Goal: Information Seeking & Learning: Learn about a topic

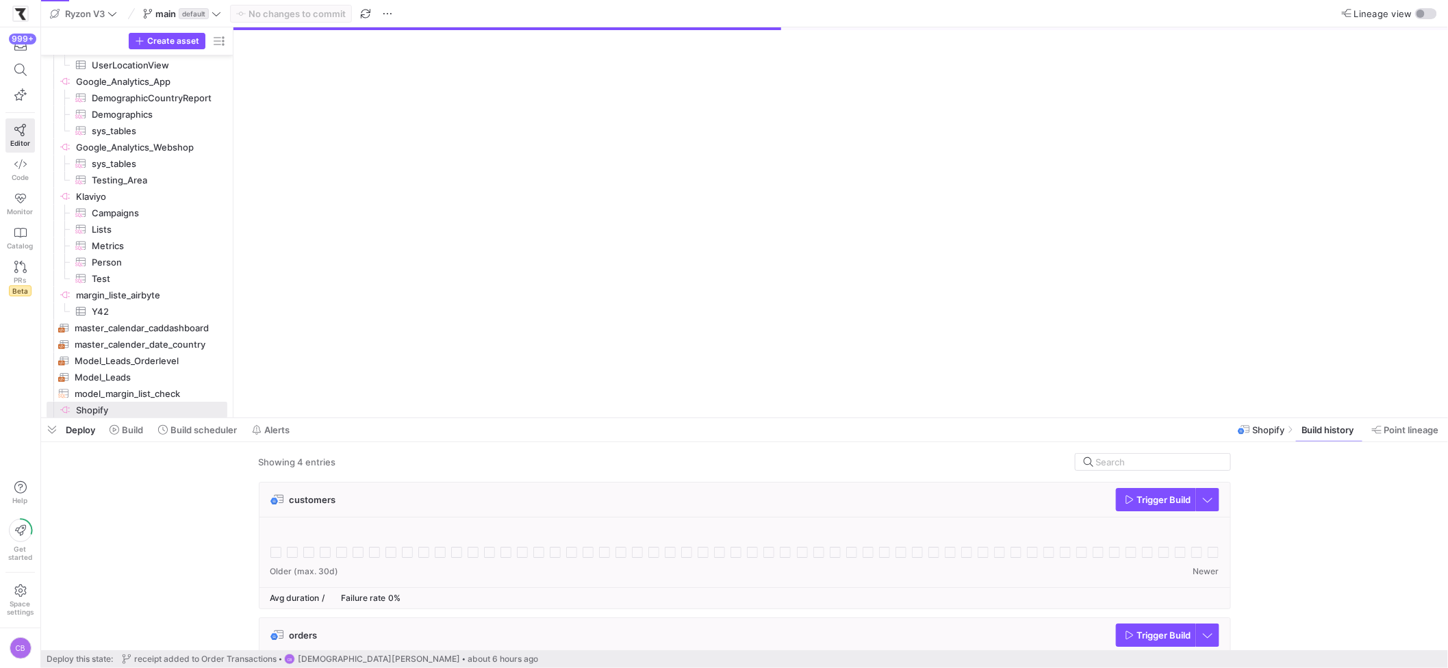
scroll to position [3072, 0]
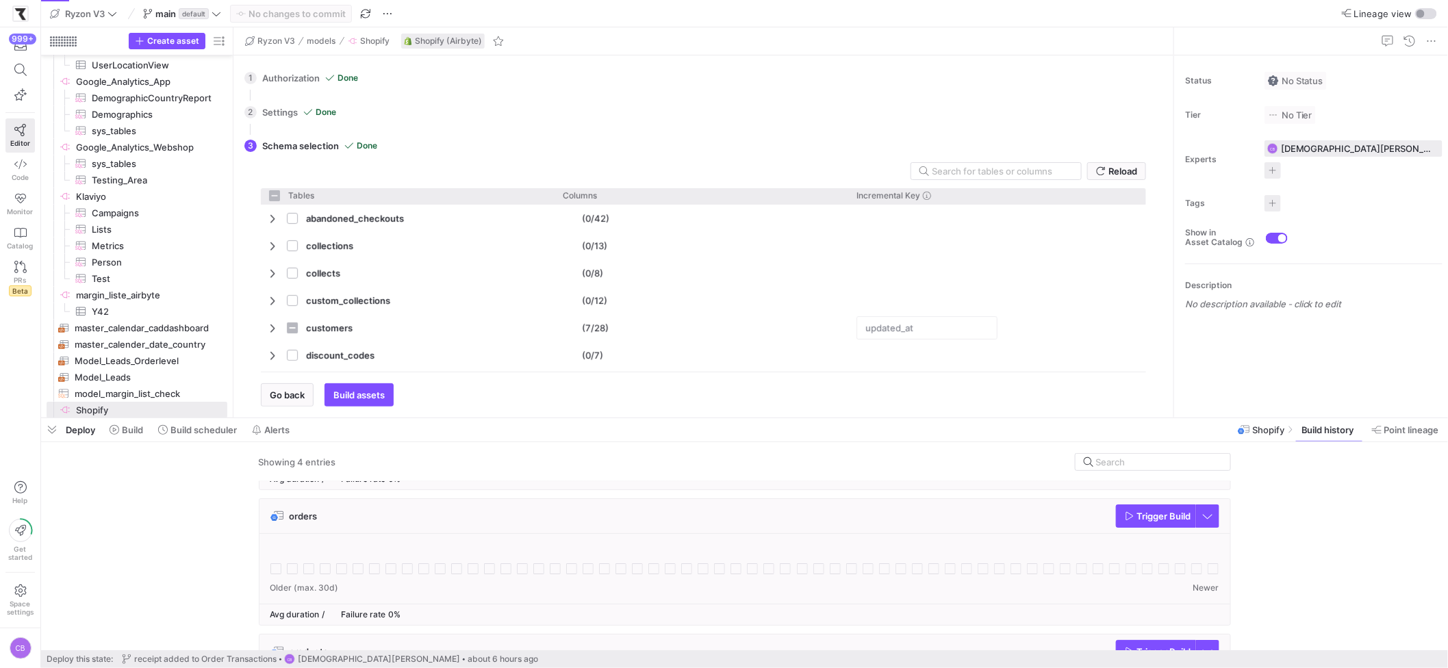
checkbox input "false"
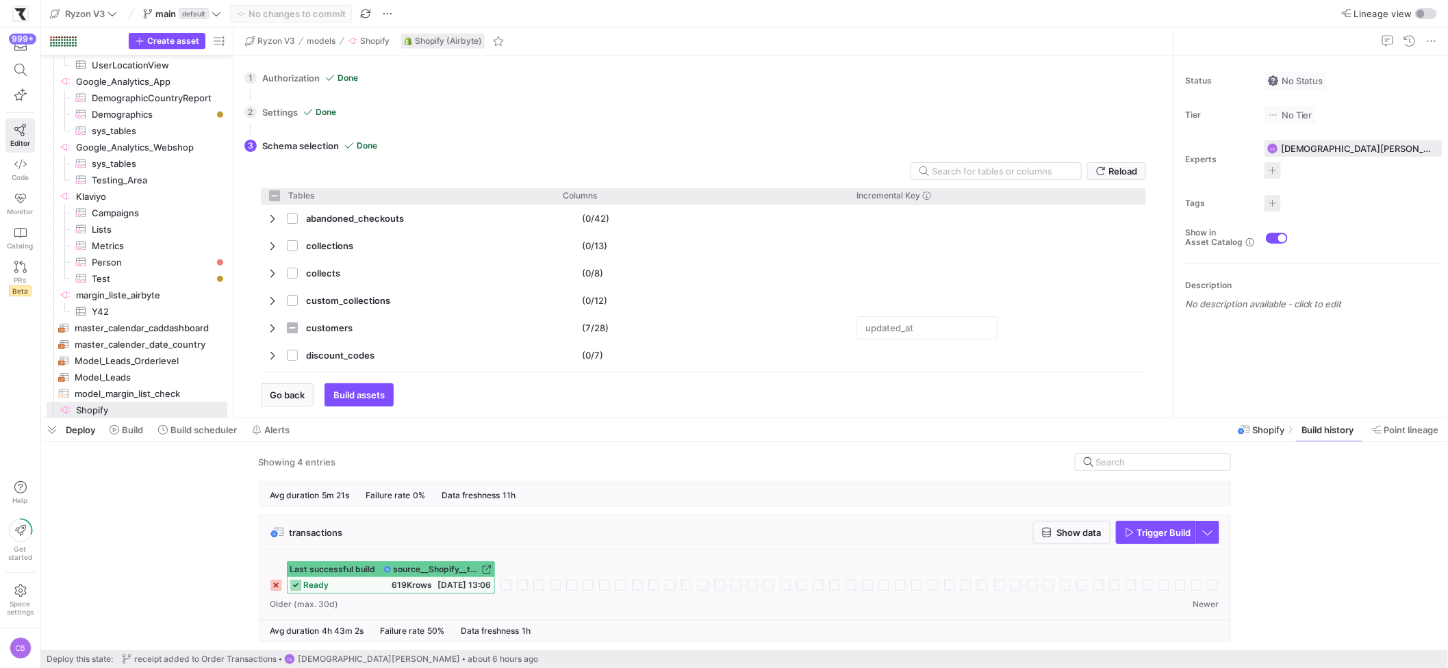
scroll to position [375, 0]
click at [1070, 540] on span "button" at bounding box center [1072, 533] width 76 height 22
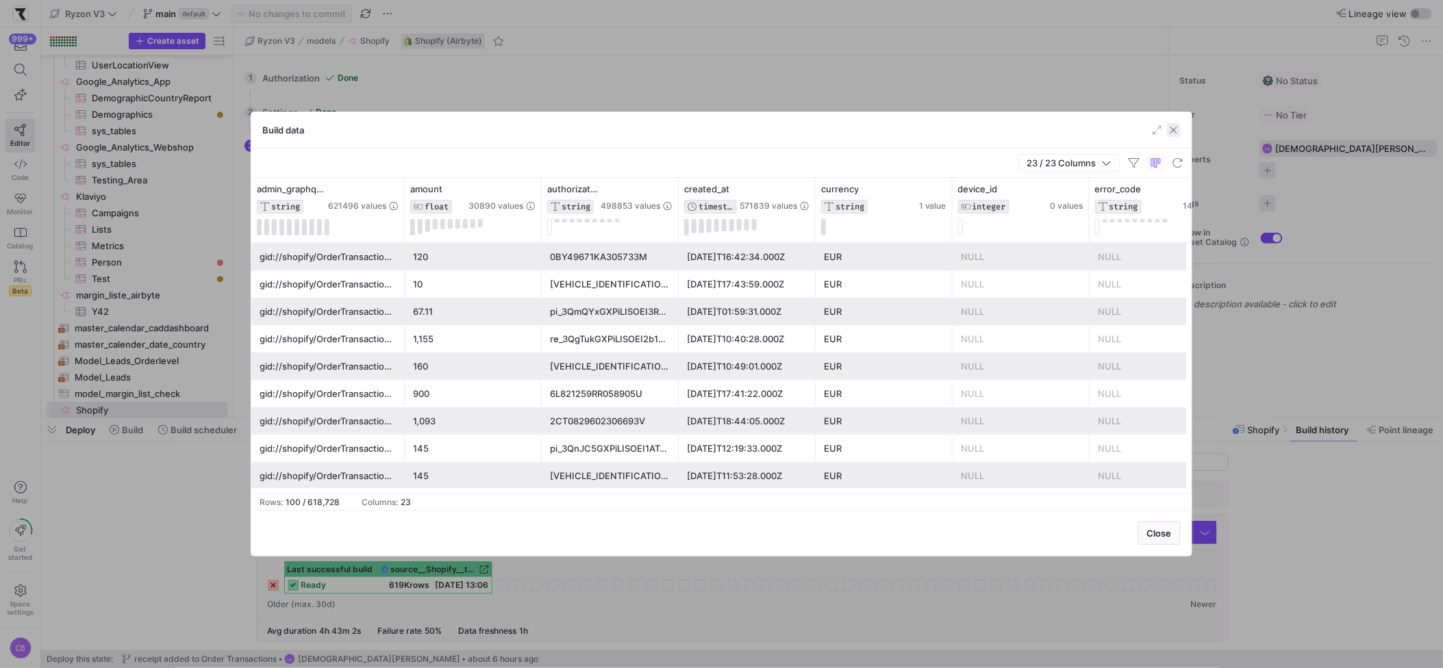
click at [1177, 131] on span "button" at bounding box center [1174, 130] width 14 height 14
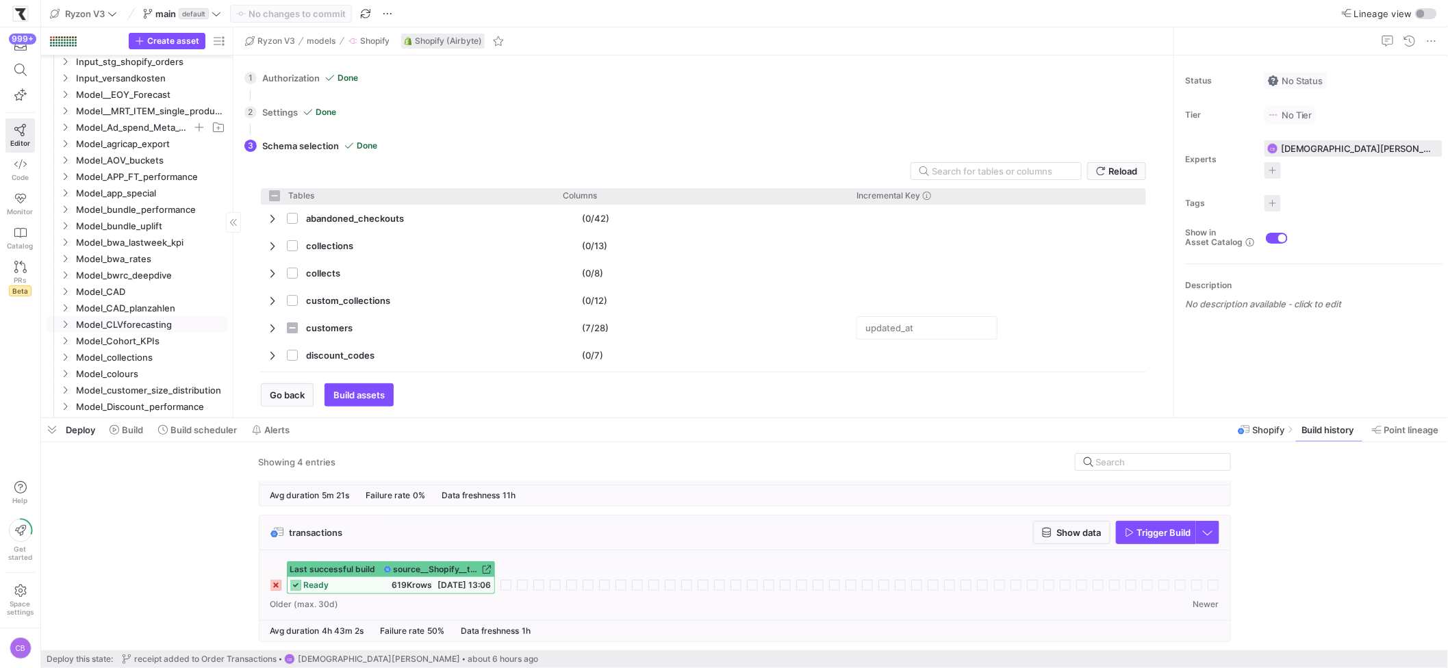
scroll to position [0, 0]
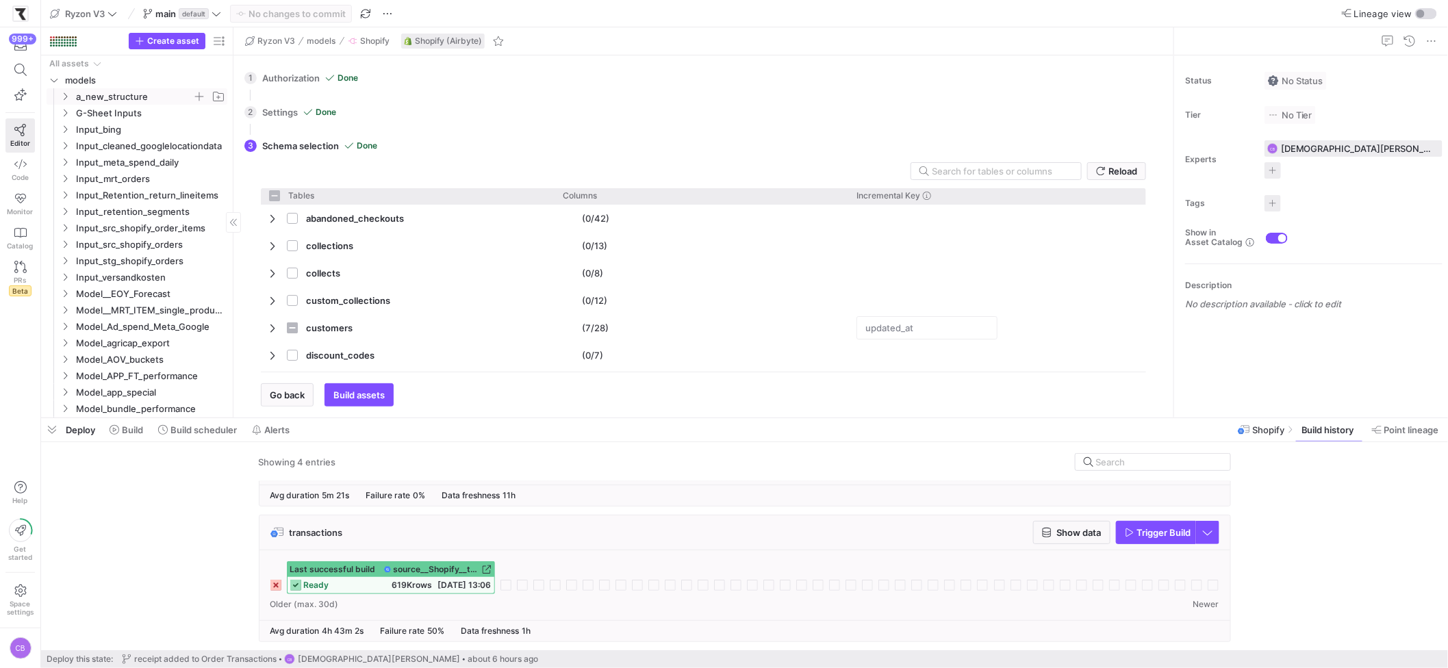
click at [68, 92] on icon "Press SPACE to select this row." at bounding box center [65, 96] width 10 height 8
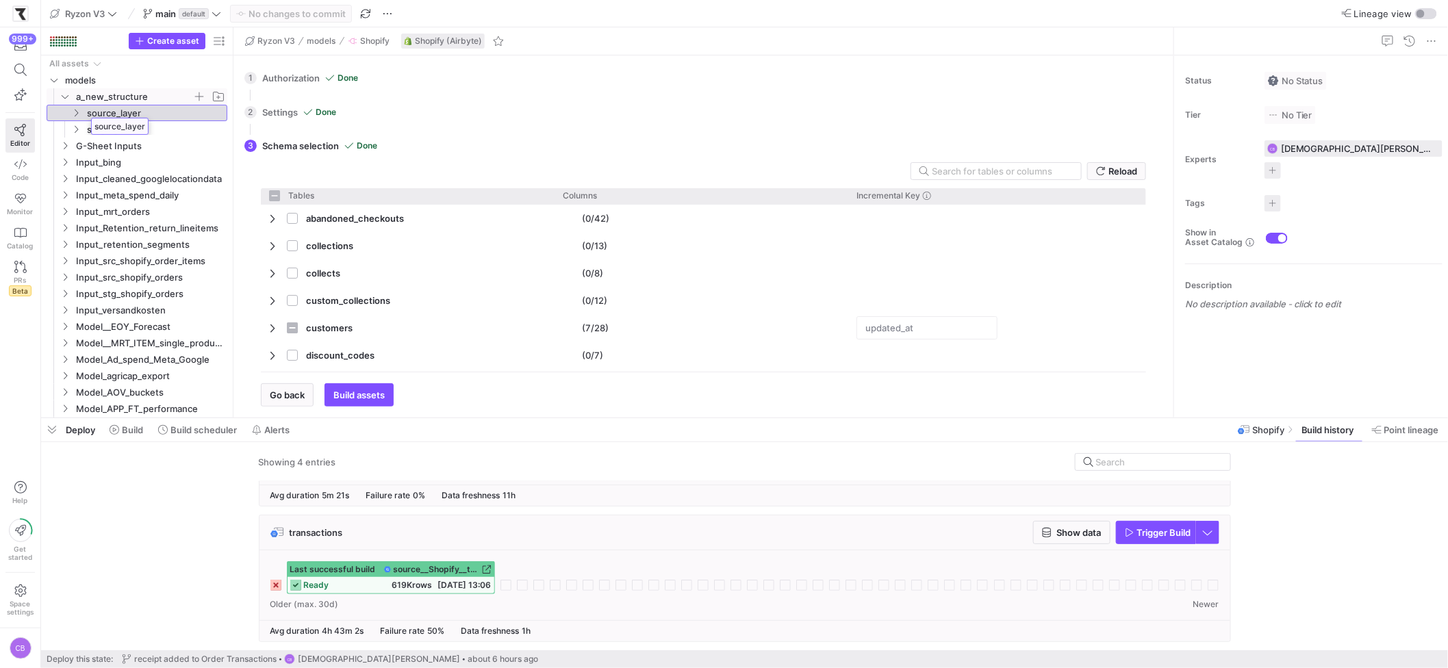
drag, startPoint x: 78, startPoint y: 112, endPoint x: 87, endPoint y: 112, distance: 8.9
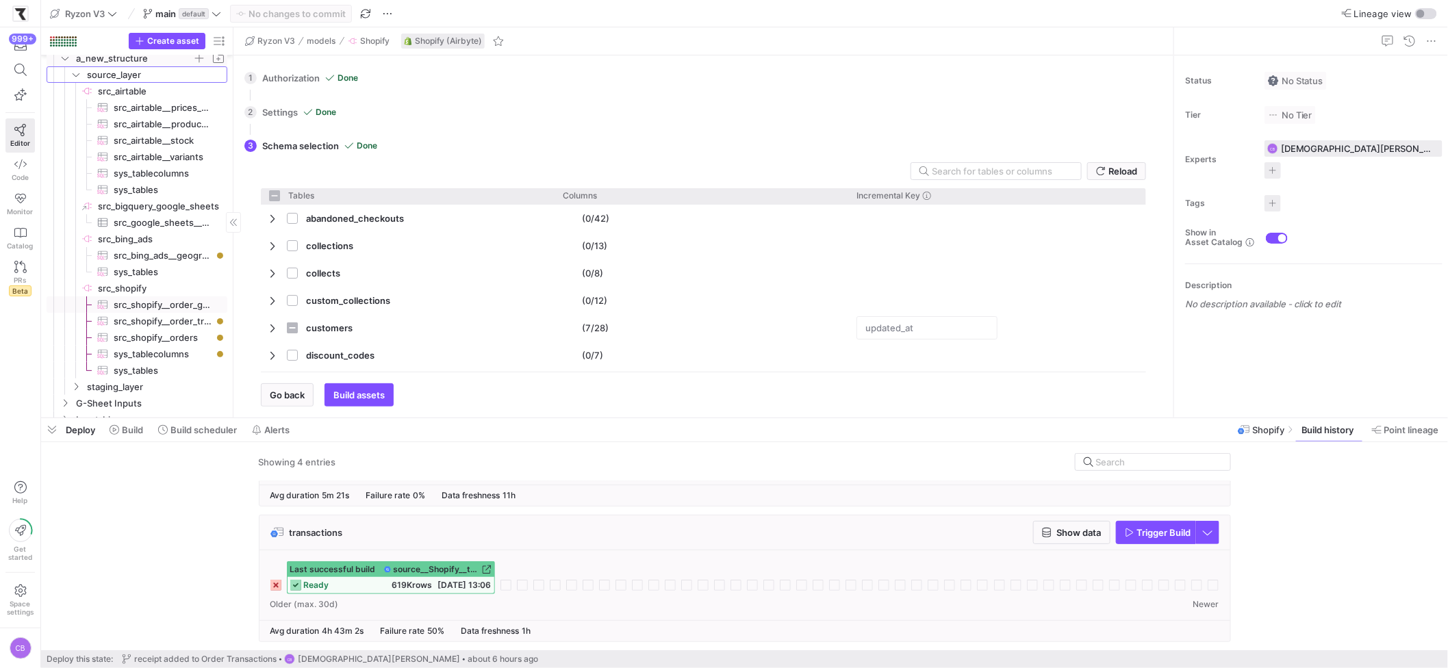
scroll to position [29, 0]
click at [180, 334] on span "src_shopify__order_transactions​​​​​​​​​" at bounding box center [163, 331] width 98 height 16
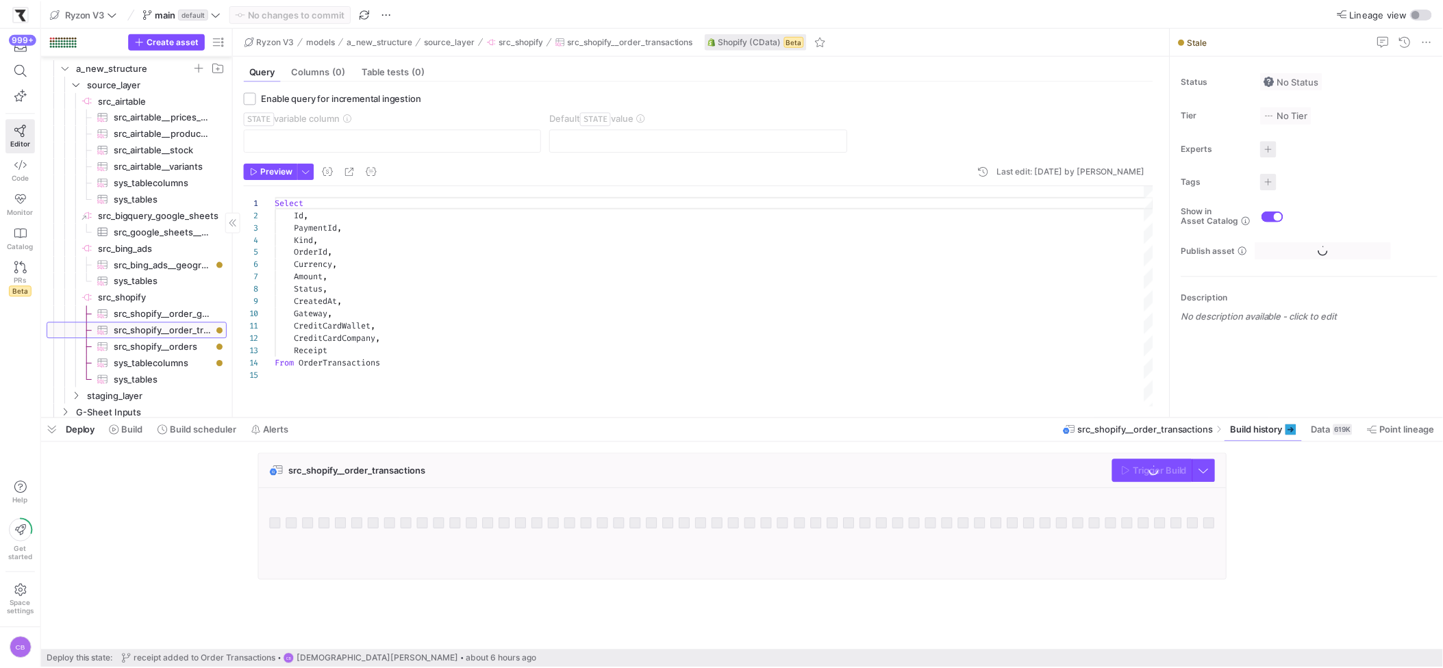
scroll to position [123, 0]
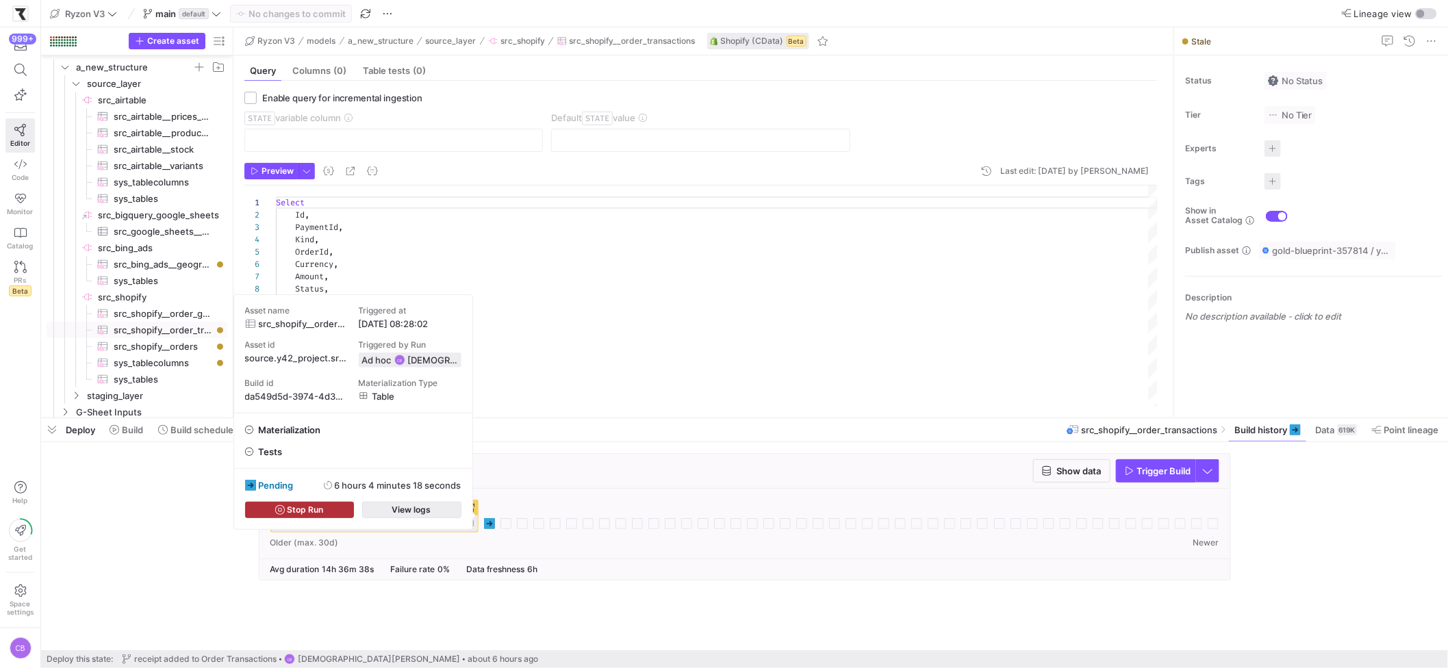
click at [455, 507] on span "button" at bounding box center [412, 510] width 98 height 15
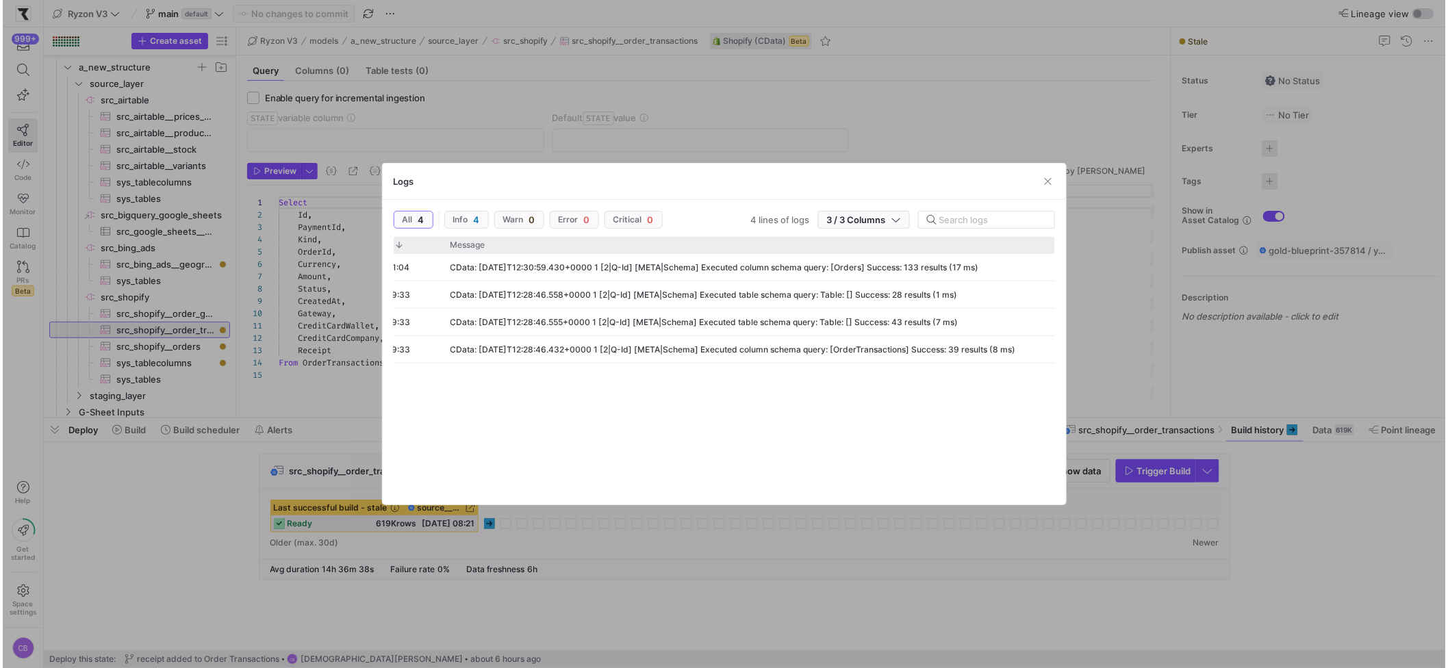
scroll to position [0, 0]
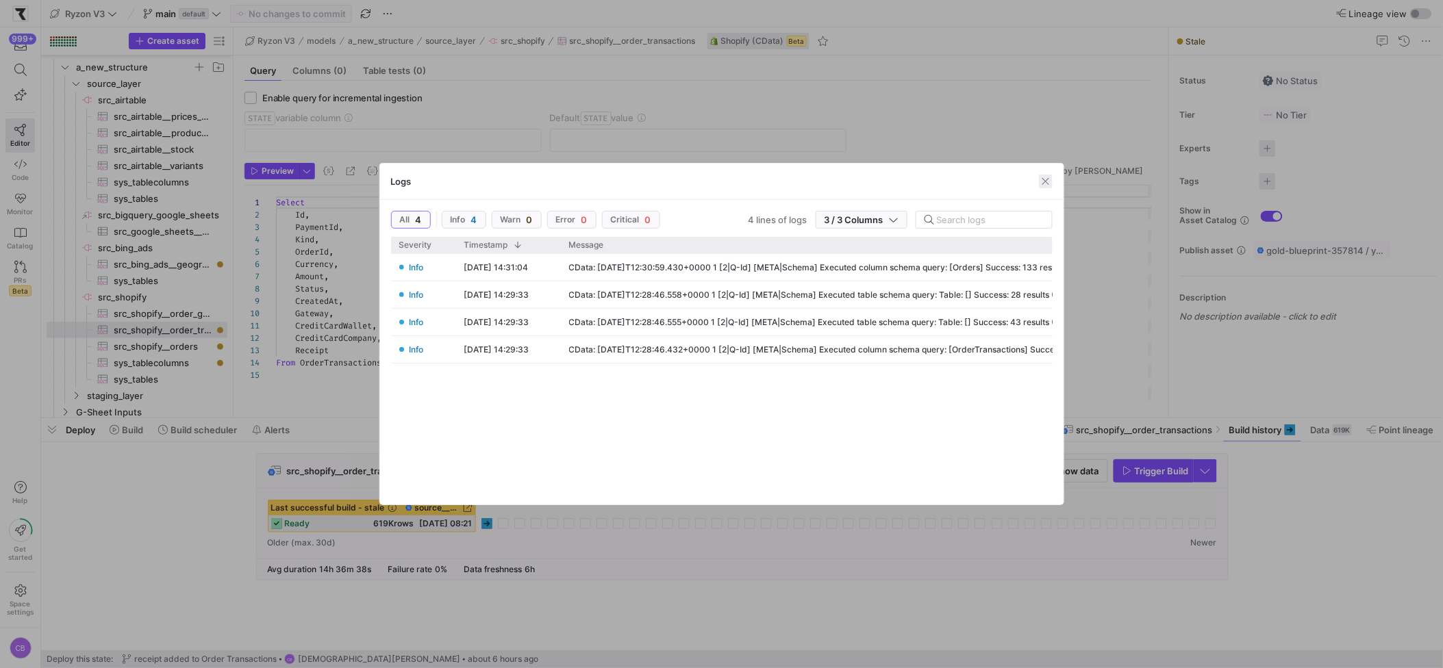
click at [1047, 184] on span "button" at bounding box center [1046, 182] width 14 height 14
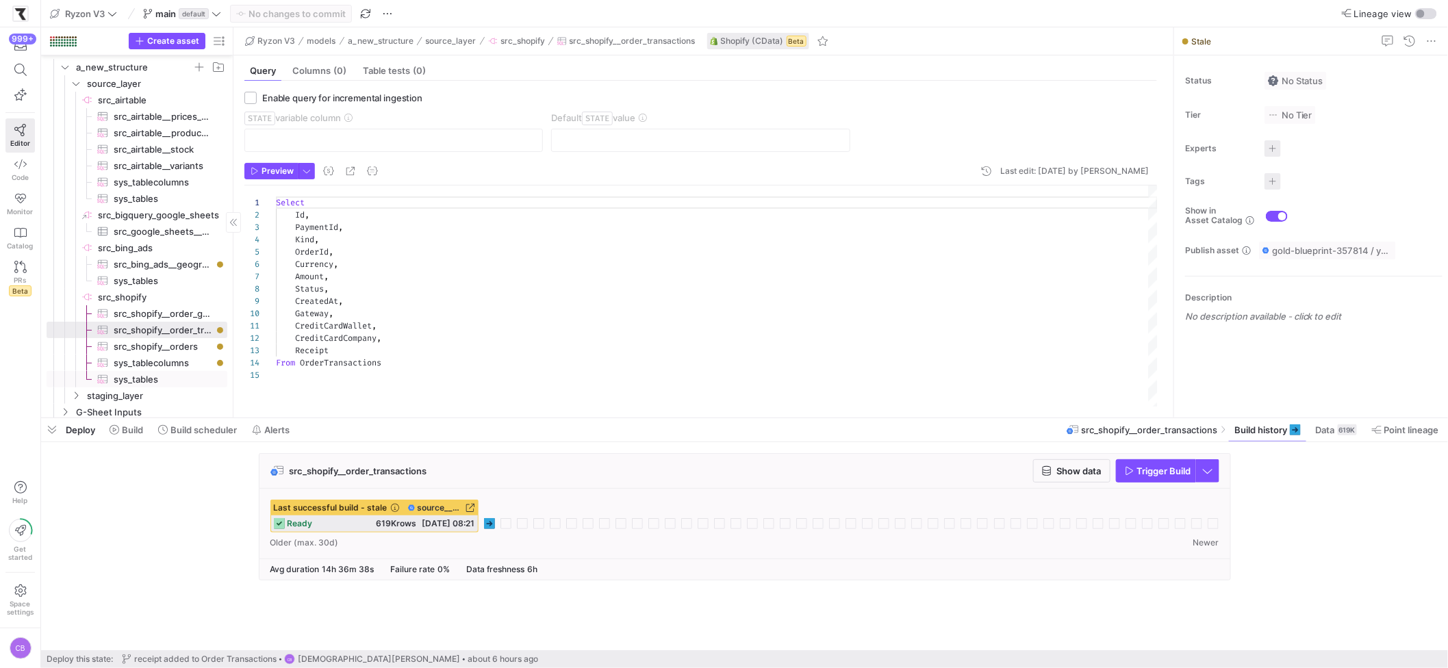
scroll to position [481, 0]
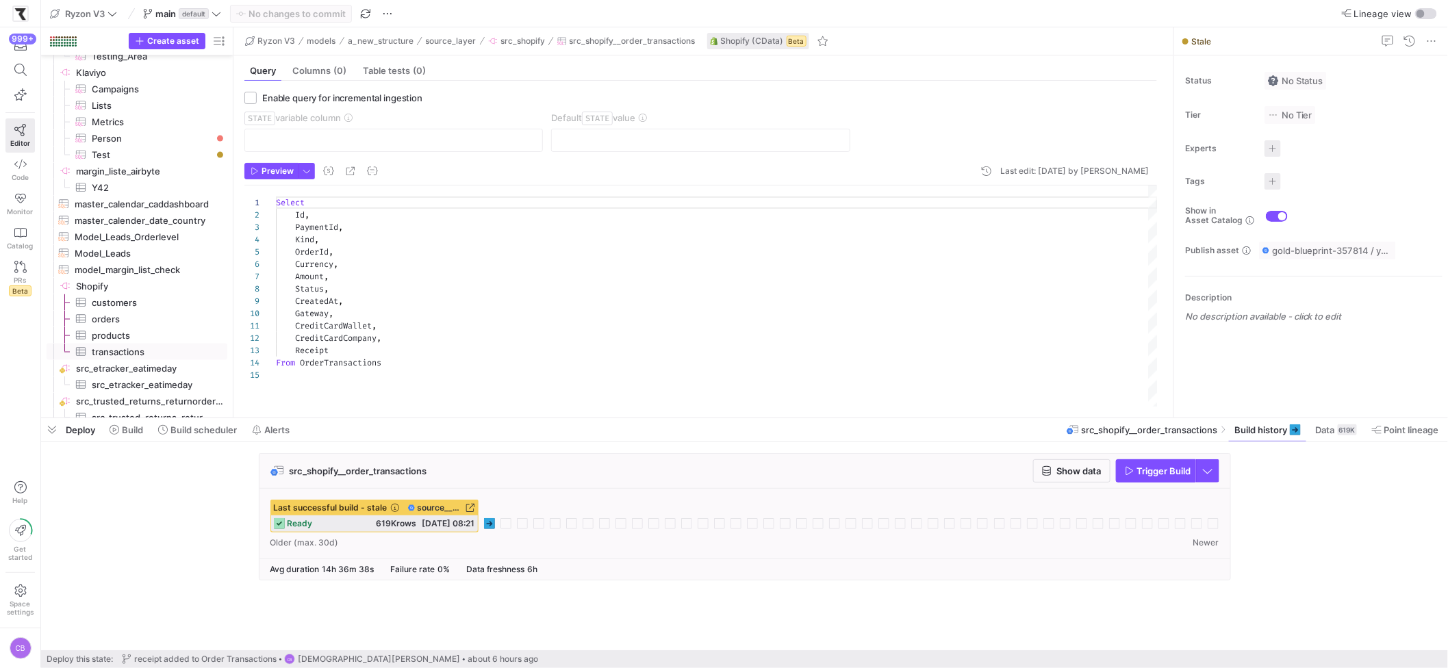
click at [127, 351] on span "transactions​​​​​​​​​" at bounding box center [152, 352] width 120 height 16
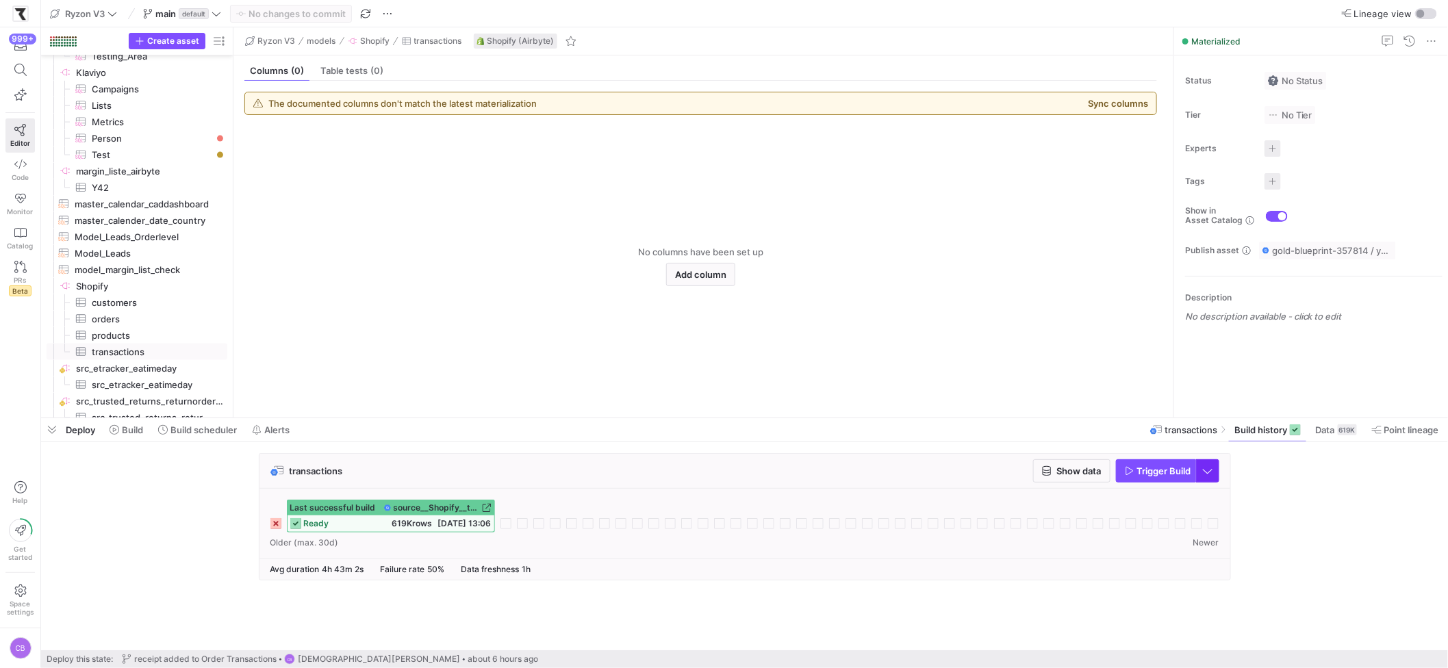
click at [1208, 479] on span "button" at bounding box center [1208, 471] width 22 height 22
click at [1190, 496] on span "Incremental Build" at bounding box center [1168, 495] width 86 height 11
click at [1129, 473] on icon "button" at bounding box center [1130, 471] width 10 height 10
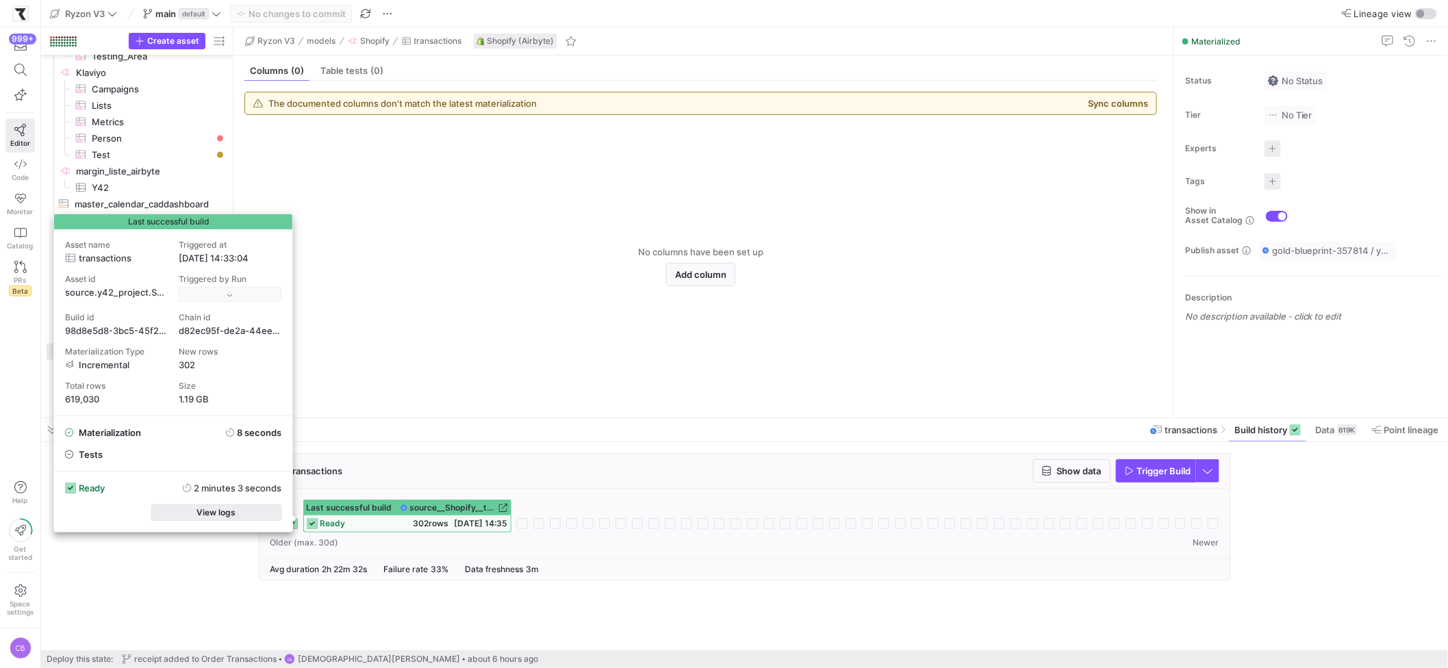
click at [226, 510] on span "View logs" at bounding box center [216, 513] width 39 height 10
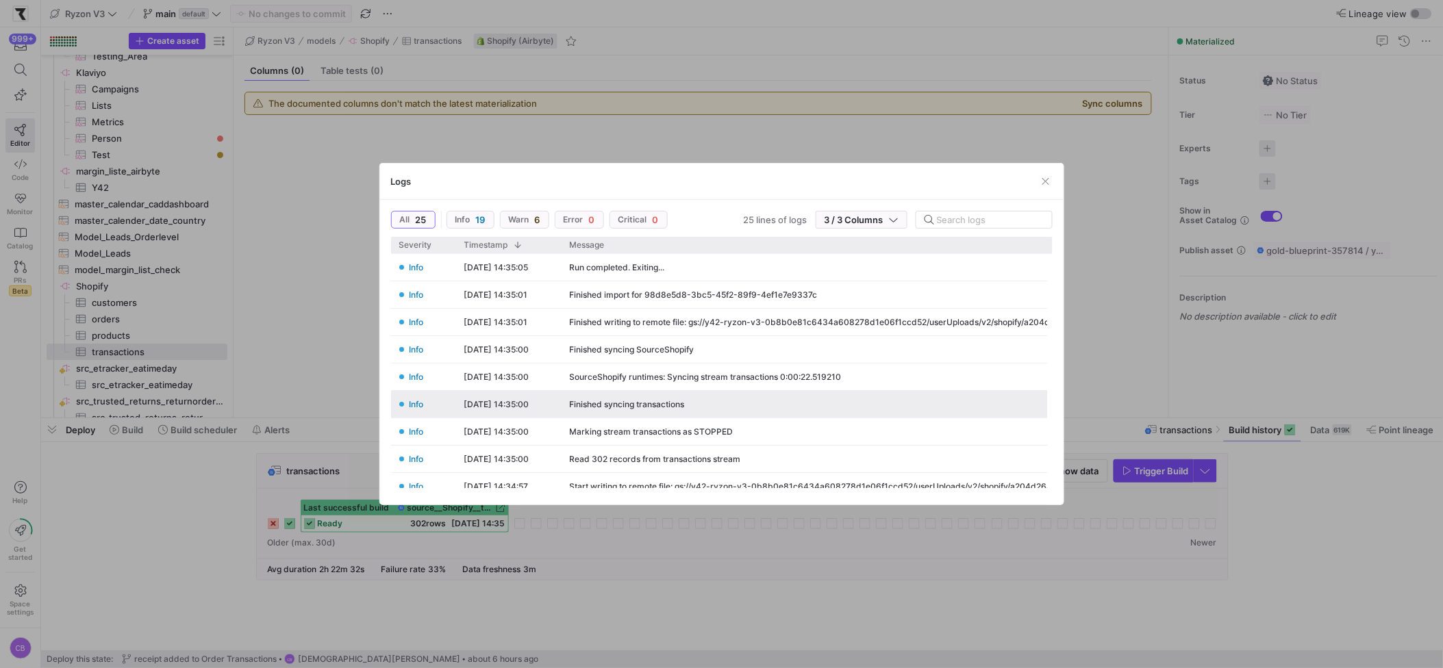
scroll to position [455, 0]
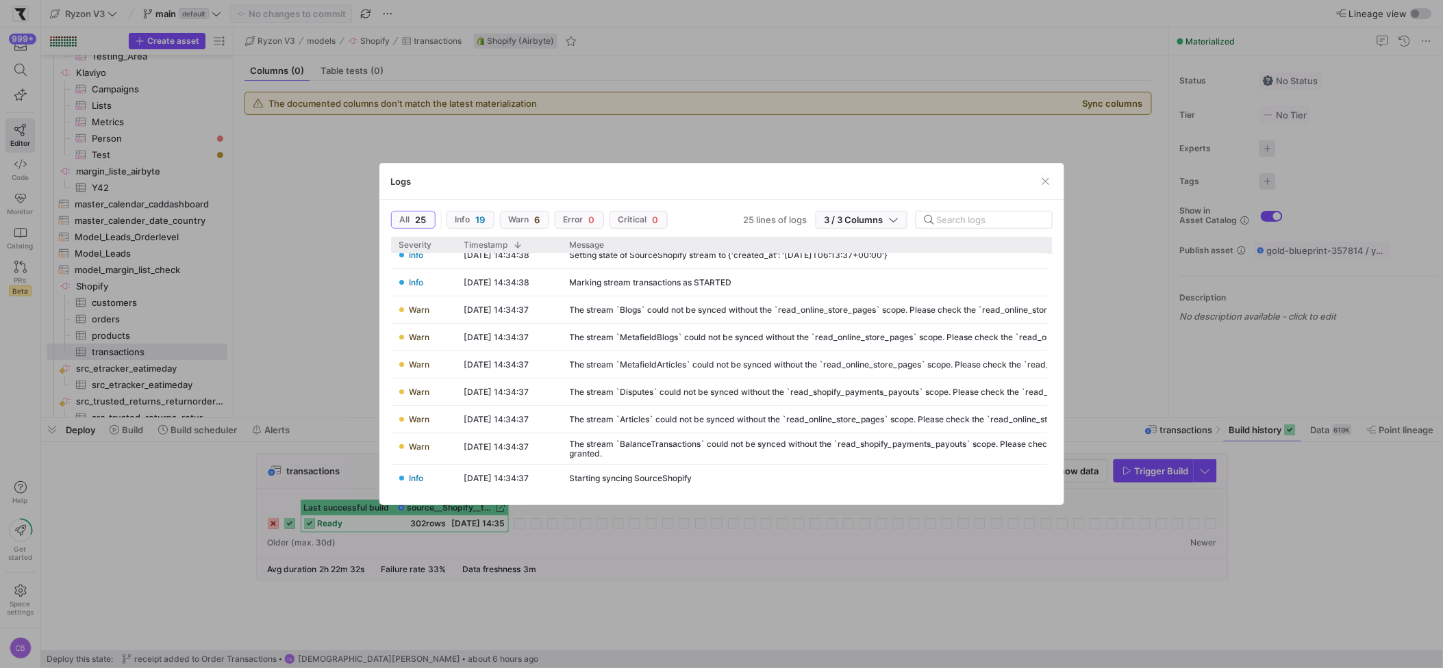
click at [794, 579] on div at bounding box center [721, 334] width 1443 height 668
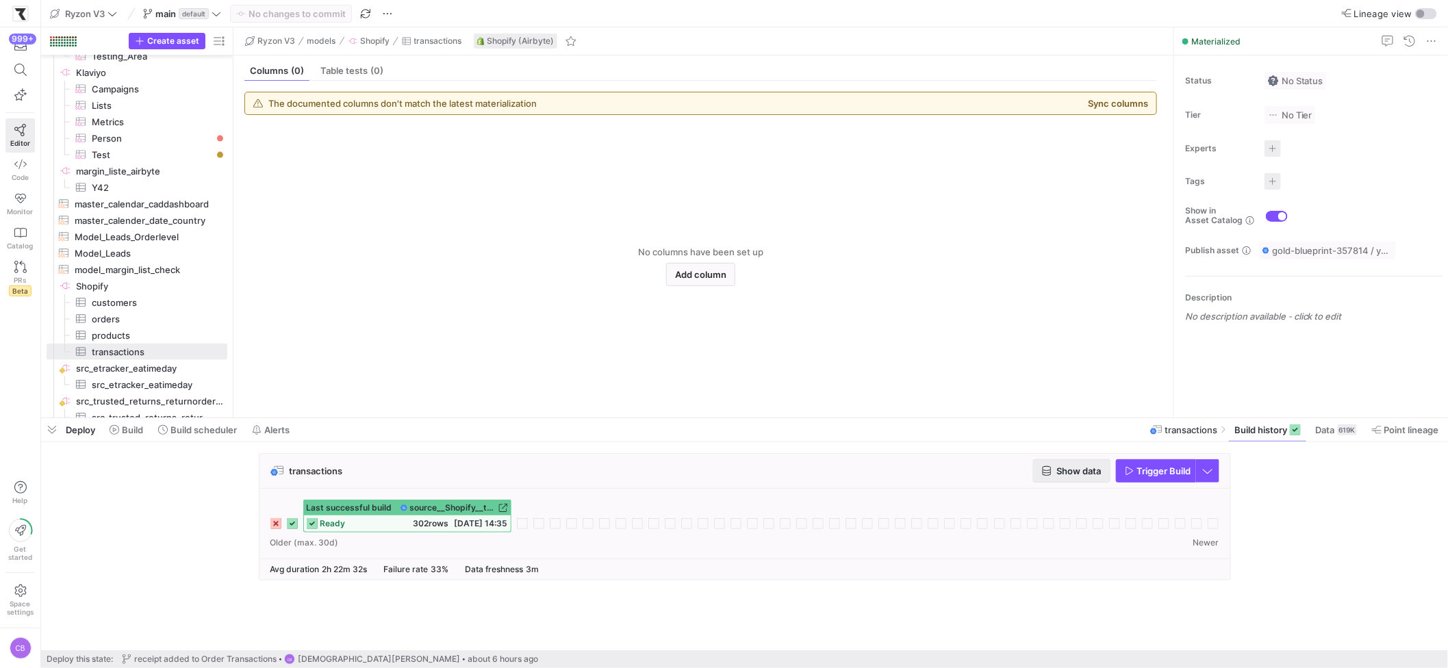
click at [1051, 477] on span "button" at bounding box center [1072, 471] width 76 height 22
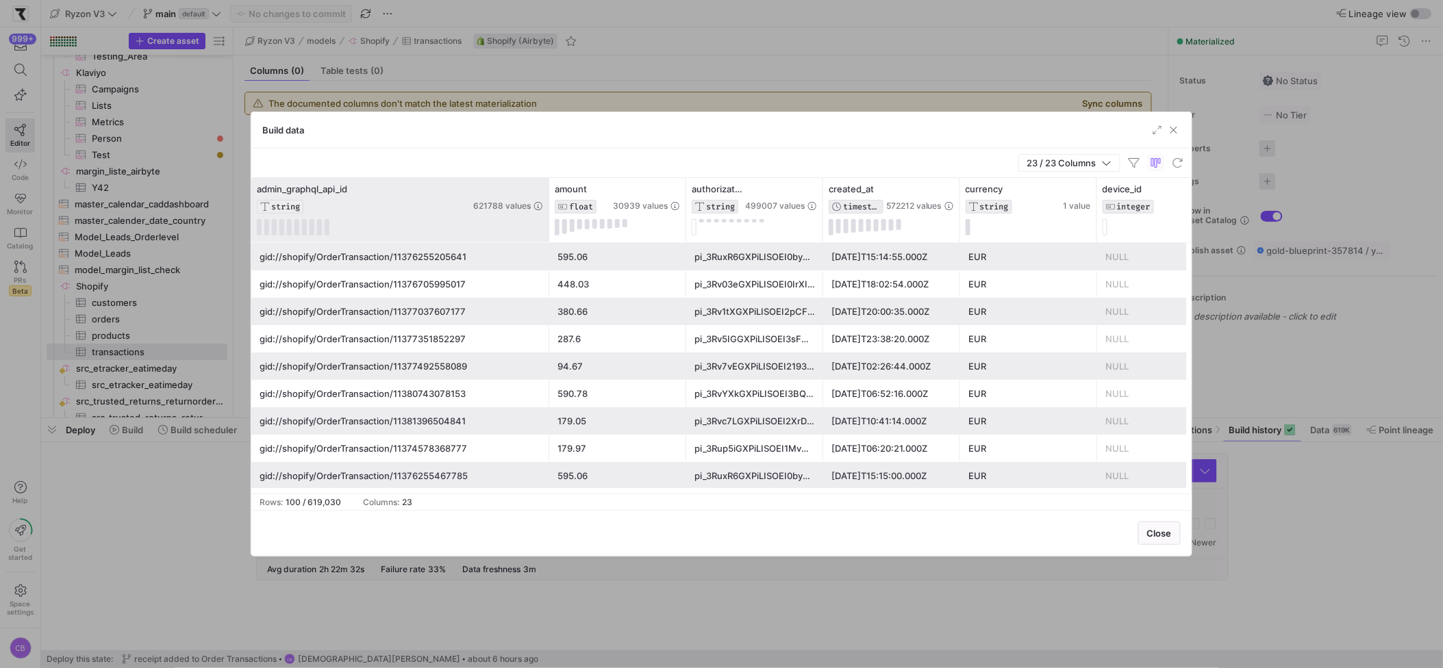
drag, startPoint x: 402, startPoint y: 212, endPoint x: 547, endPoint y: 210, distance: 144.5
click at [547, 210] on div at bounding box center [548, 210] width 5 height 64
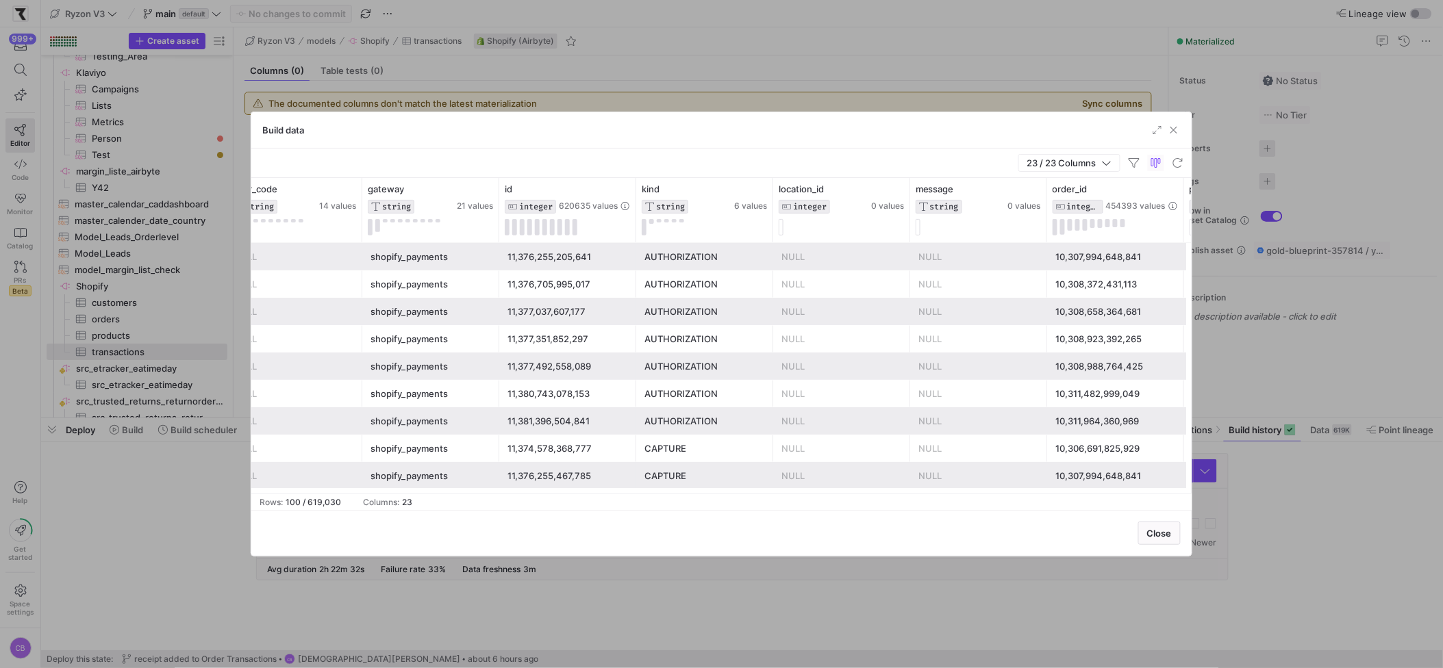
scroll to position [0, 1026]
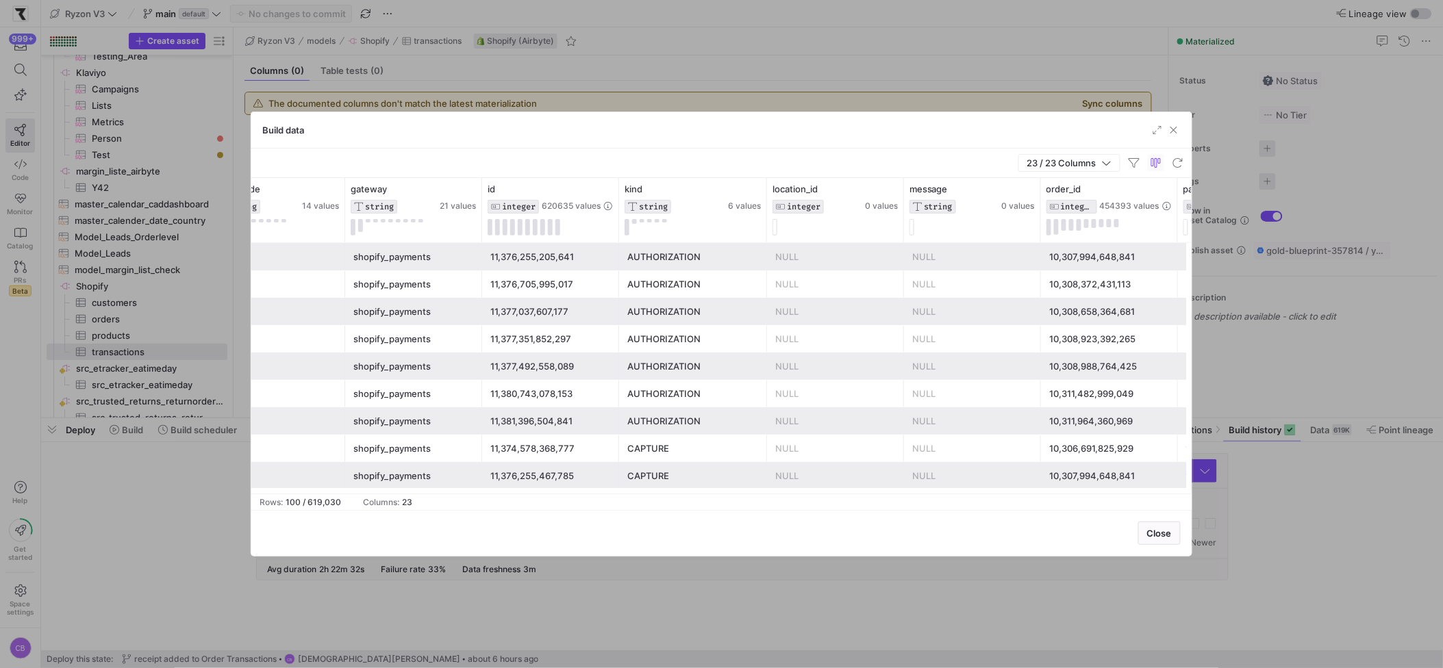
drag, startPoint x: 753, startPoint y: 204, endPoint x: 794, endPoint y: 259, distance: 68.5
click at [769, 206] on div at bounding box center [766, 210] width 5 height 64
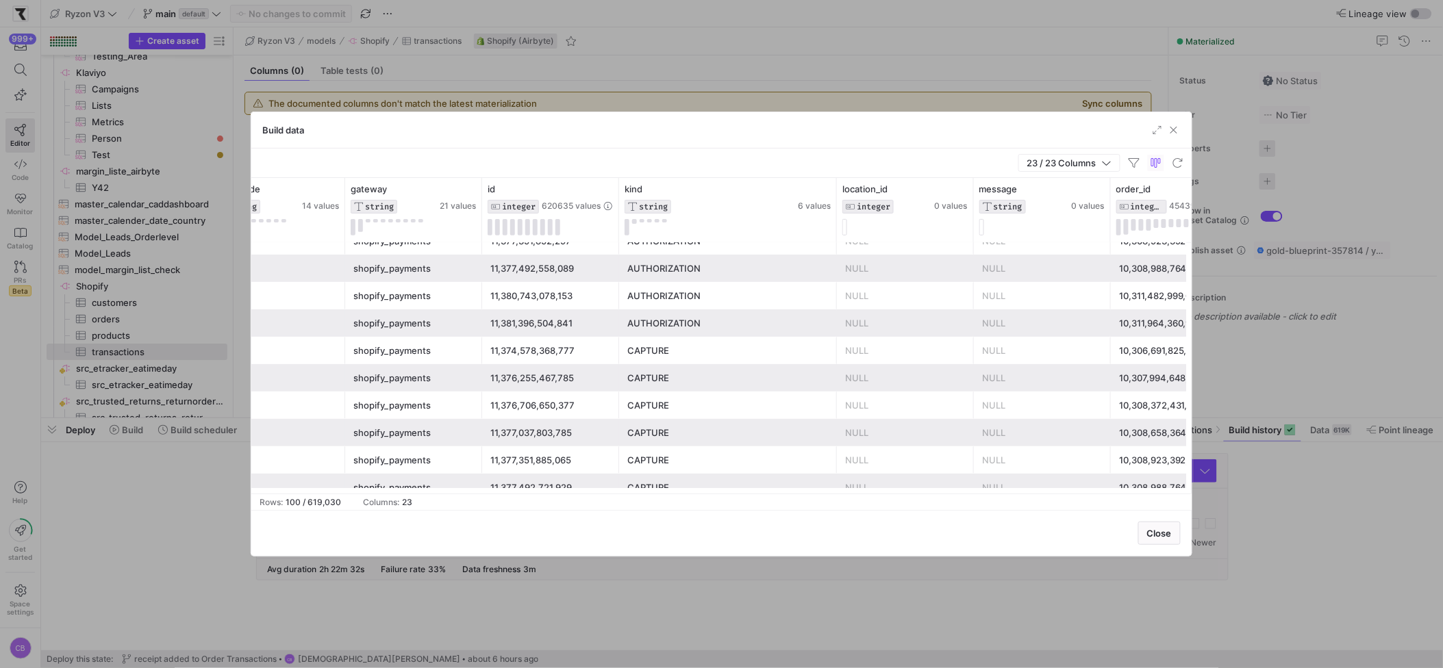
scroll to position [573, 0]
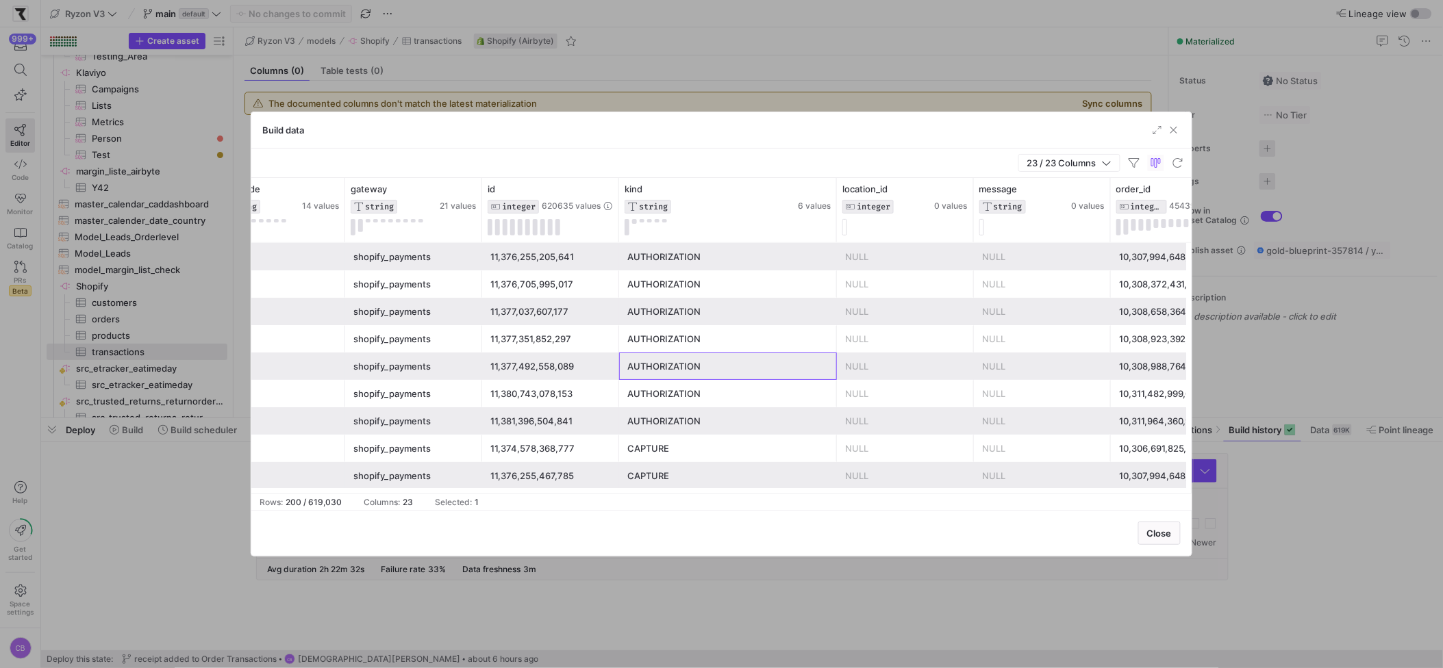
click at [699, 377] on div "AUTHORIZATION" at bounding box center [727, 366] width 201 height 27
click at [614, 446] on div "11,374,578,368,777" at bounding box center [550, 448] width 137 height 27
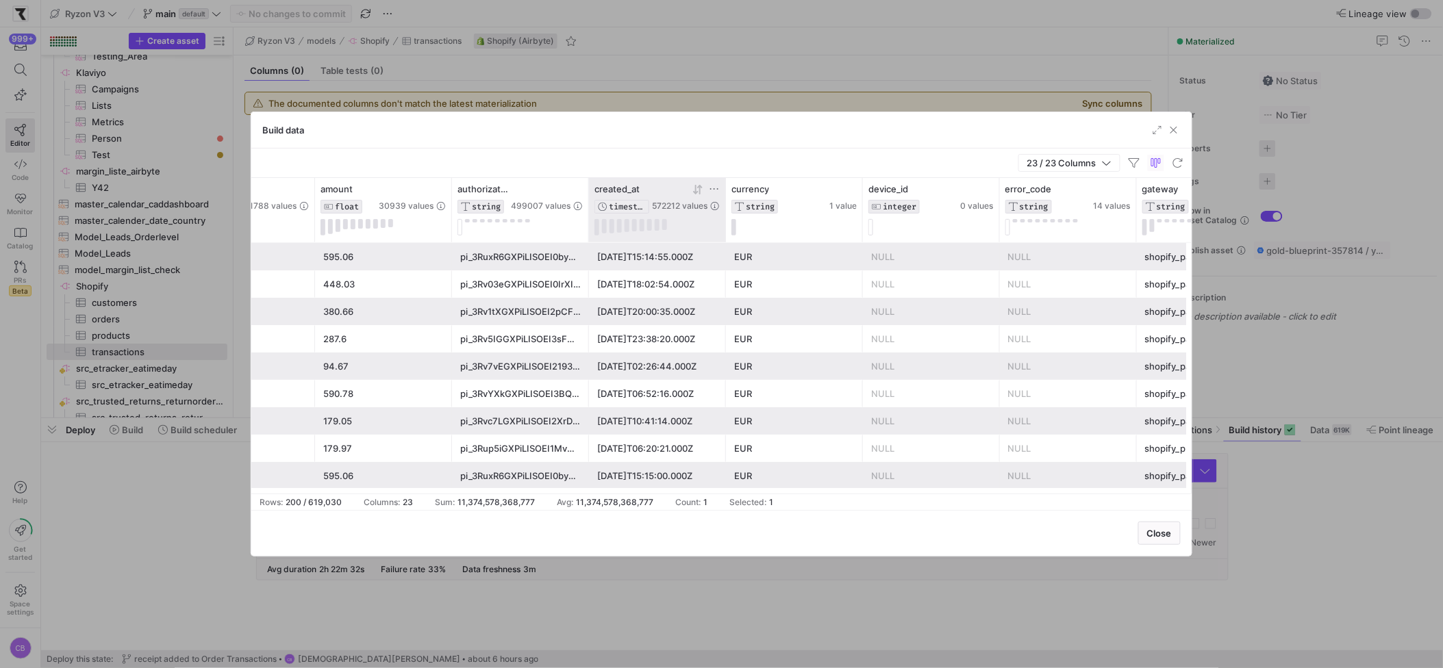
click at [700, 186] on icon at bounding box center [699, 189] width 5 height 10
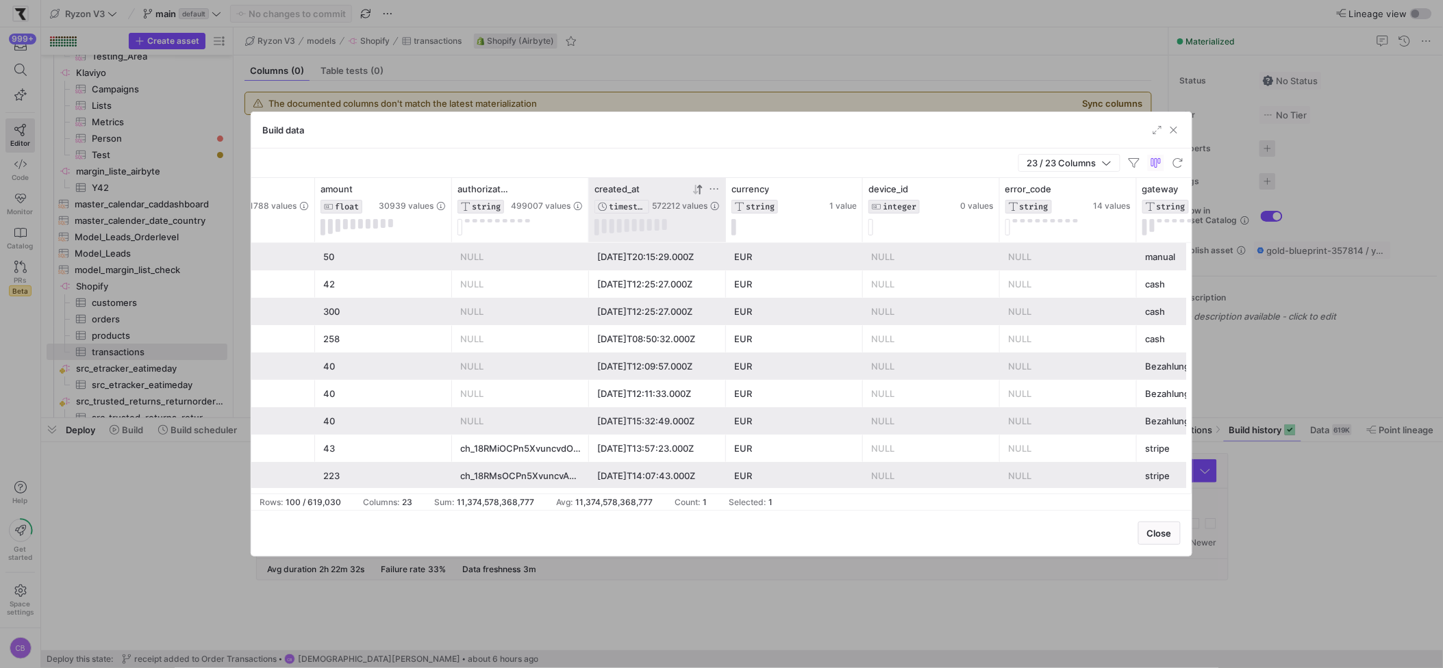
click at [696, 194] on icon at bounding box center [695, 190] width 5 height 10
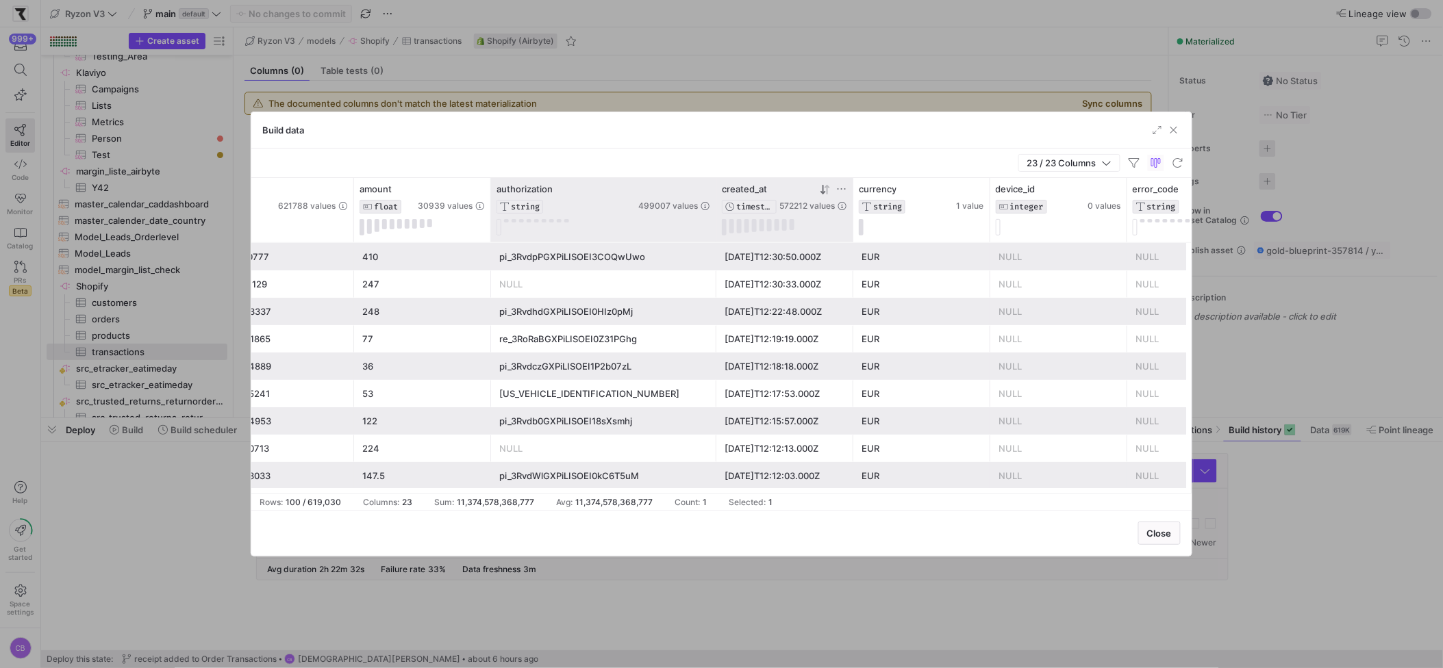
drag, startPoint x: 624, startPoint y: 205, endPoint x: 712, endPoint y: 227, distance: 90.9
click at [713, 227] on div at bounding box center [715, 210] width 5 height 64
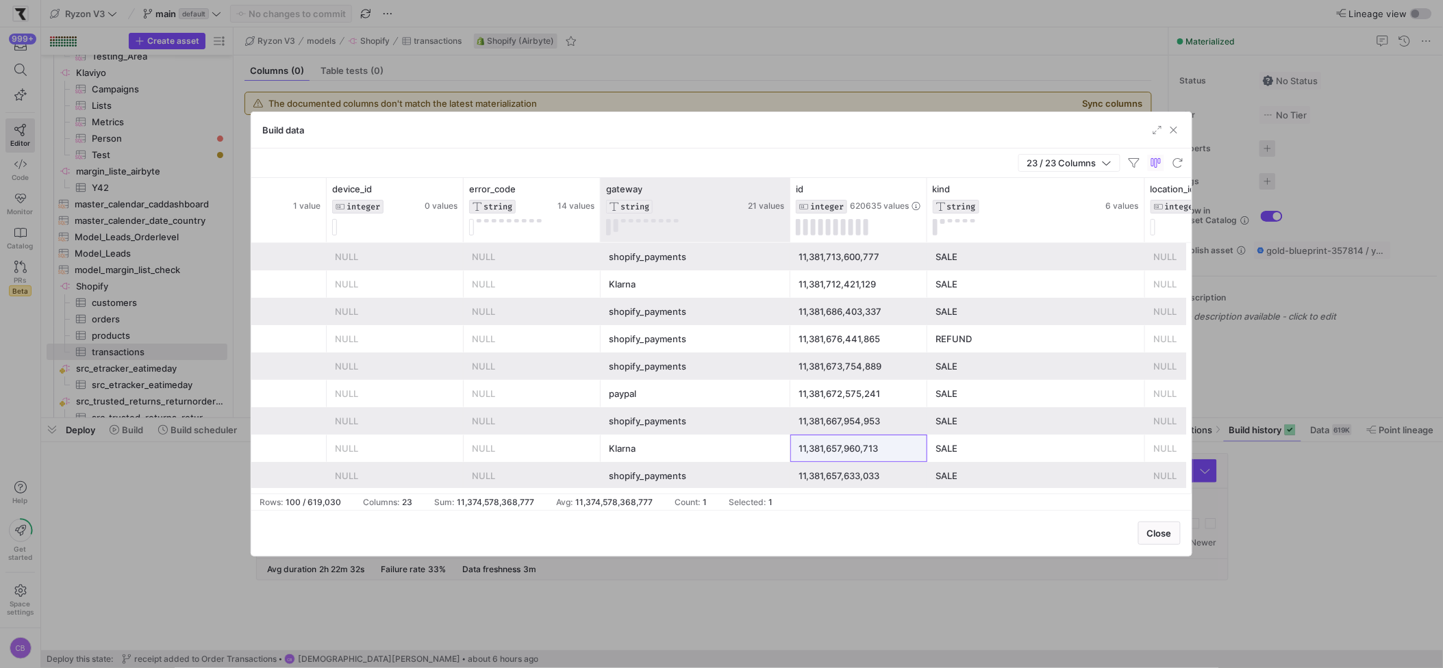
drag, startPoint x: 736, startPoint y: 227, endPoint x: 789, endPoint y: 231, distance: 53.6
click at [788, 230] on div at bounding box center [789, 210] width 5 height 64
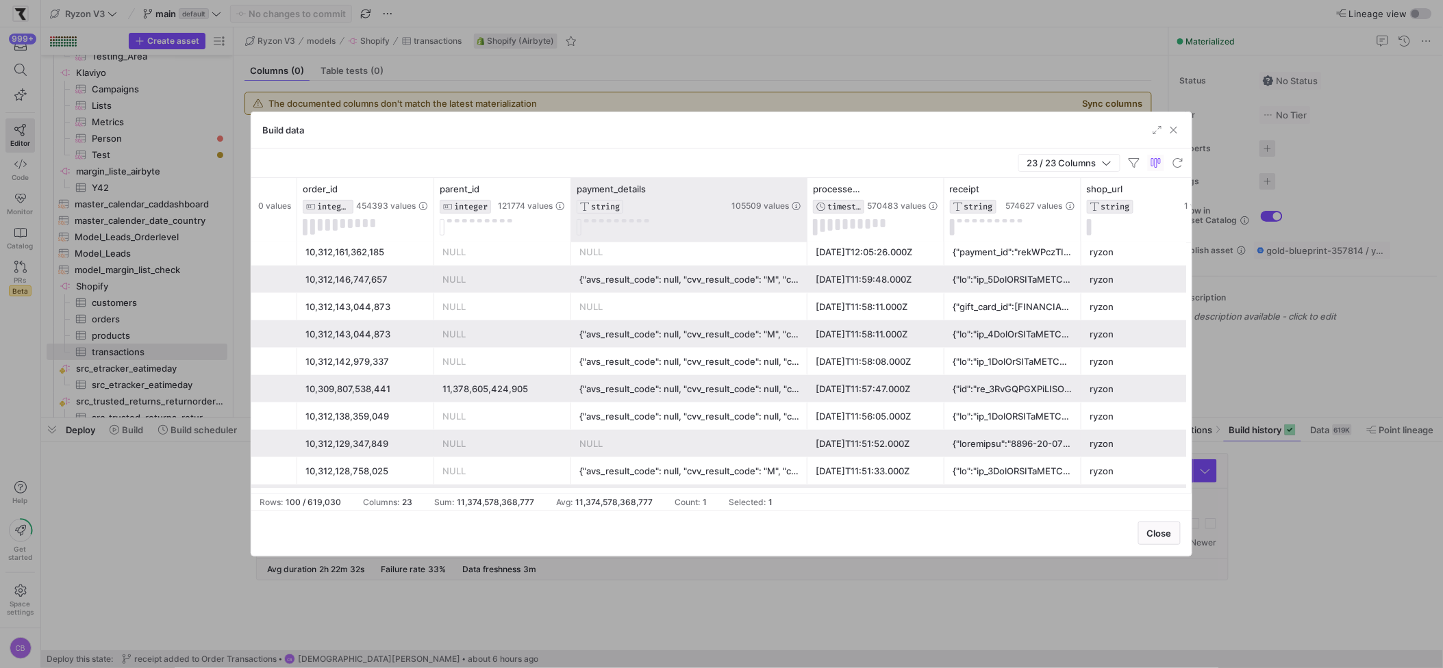
drag, startPoint x: 704, startPoint y: 214, endPoint x: 813, endPoint y: 231, distance: 110.3
click at [809, 231] on div at bounding box center [806, 210] width 5 height 64
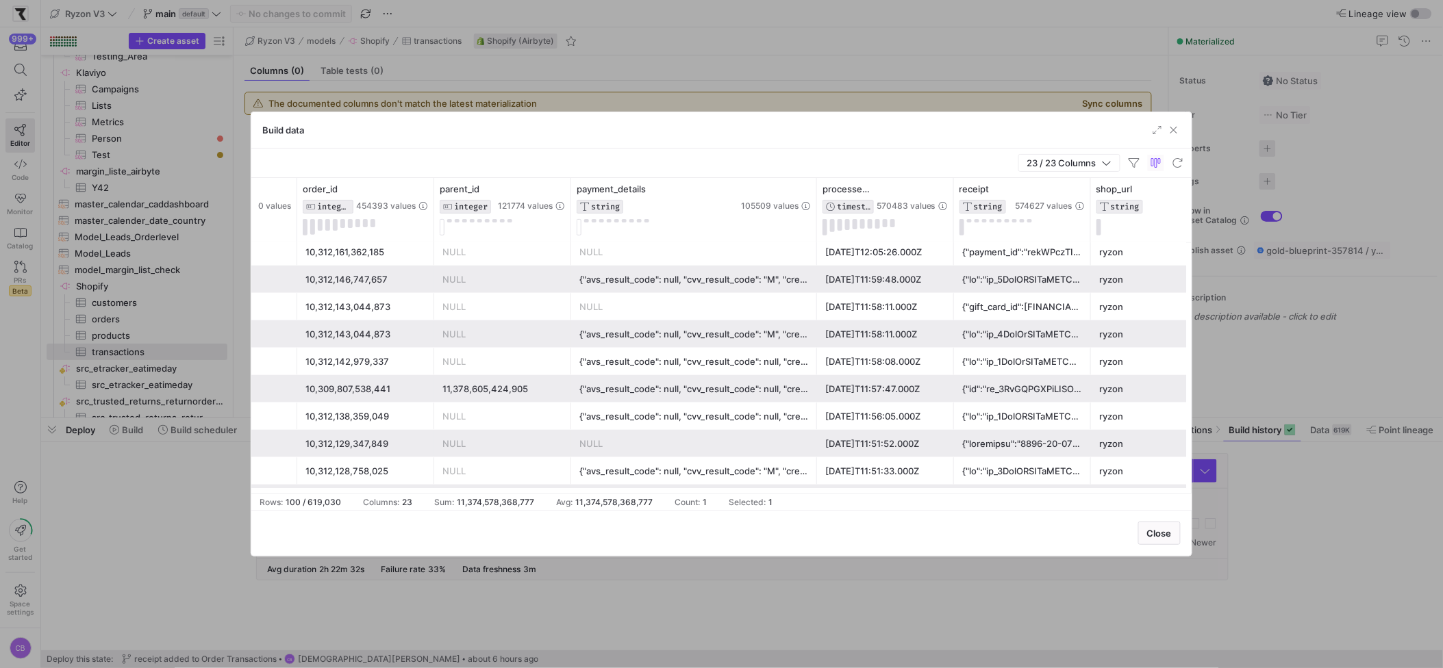
click at [705, 301] on div "NULL" at bounding box center [693, 307] width 229 height 27
click at [709, 286] on div "{"avs_result_code": null, "cvv_result_code": "M", "credit_card_bin": "439743", …" at bounding box center [693, 279] width 229 height 27
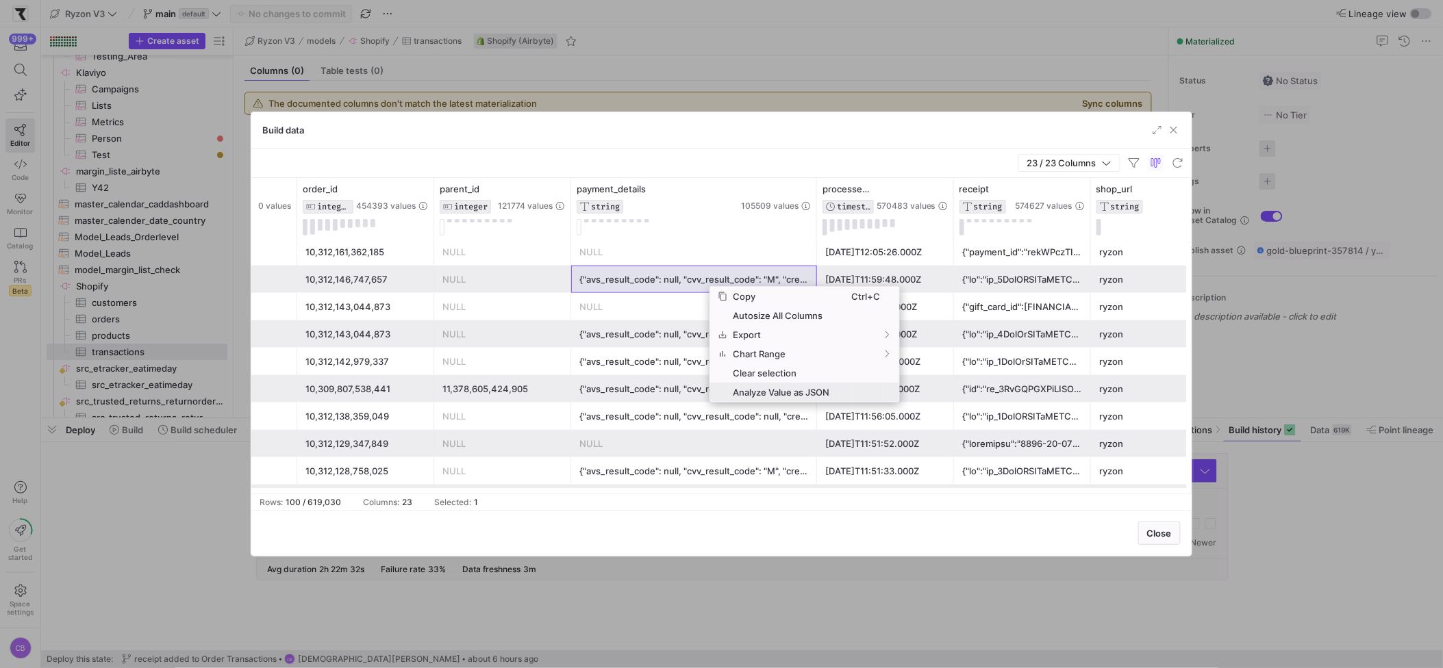
click at [748, 392] on span "Analyze Value as JSON" at bounding box center [790, 392] width 124 height 19
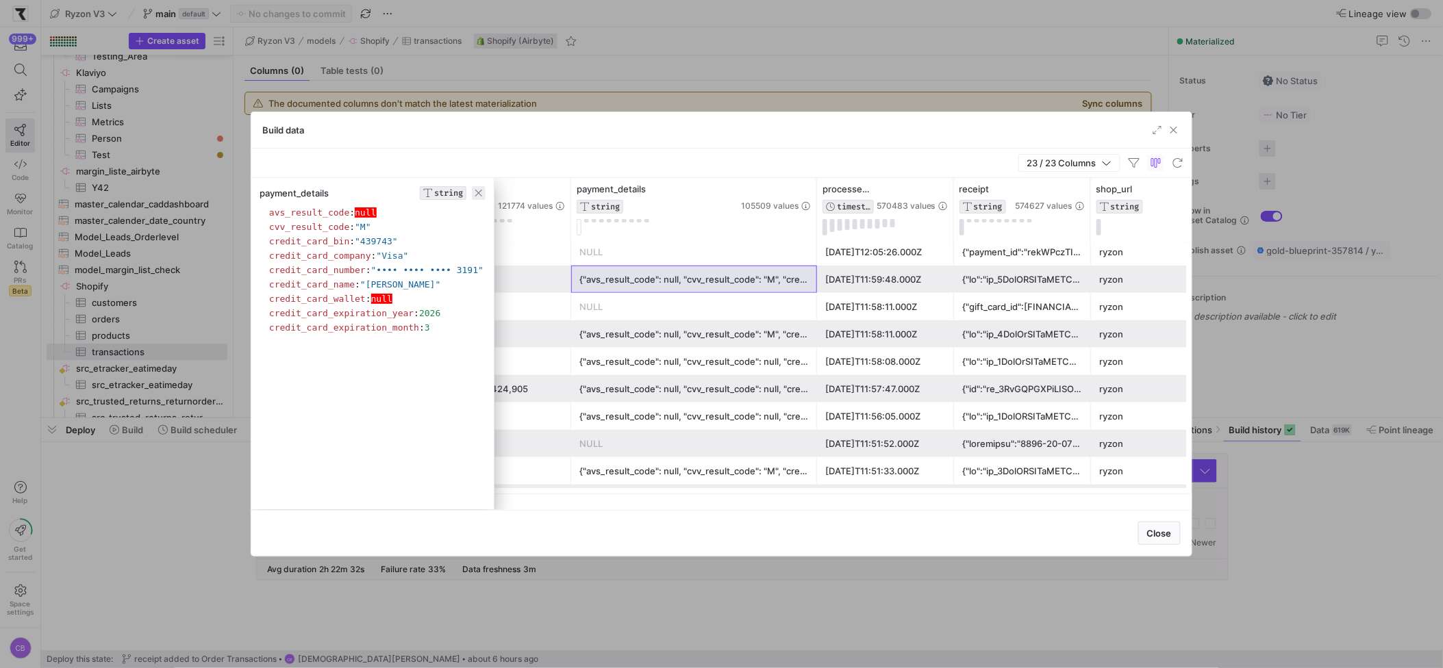
click at [485, 199] on span "button" at bounding box center [479, 193] width 14 height 14
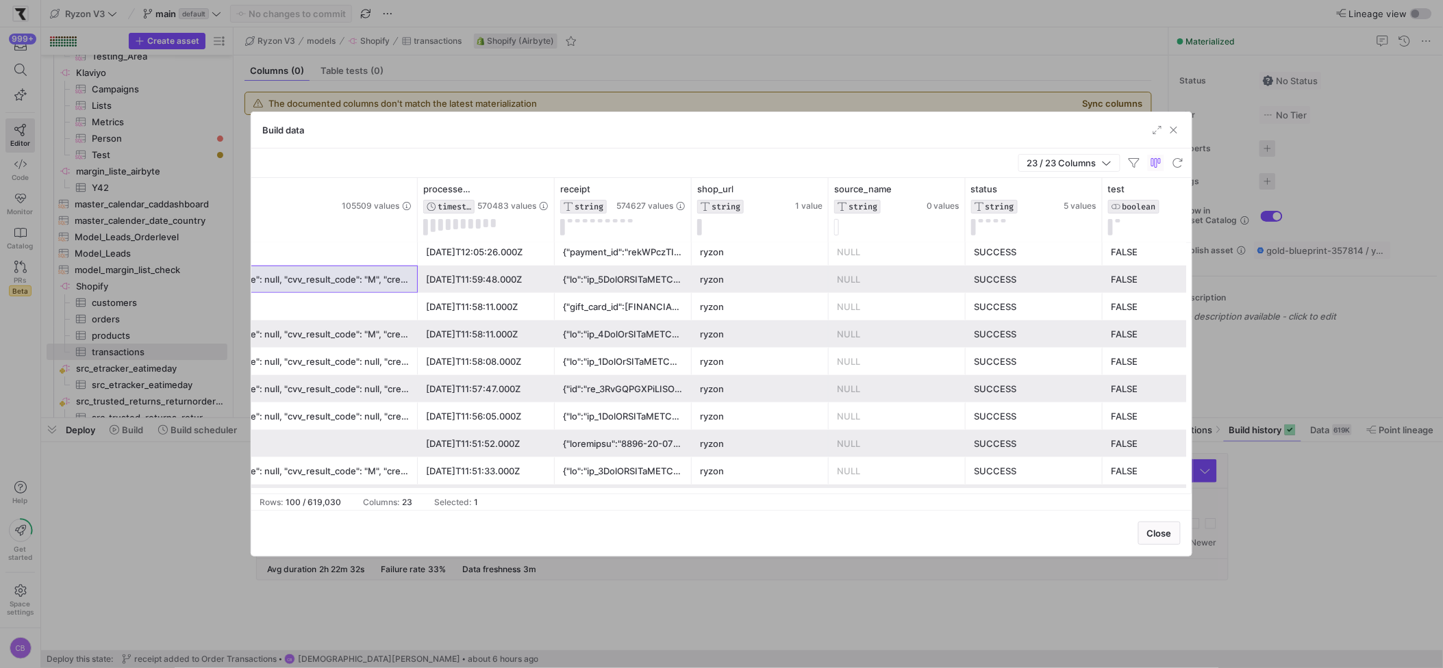
click at [666, 288] on div at bounding box center [623, 279] width 121 height 27
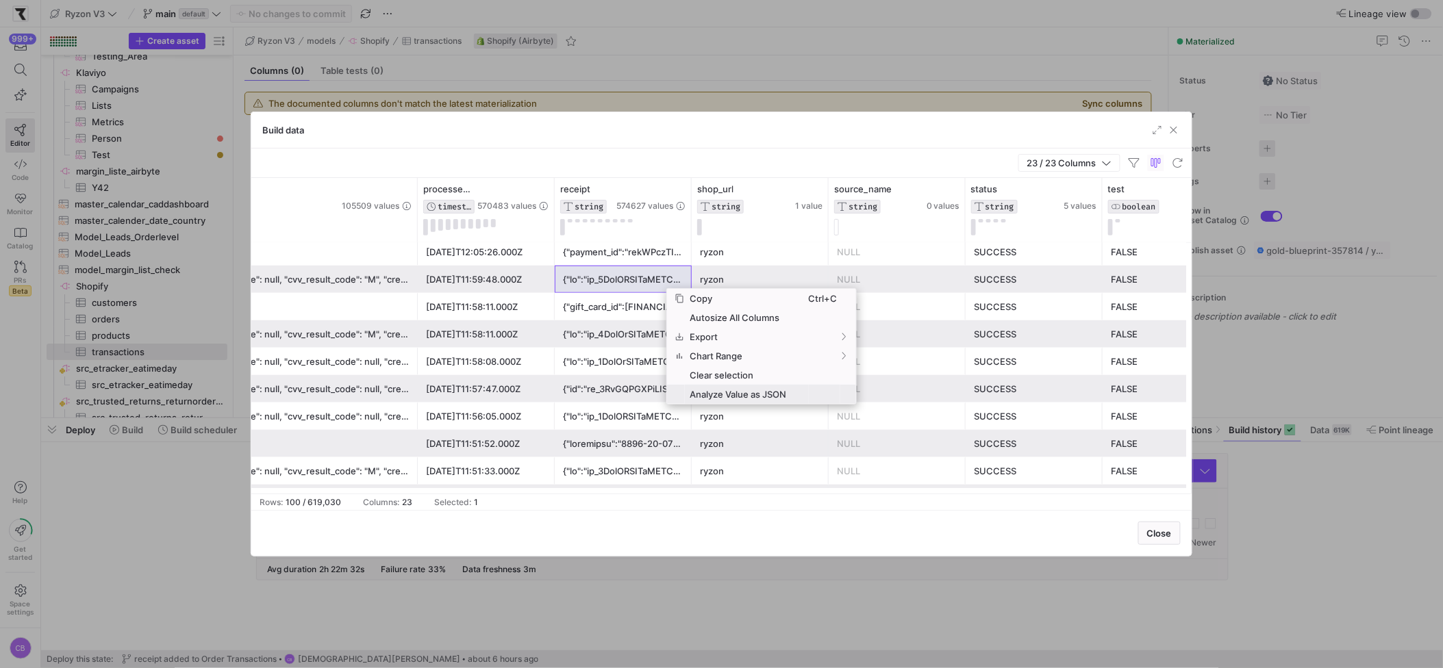
click at [723, 391] on span "Analyze Value as JSON" at bounding box center [747, 394] width 124 height 19
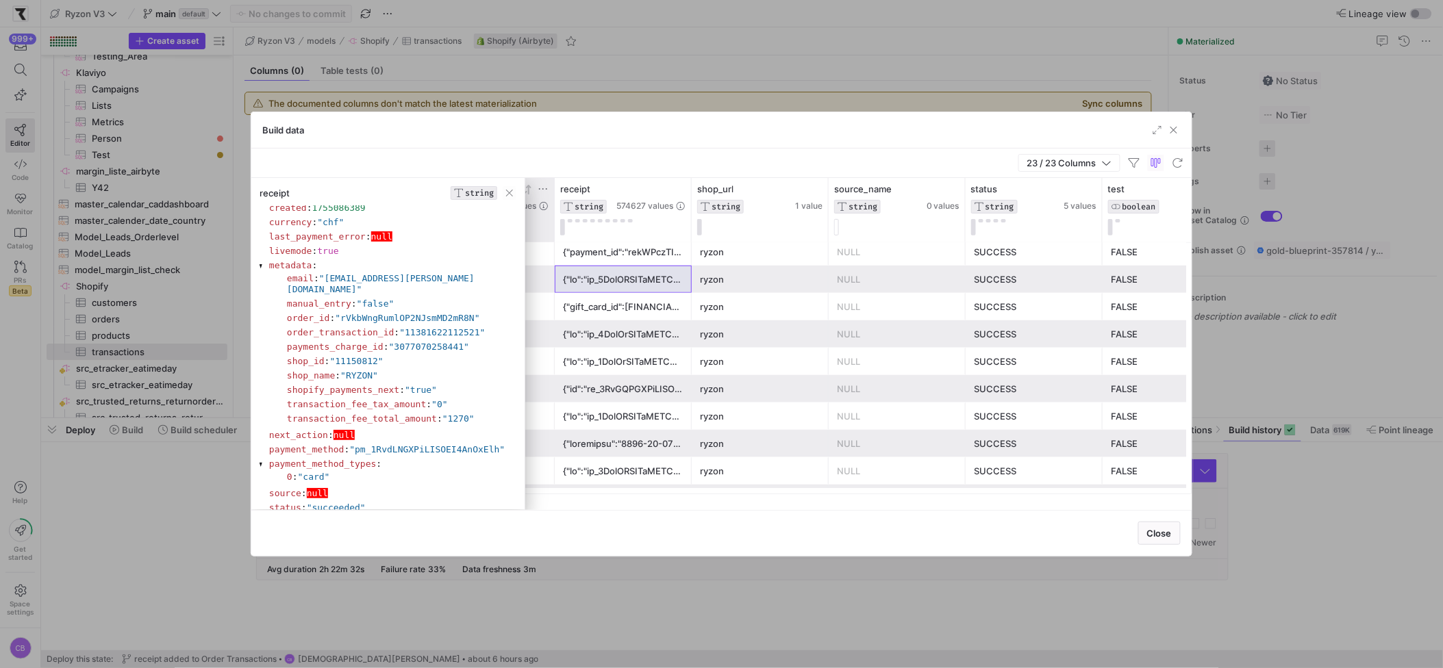
click at [507, 194] on span "button" at bounding box center [510, 193] width 14 height 14
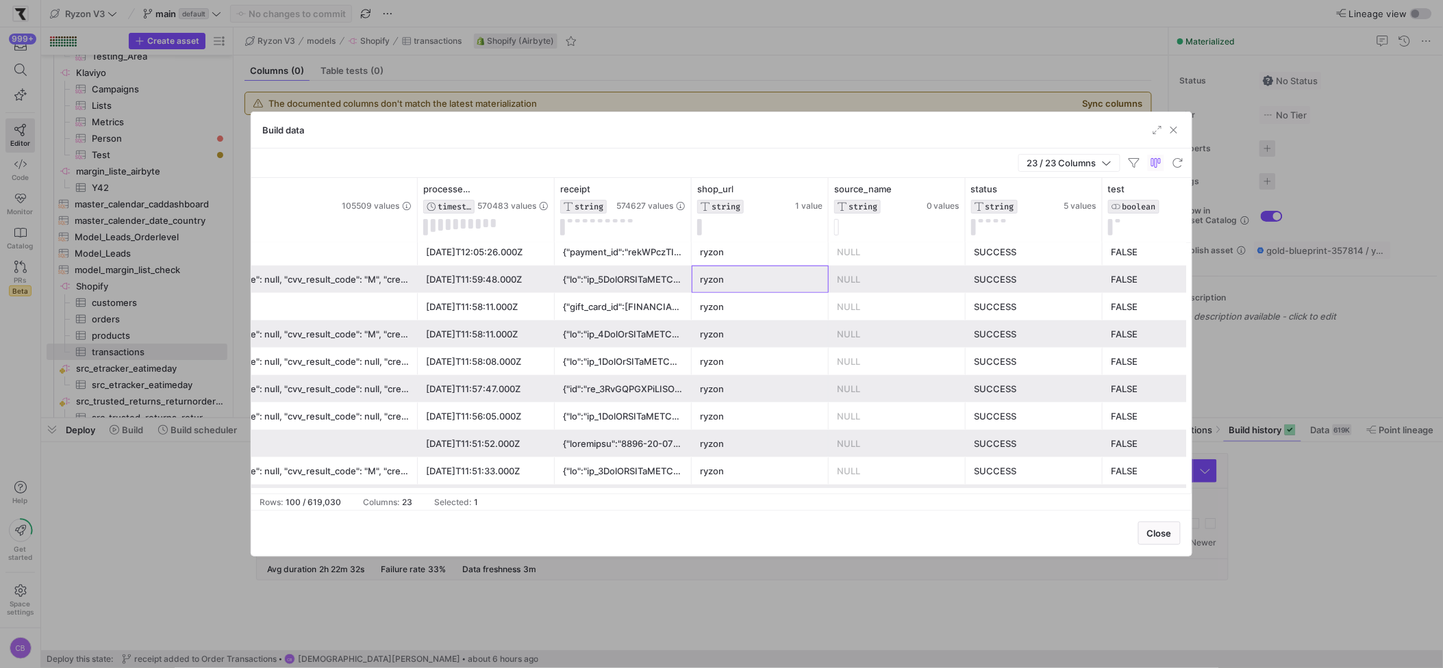
click at [707, 278] on div "ryzon" at bounding box center [760, 279] width 121 height 27
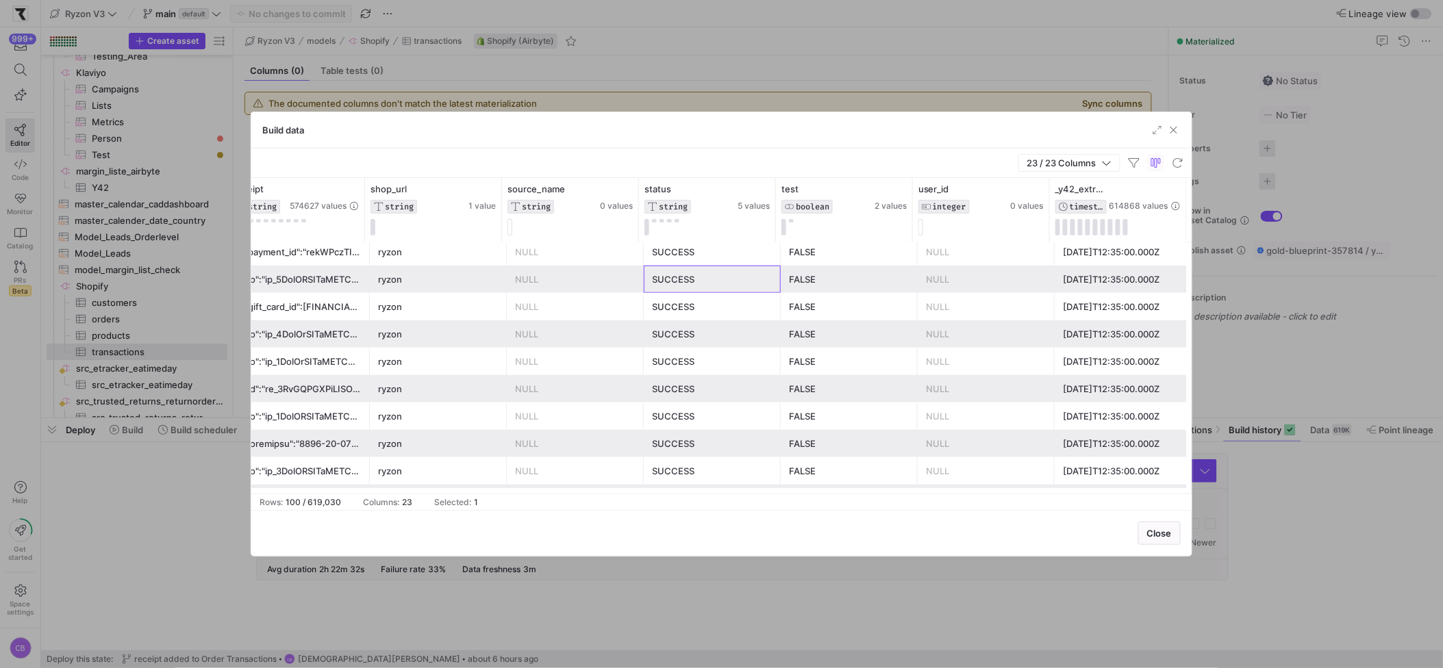
click at [696, 281] on div "SUCCESS" at bounding box center [712, 279] width 121 height 27
click at [821, 273] on div "FALSE" at bounding box center [849, 279] width 121 height 27
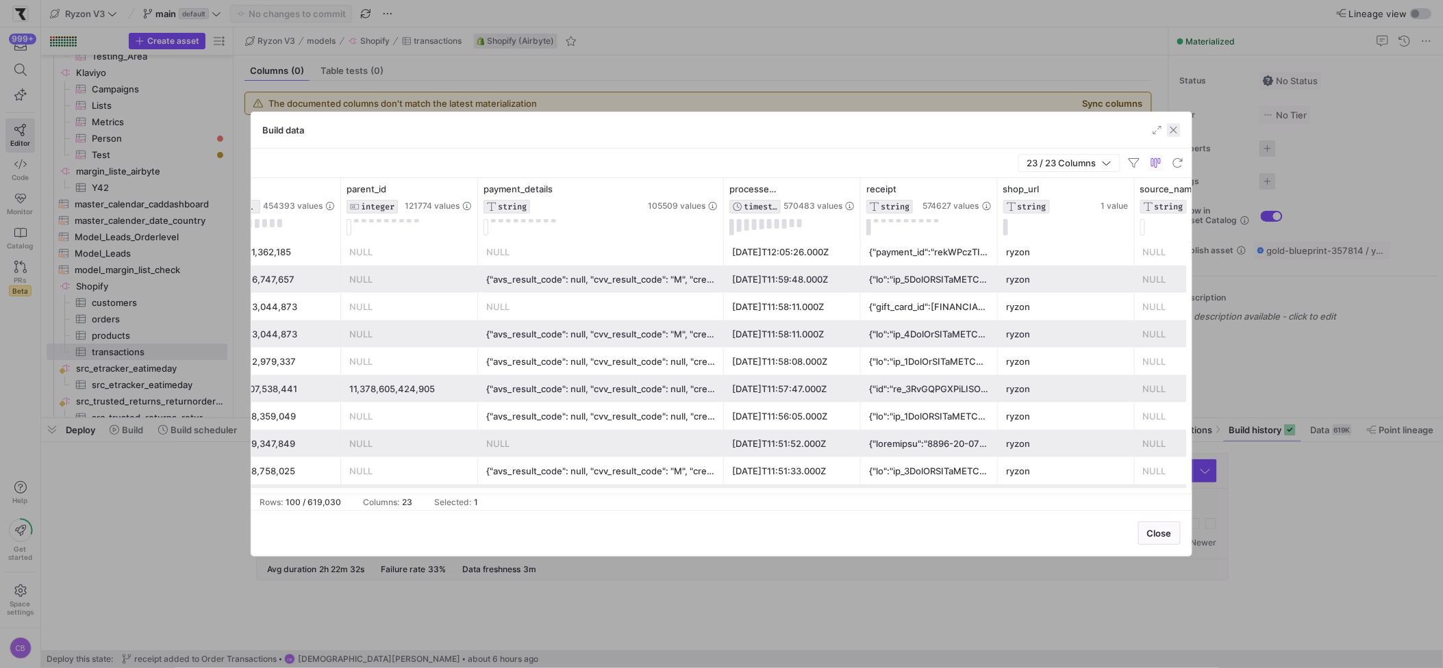
click at [1177, 128] on span "button" at bounding box center [1174, 130] width 14 height 14
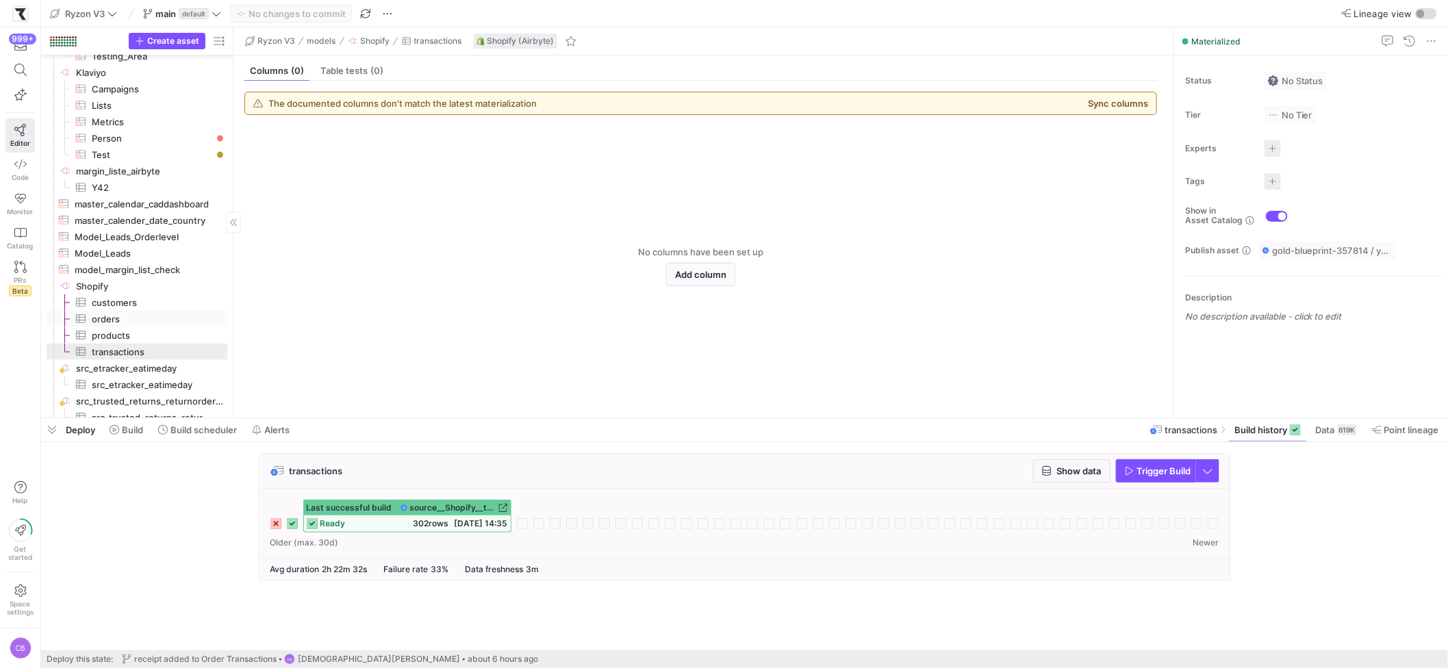
scroll to position [3576, 0]
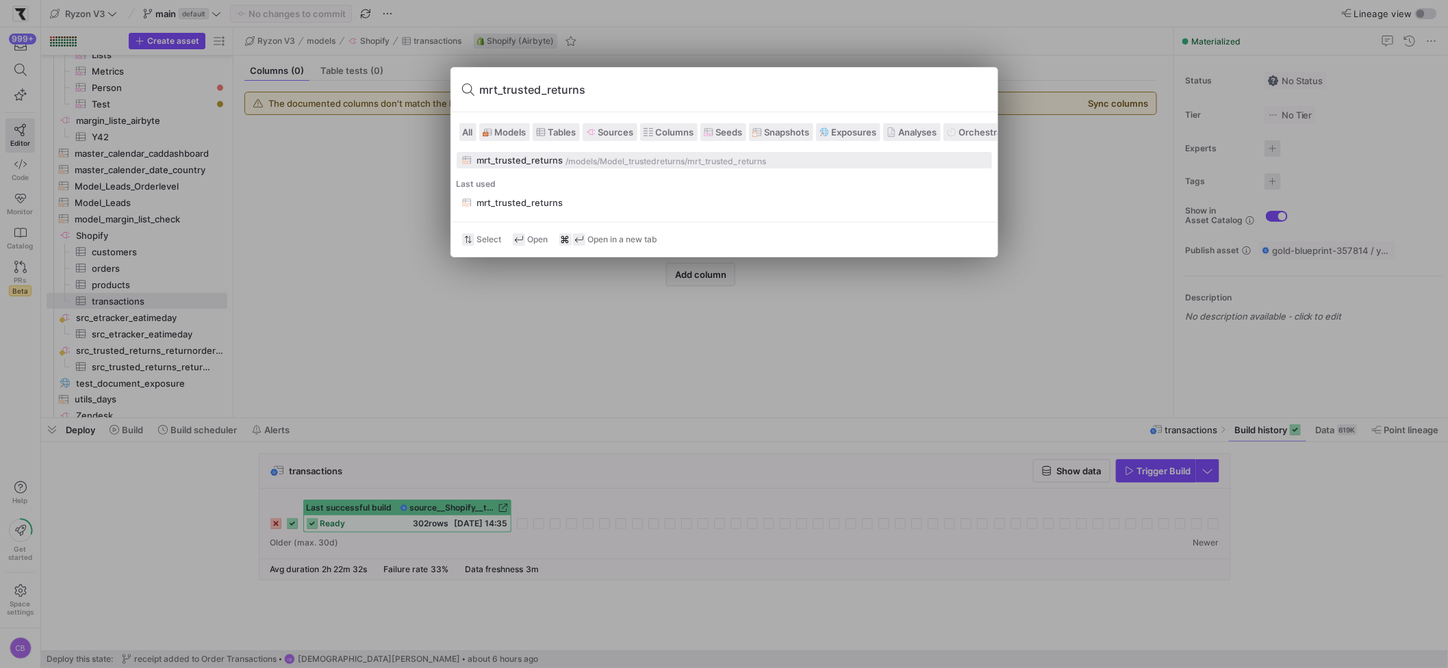
type input "mrt_trusted_returns"
click at [546, 162] on div "mrt_trusted_returns" at bounding box center [520, 160] width 86 height 11
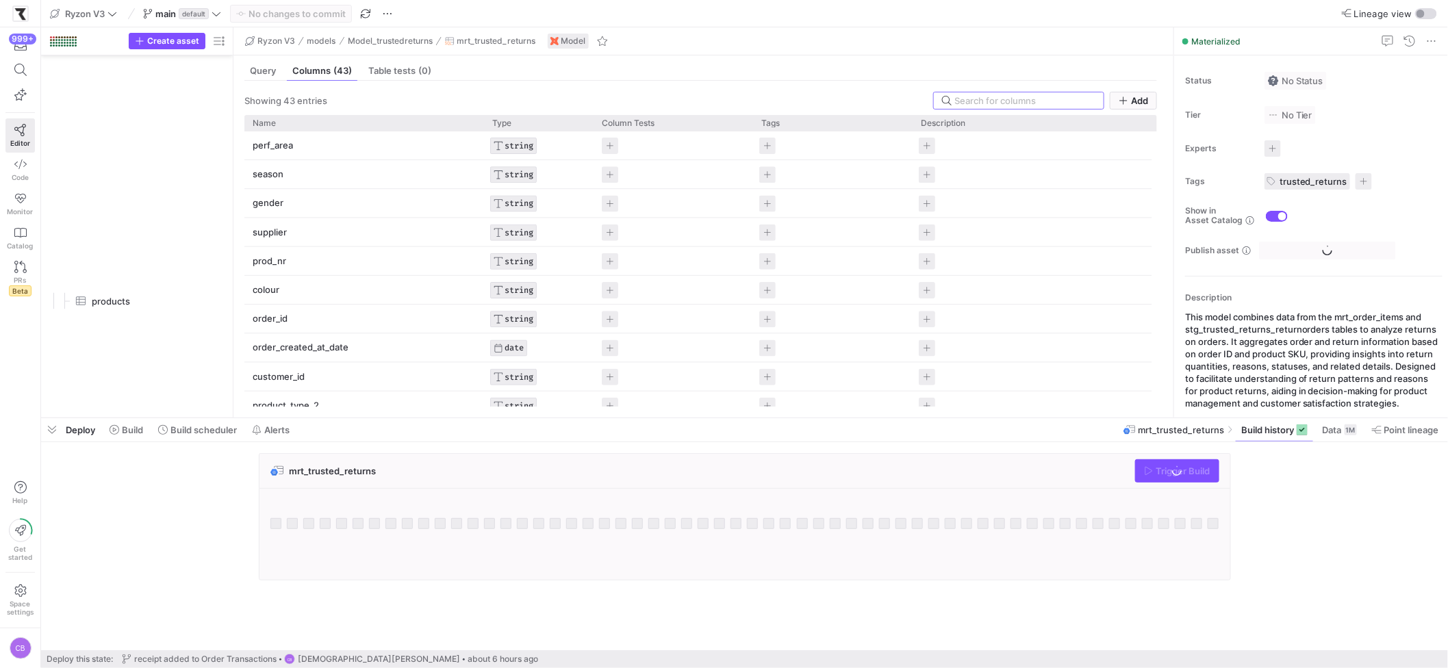
scroll to position [1282, 0]
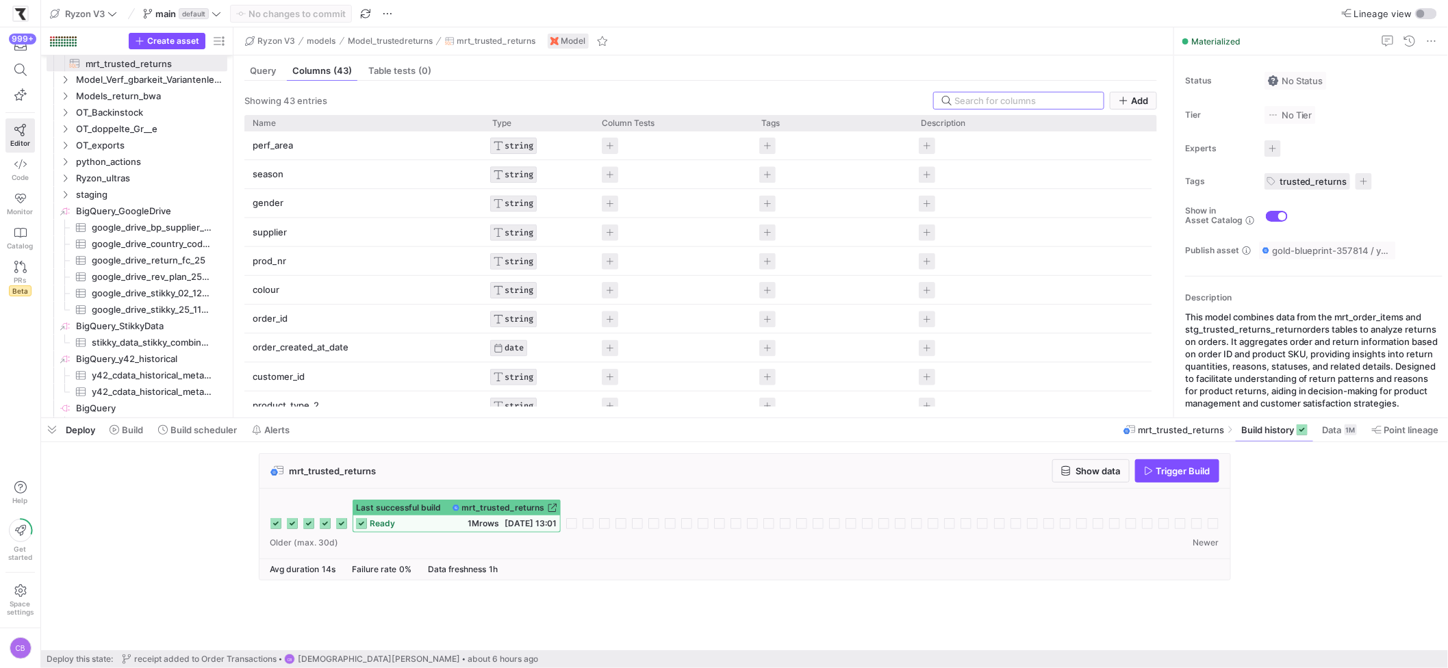
drag, startPoint x: 265, startPoint y: 72, endPoint x: 529, endPoint y: 442, distance: 454.2
click at [265, 72] on span "Query" at bounding box center [263, 70] width 26 height 9
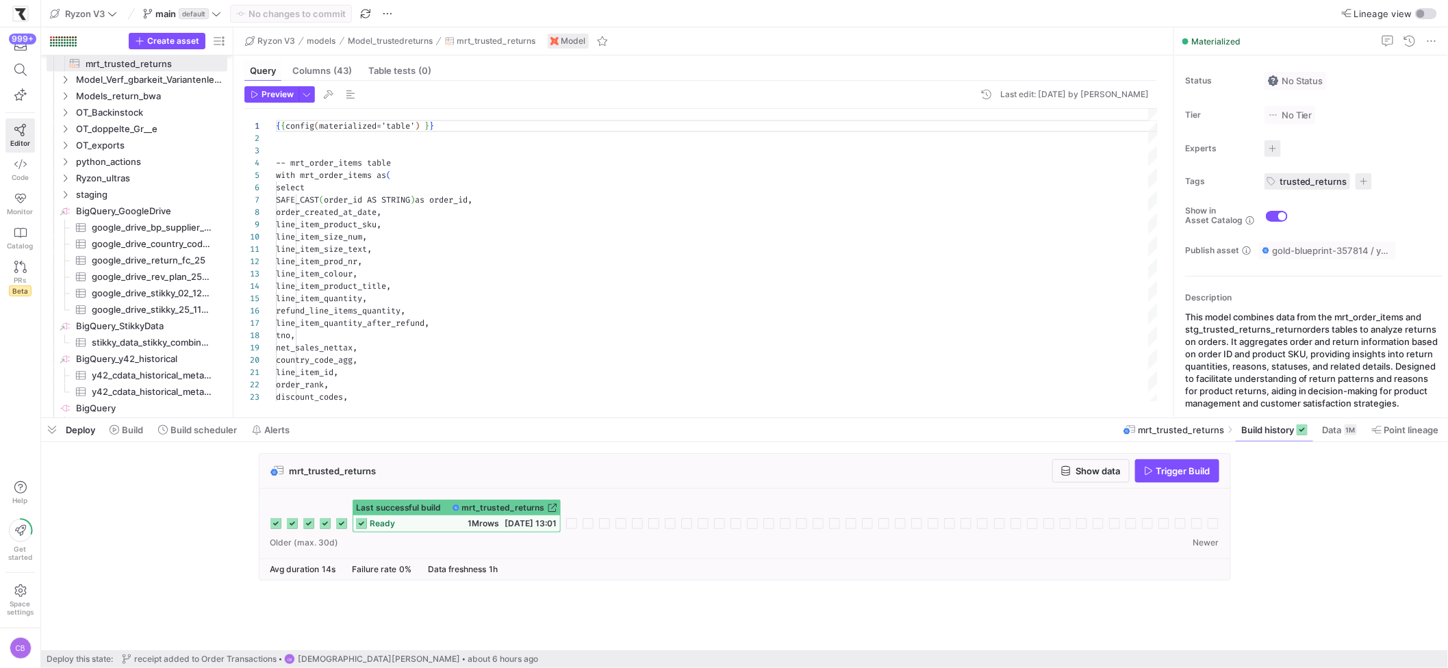
scroll to position [123, 0]
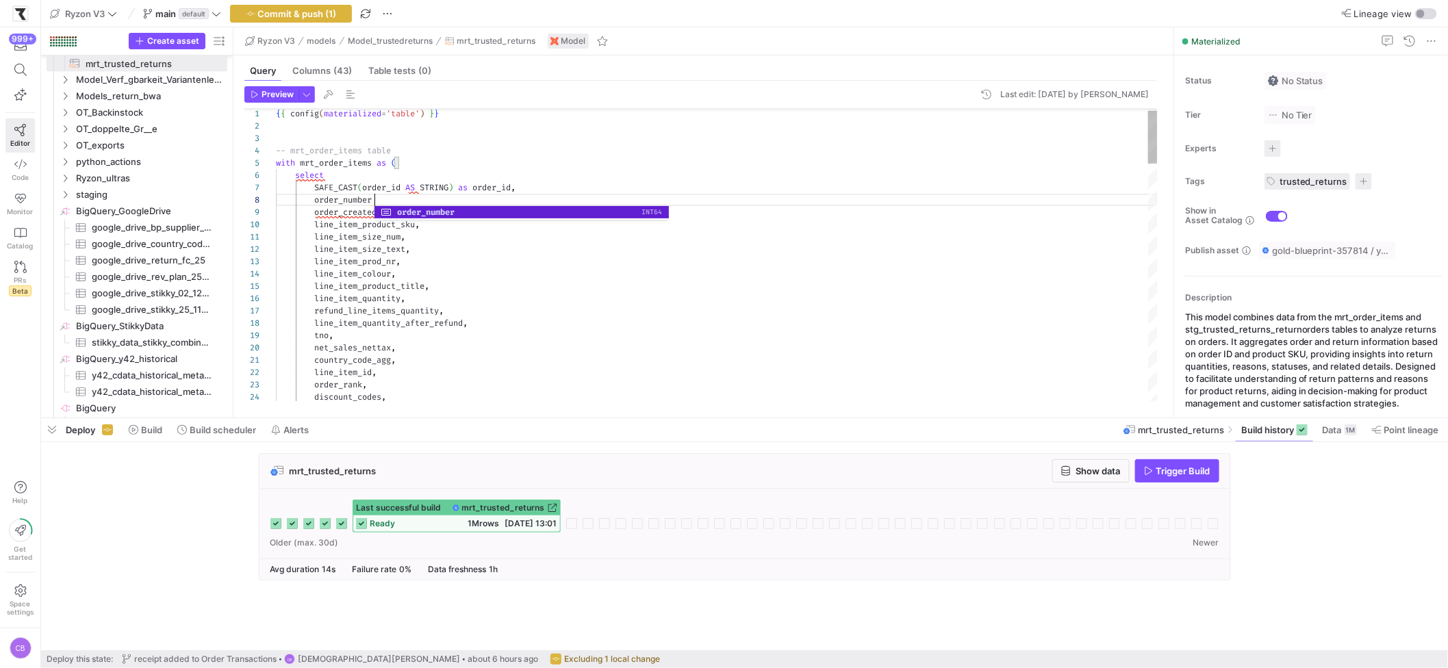
scroll to position [86, 103]
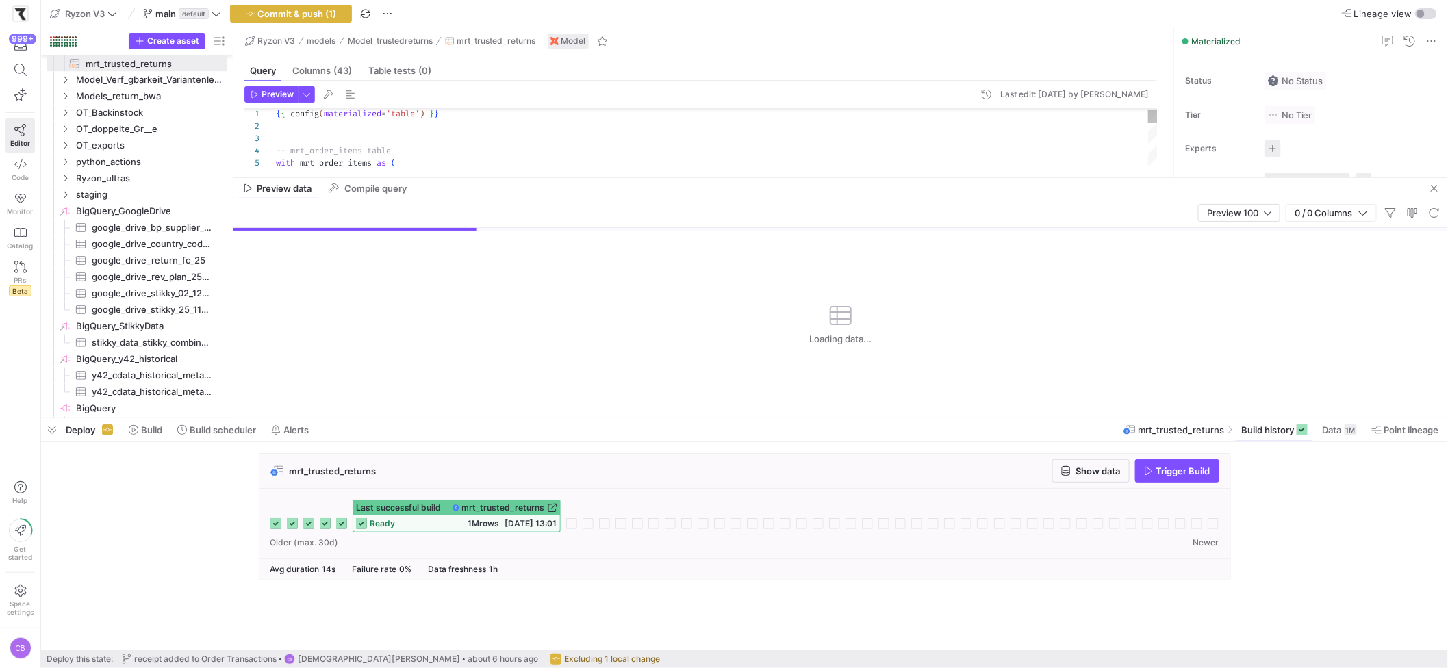
click at [509, 176] on mat-tab-group "Query Columns (43) Table tests (0) Preview Last edit: Wednesday 14 May 2025 by …" at bounding box center [701, 116] width 935 height 122
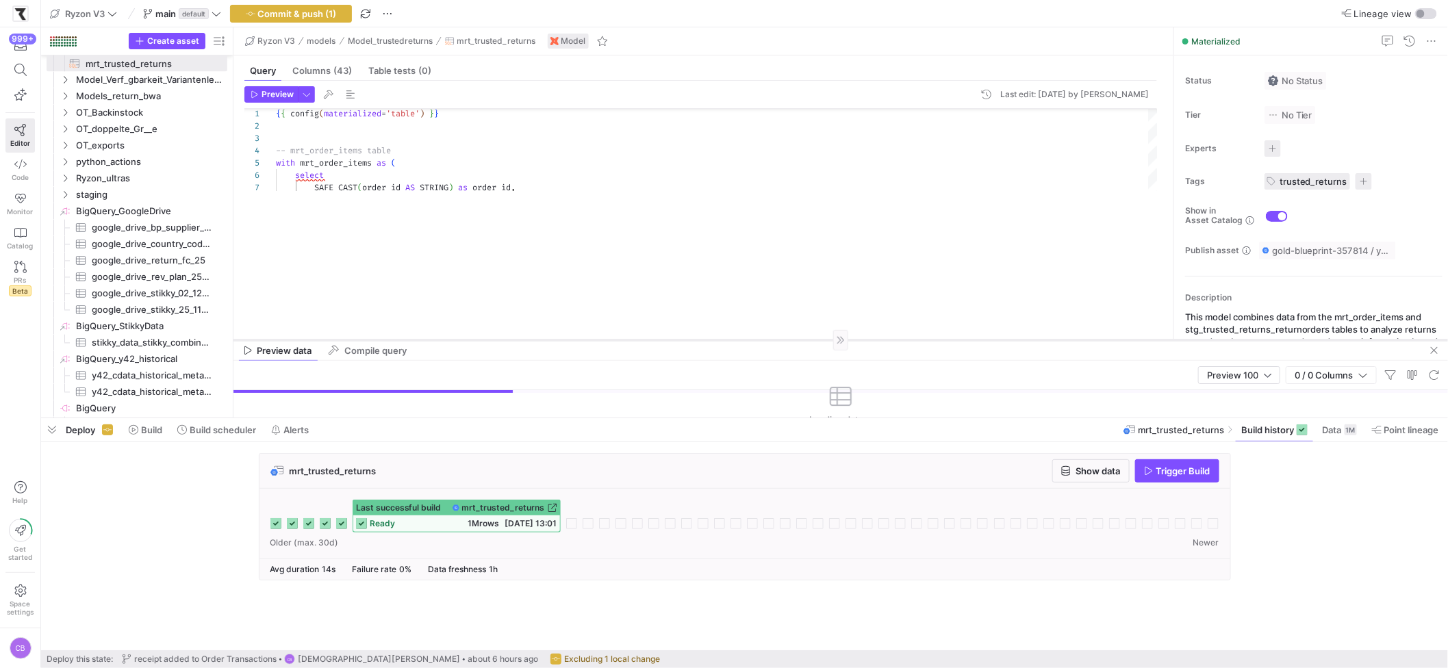
drag, startPoint x: 509, startPoint y: 177, endPoint x: 515, endPoint y: 339, distance: 162.4
click at [515, 340] on div at bounding box center [841, 340] width 1215 height 1
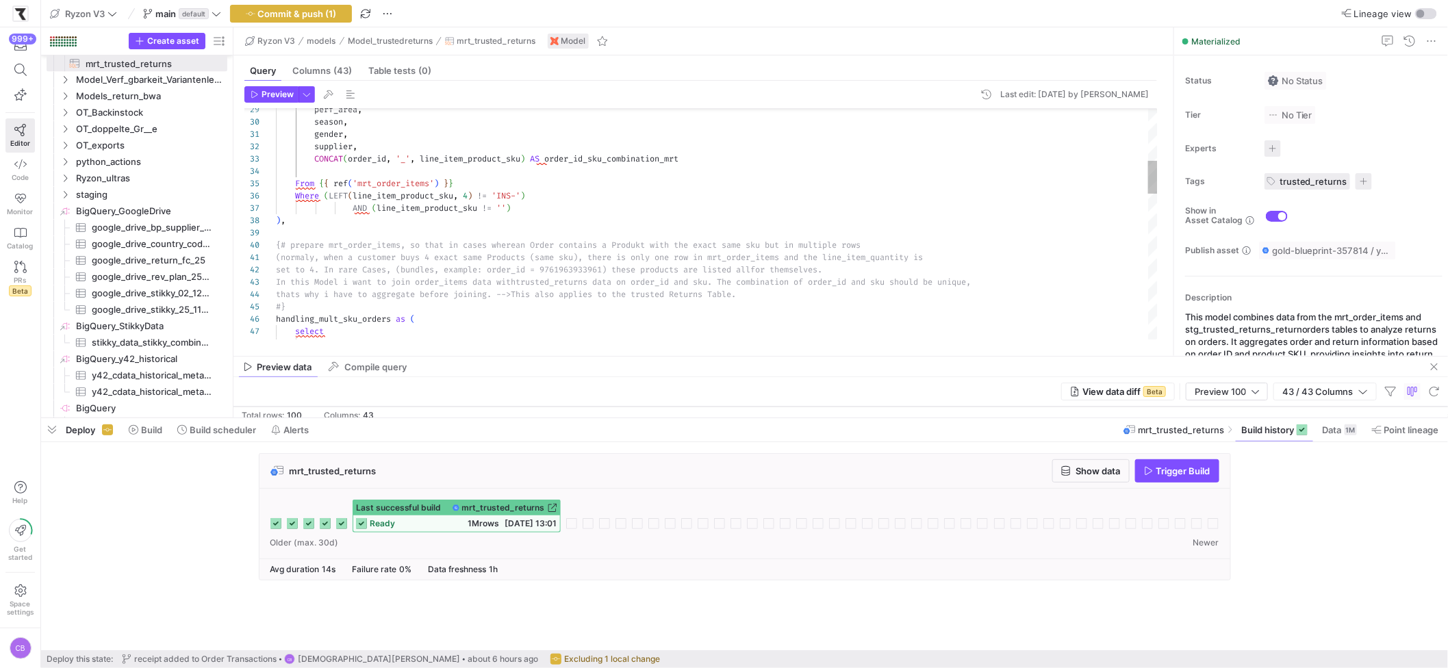
drag, startPoint x: 520, startPoint y: 340, endPoint x: 526, endPoint y: 329, distance: 12.3
click at [553, 356] on div at bounding box center [841, 356] width 1215 height 1
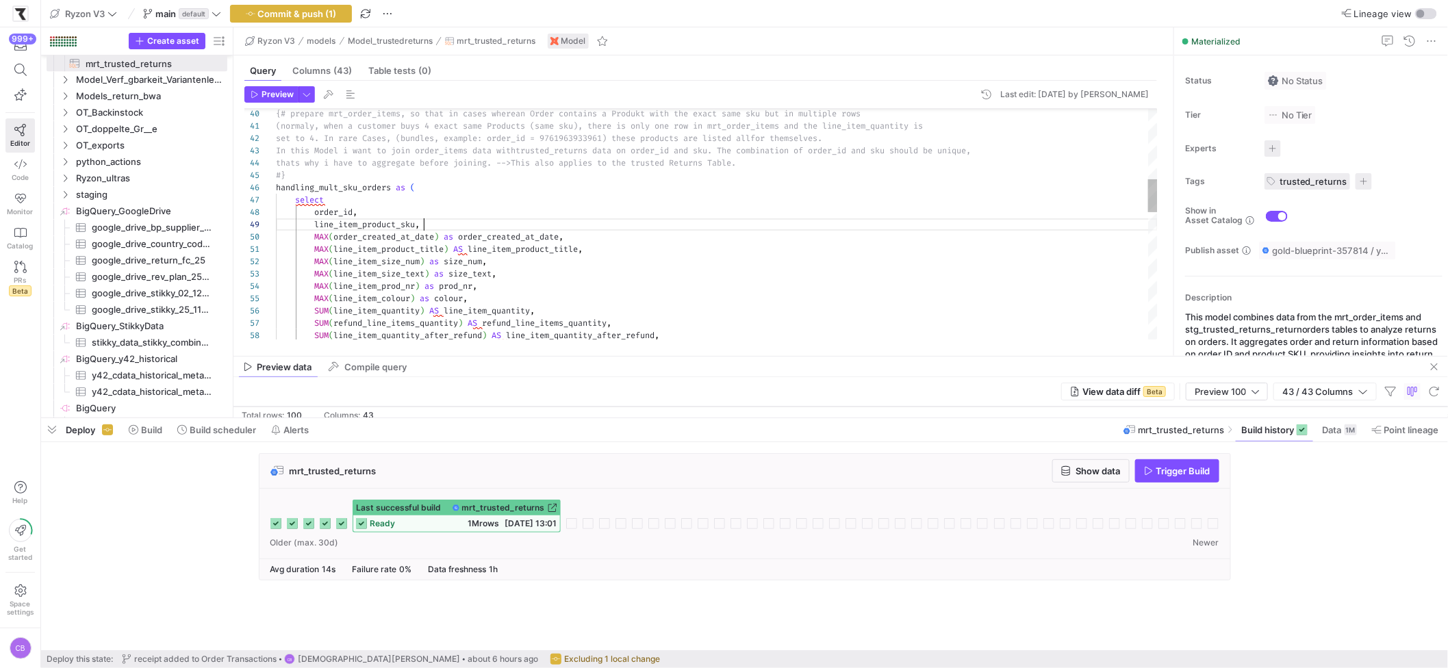
click at [442, 226] on div "SUM ( line_item_quantity_after_refund ) AS line_item_quantity_after_refund , li…" at bounding box center [717, 423] width 882 height 1614
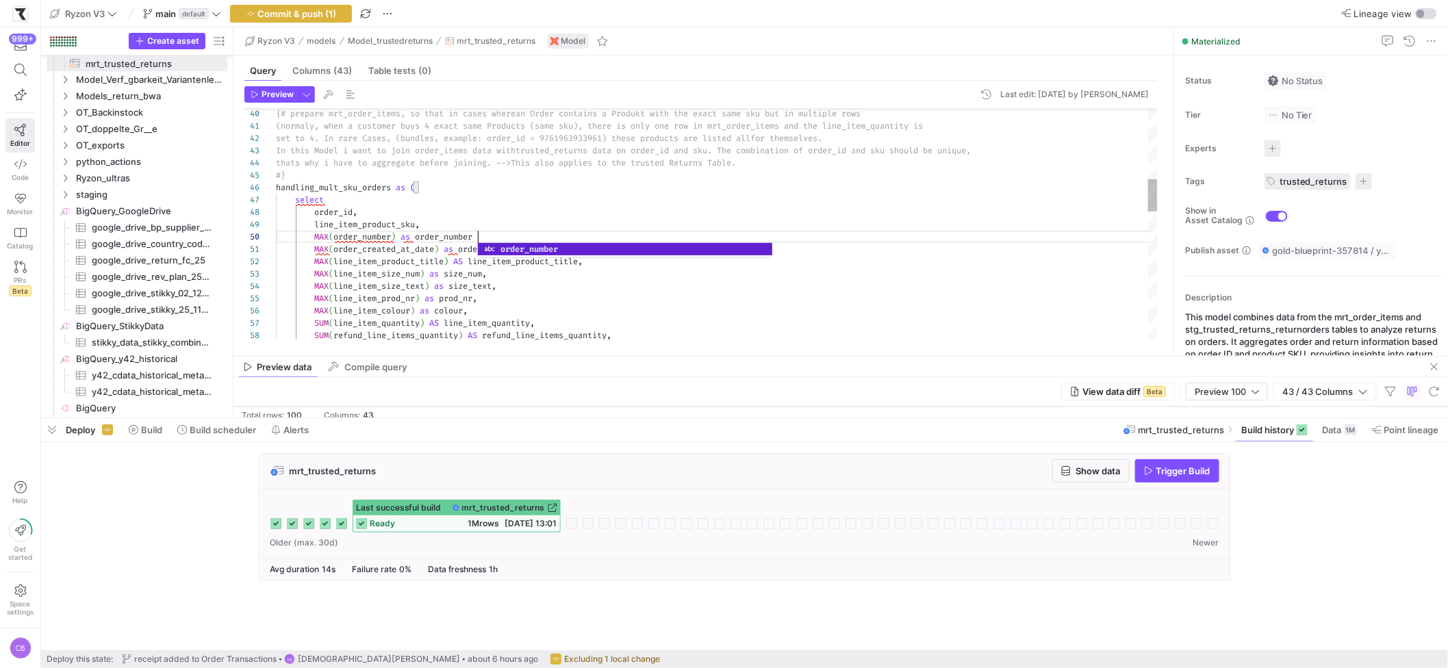
scroll to position [111, 207]
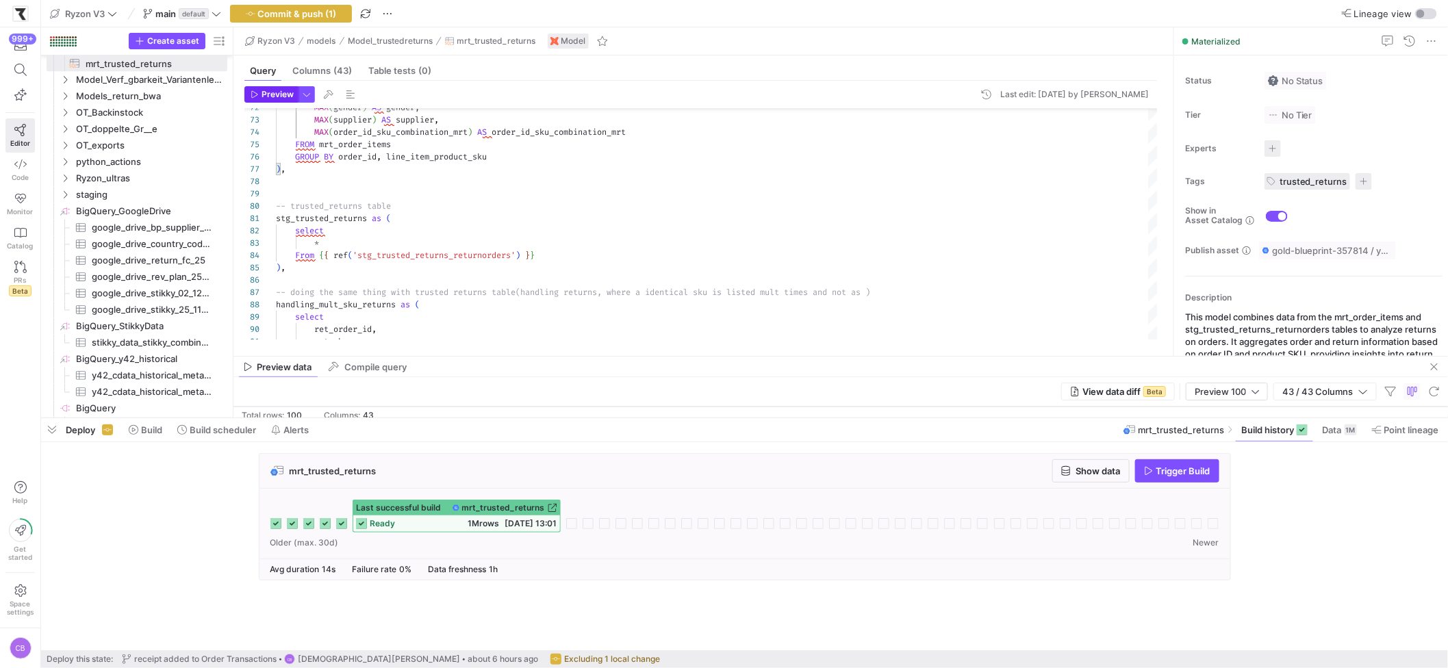
type textarea "s set to 4. In rare Cases, (bundles, example: order_id = 9761963933961) these p…"
click at [288, 92] on span "Preview" at bounding box center [278, 95] width 32 height 10
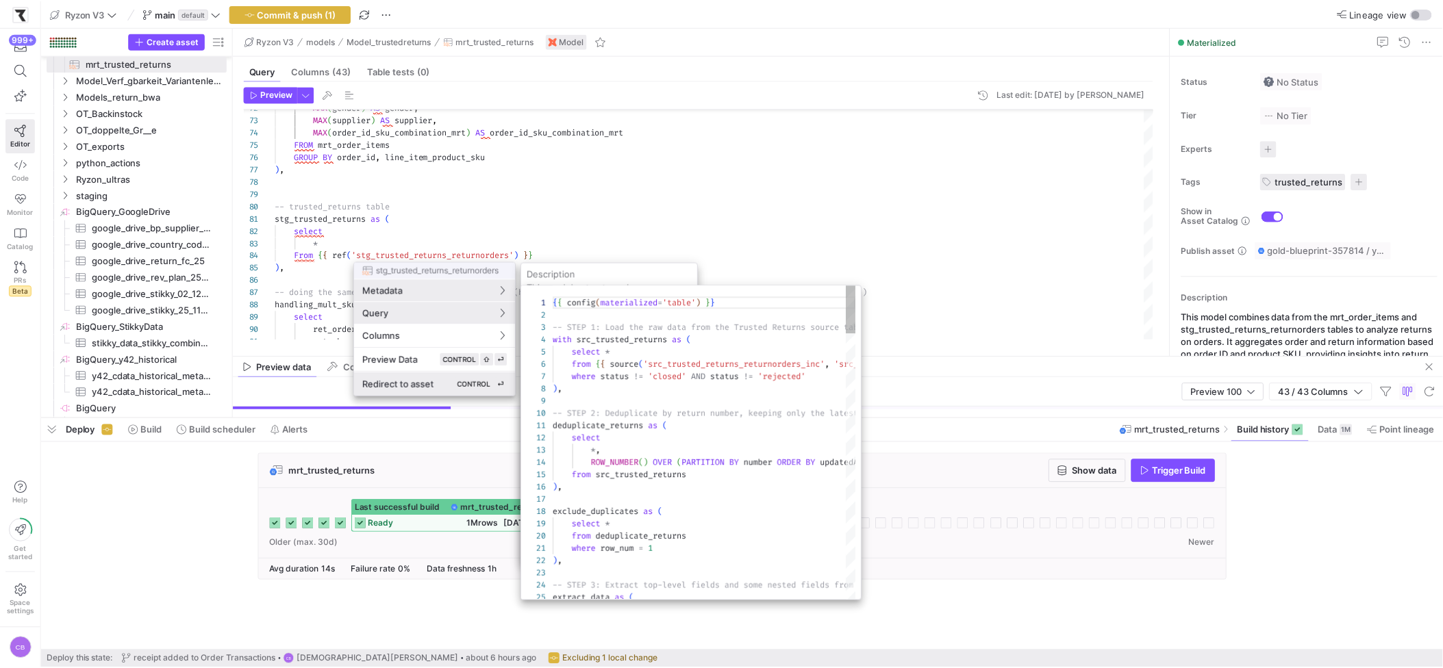
scroll to position [123, 0]
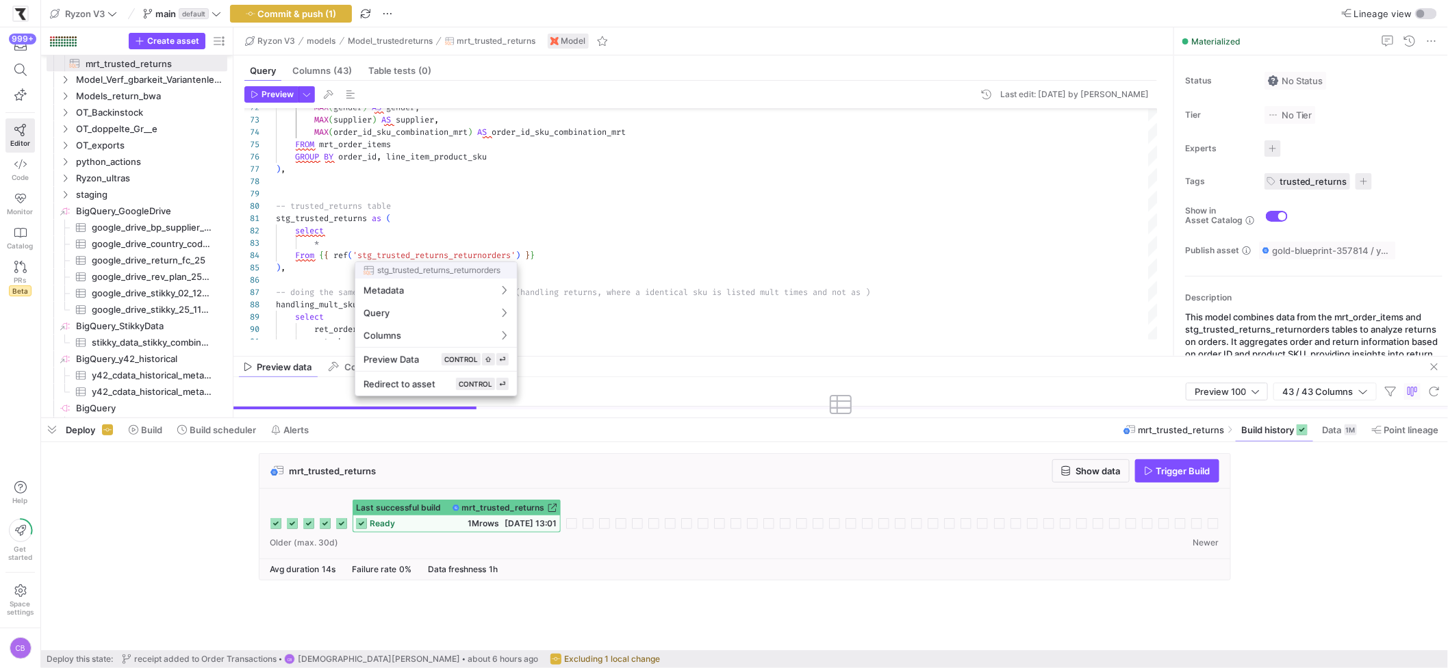
click at [619, 210] on div at bounding box center [724, 334] width 1448 height 668
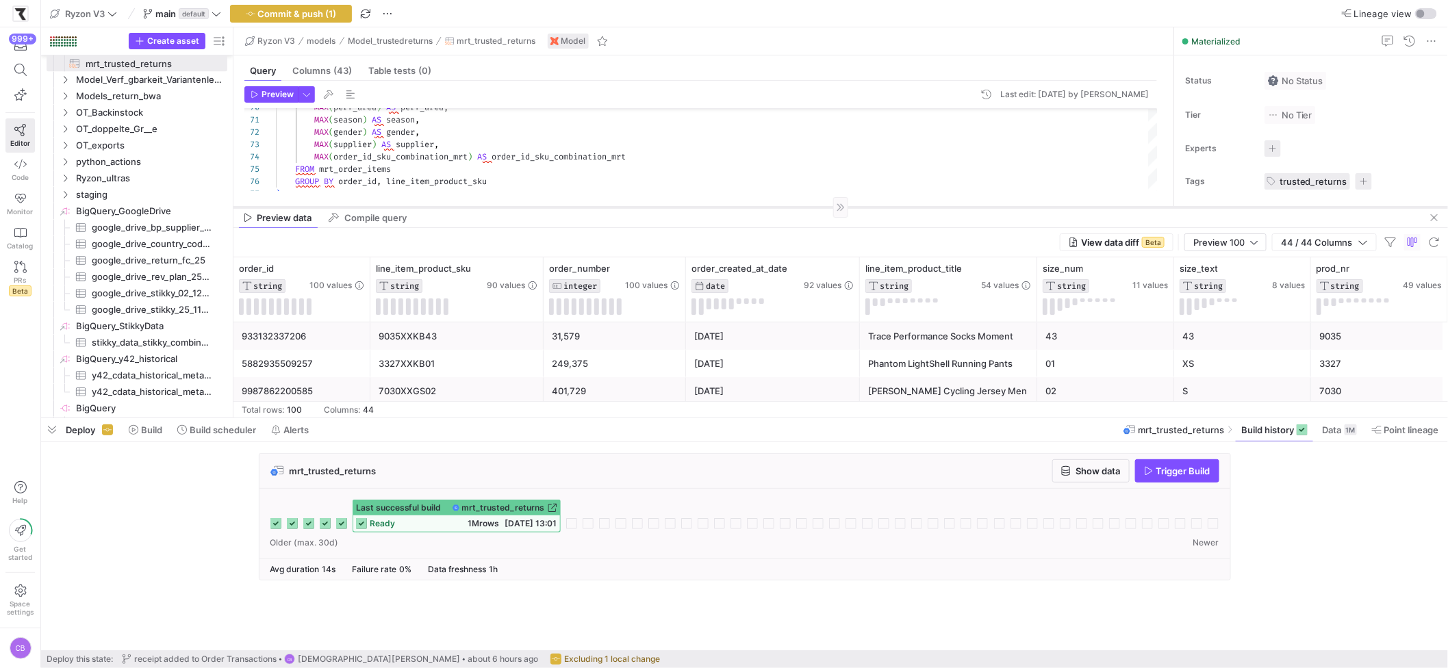
drag, startPoint x: 601, startPoint y: 356, endPoint x: 633, endPoint y: 207, distance: 152.7
click at [633, 207] on div at bounding box center [841, 207] width 1215 height 1
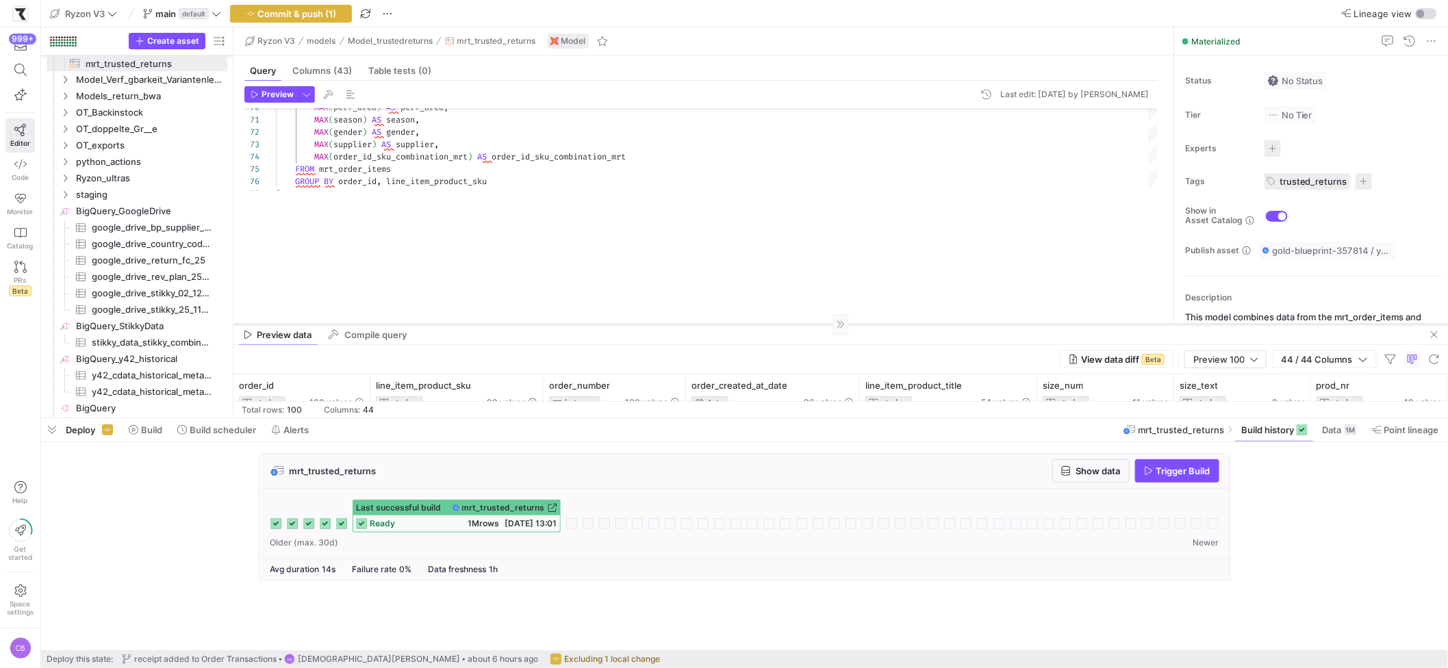
drag, startPoint x: 673, startPoint y: 206, endPoint x: 688, endPoint y: 323, distance: 118.1
click at [688, 324] on div at bounding box center [841, 324] width 1215 height 1
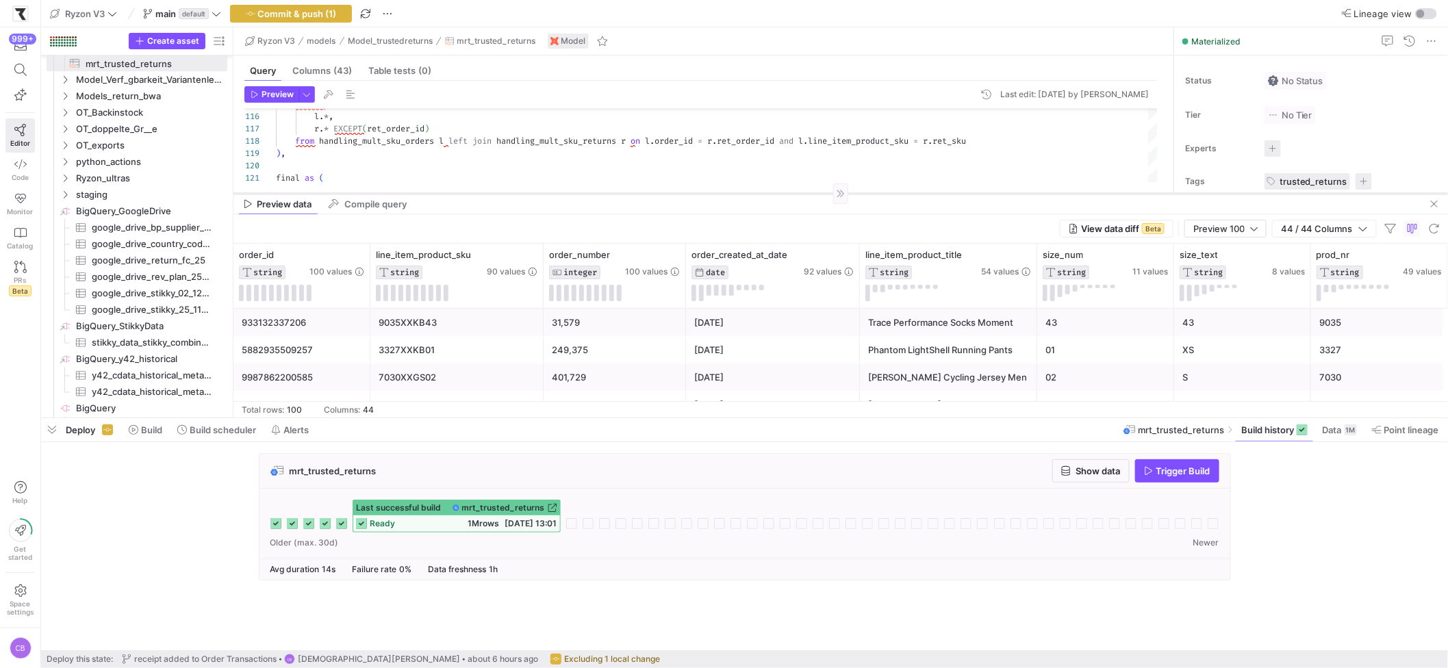
drag, startPoint x: 662, startPoint y: 323, endPoint x: 704, endPoint y: 192, distance: 137.3
click at [704, 193] on div at bounding box center [841, 193] width 1215 height 1
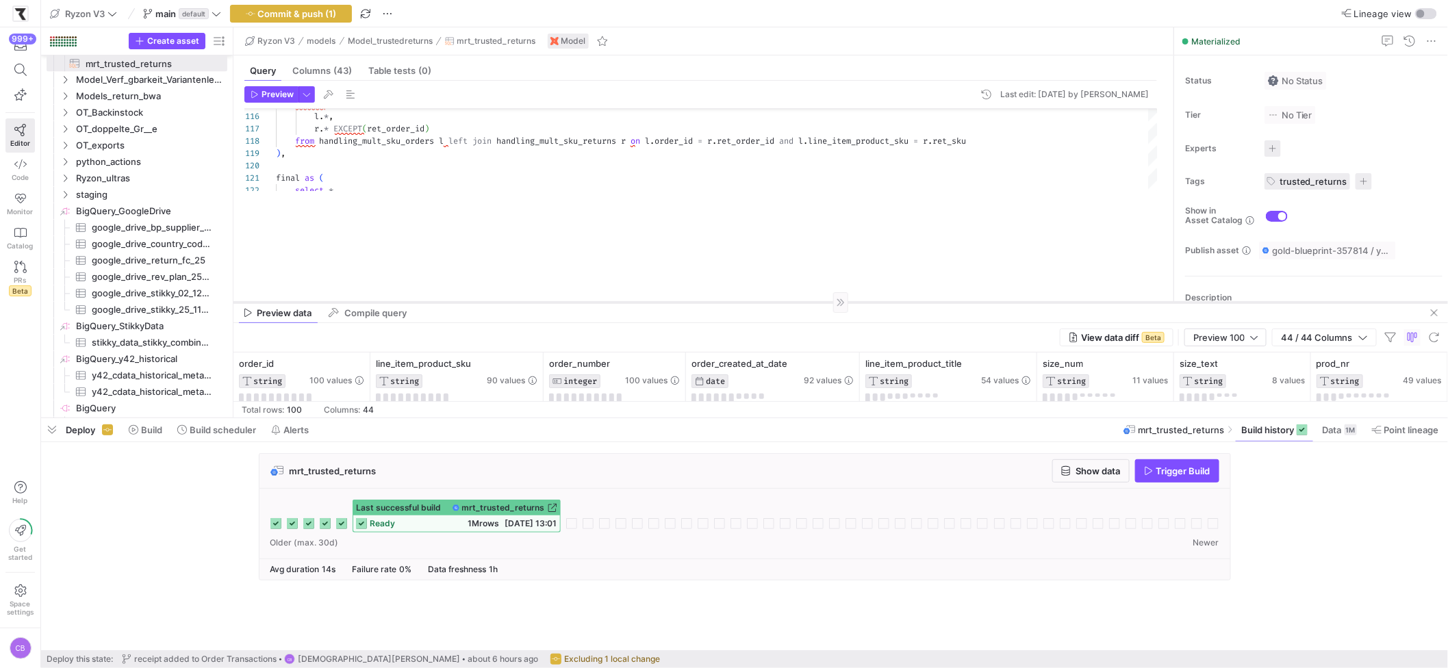
drag, startPoint x: 718, startPoint y: 193, endPoint x: 727, endPoint y: 303, distance: 109.9
click at [727, 303] on div at bounding box center [841, 302] width 1215 height 1
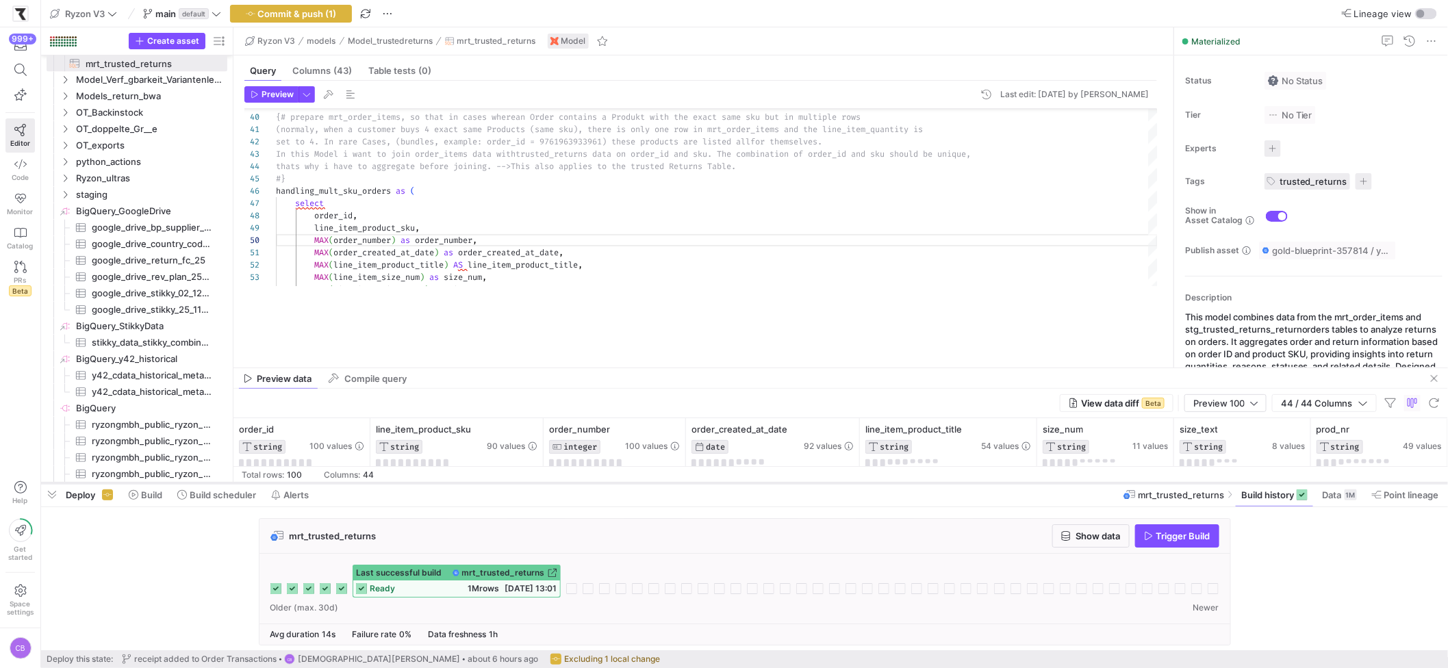
drag, startPoint x: 561, startPoint y: 418, endPoint x: 565, endPoint y: 482, distance: 64.5
click at [565, 482] on div at bounding box center [744, 483] width 1407 height 5
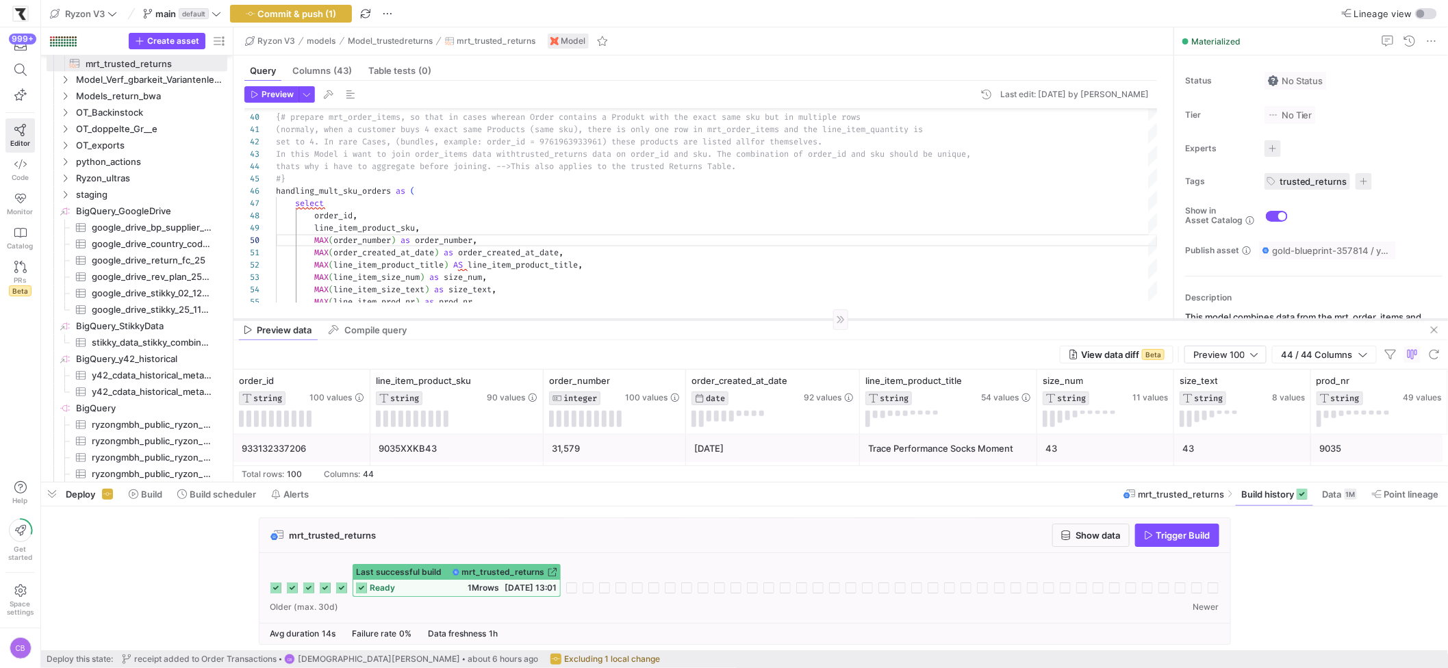
drag, startPoint x: 562, startPoint y: 367, endPoint x: 570, endPoint y: 267, distance: 100.3
click at [570, 319] on div at bounding box center [841, 319] width 1215 height 1
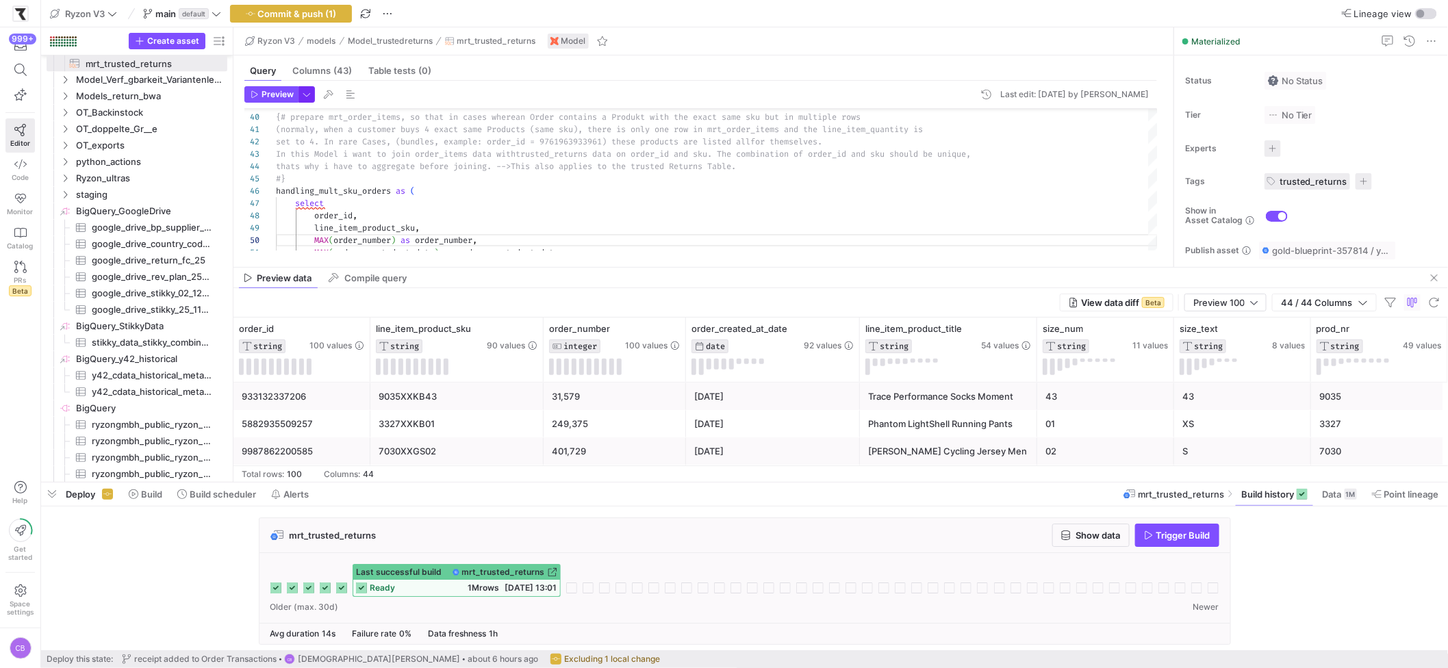
click at [305, 96] on span "button" at bounding box center [306, 94] width 15 height 15
click at [221, 179] on p "Full Preview" at bounding box center [218, 177] width 119 height 11
click at [153, 179] on input "Full Preview Slower but complete preview" at bounding box center [147, 183] width 11 height 11
radio input "true"
click at [264, 96] on div at bounding box center [724, 334] width 1448 height 668
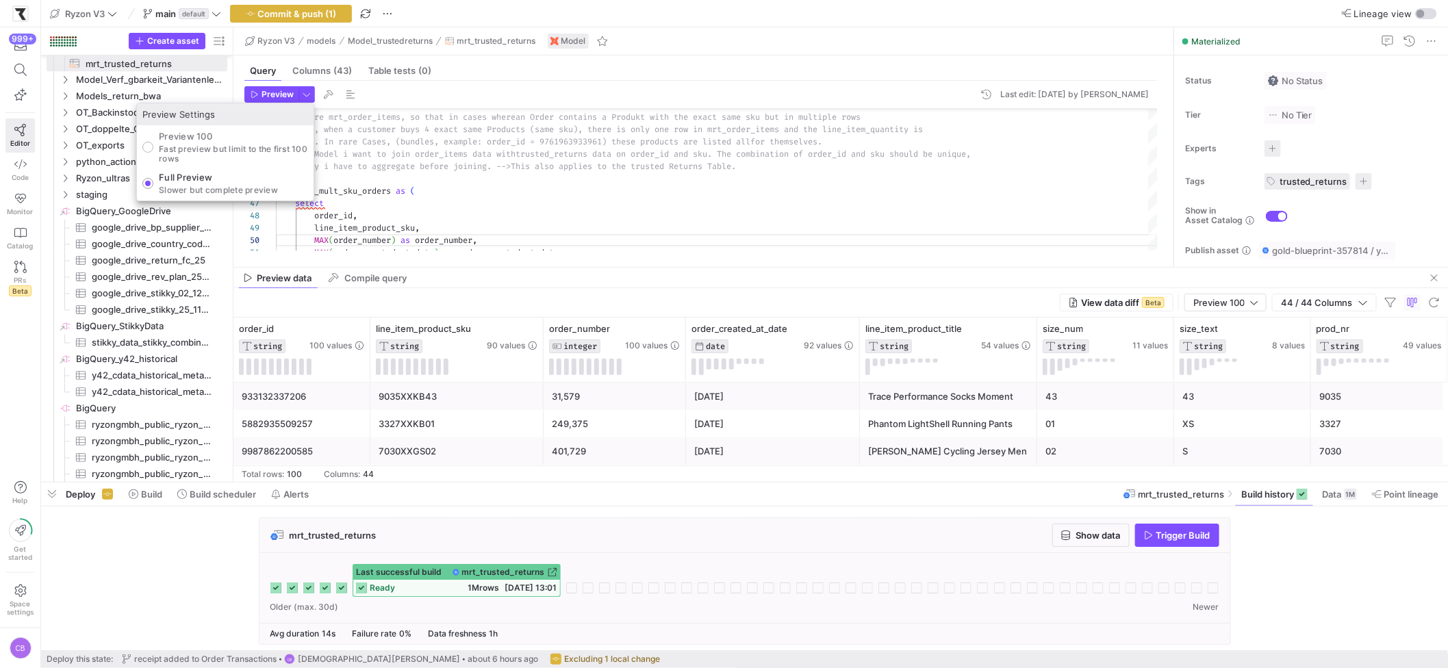
click at [264, 96] on span "Preview" at bounding box center [278, 95] width 32 height 10
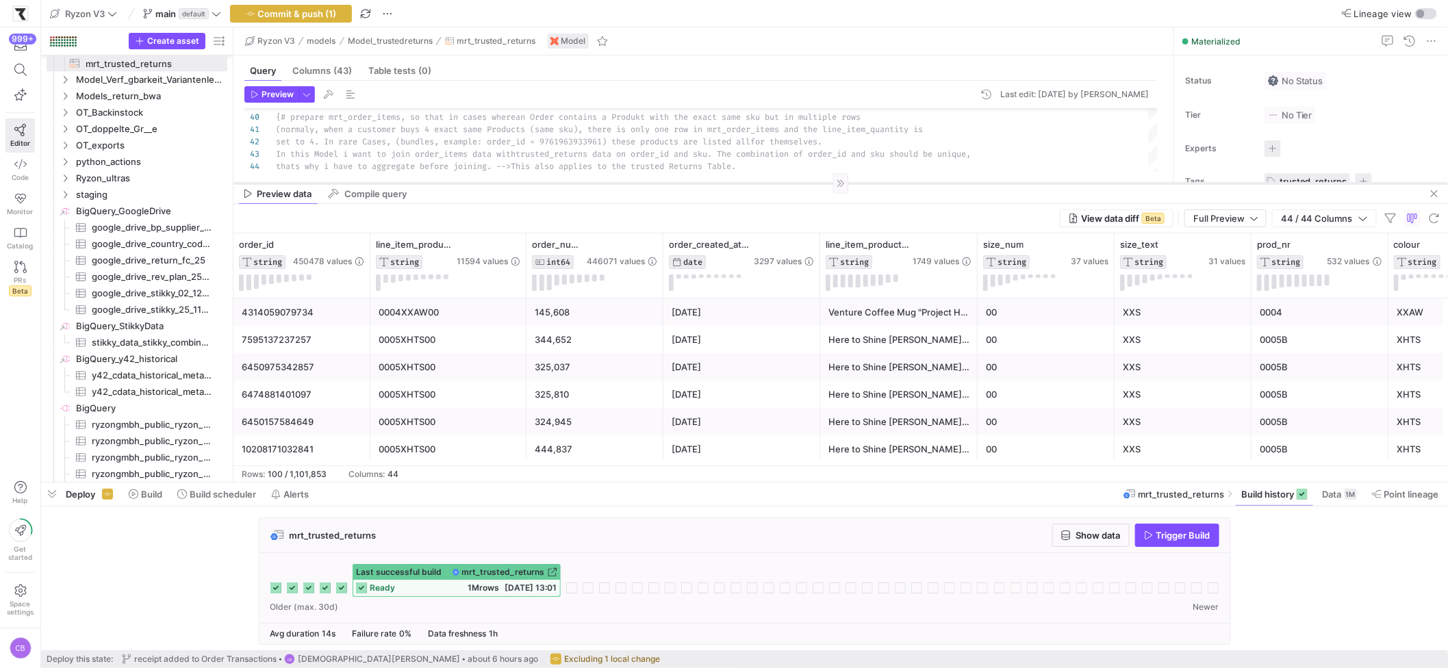
drag, startPoint x: 559, startPoint y: 268, endPoint x: 599, endPoint y: 181, distance: 95.3
click at [599, 183] on div at bounding box center [841, 183] width 1215 height 1
click at [1082, 537] on span "Show data" at bounding box center [1099, 535] width 45 height 11
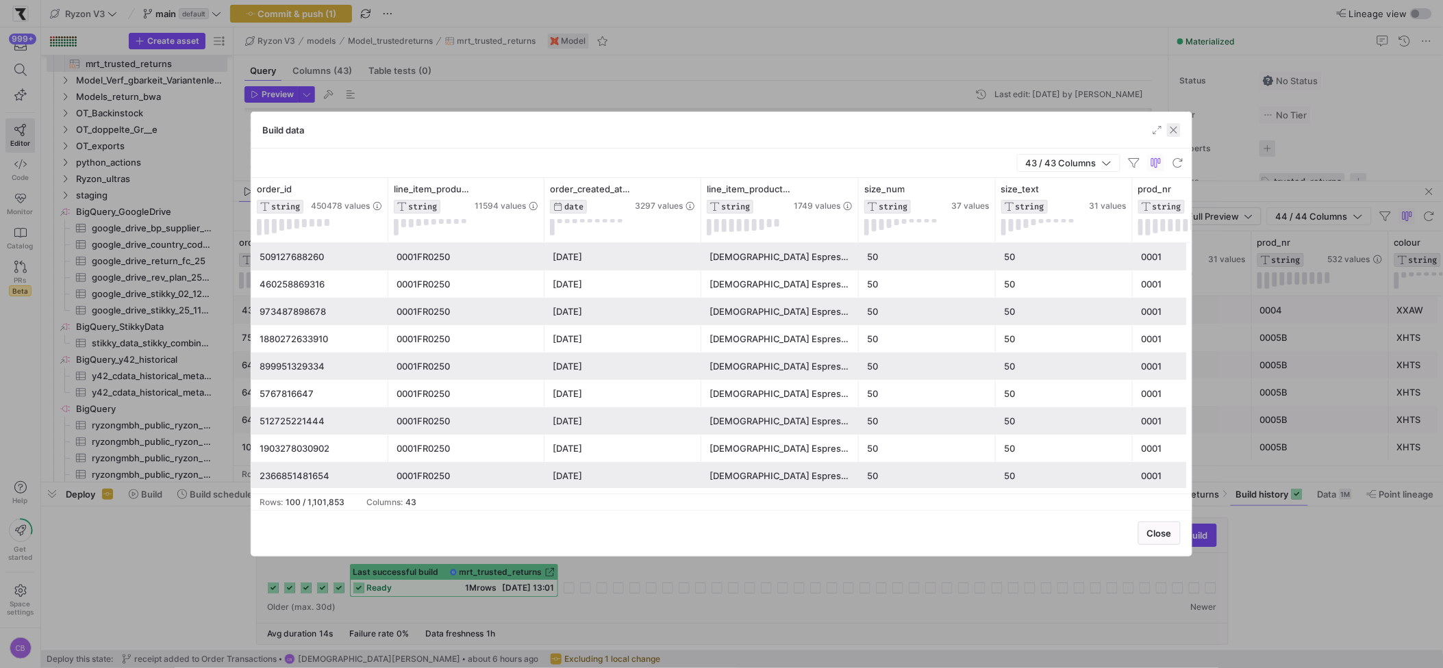
click at [1172, 126] on span "button" at bounding box center [1174, 130] width 14 height 14
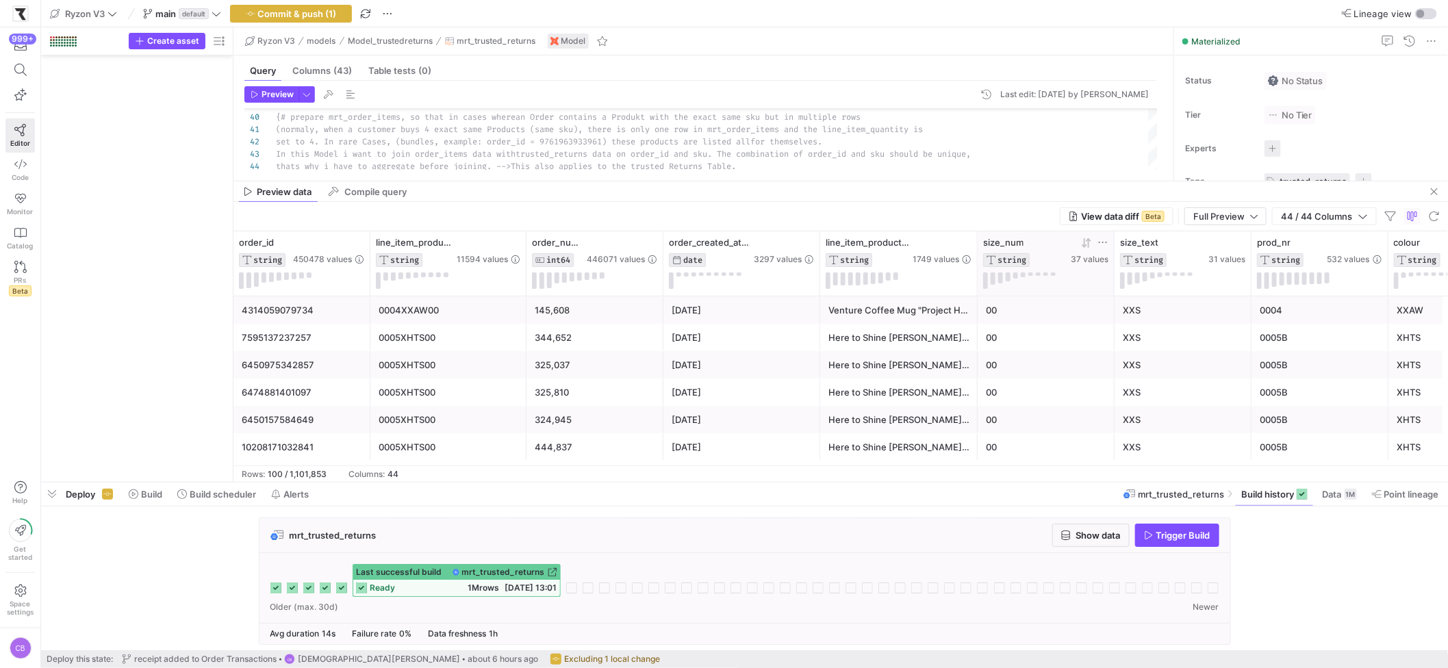
scroll to position [111, 207]
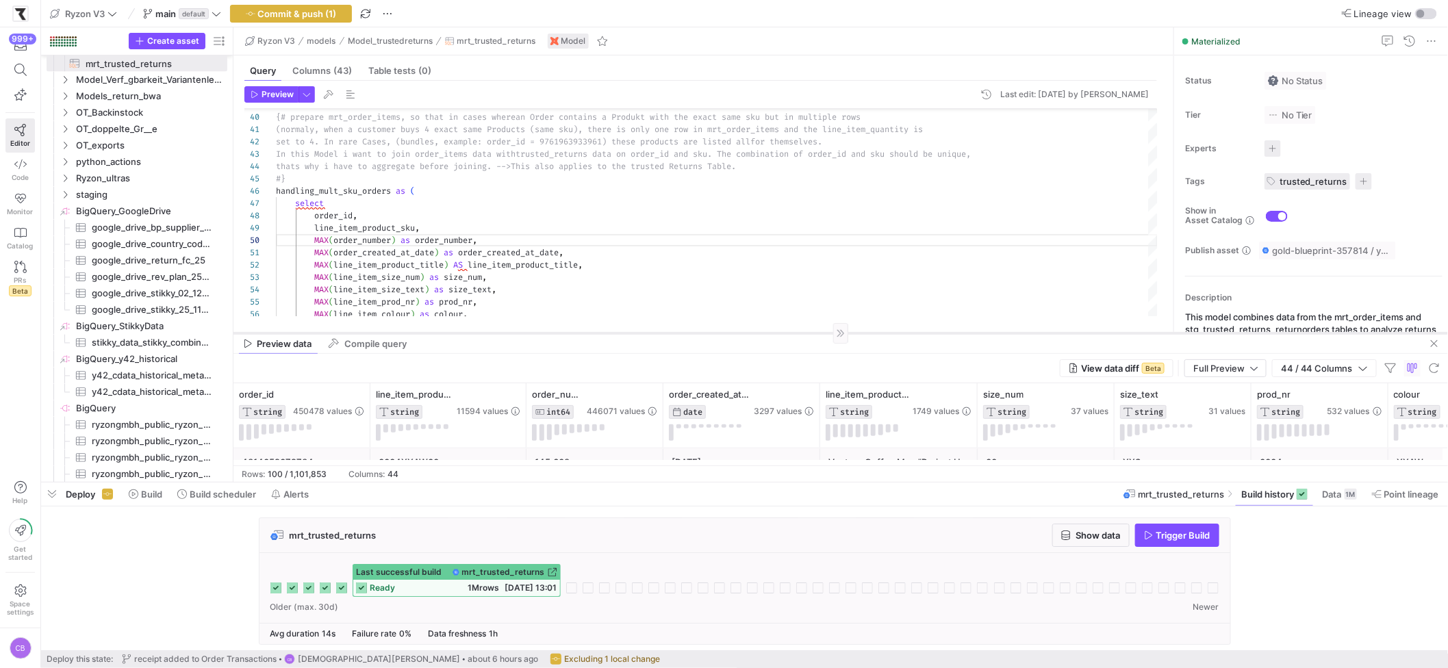
drag, startPoint x: 873, startPoint y: 181, endPoint x: 893, endPoint y: 333, distance: 153.3
click at [893, 333] on div at bounding box center [841, 333] width 1215 height 1
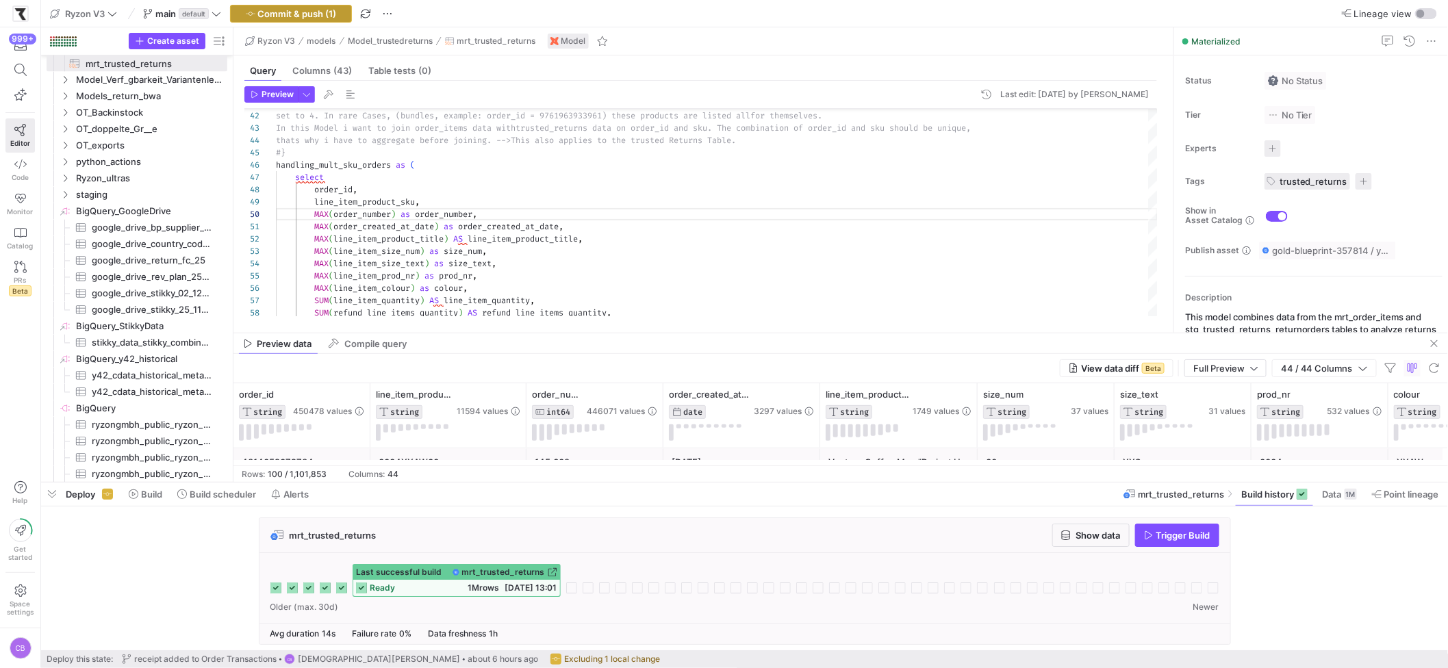
click at [313, 21] on span "button" at bounding box center [291, 13] width 121 height 16
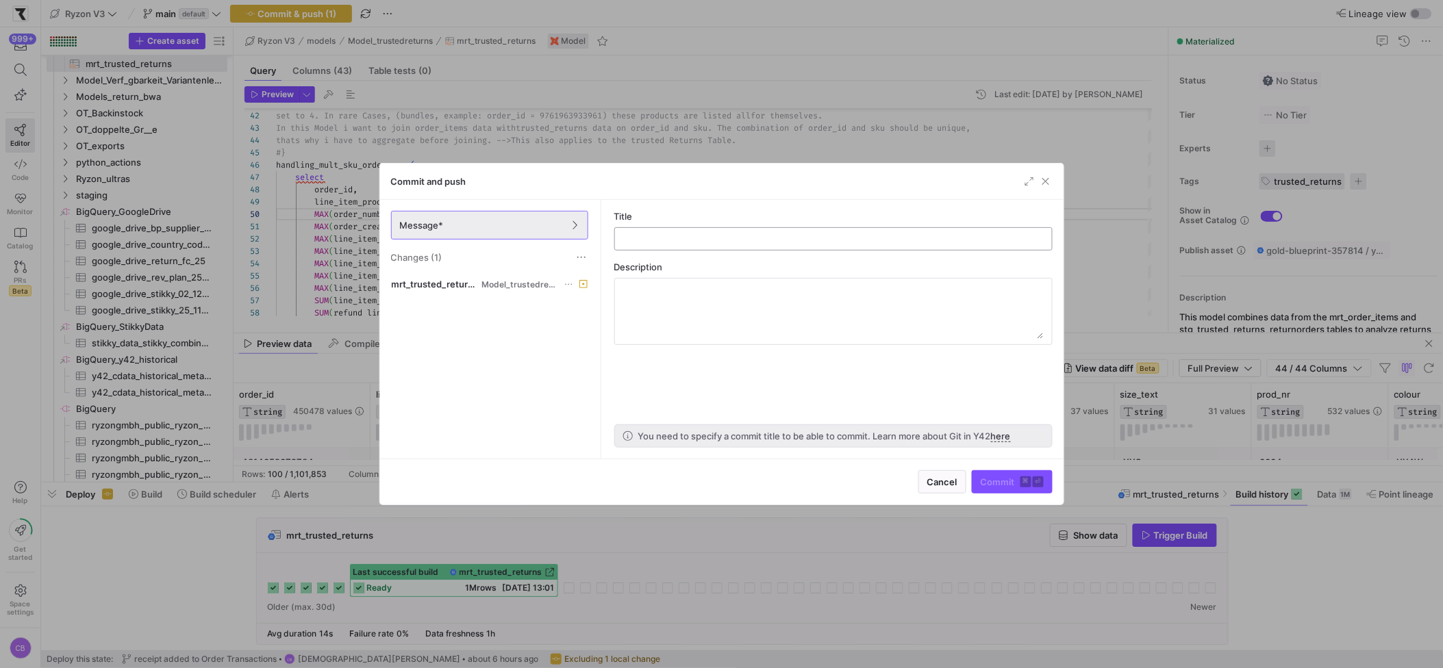
click at [628, 230] on div at bounding box center [833, 239] width 415 height 22
click at [630, 237] on input "text" at bounding box center [833, 239] width 415 height 11
type input "i"
drag, startPoint x: 753, startPoint y: 241, endPoint x: 727, endPoint y: 244, distance: 26.2
click at [727, 244] on input "order_number added to report" at bounding box center [833, 239] width 415 height 11
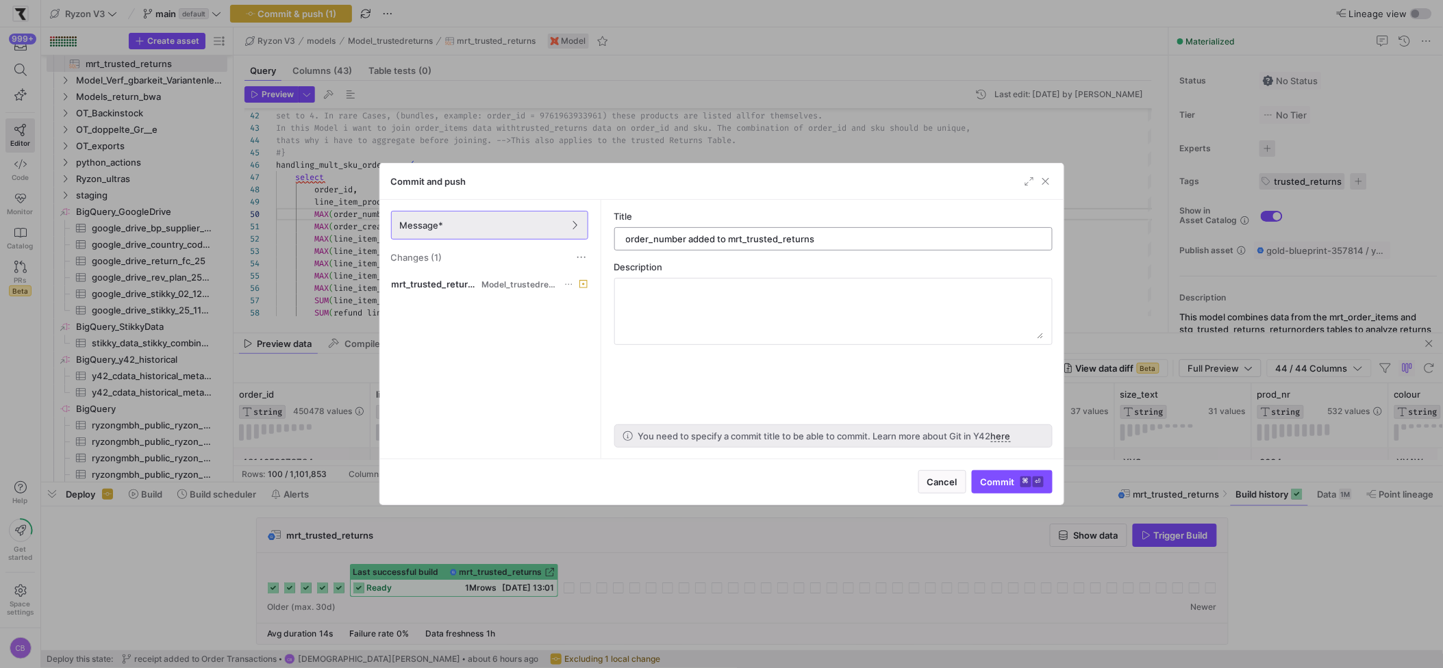
click at [748, 235] on input "order_number added to mrt_trusted_returns" at bounding box center [833, 239] width 415 height 11
type input "order_number added to mrt_trusted_returns"
click at [990, 489] on span "submit" at bounding box center [1011, 482] width 79 height 22
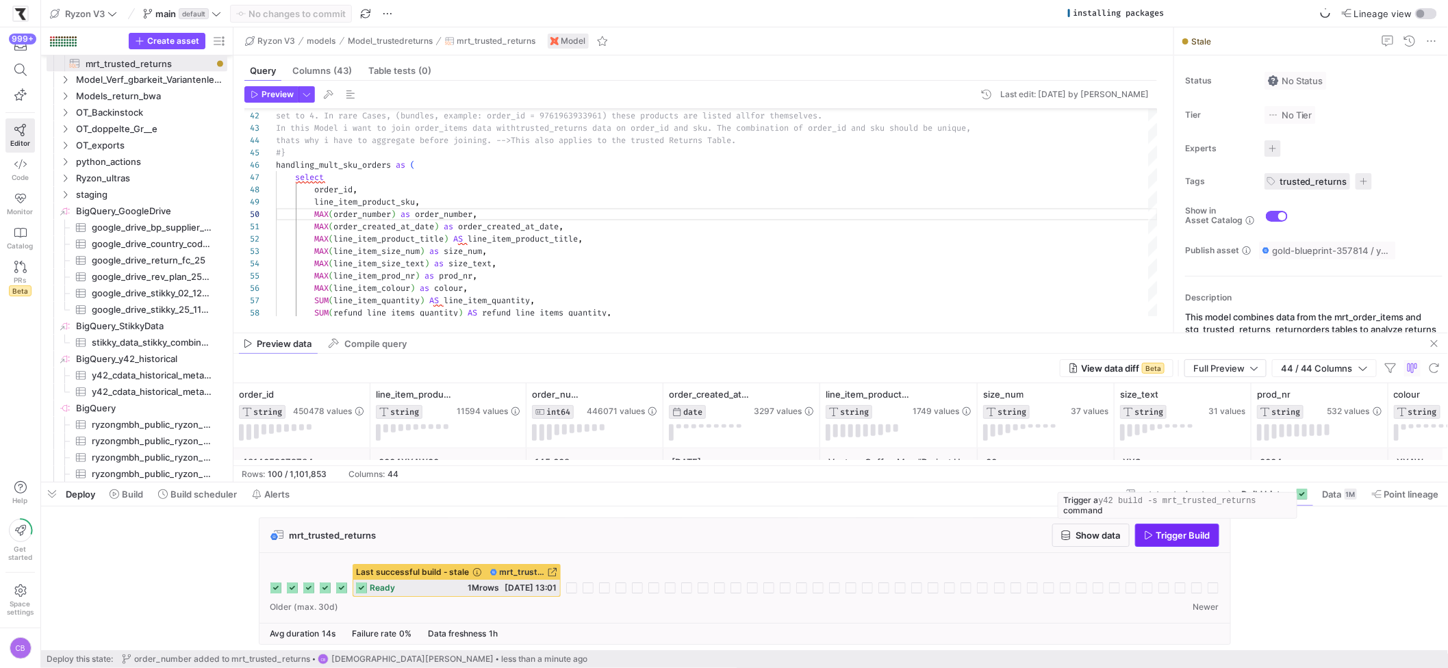
click at [1168, 542] on span "button" at bounding box center [1177, 536] width 83 height 22
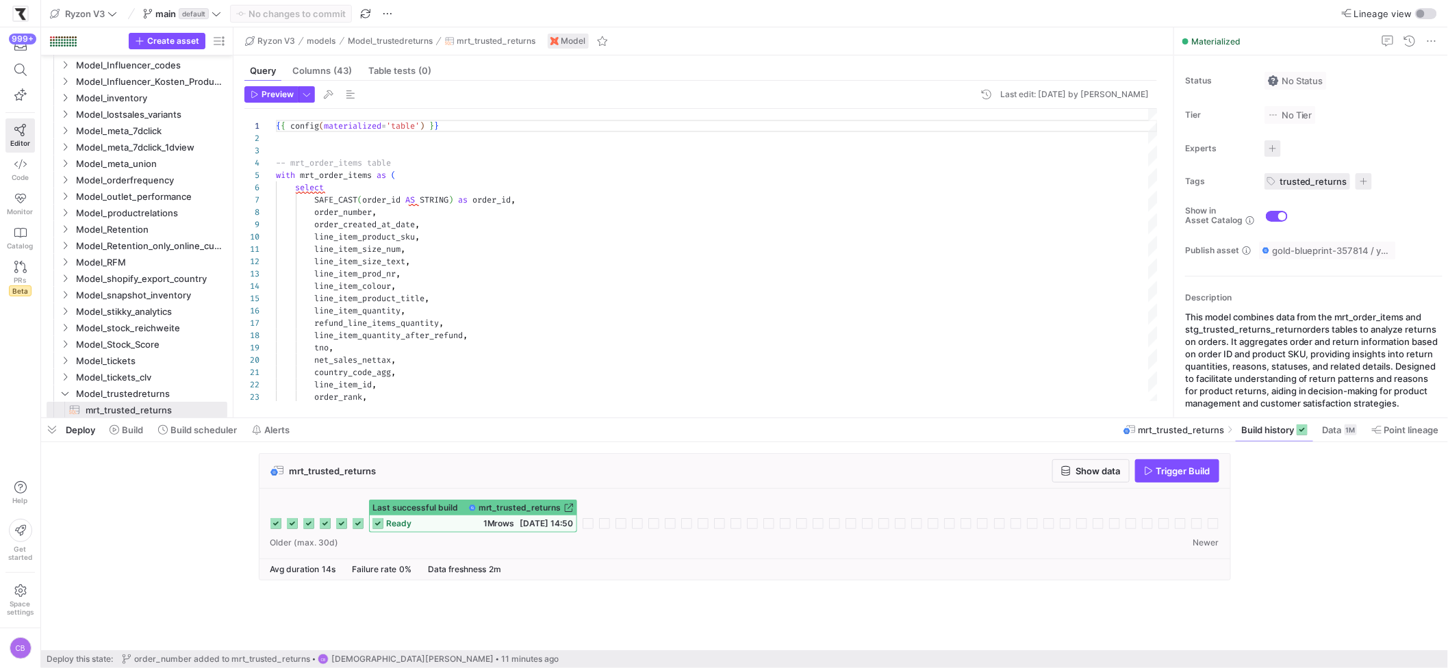
scroll to position [123, 0]
click at [1152, 468] on icon "button" at bounding box center [1149, 471] width 10 height 10
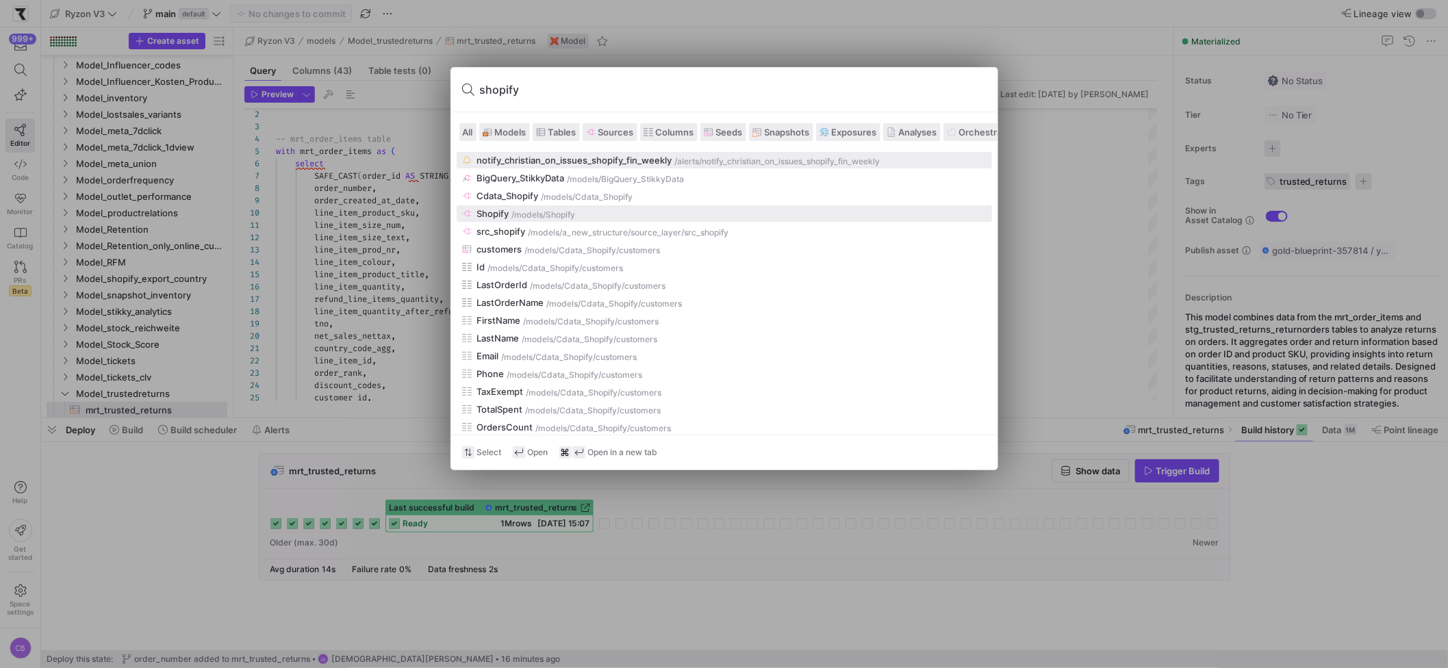
type input "shopify"
click at [497, 219] on button "Shopify /models /Shopify" at bounding box center [725, 213] width 536 height 16
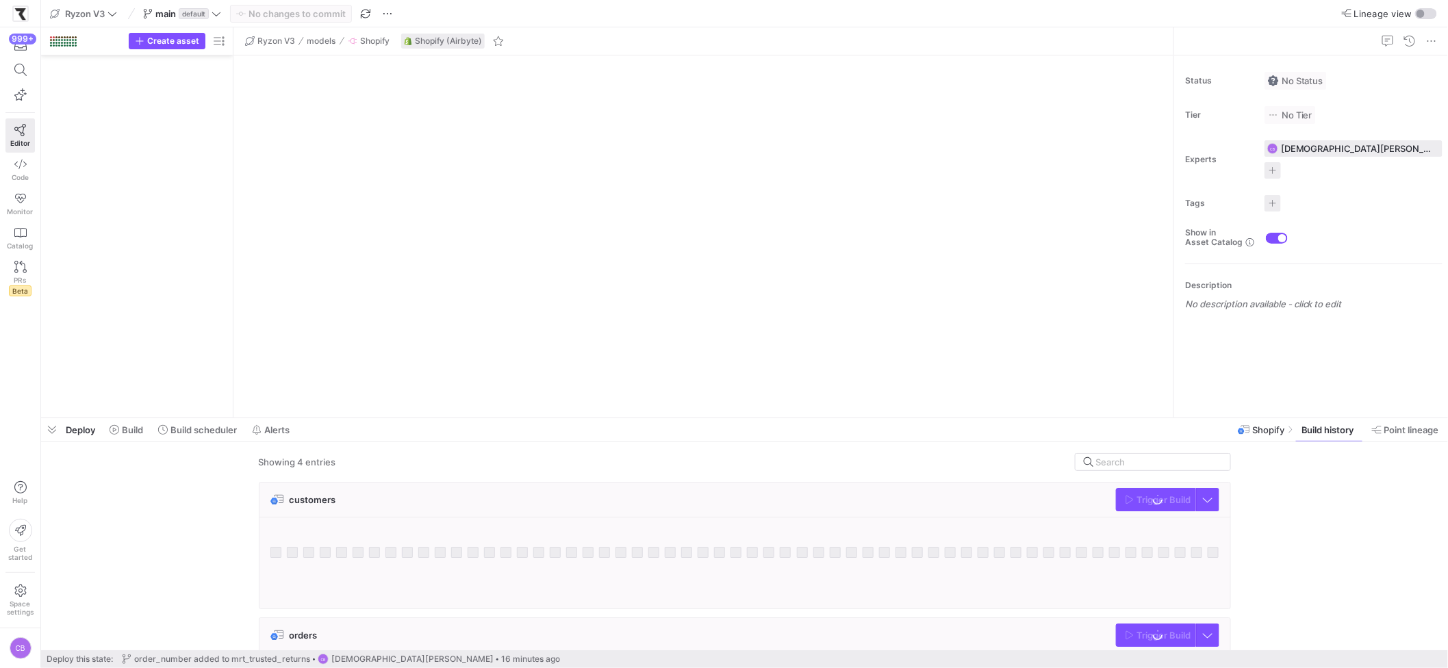
scroll to position [3089, 0]
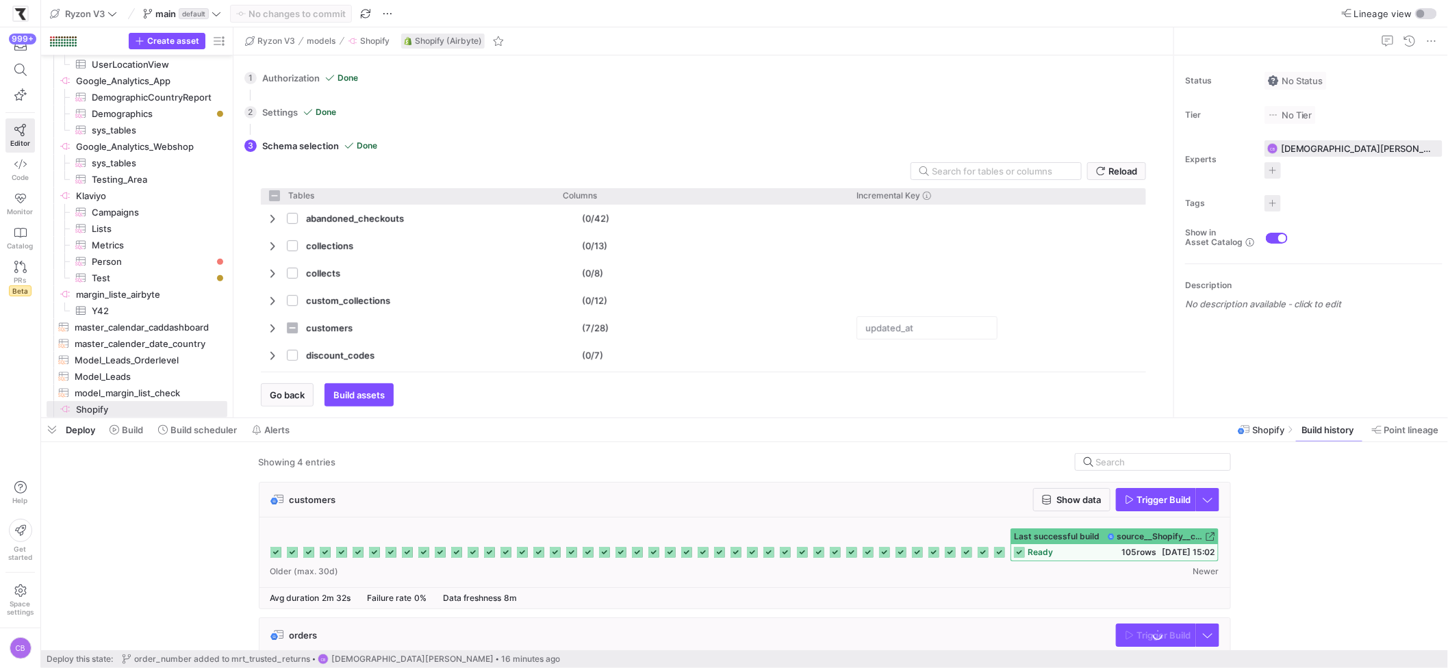
checkbox input "false"
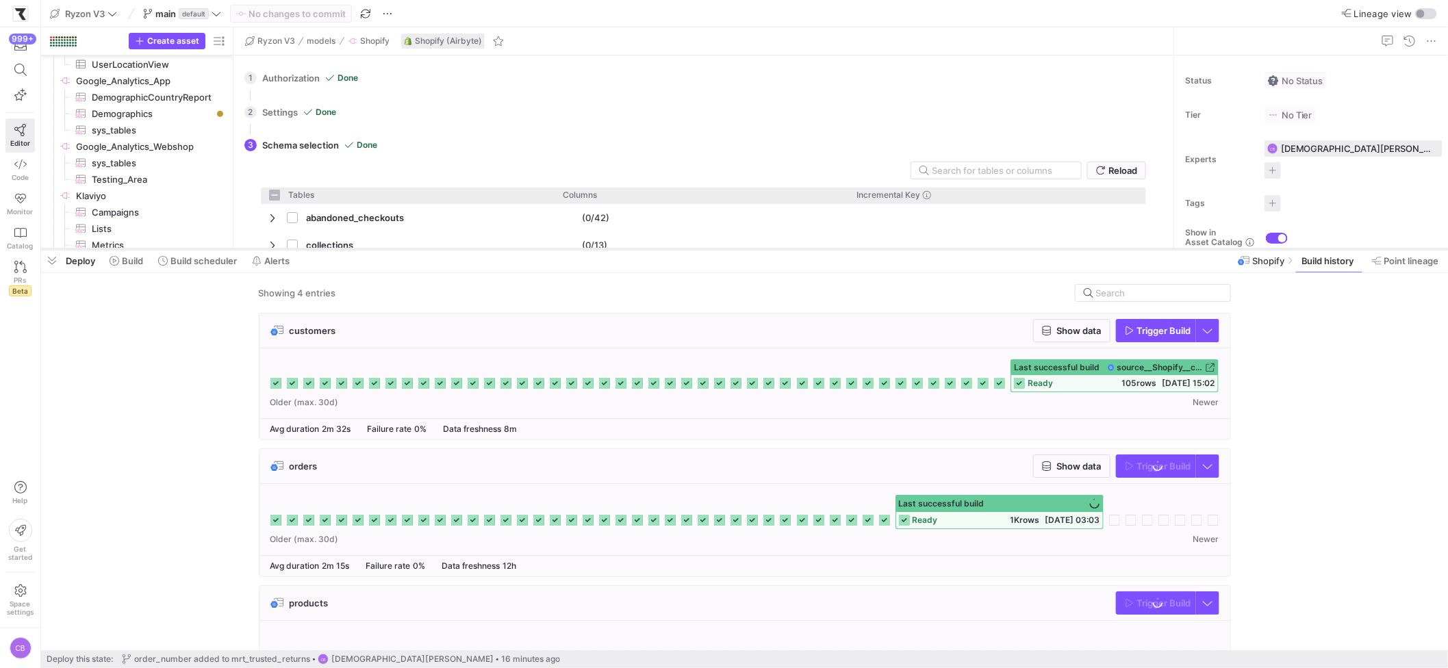
drag, startPoint x: 514, startPoint y: 418, endPoint x: 556, endPoint y: 249, distance: 174.9
click at [556, 249] on div at bounding box center [744, 249] width 1407 height 5
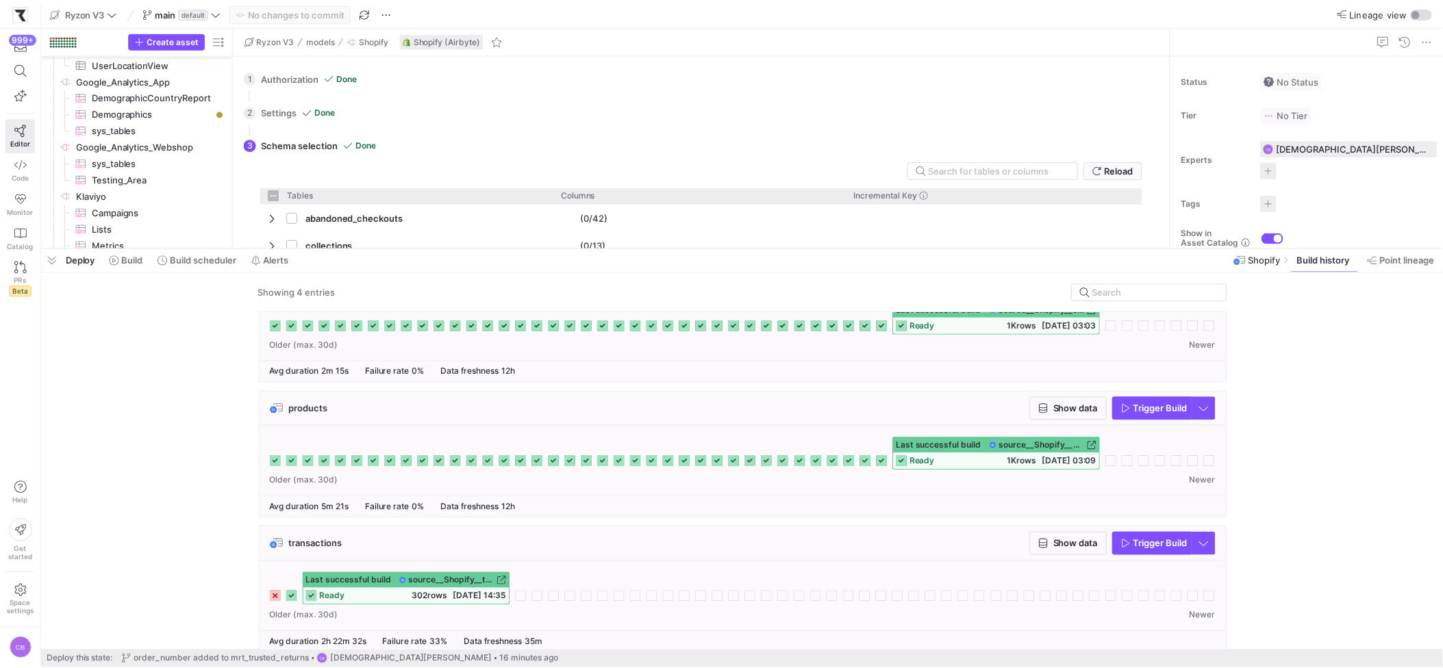
scroll to position [206, 0]
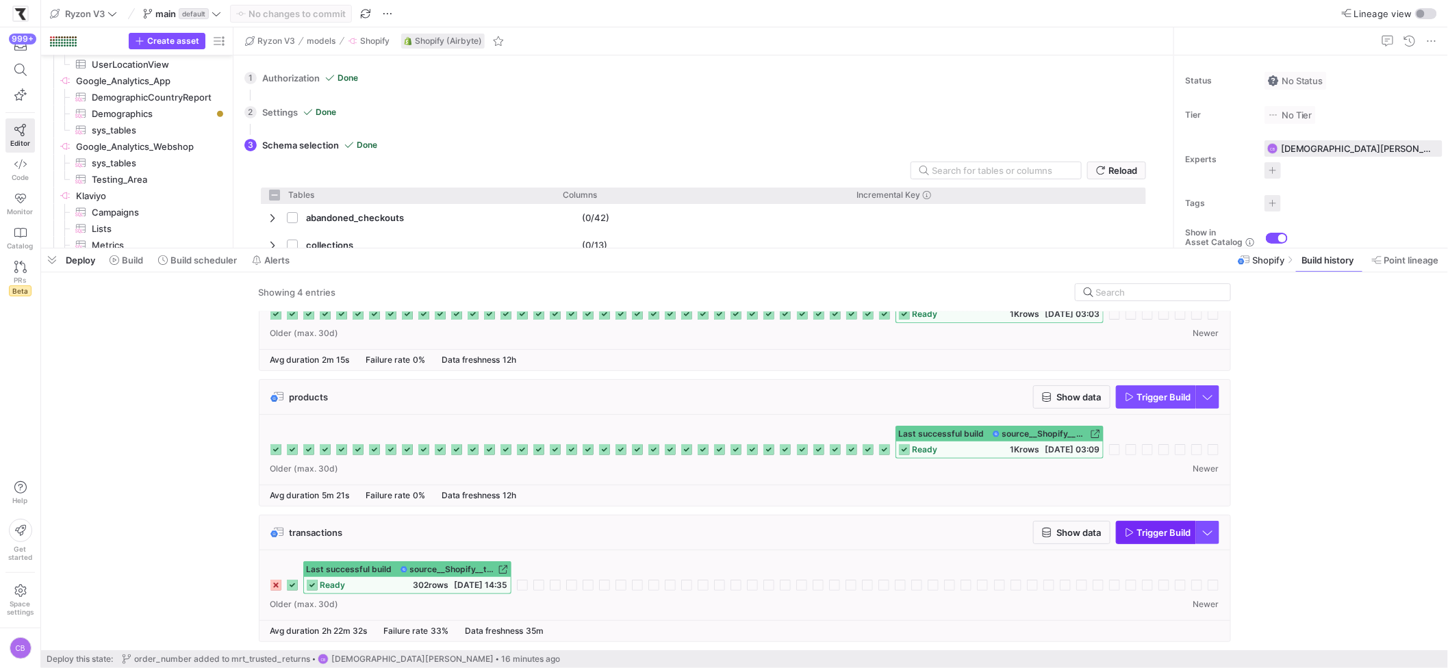
click at [1133, 532] on icon "button" at bounding box center [1130, 533] width 10 height 10
click at [1075, 532] on span "Show data" at bounding box center [1079, 532] width 45 height 11
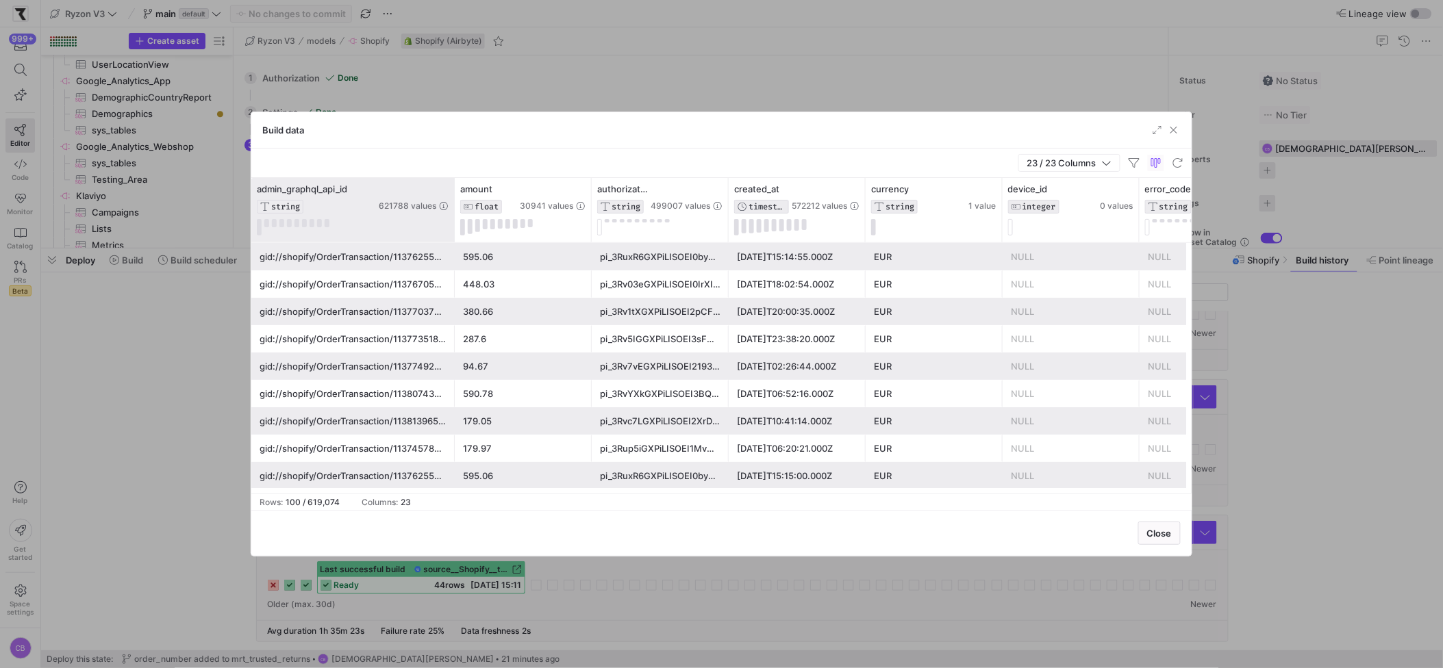
drag, startPoint x: 403, startPoint y: 188, endPoint x: 460, endPoint y: 192, distance: 57.0
click at [457, 192] on div at bounding box center [453, 210] width 5 height 64
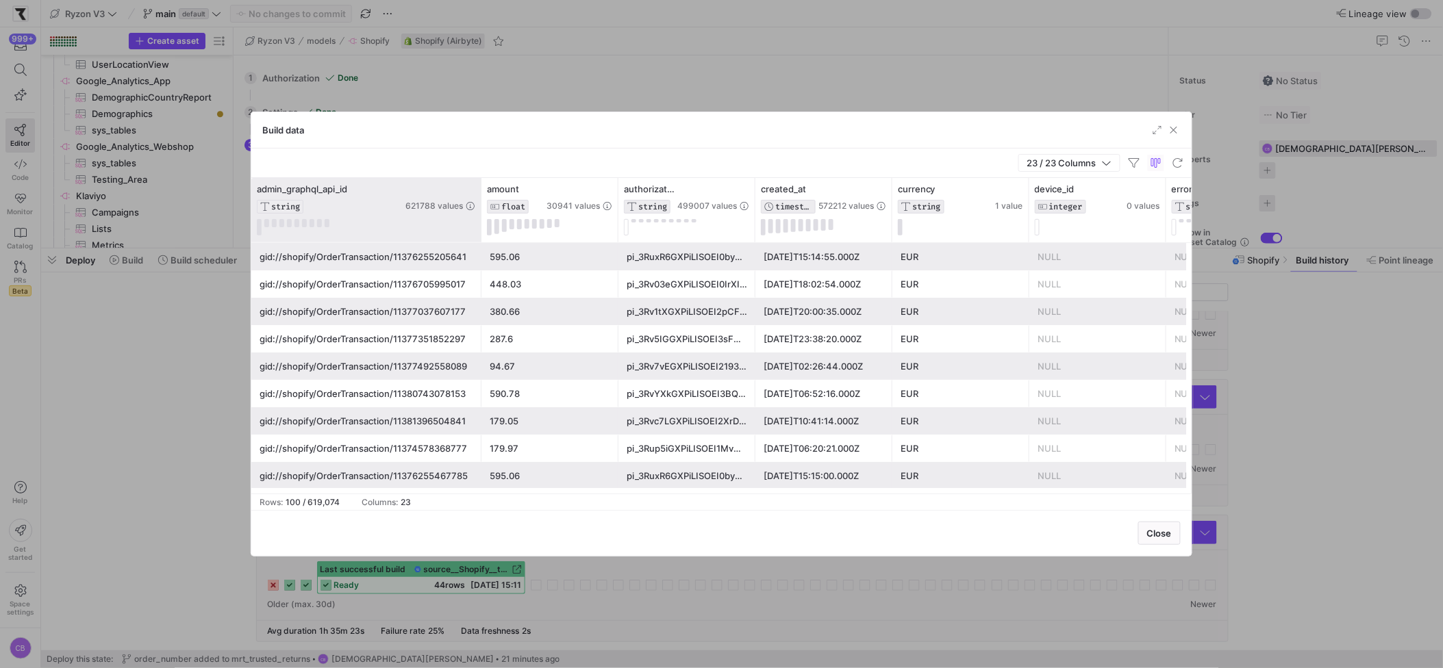
drag, startPoint x: 460, startPoint y: 192, endPoint x: 479, endPoint y: 208, distance: 24.9
click at [479, 208] on div at bounding box center [480, 210] width 5 height 64
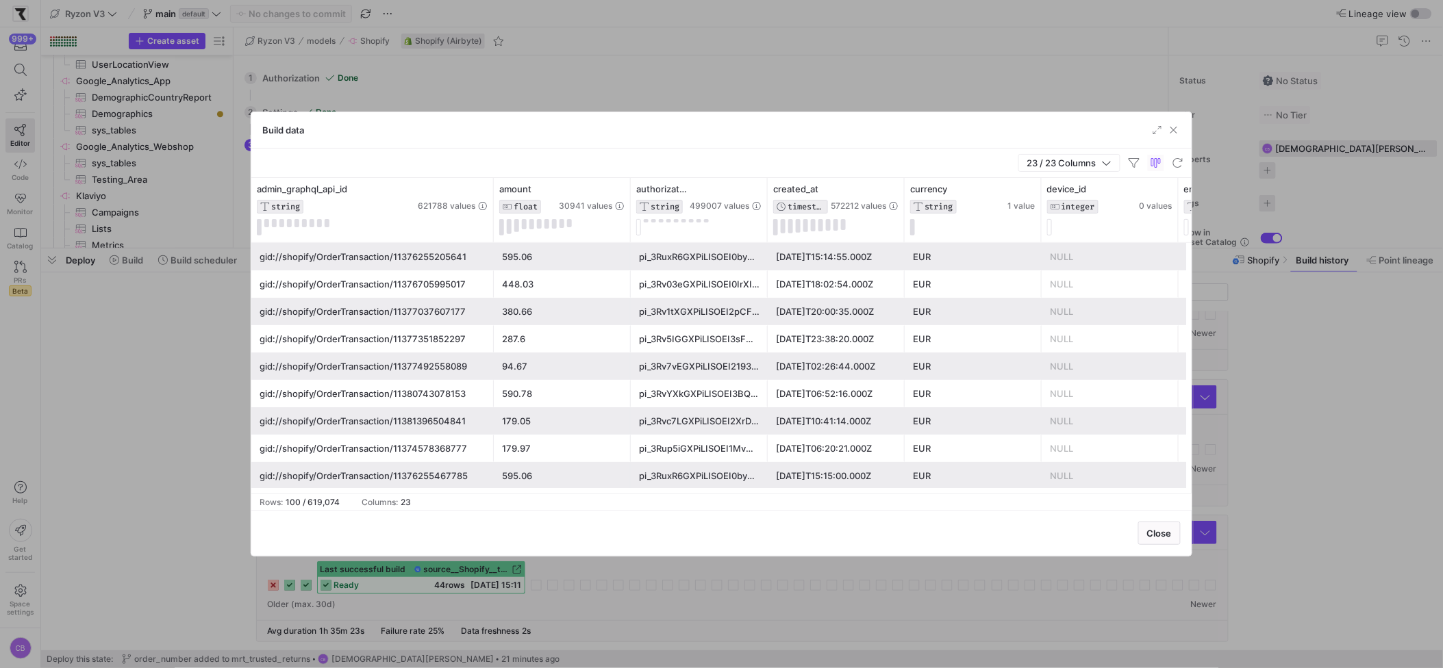
drag, startPoint x: 493, startPoint y: 203, endPoint x: 507, endPoint y: 205, distance: 13.9
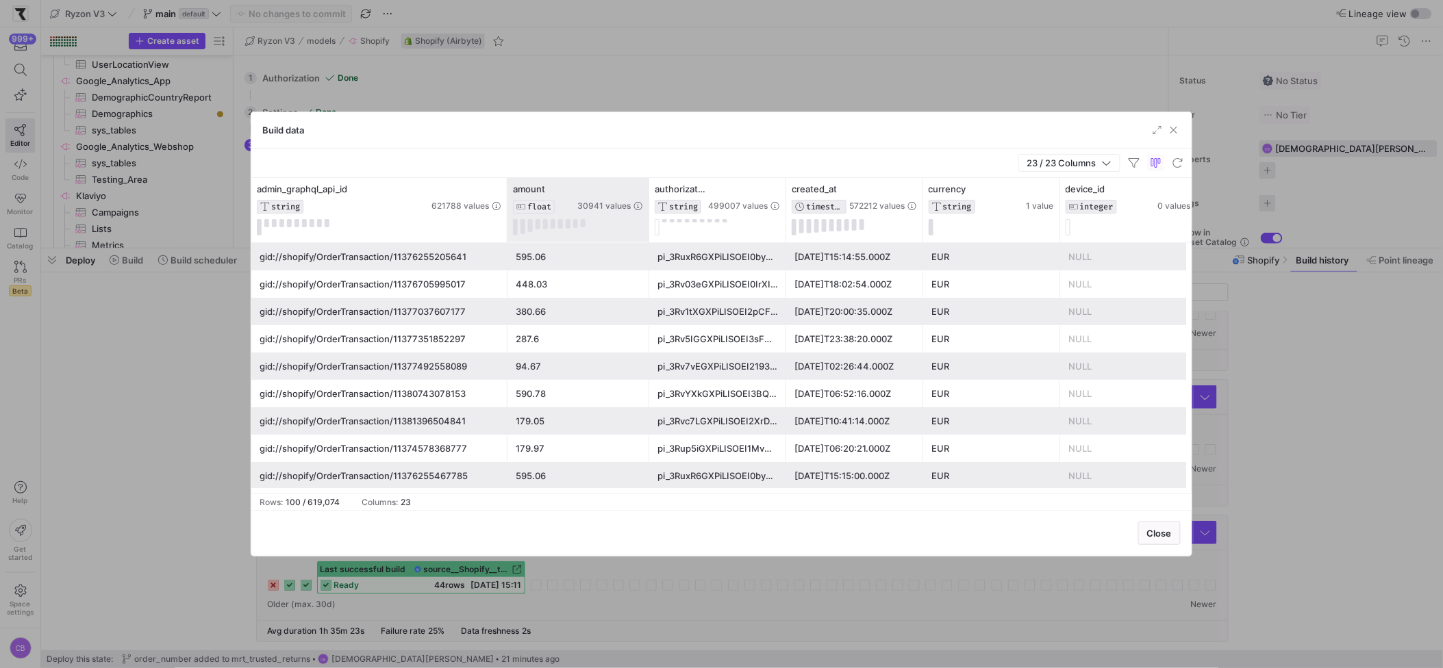
click at [646, 216] on div at bounding box center [648, 210] width 5 height 64
drag, startPoint x: 648, startPoint y: 216, endPoint x: 659, endPoint y: 239, distance: 25.7
click at [651, 239] on div at bounding box center [648, 210] width 5 height 64
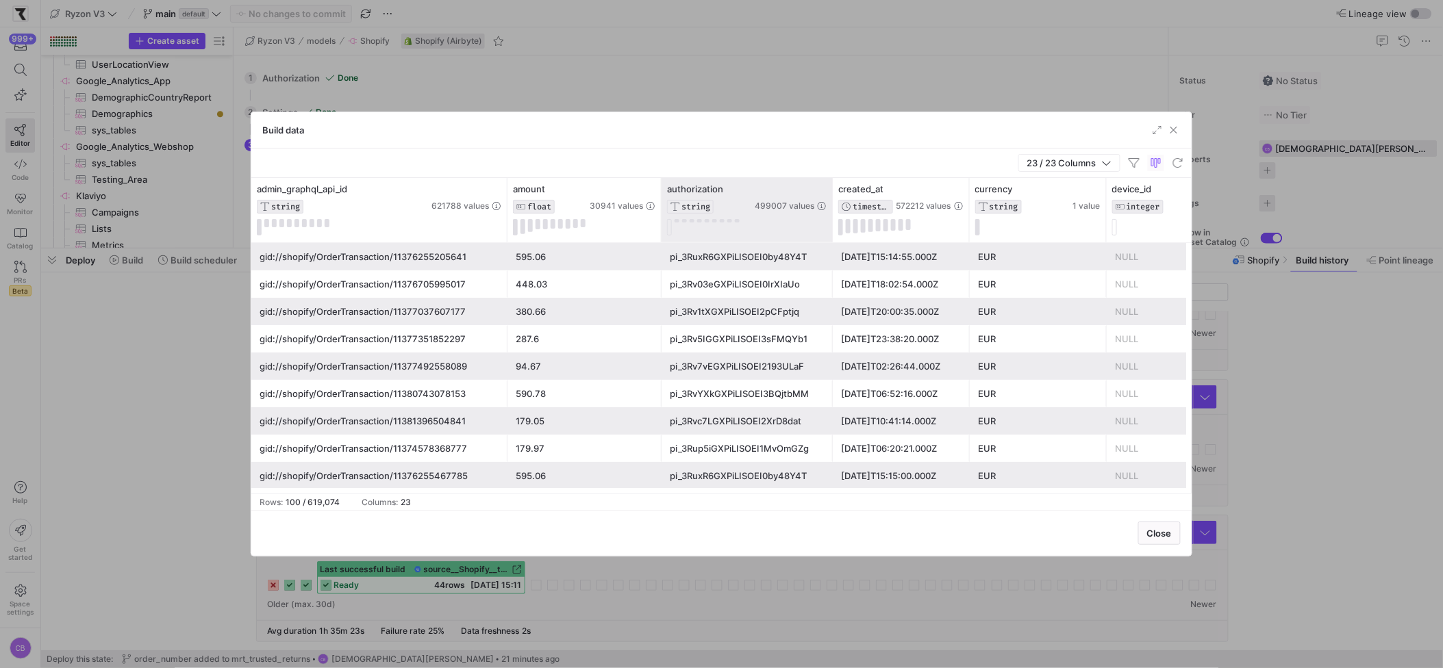
drag, startPoint x: 795, startPoint y: 195, endPoint x: 829, endPoint y: 203, distance: 35.2
click at [829, 203] on div at bounding box center [831, 210] width 5 height 64
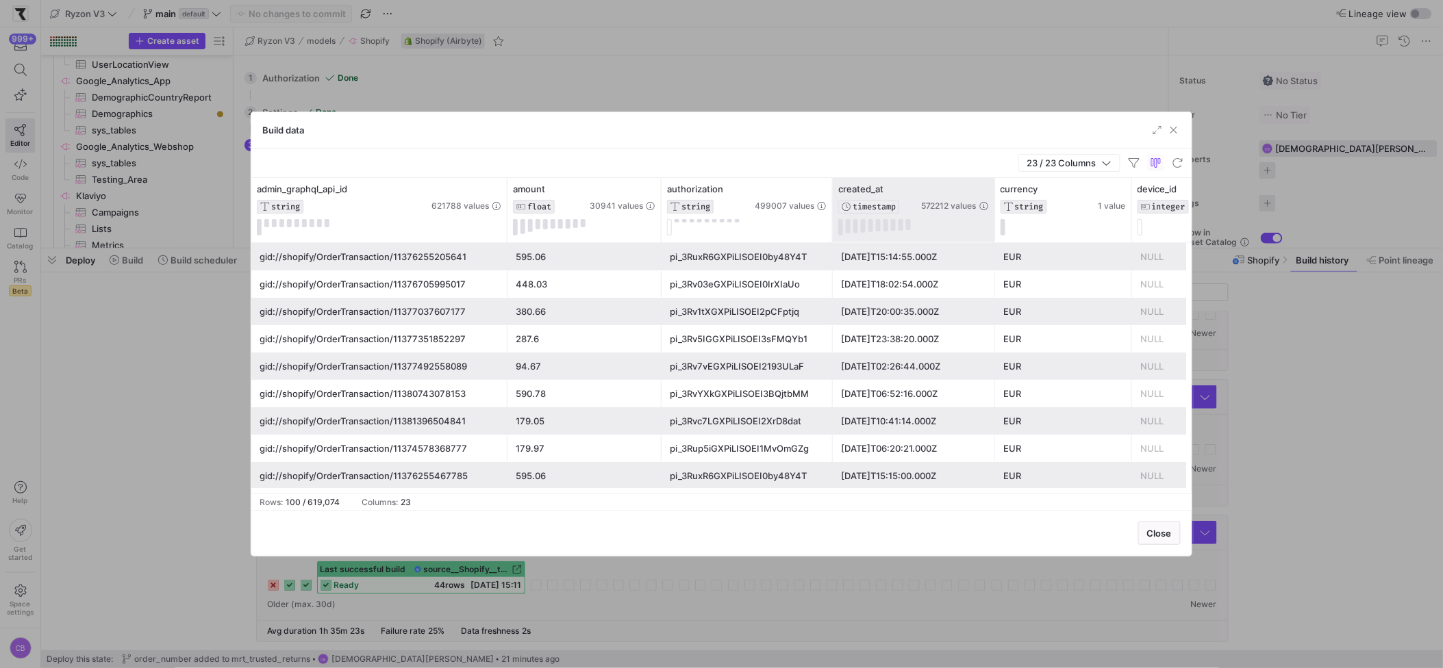
drag, startPoint x: 967, startPoint y: 191, endPoint x: 992, endPoint y: 197, distance: 26.1
click at [992, 197] on div at bounding box center [994, 210] width 5 height 64
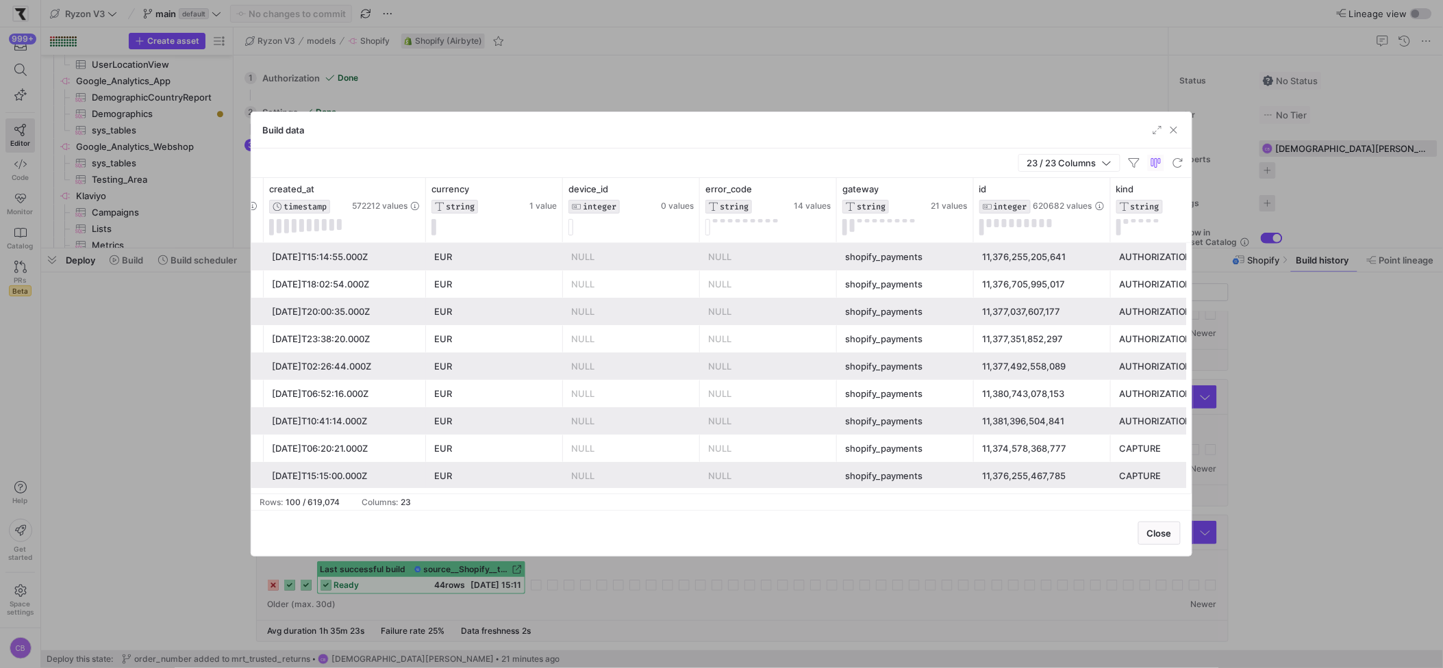
scroll to position [0, 627]
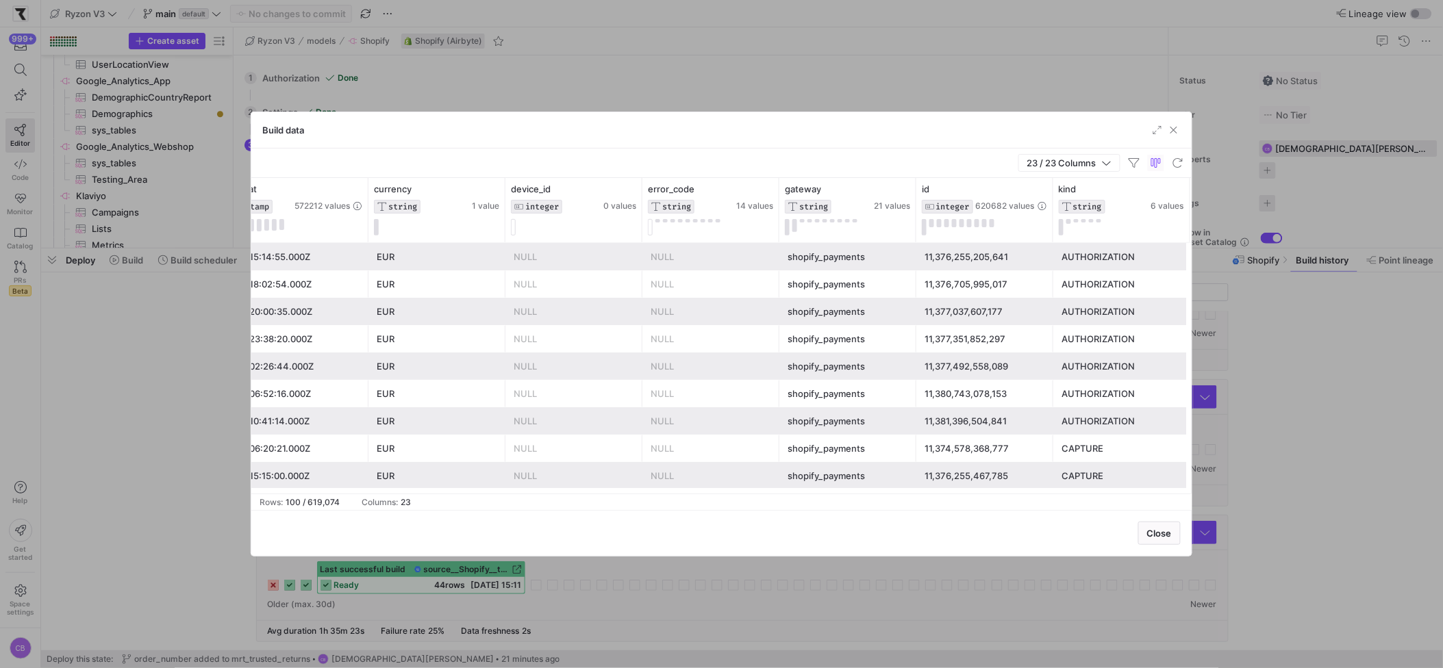
click at [855, 357] on div "shopify_payments" at bounding box center [848, 366] width 121 height 27
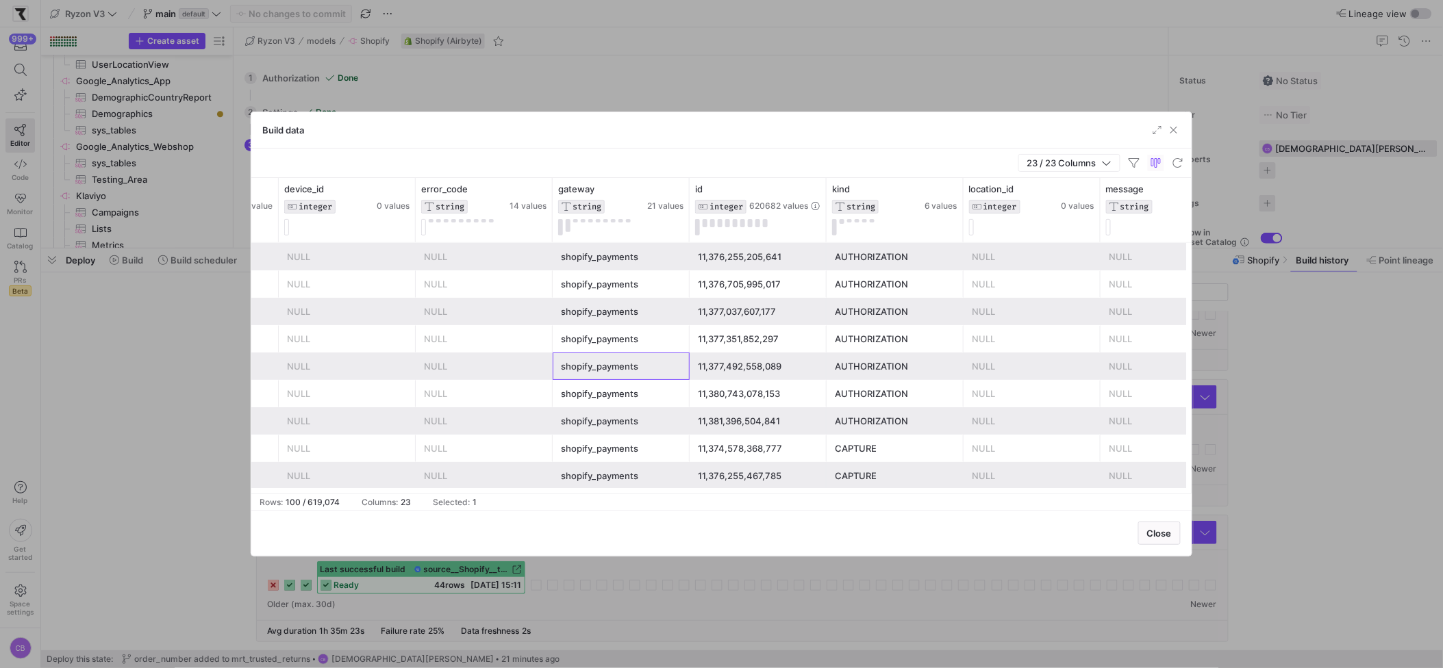
scroll to position [0, 0]
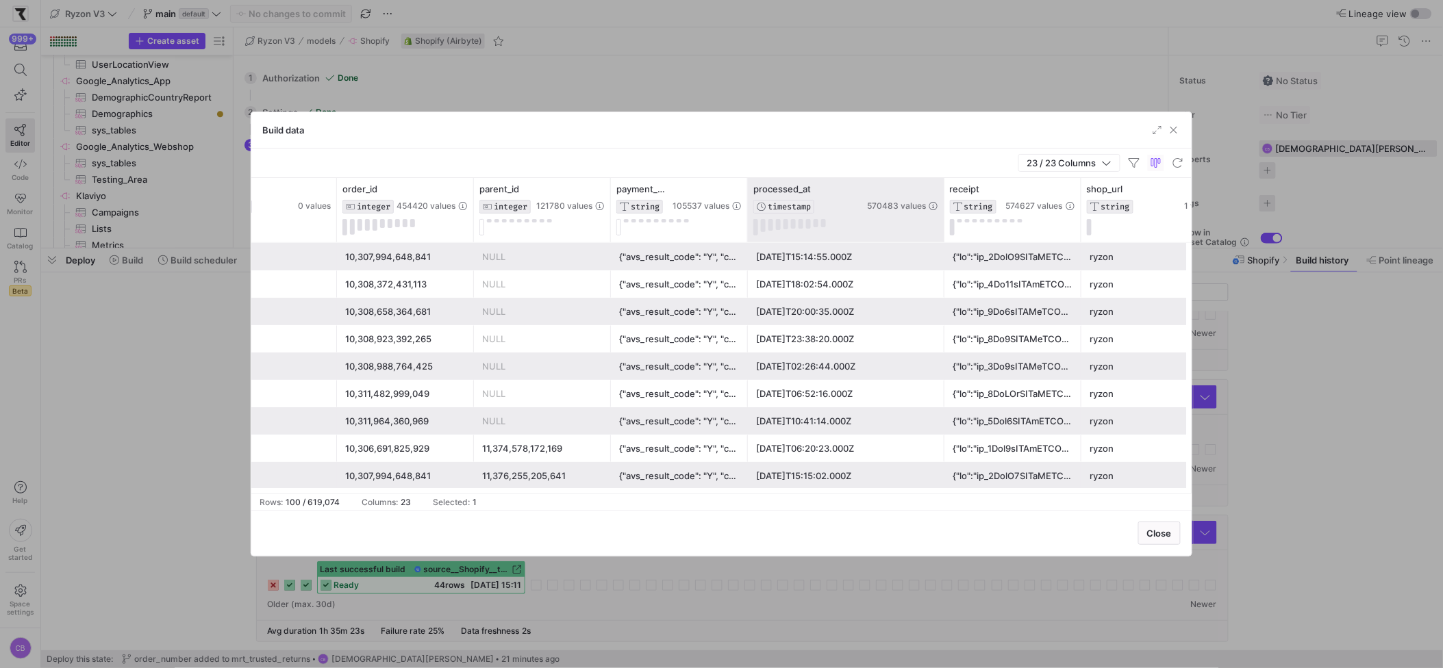
drag, startPoint x: 883, startPoint y: 219, endPoint x: 950, endPoint y: 234, distance: 68.1
click at [946, 234] on div at bounding box center [943, 210] width 5 height 64
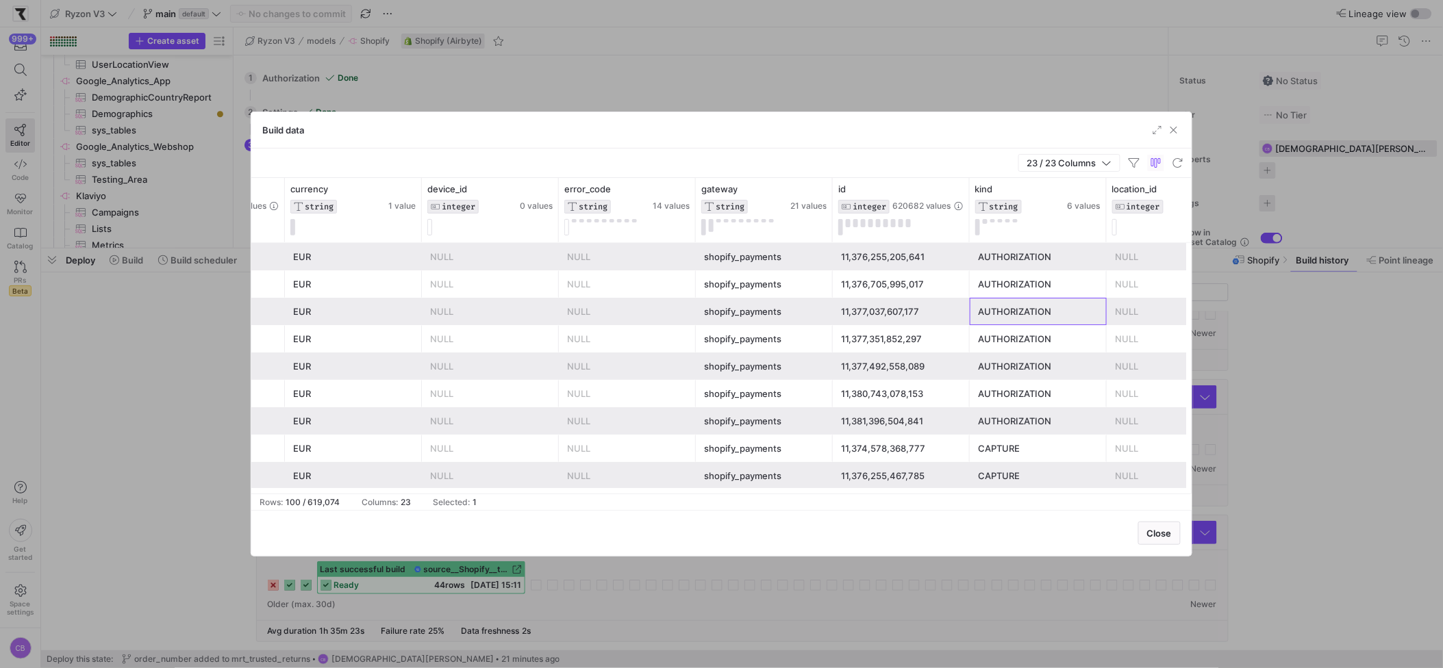
click at [1007, 301] on div "AUTHORIZATION" at bounding box center [1038, 312] width 121 height 27
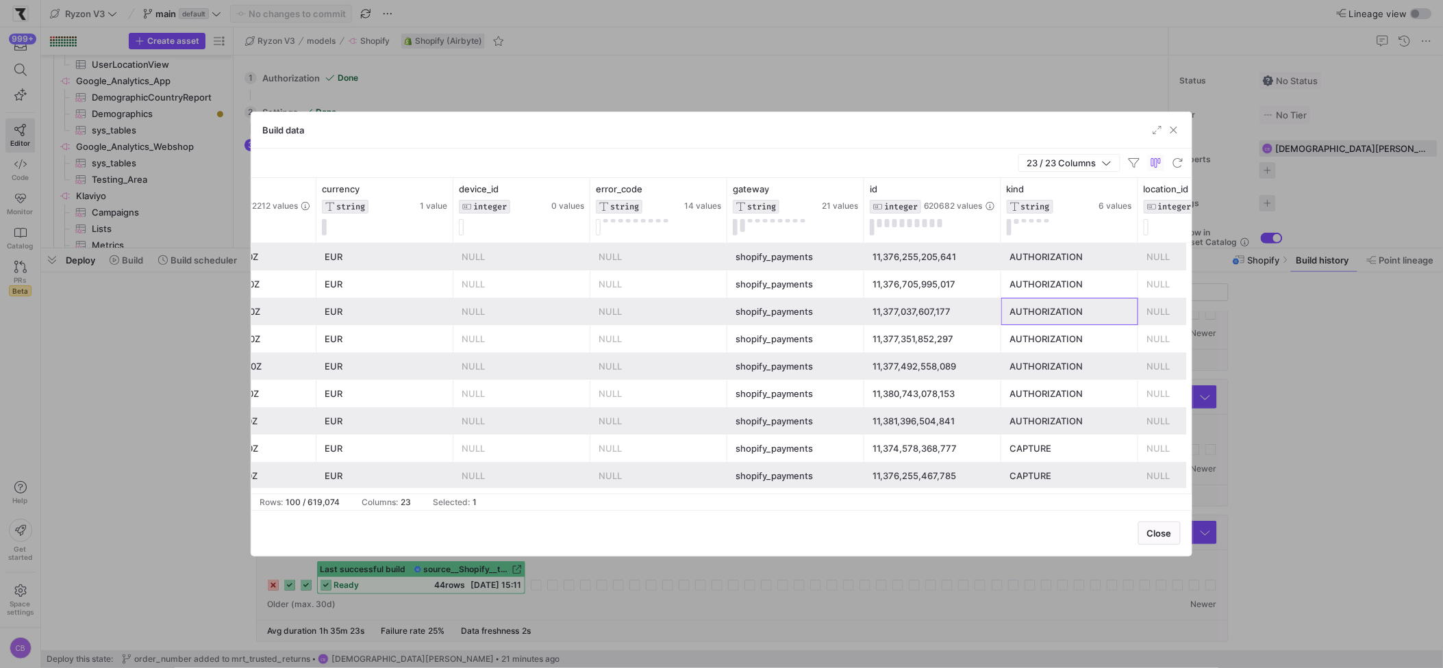
click at [878, 311] on div "11,377,037,607,177" at bounding box center [932, 312] width 121 height 27
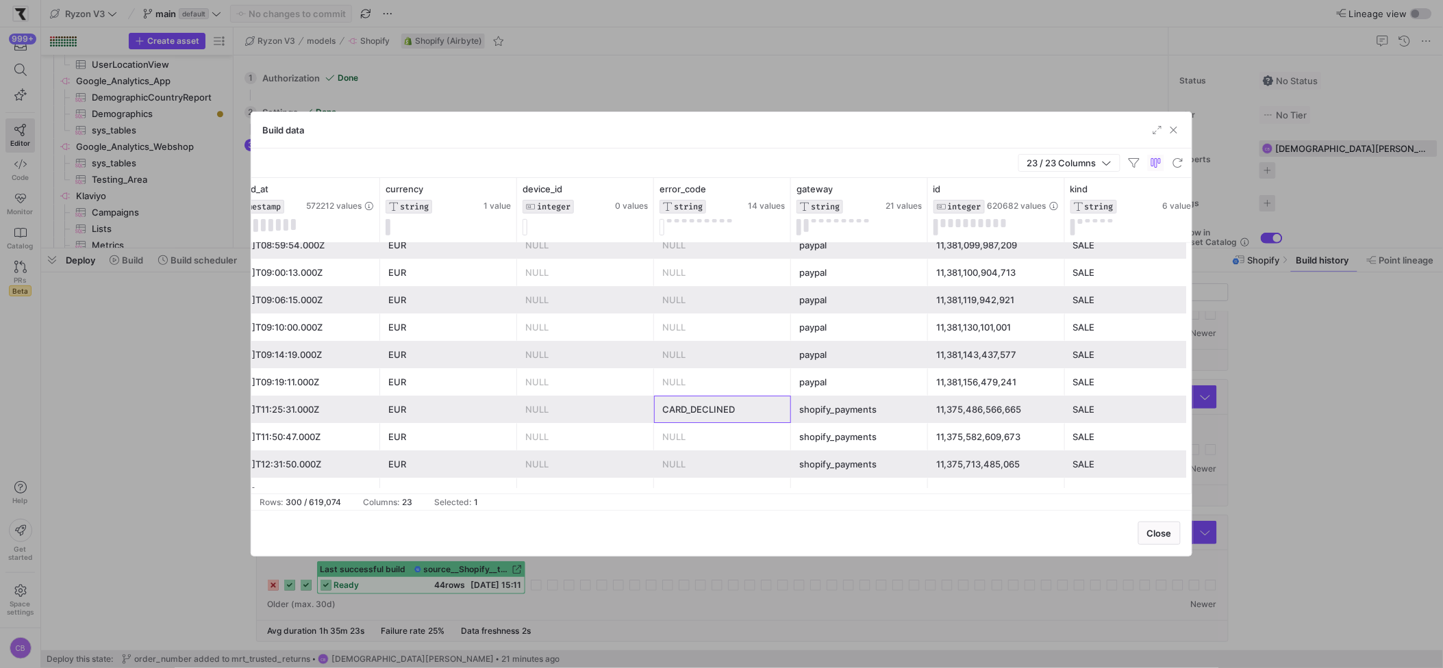
click at [768, 401] on div "CARD_DECLINED" at bounding box center [722, 410] width 121 height 27
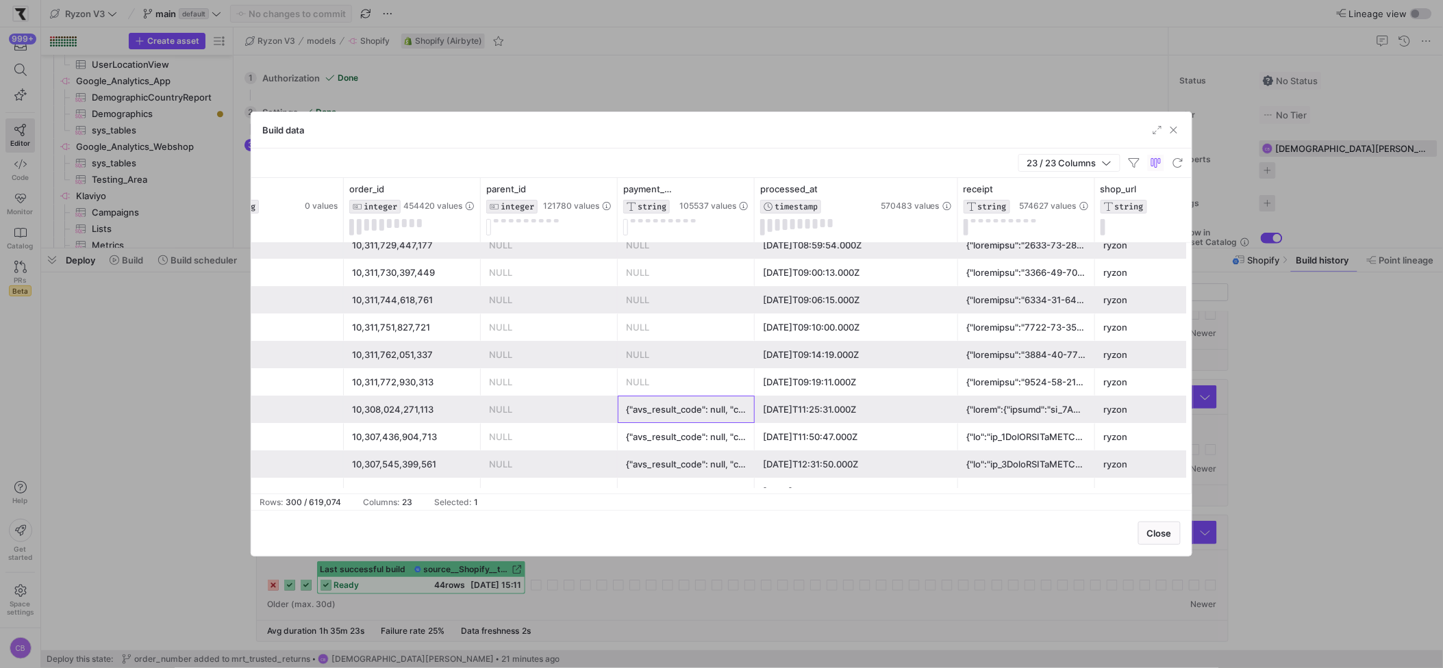
click at [694, 411] on div "{"avs_result_code": null, "cvv_result_code": null, "credit_card_bin": "557488",…" at bounding box center [686, 410] width 121 height 27
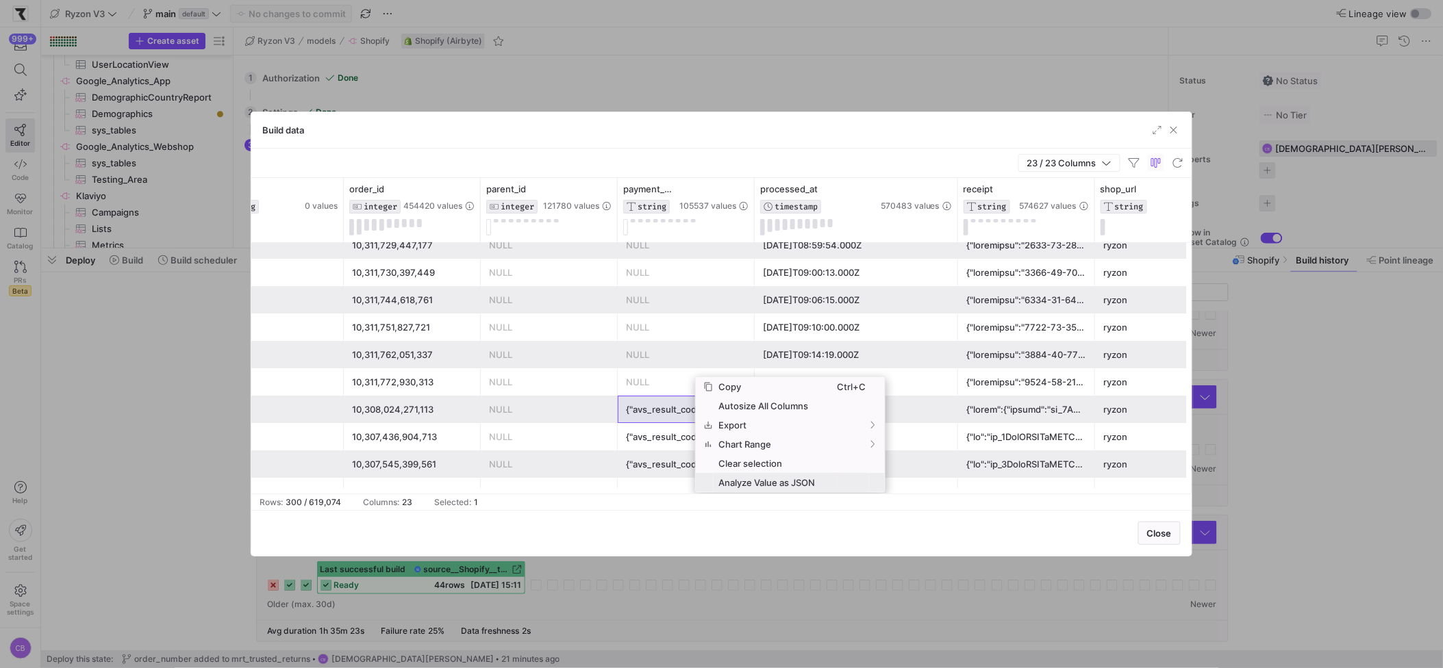
click at [759, 484] on span "Analyze Value as JSON" at bounding box center [776, 482] width 124 height 19
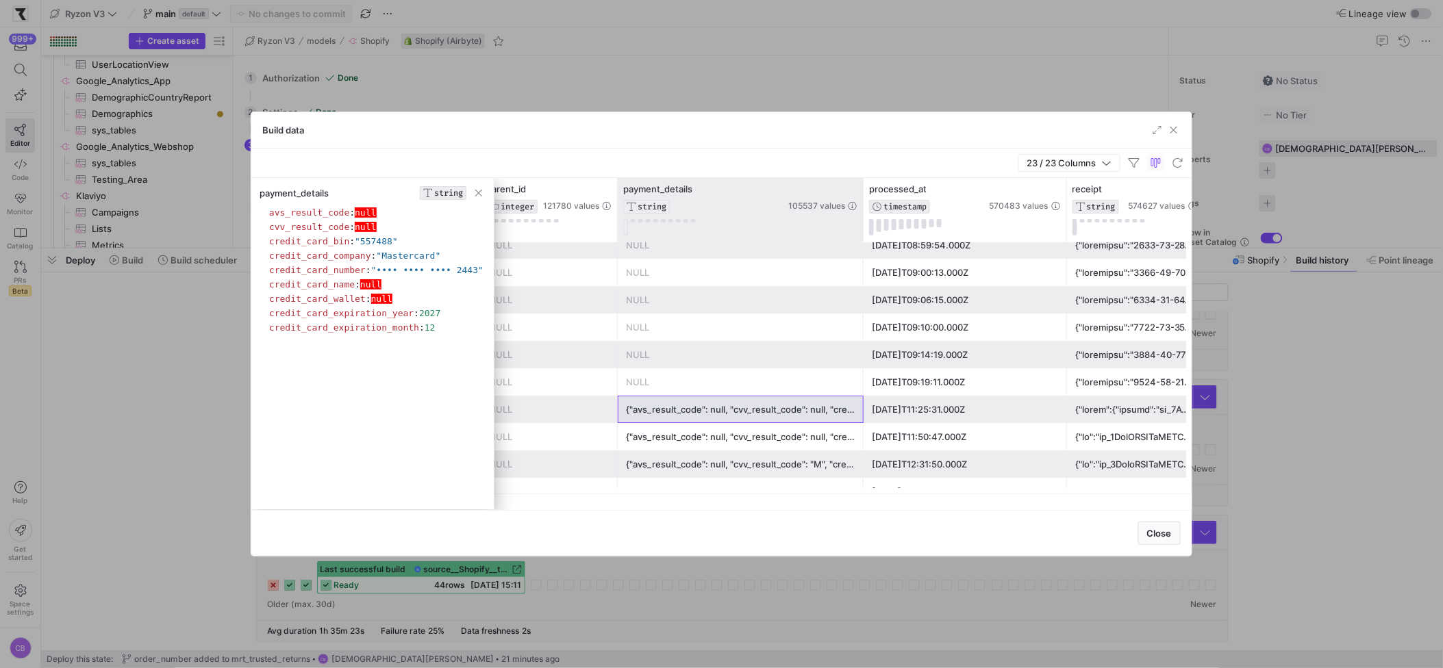
drag, startPoint x: 753, startPoint y: 205, endPoint x: 862, endPoint y: 200, distance: 109.0
click at [862, 200] on div at bounding box center [862, 210] width 5 height 64
click at [816, 412] on div "{"avs_result_code": null, "cvv_result_code": null, "credit_card_bin": "557488",…" at bounding box center [740, 410] width 229 height 27
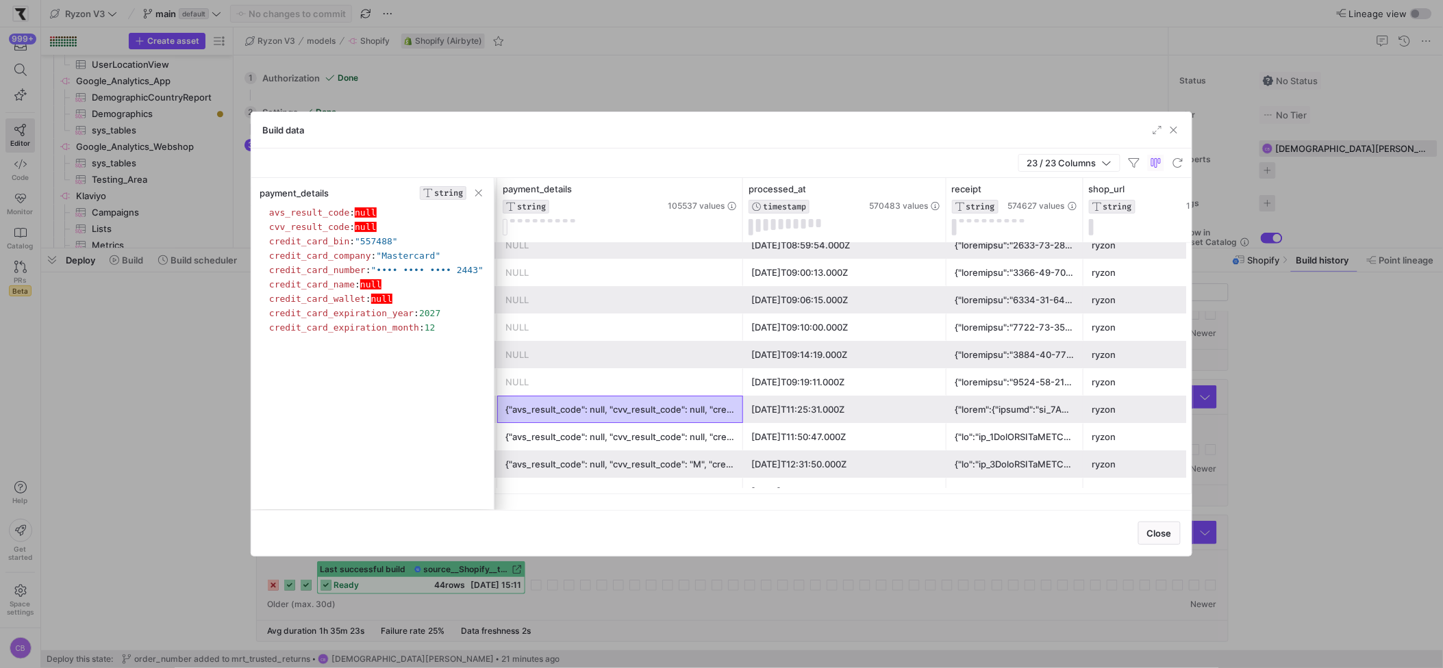
click at [1005, 405] on div at bounding box center [1015, 410] width 121 height 27
click at [1051, 475] on span "Analyze Value as JSON" at bounding box center [1081, 482] width 124 height 19
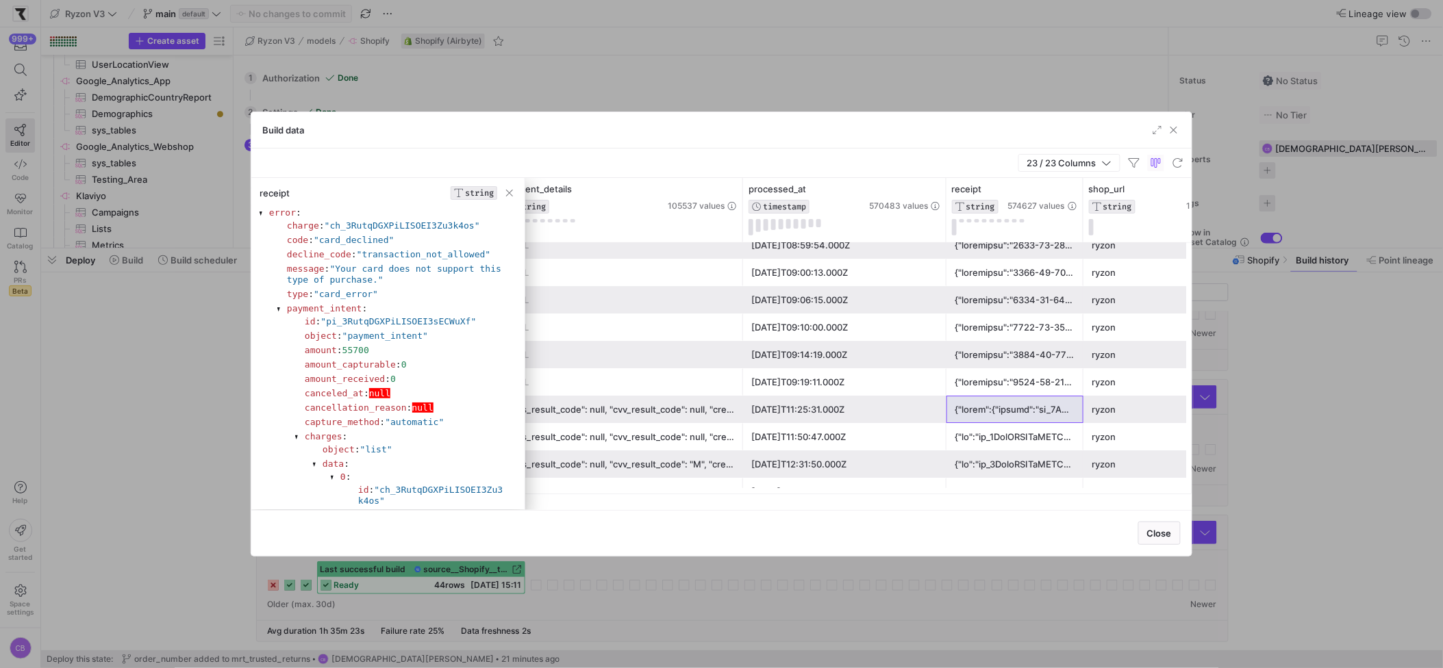
click at [323, 192] on div "receipt STRING" at bounding box center [387, 193] width 273 height 14
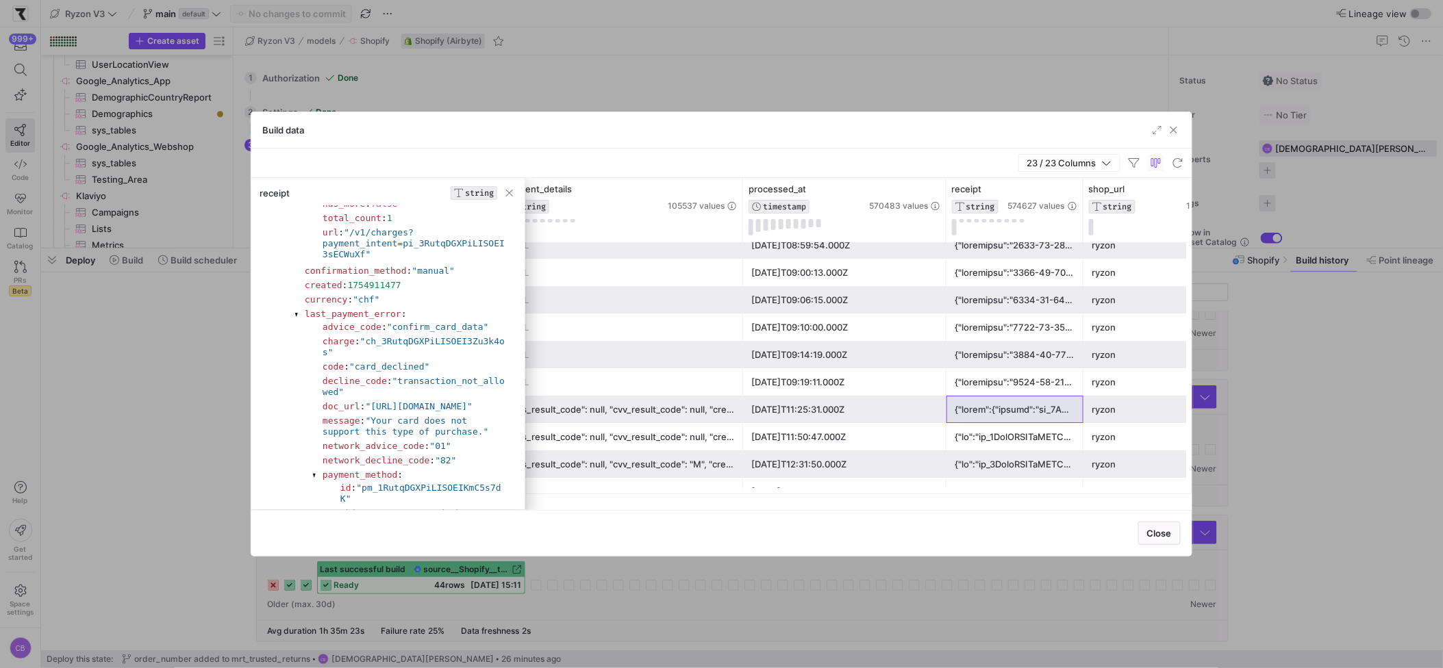
scroll to position [2169, 0]
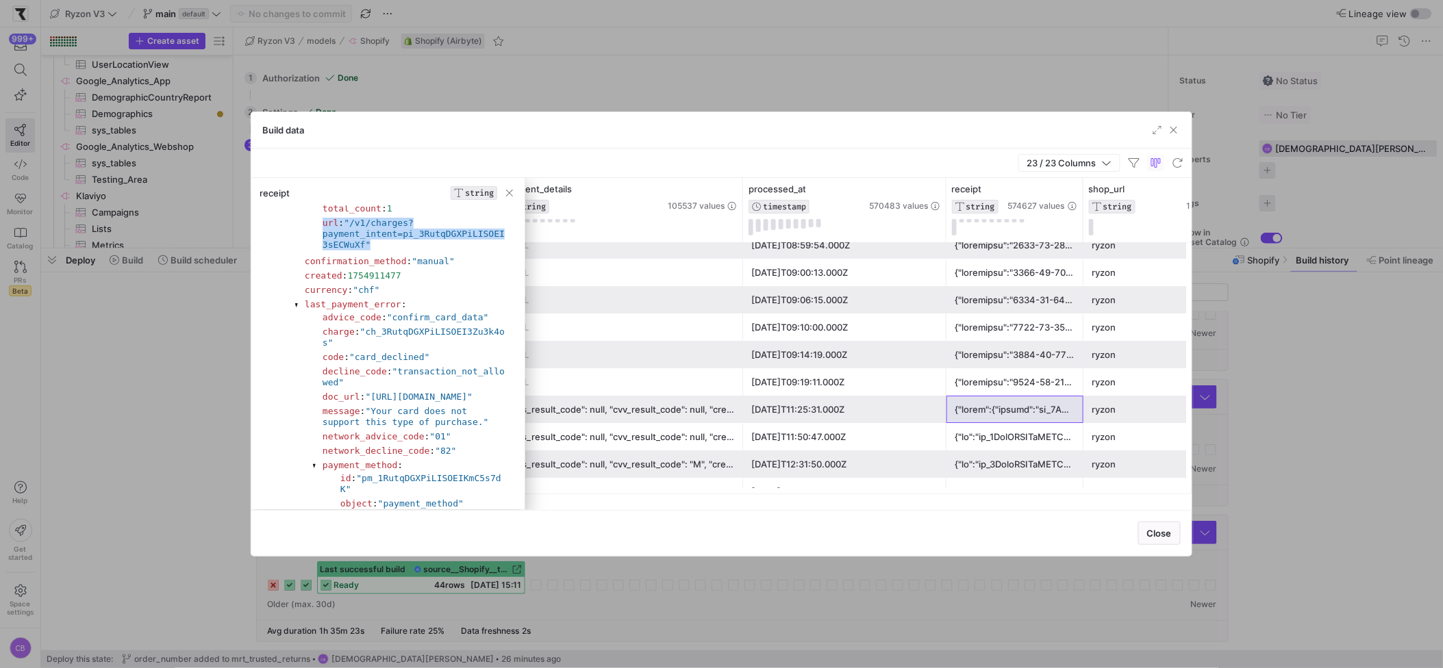
drag, startPoint x: 483, startPoint y: 392, endPoint x: 324, endPoint y: 360, distance: 162.0
click at [324, 251] on section "url : "/v1/charges?payment_intent=pi_3RutqDGXPiLISOEI3sECWuXf"" at bounding box center [416, 234] width 186 height 33
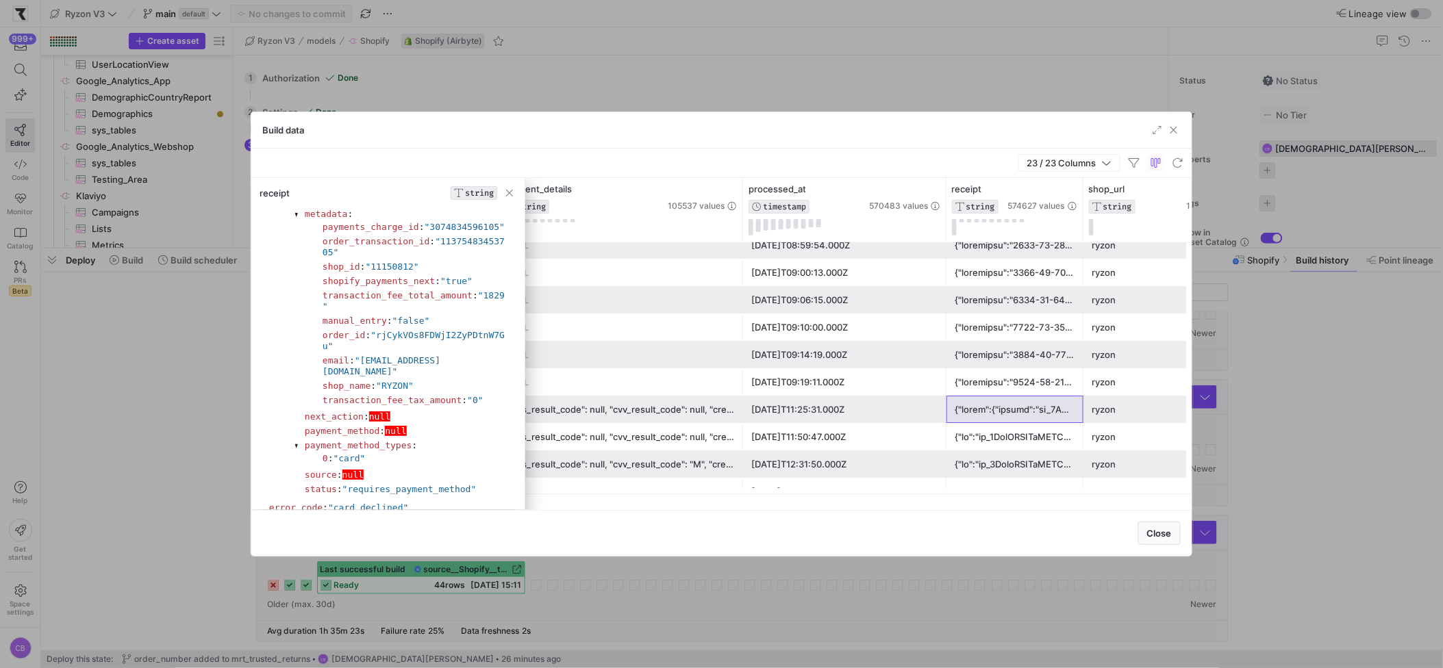
scroll to position [3206, 0]
click at [1018, 366] on div at bounding box center [1015, 355] width 121 height 27
click at [1010, 414] on div at bounding box center [1015, 410] width 121 height 27
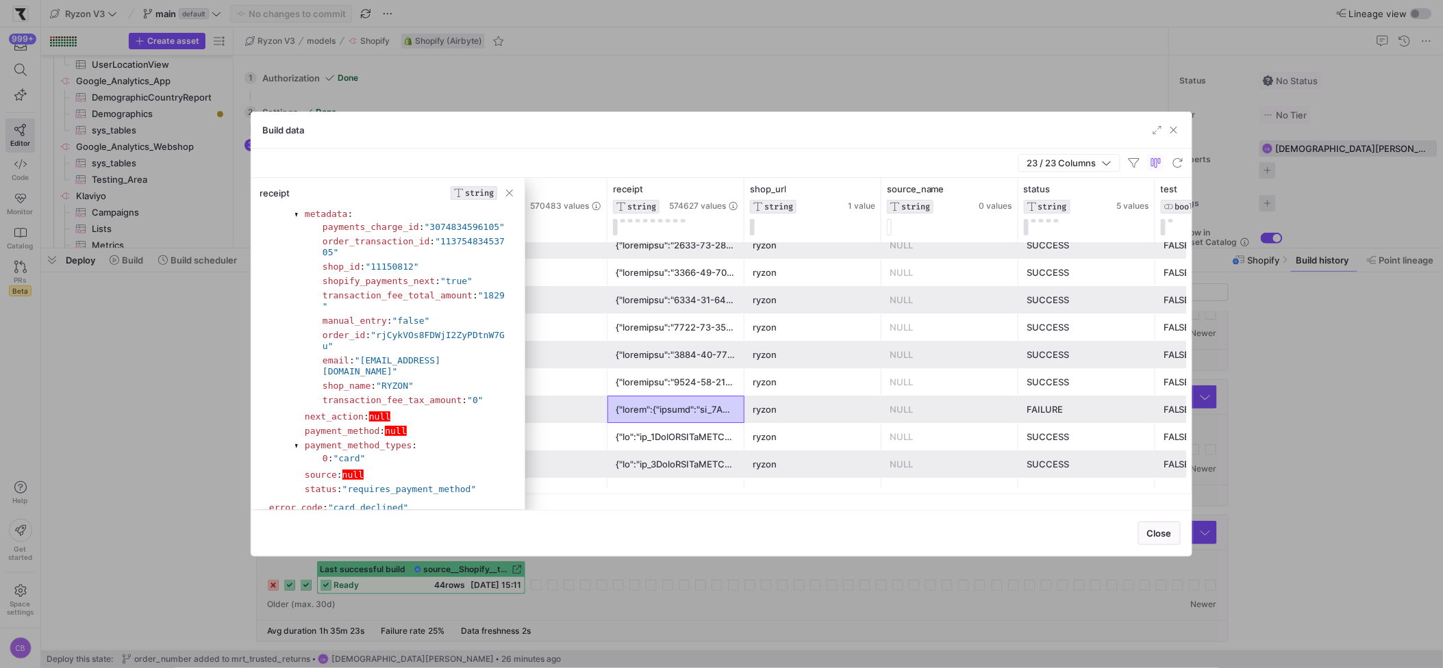
scroll to position [0, 2276]
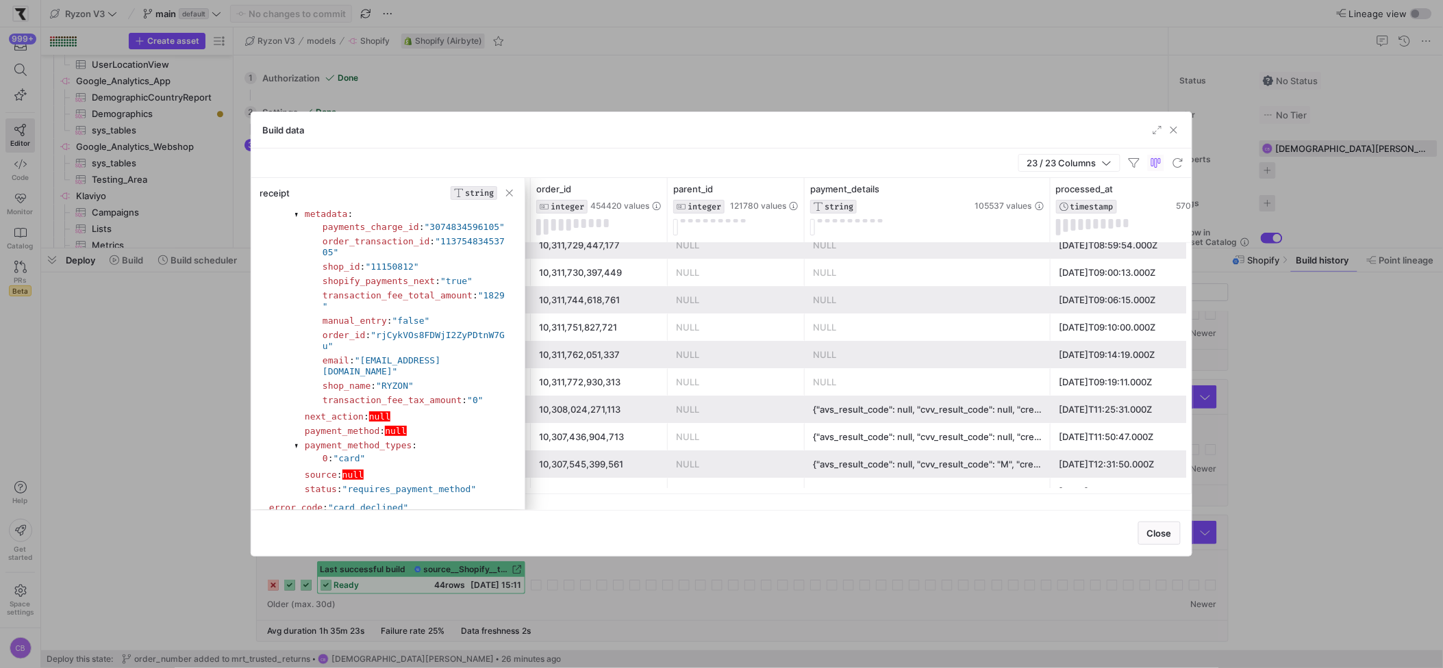
click at [972, 408] on div "{"avs_result_code": null, "cvv_result_code": null, "credit_card_bin": "557488",…" at bounding box center [927, 410] width 229 height 27
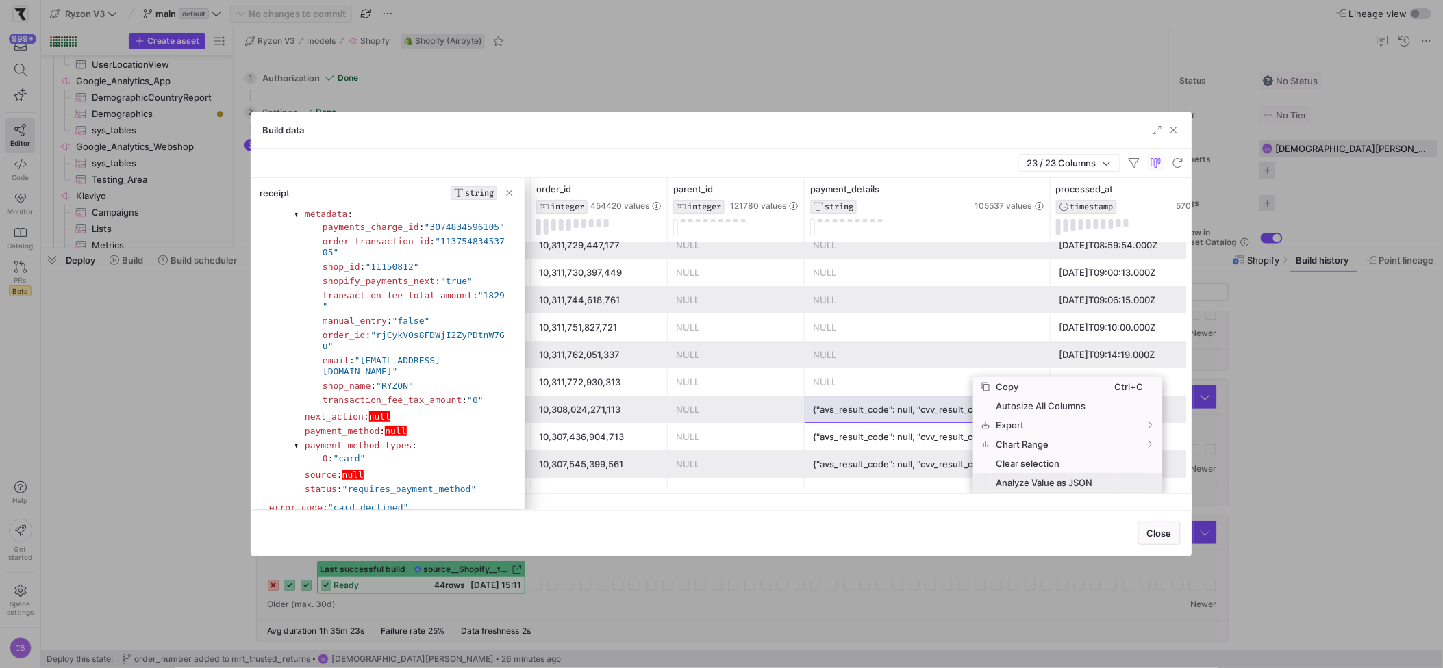
click at [1018, 481] on span "Analyze Value as JSON" at bounding box center [1053, 482] width 124 height 19
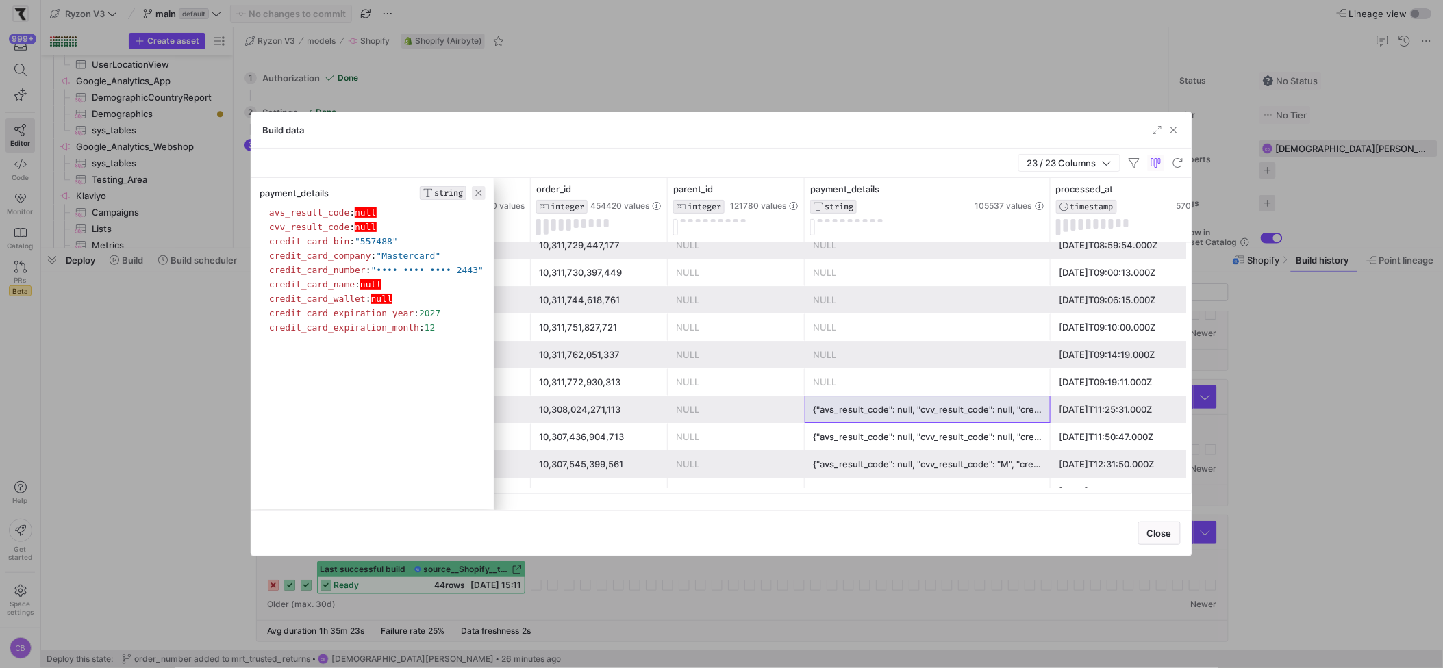
click at [486, 197] on span "button" at bounding box center [479, 193] width 14 height 14
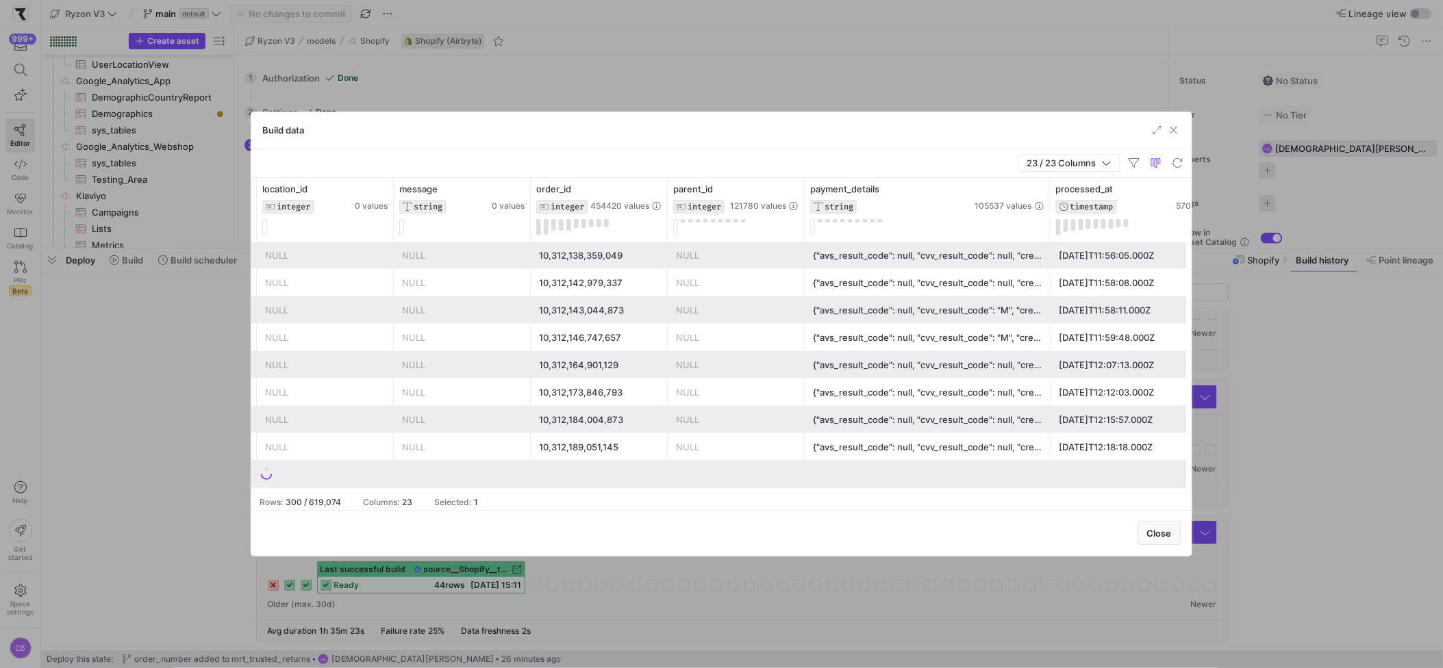
click at [858, 430] on div "{"avs_result_code": null, "cvv_result_code": null, "credit_card_bin": "455396",…" at bounding box center [927, 420] width 229 height 27
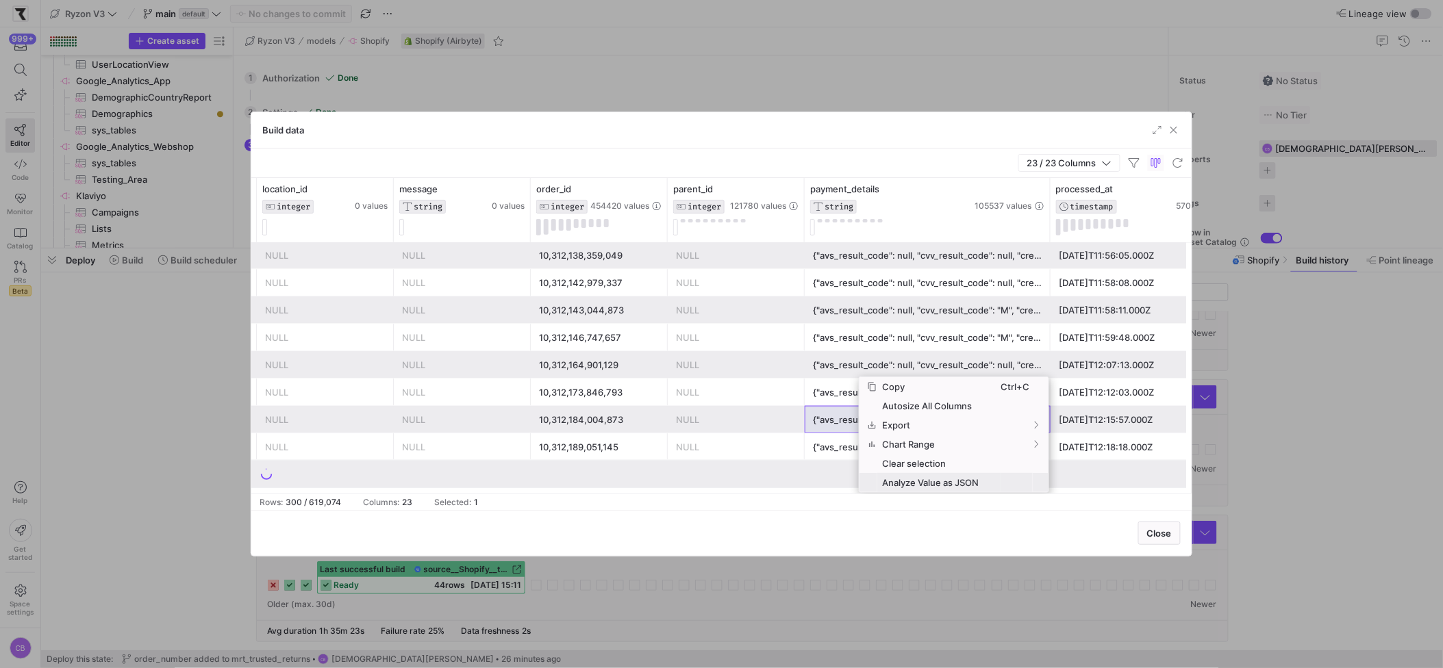
click at [893, 481] on span "Analyze Value as JSON" at bounding box center [939, 482] width 124 height 19
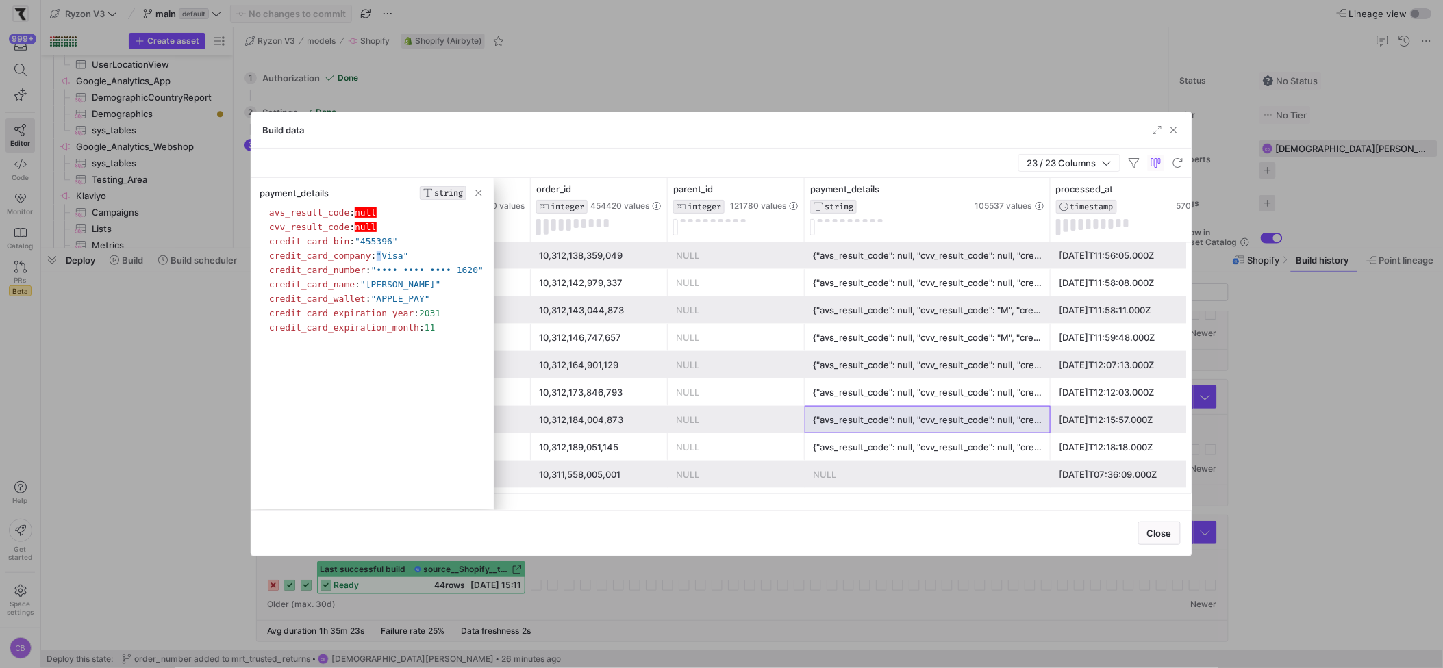
click at [384, 253] on span ""Visa"" at bounding box center [393, 256] width 32 height 10
drag, startPoint x: 383, startPoint y: 252, endPoint x: 415, endPoint y: 260, distance: 33.1
click at [415, 260] on section "credit_card_company : "Visa"" at bounding box center [376, 256] width 214 height 11
drag, startPoint x: 868, startPoint y: 381, endPoint x: 896, endPoint y: 429, distance: 54.6
click at [875, 390] on div "{"avs_result_code": null, "cvv_result_code": null, "credit_card_bin": "458951",…" at bounding box center [927, 392] width 229 height 27
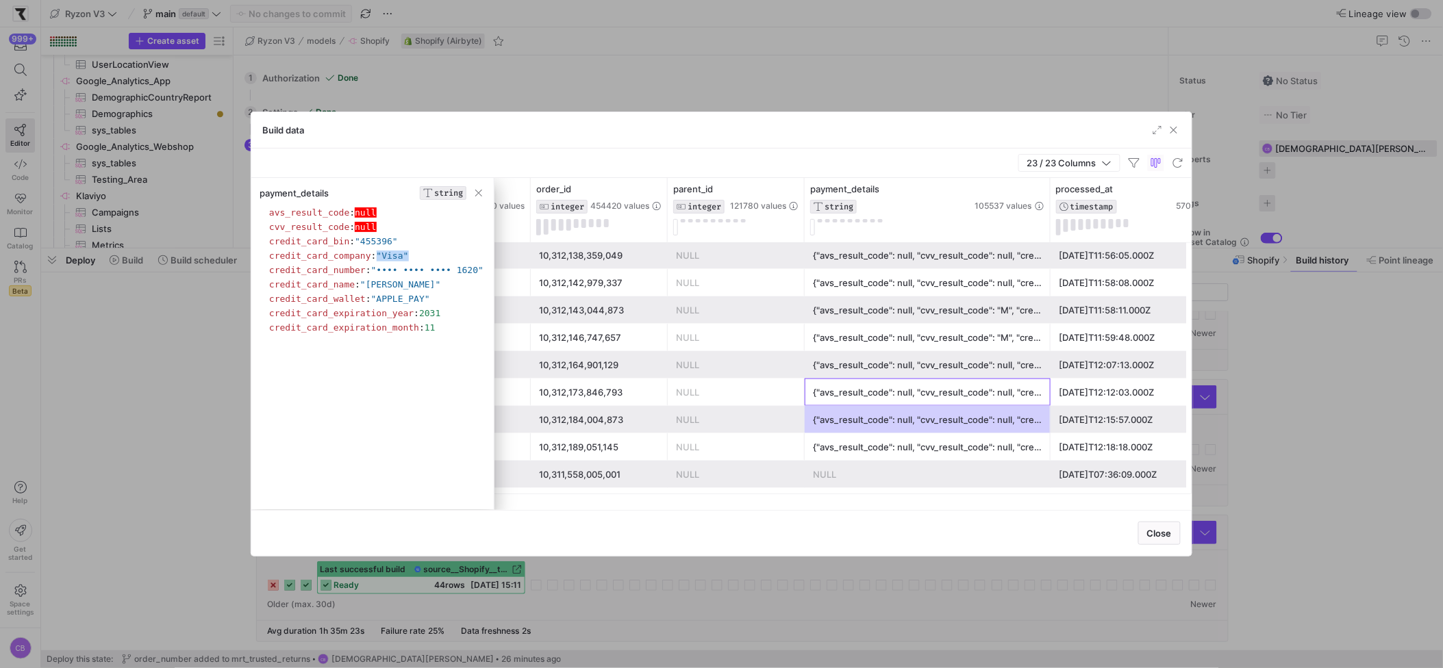
click at [896, 429] on div "{"avs_result_code": null, "cvv_result_code": null, "credit_card_bin": "455396",…" at bounding box center [927, 420] width 229 height 27
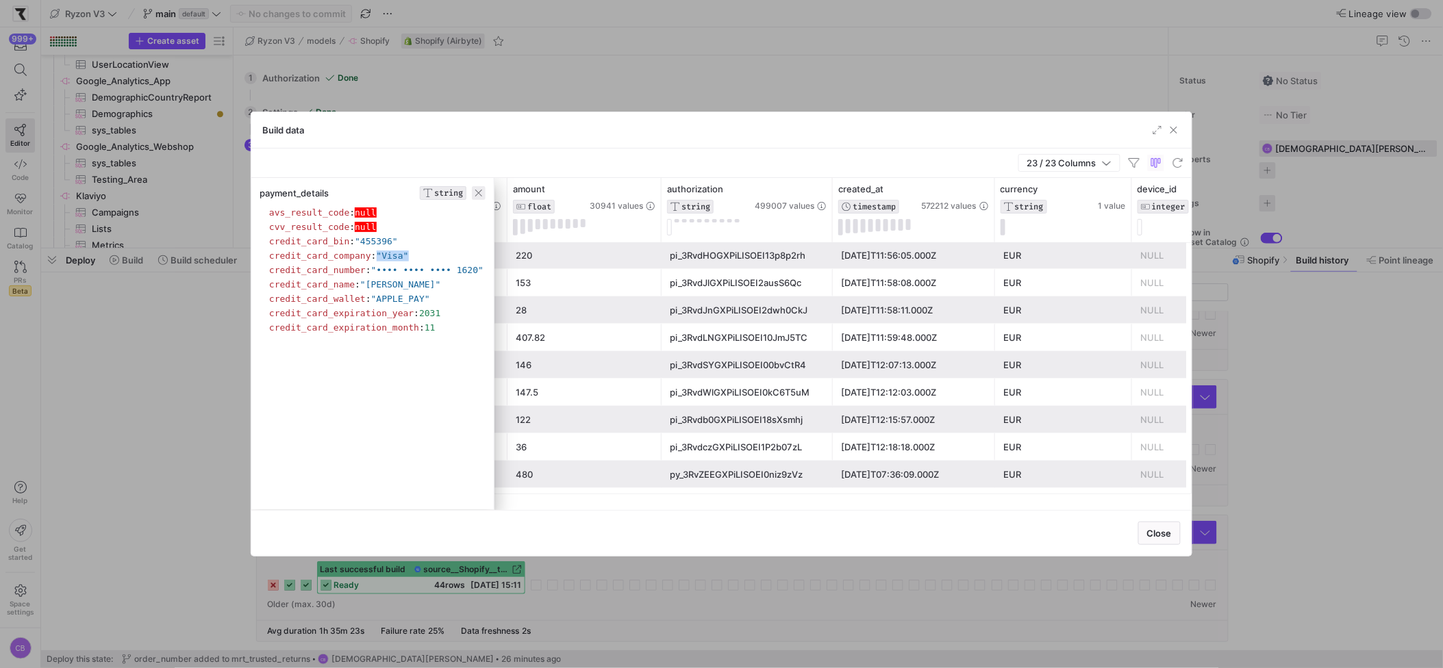
click at [486, 189] on span "button" at bounding box center [479, 193] width 14 height 14
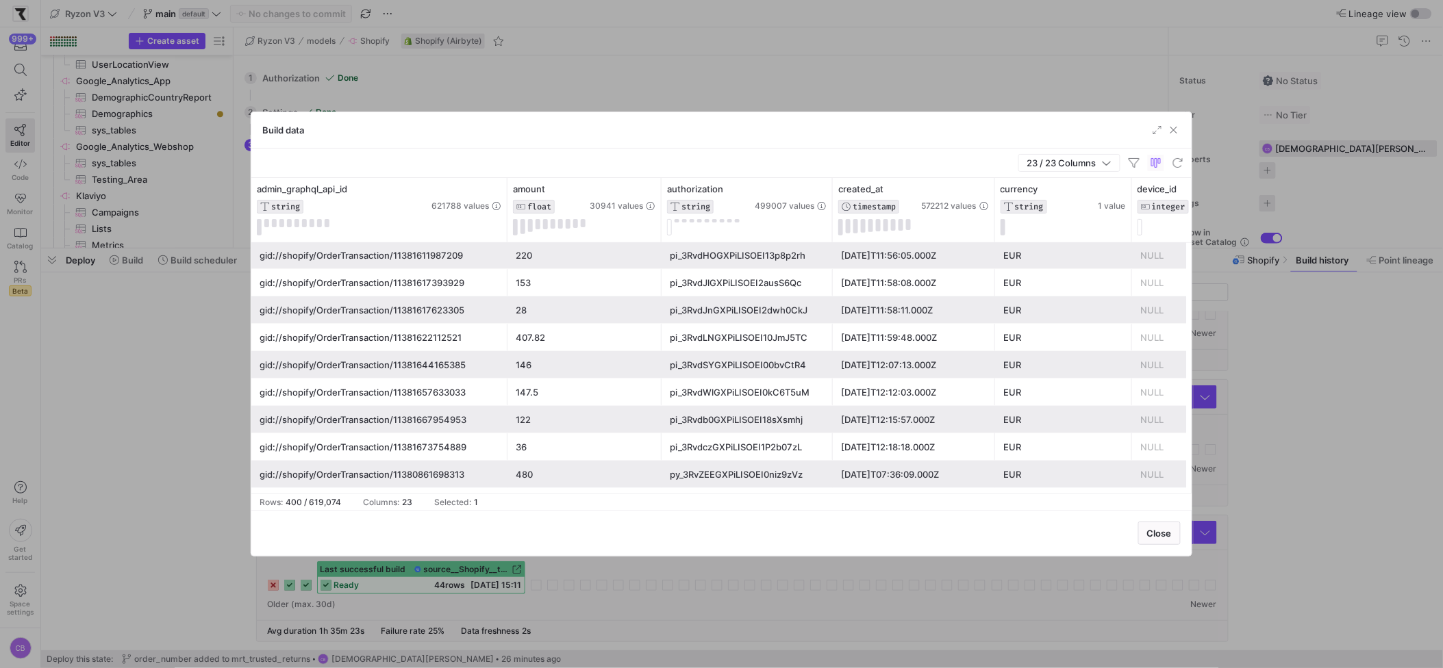
drag, startPoint x: 1176, startPoint y: 131, endPoint x: 1098, endPoint y: 221, distance: 118.5
click at [1176, 131] on span "button" at bounding box center [1174, 130] width 14 height 14
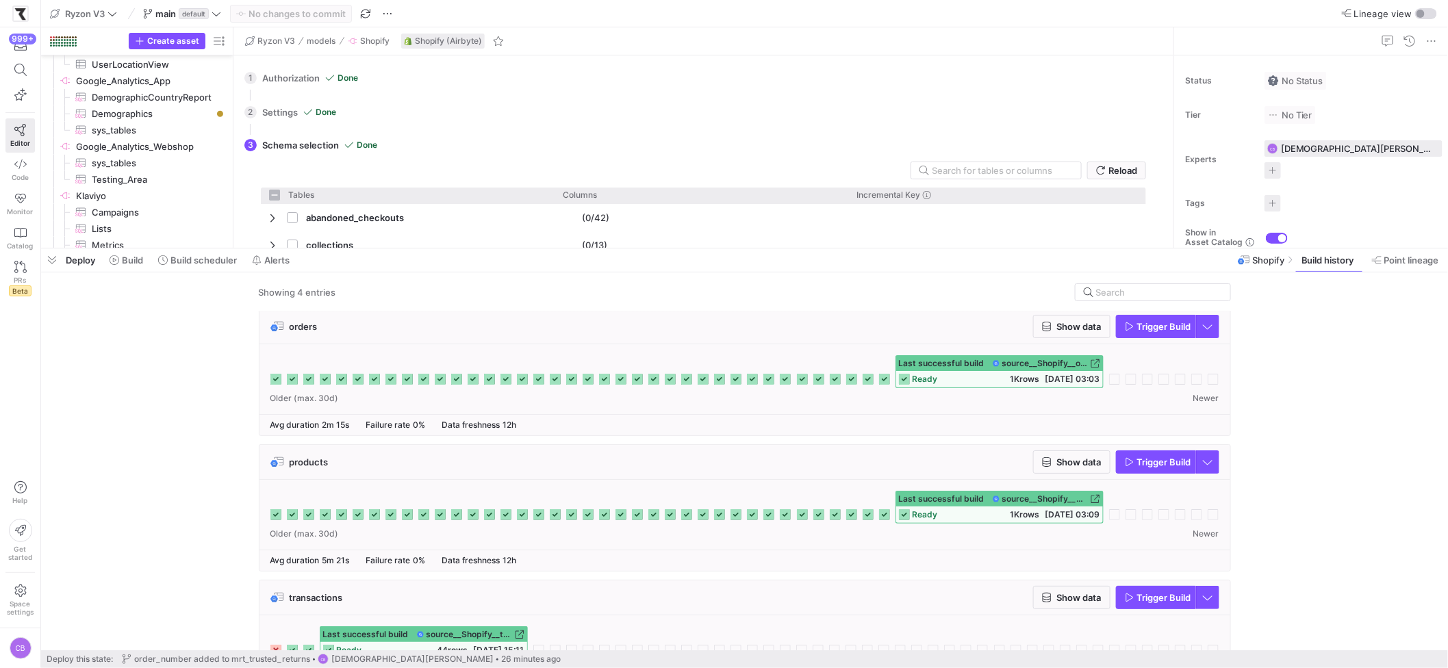
scroll to position [206, 0]
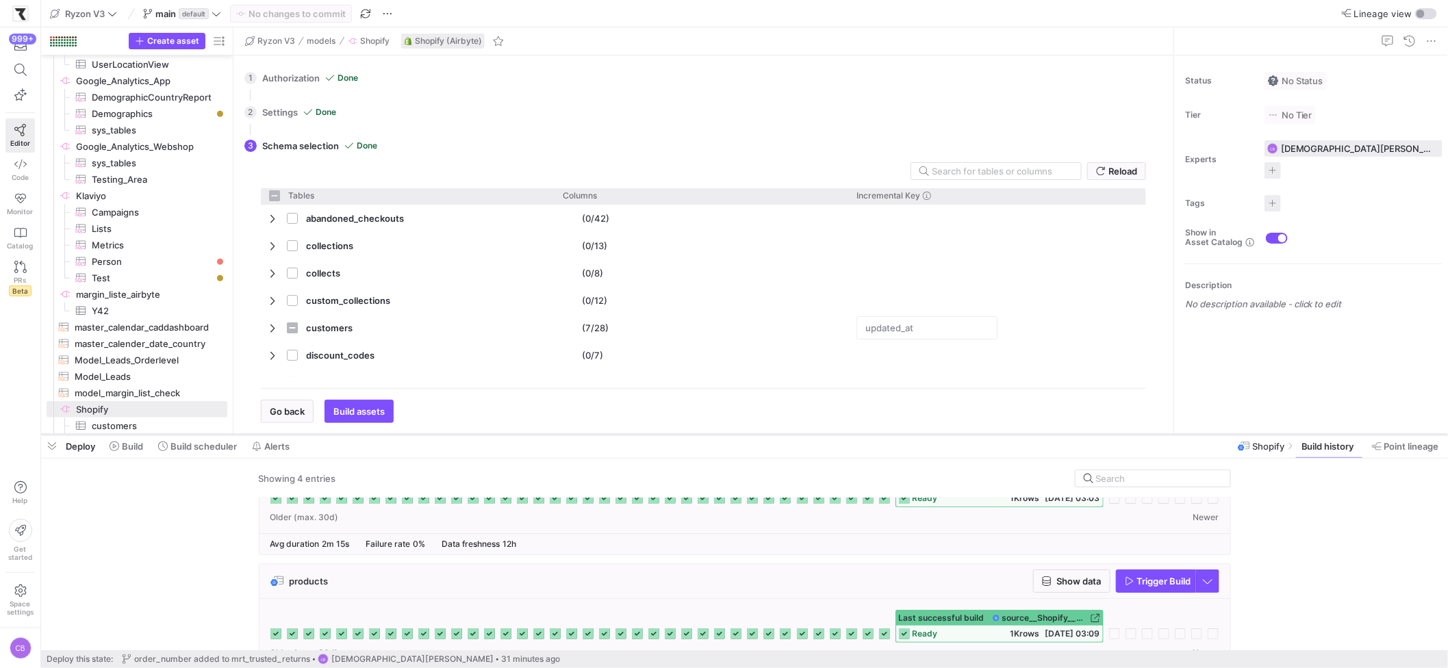
drag, startPoint x: 347, startPoint y: 249, endPoint x: 336, endPoint y: 434, distance: 185.9
click at [337, 435] on div at bounding box center [744, 434] width 1407 height 5
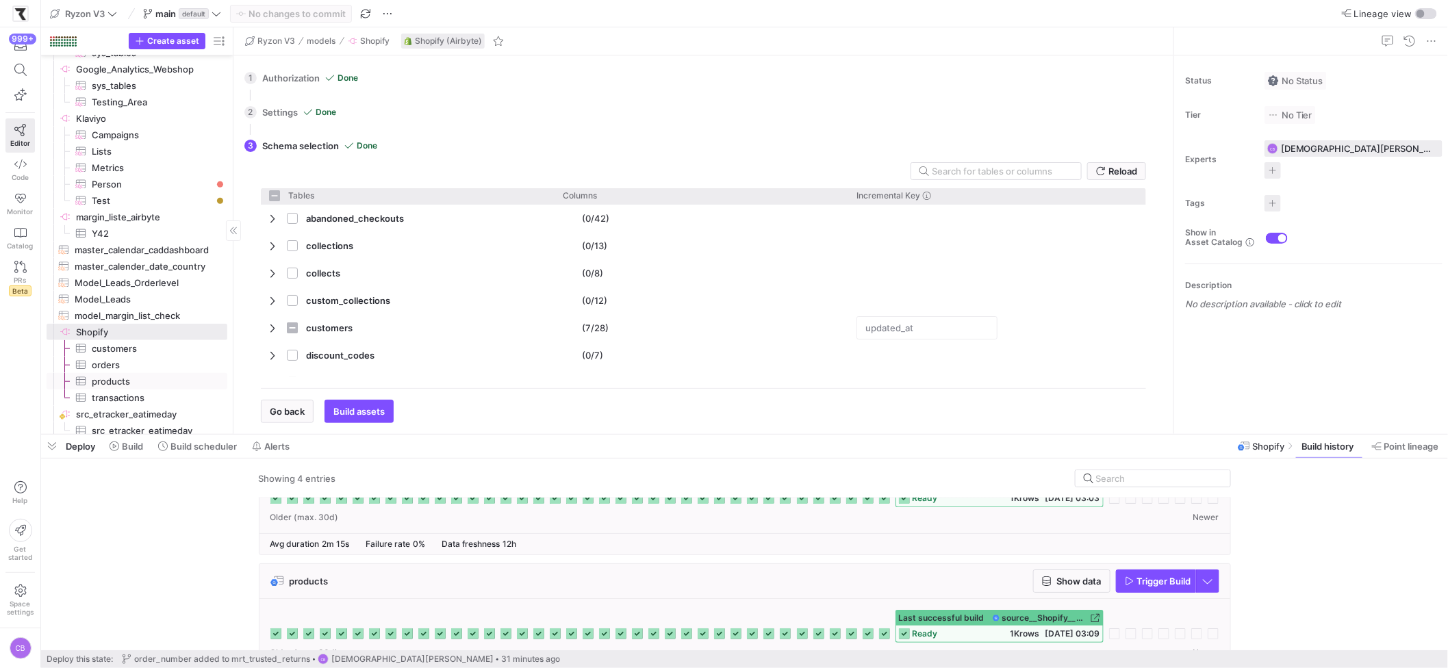
scroll to position [3210, 0]
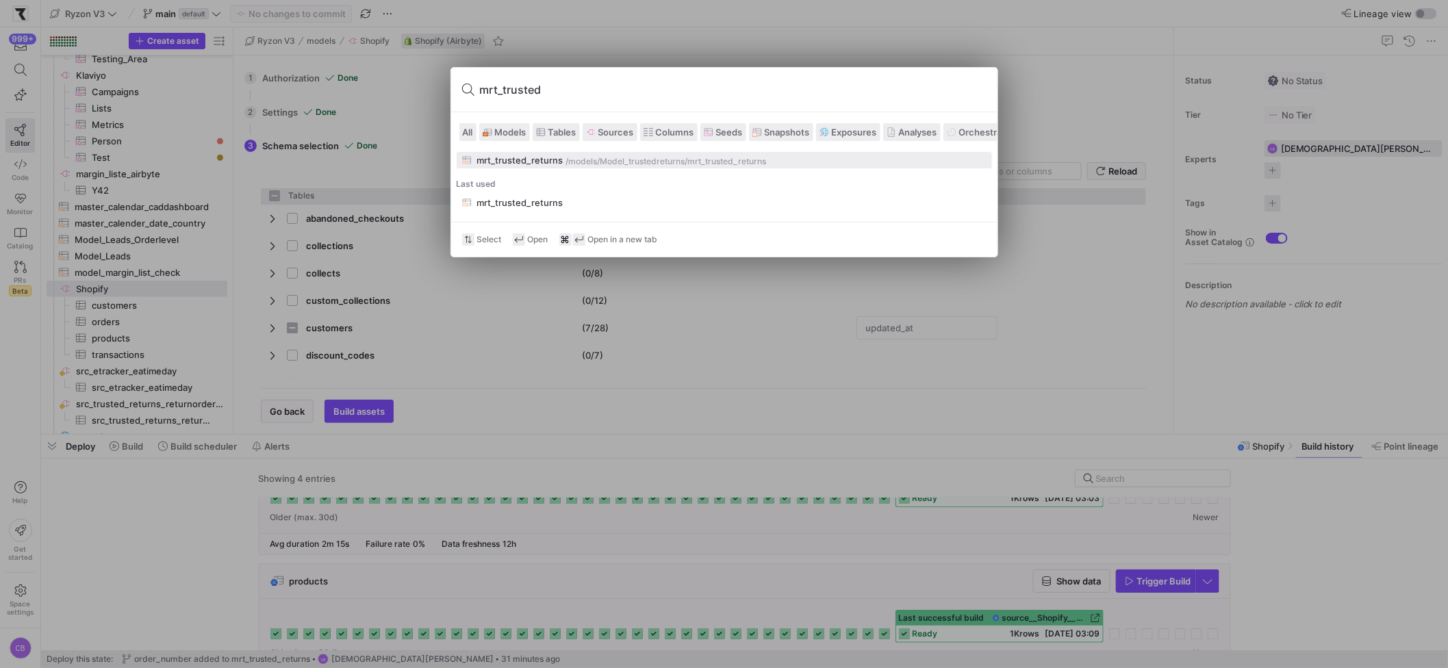
type input "mrt_trusted"
click at [527, 162] on div "mrt_trusted_returns" at bounding box center [520, 160] width 86 height 11
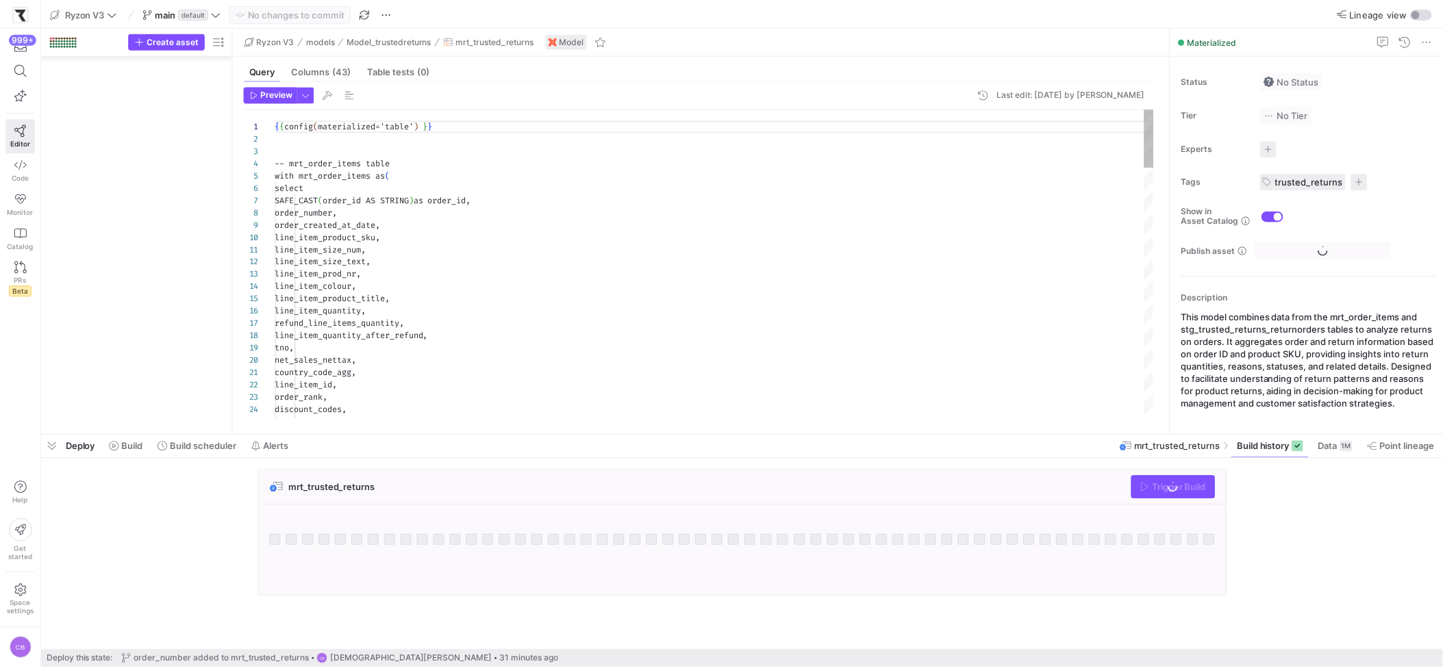
scroll to position [953, 0]
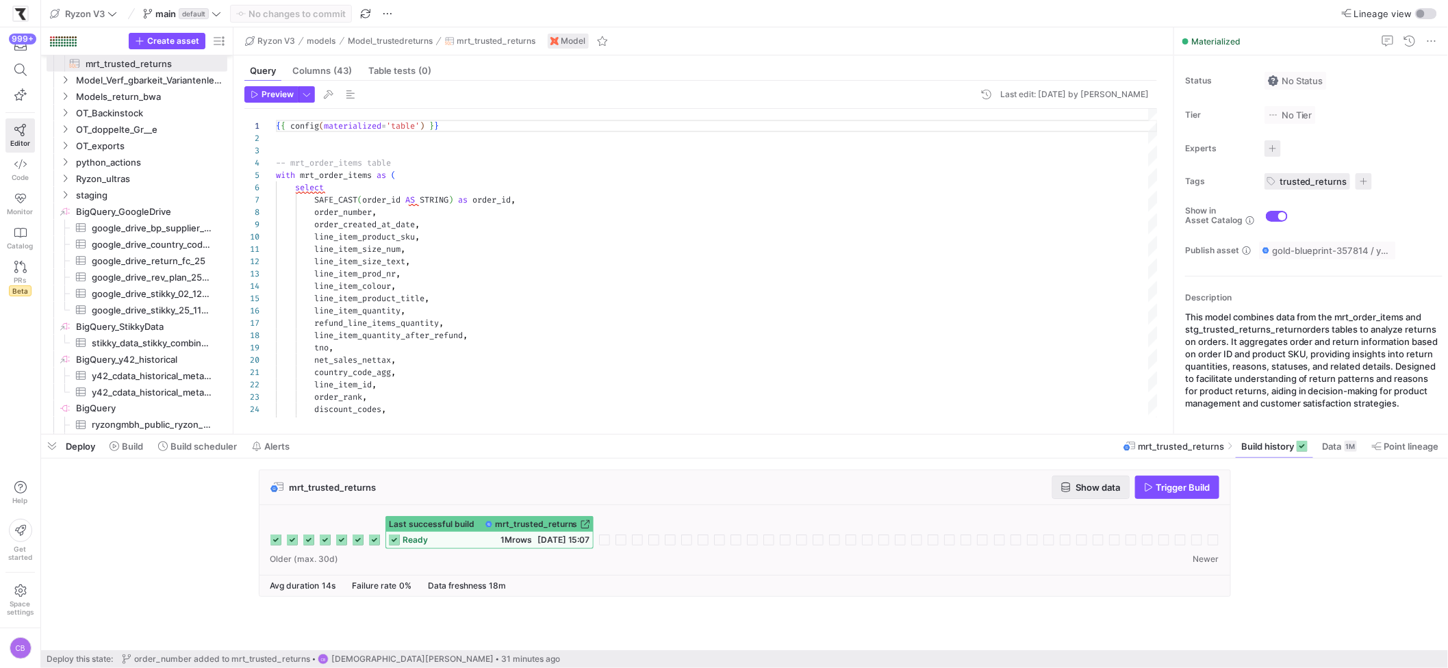
click at [1120, 487] on span "Show data" at bounding box center [1099, 487] width 45 height 11
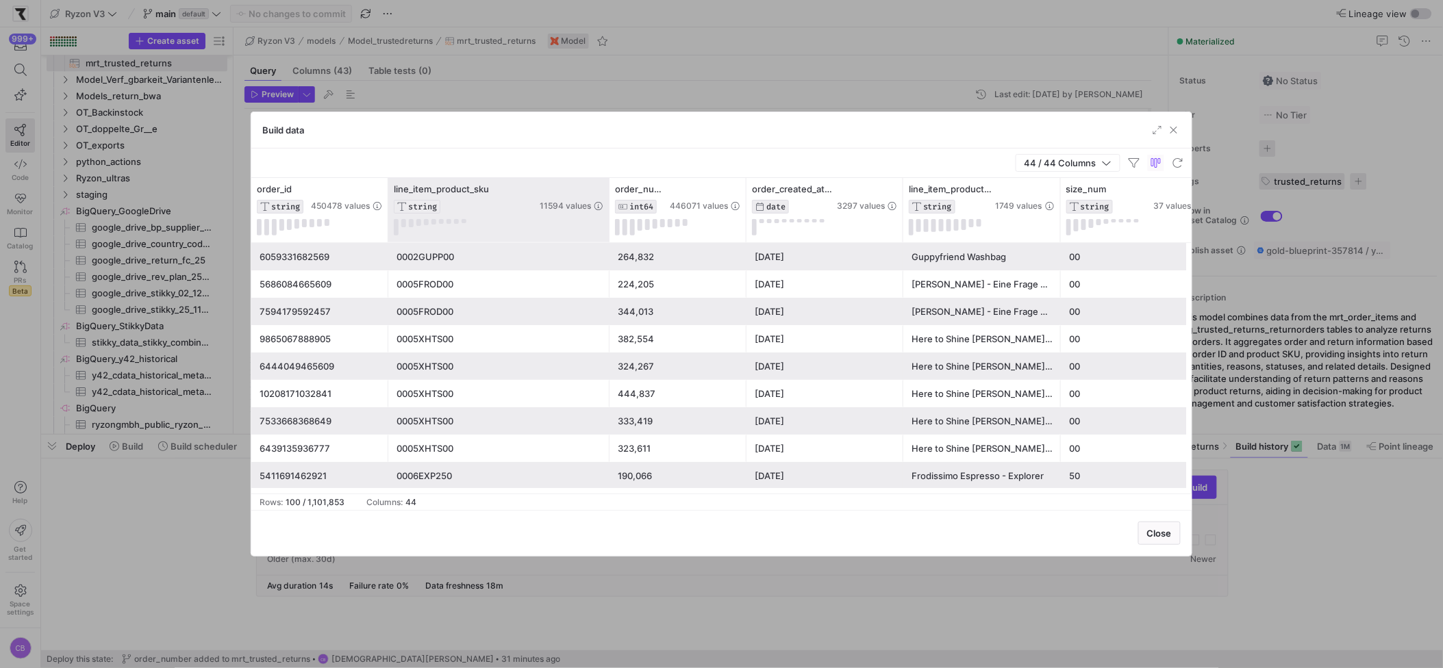
drag, startPoint x: 542, startPoint y: 203, endPoint x: 607, endPoint y: 205, distance: 65.1
click at [607, 205] on div at bounding box center [608, 210] width 5 height 64
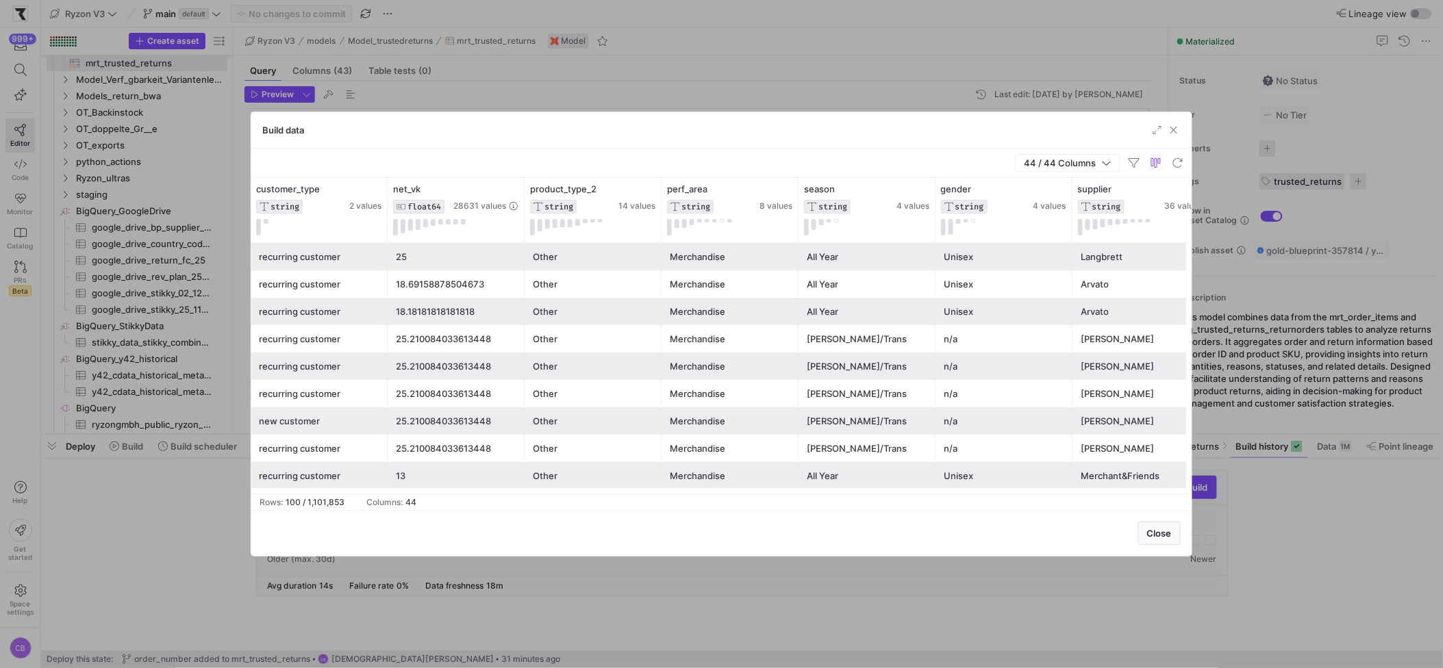
scroll to position [0, 2749]
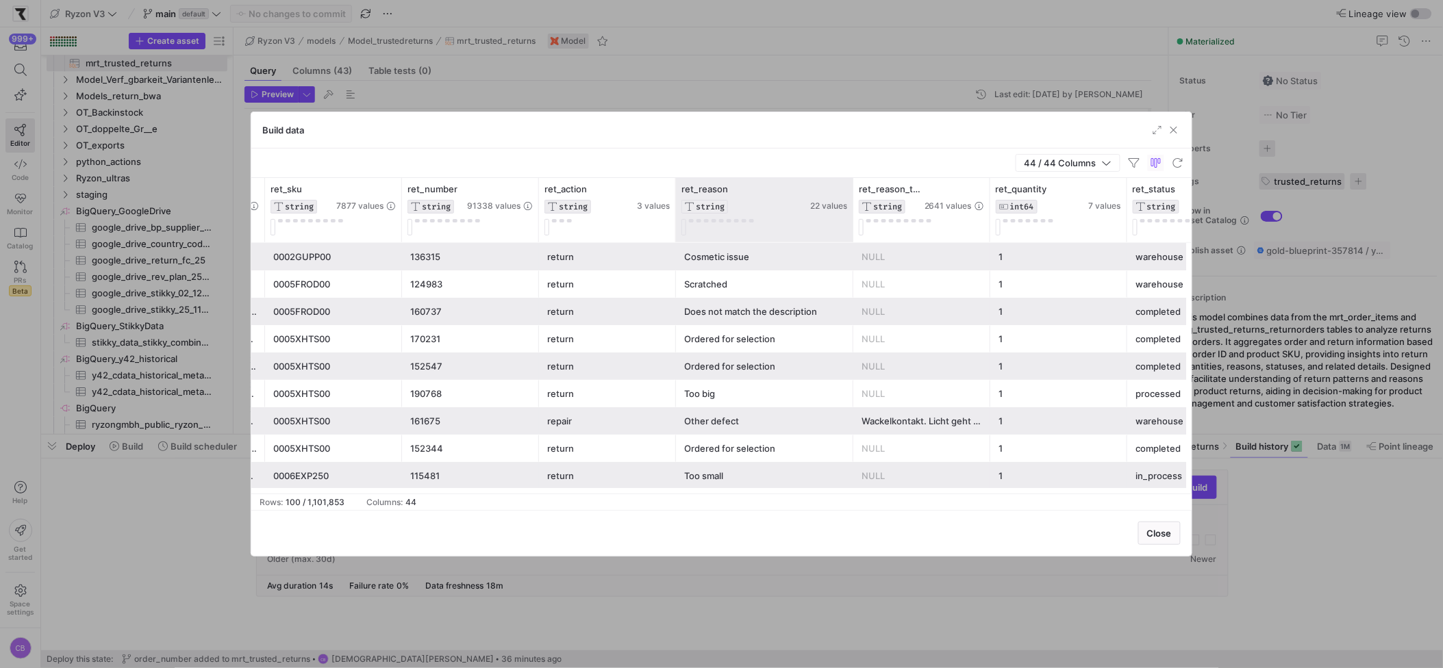
drag, startPoint x: 811, startPoint y: 211, endPoint x: 851, endPoint y: 212, distance: 40.4
click at [851, 212] on div at bounding box center [852, 210] width 5 height 64
click at [748, 257] on div "Cosmetic issue" at bounding box center [764, 257] width 161 height 27
click at [842, 186] on icon at bounding box center [841, 189] width 11 height 11
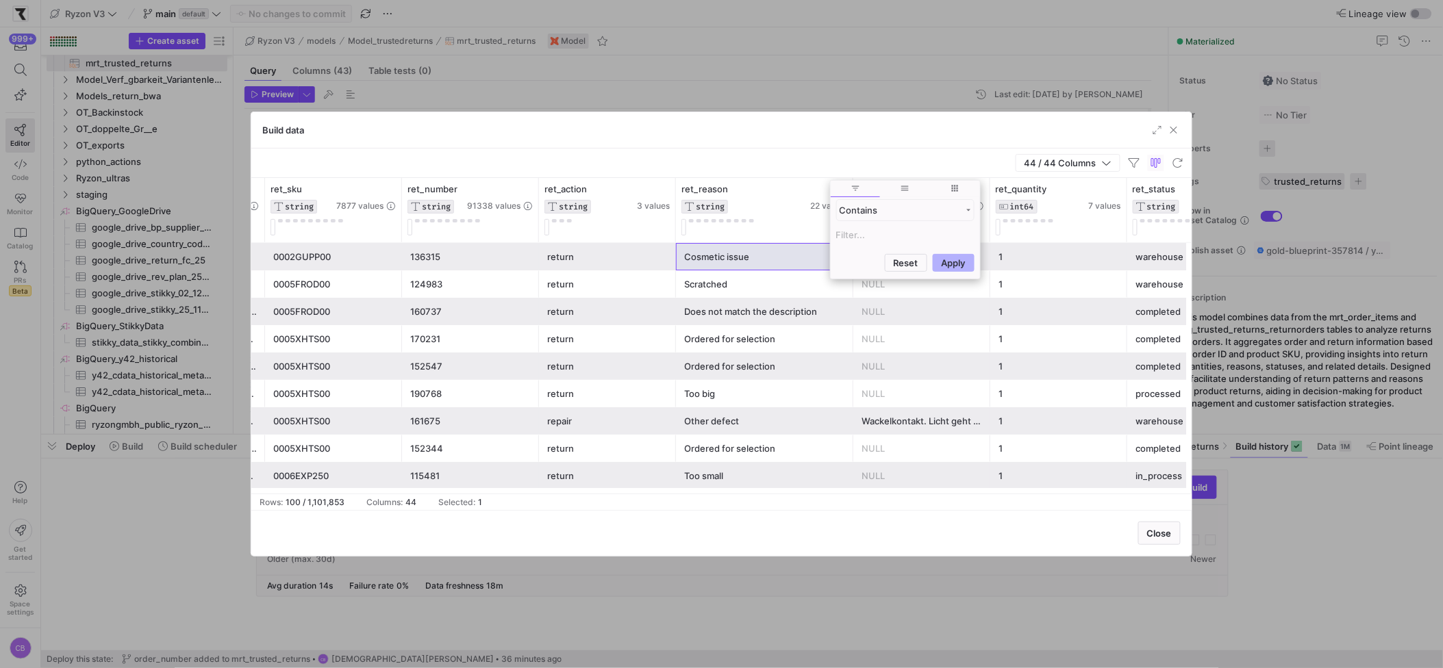
click at [838, 235] on input "Filter Value" at bounding box center [905, 235] width 138 height 16
type input "Cosmetic issue"
click at [938, 321] on button "Apply" at bounding box center [954, 330] width 42 height 18
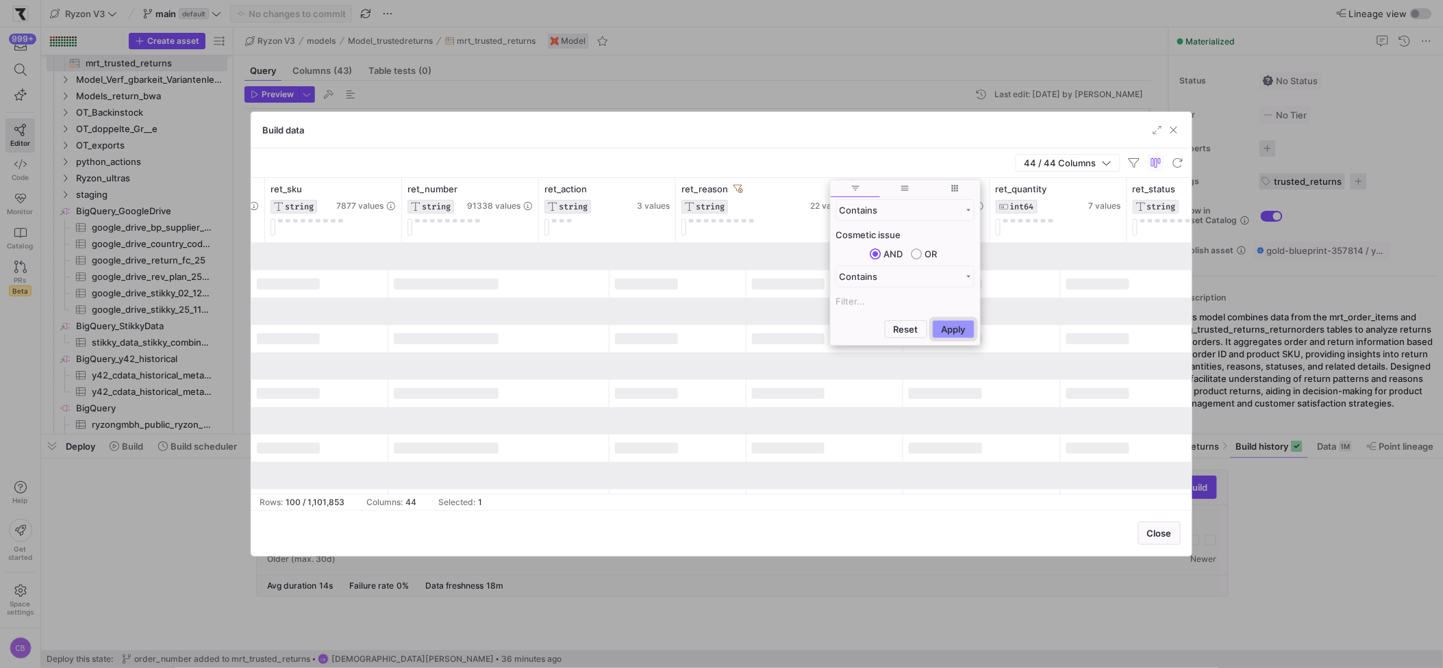
click at [938, 325] on button "Apply" at bounding box center [954, 330] width 42 height 18
click at [740, 164] on div "44 / 44 Columns" at bounding box center [721, 163] width 940 height 29
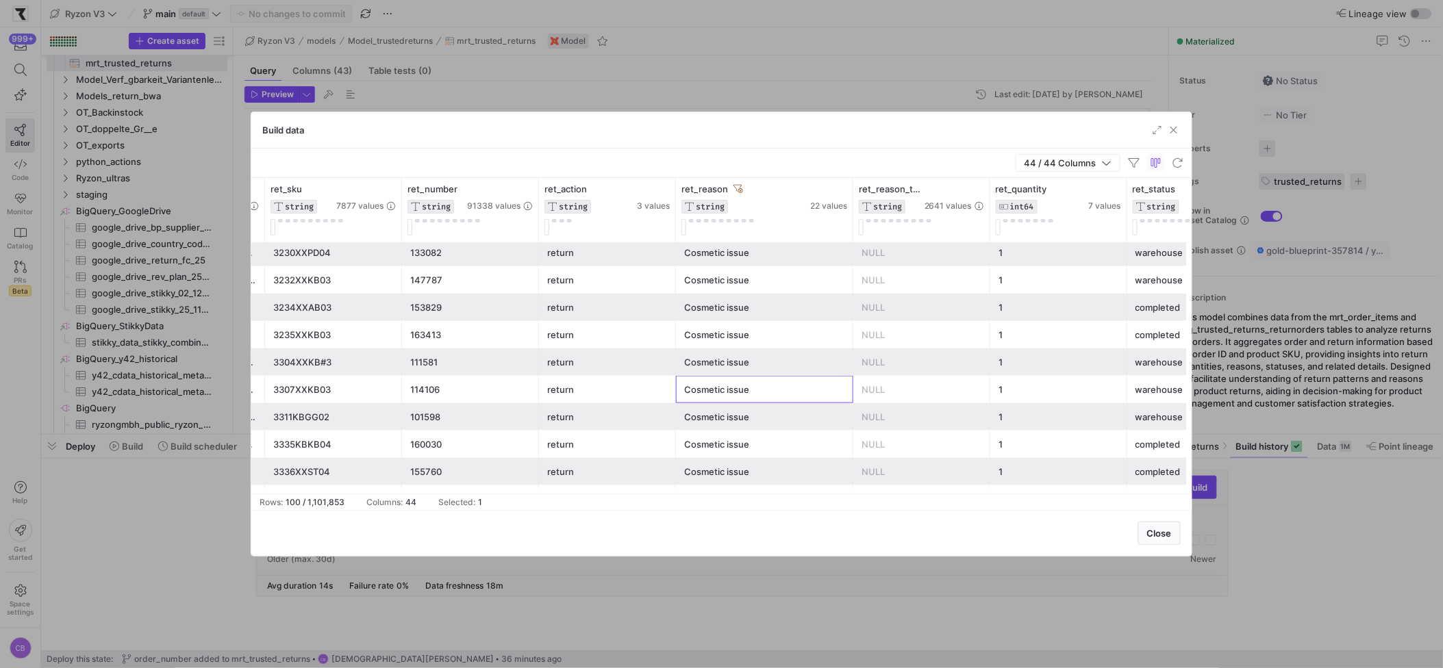
click at [720, 388] on div "Cosmetic issue" at bounding box center [764, 390] width 161 height 27
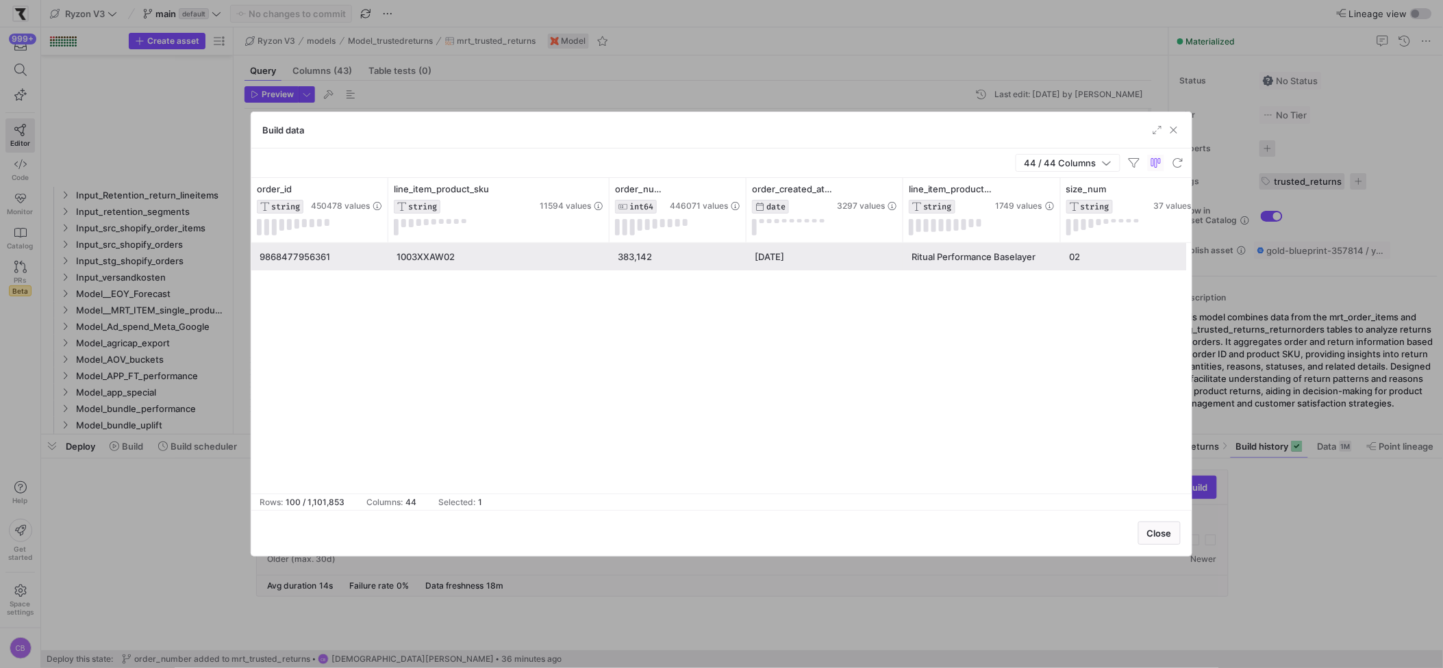
scroll to position [552, 0]
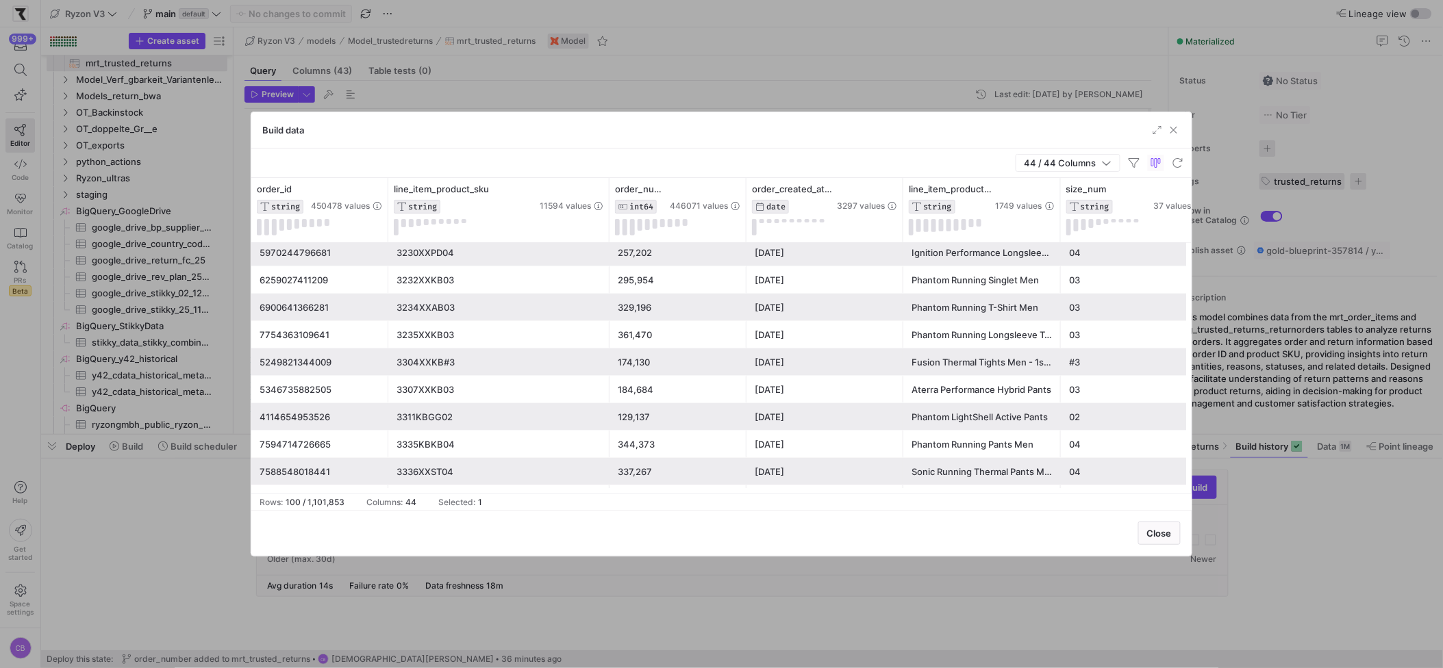
click at [350, 395] on div "5346735882505" at bounding box center [320, 390] width 121 height 27
click at [634, 388] on div "184,684" at bounding box center [678, 390] width 121 height 27
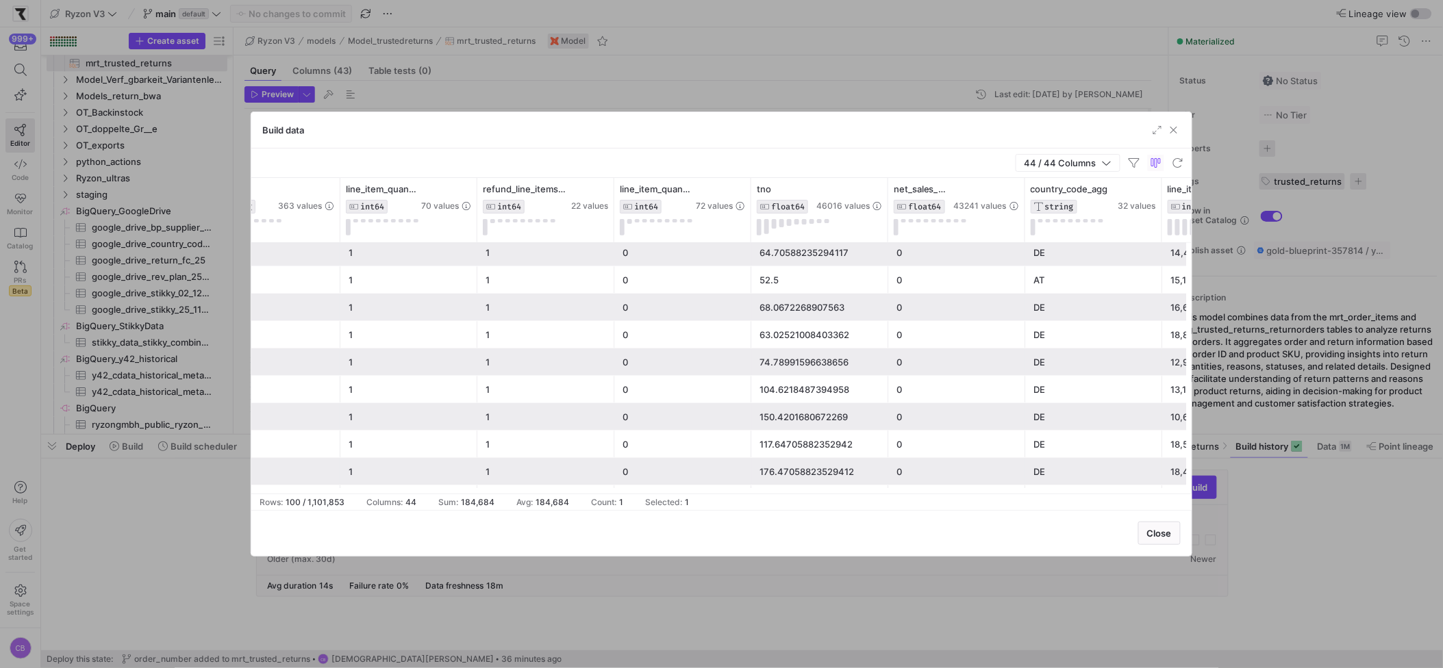
scroll to position [0, 1490]
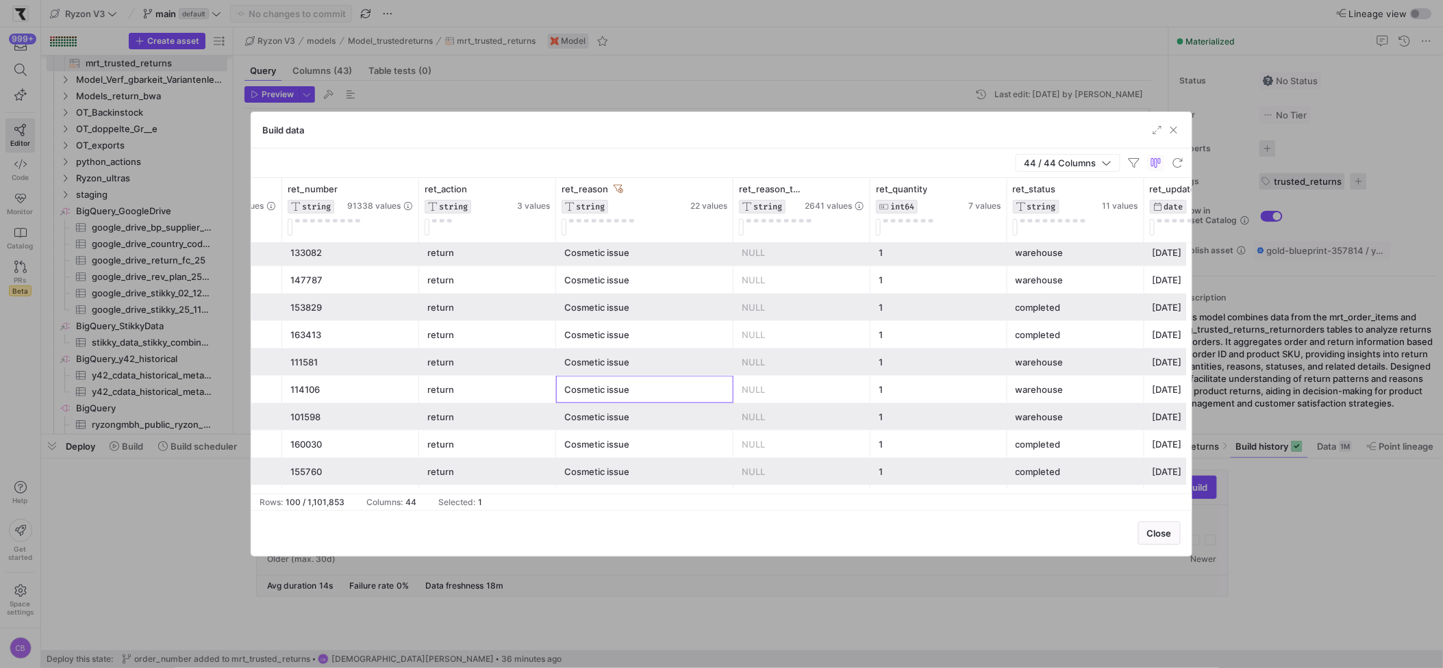
click at [620, 388] on div "Cosmetic issue" at bounding box center [644, 390] width 161 height 27
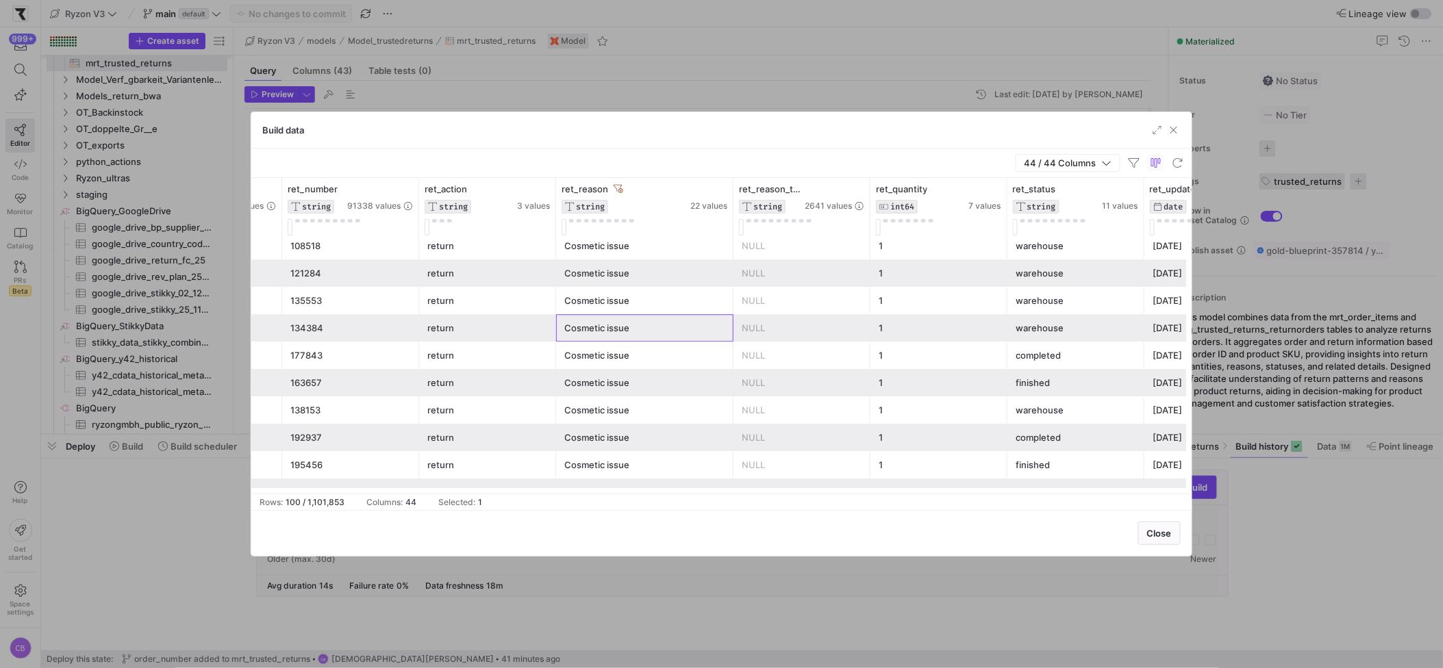
drag, startPoint x: 610, startPoint y: 340, endPoint x: 605, endPoint y: 327, distance: 13.2
click at [608, 340] on div "Cosmetic issue" at bounding box center [644, 328] width 161 height 27
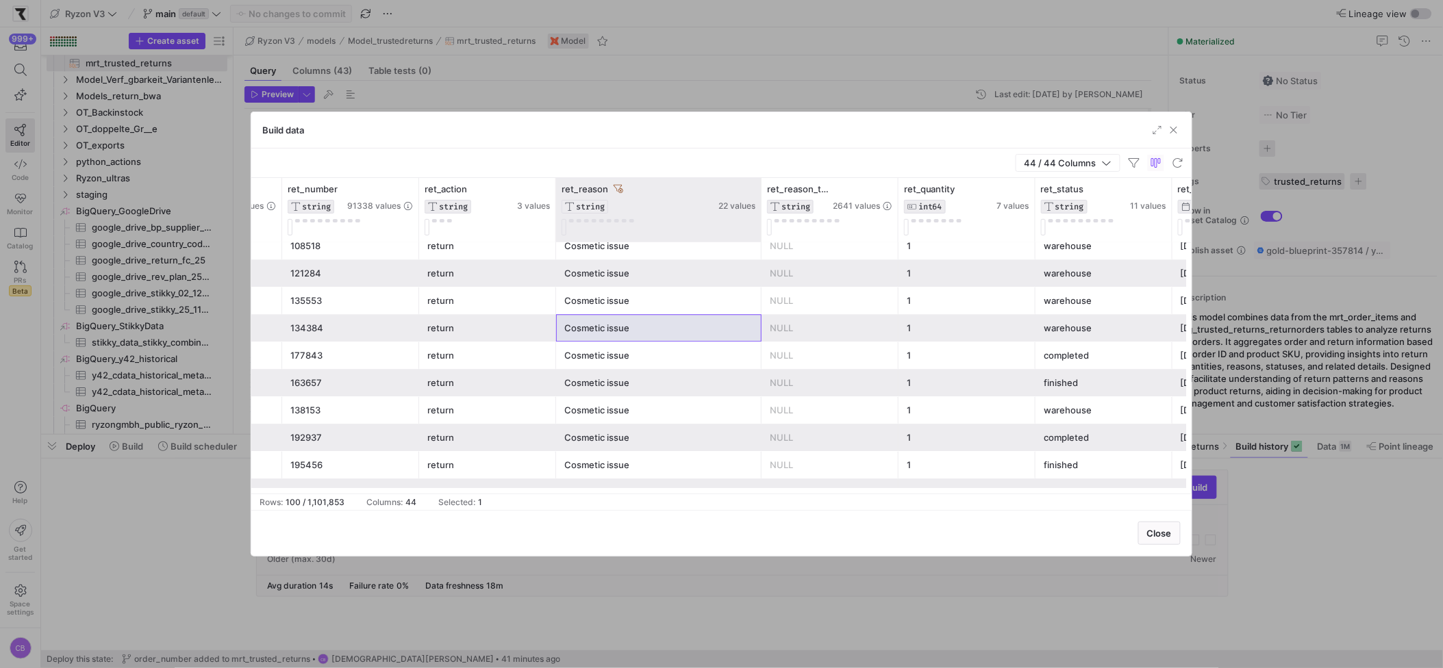
drag, startPoint x: 729, startPoint y: 206, endPoint x: 757, endPoint y: 216, distance: 29.7
click at [758, 216] on div at bounding box center [760, 210] width 5 height 64
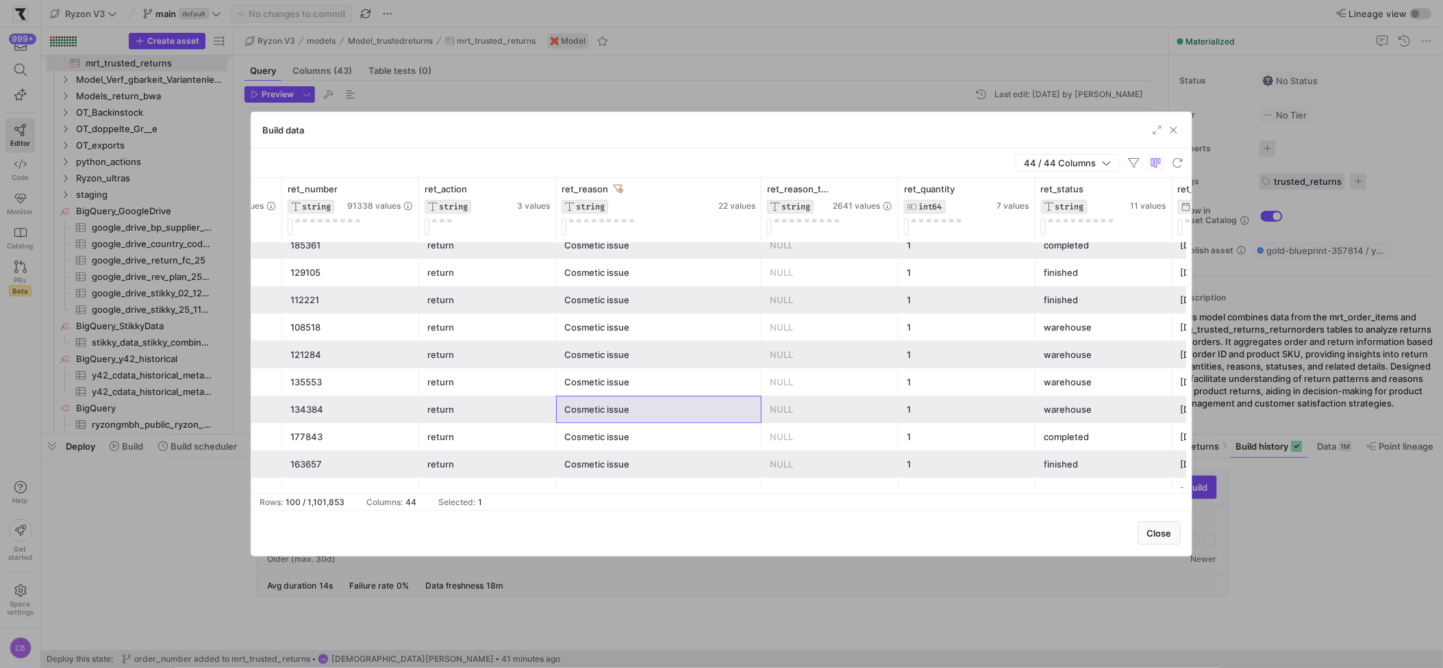
scroll to position [1179, 0]
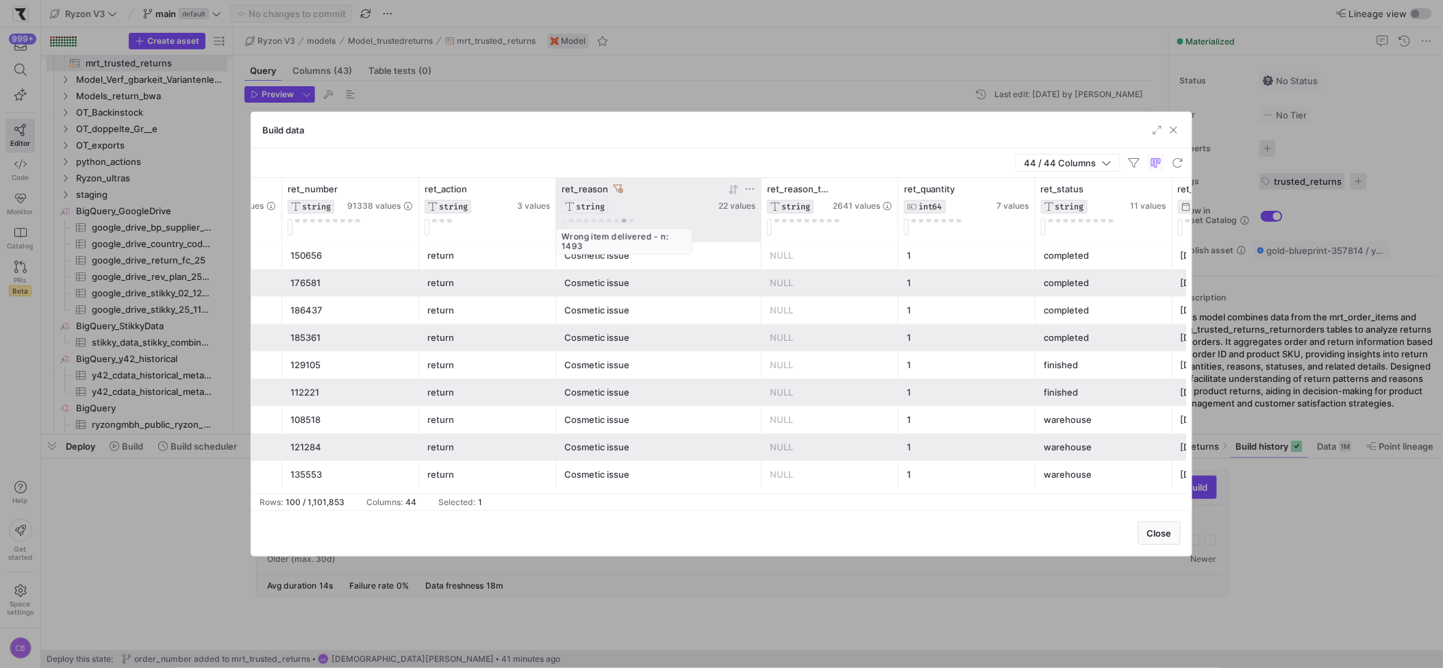
click at [626, 220] on button at bounding box center [624, 220] width 5 height 3
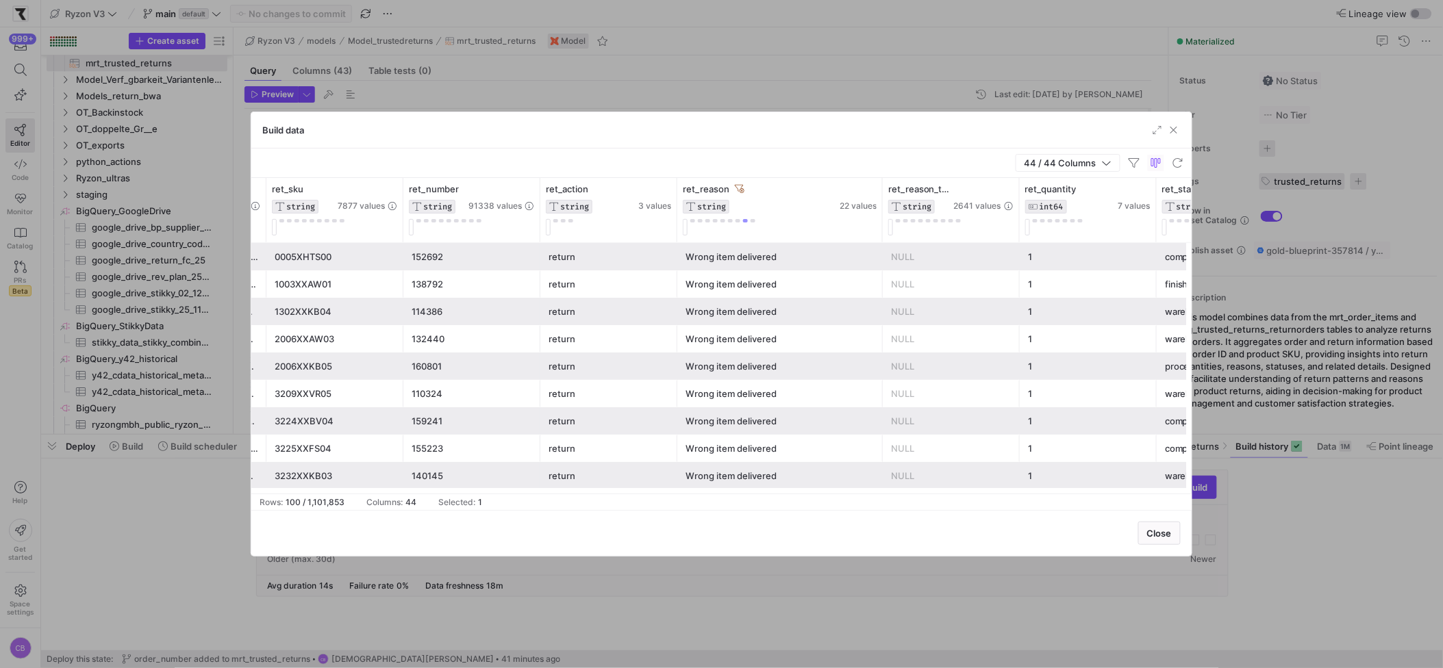
scroll to position [0, 3822]
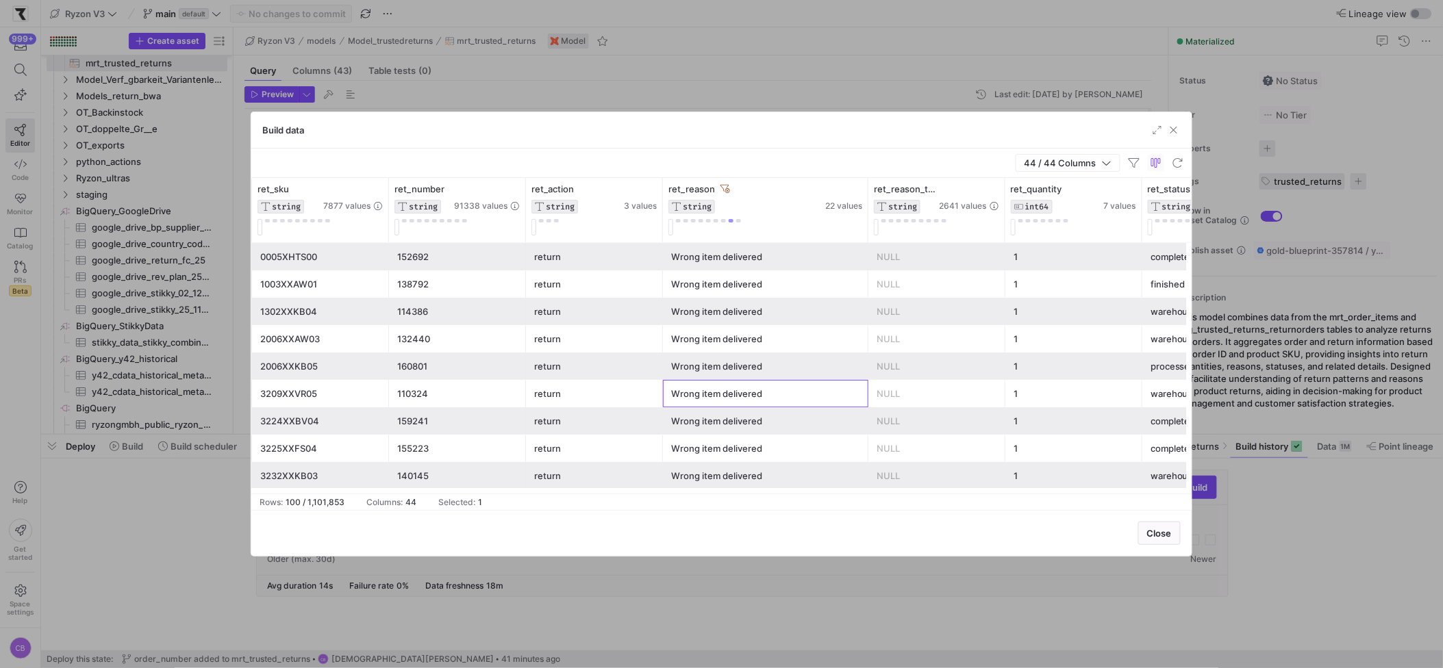
click at [755, 387] on div "Wrong item delivered" at bounding box center [765, 394] width 189 height 27
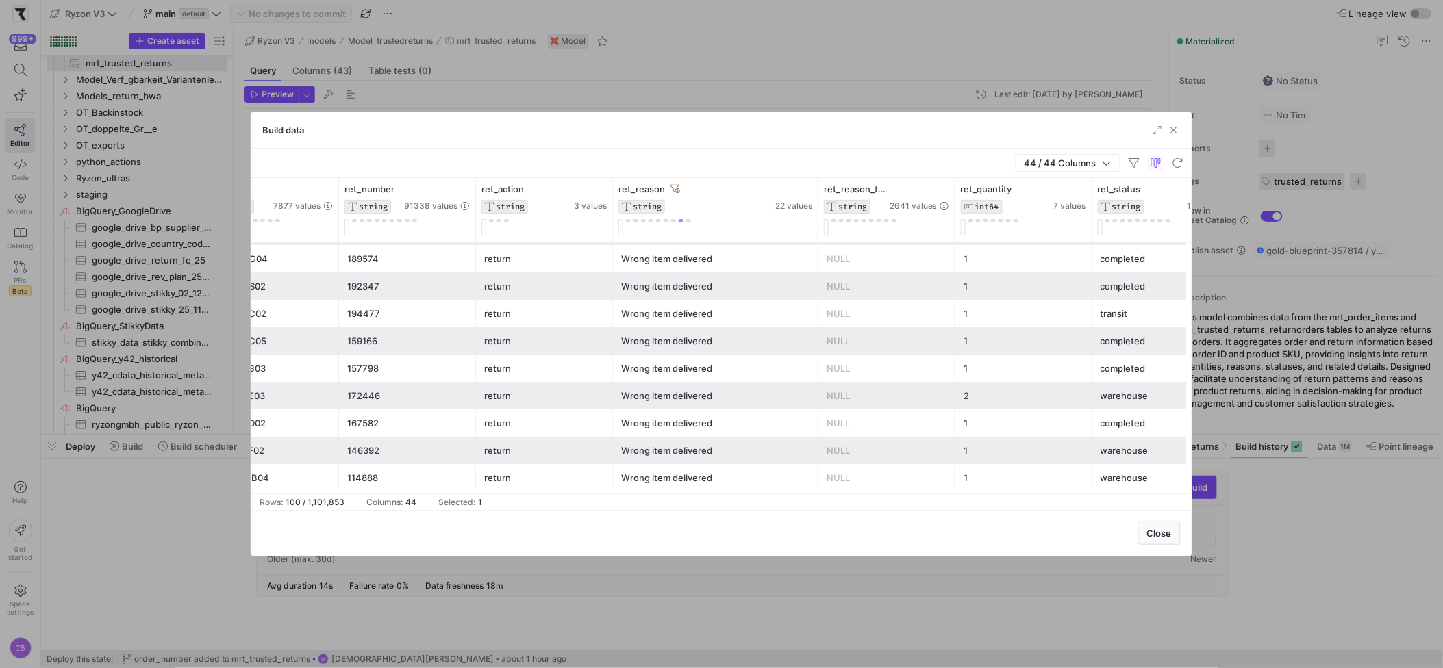
scroll to position [0, 0]
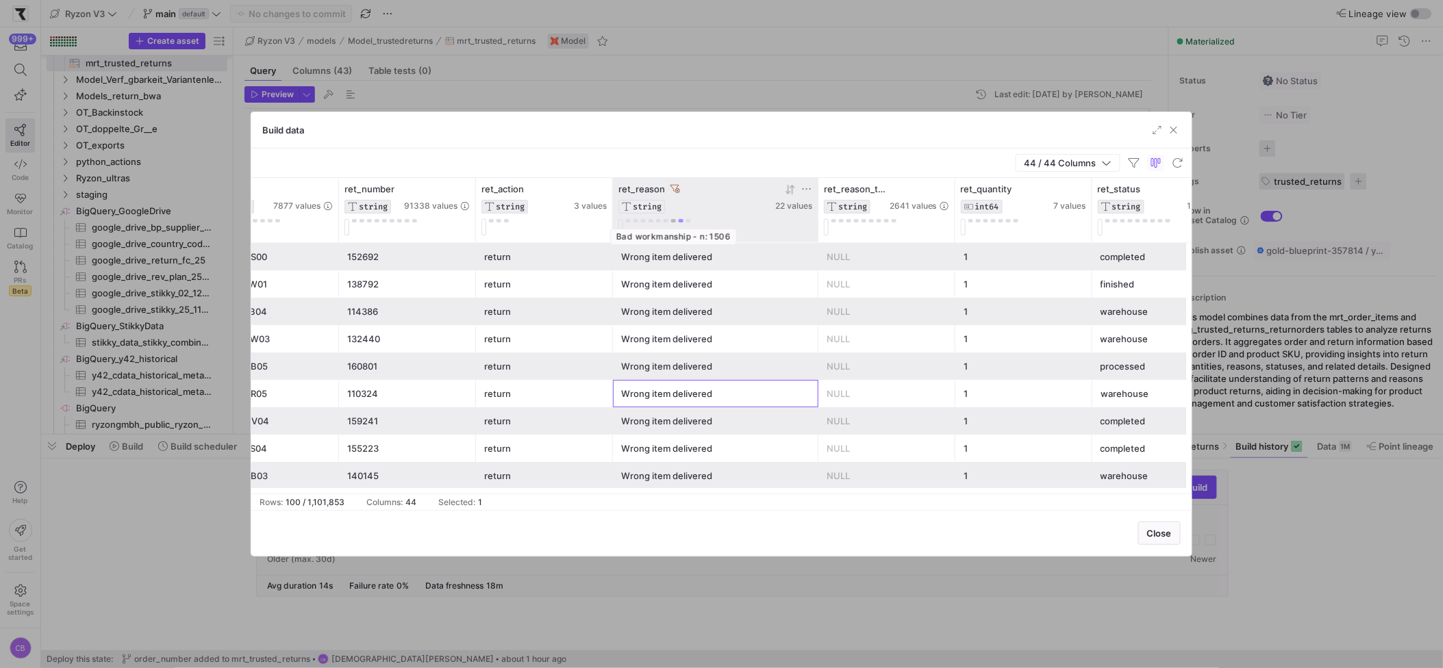
click at [674, 220] on button at bounding box center [673, 220] width 5 height 3
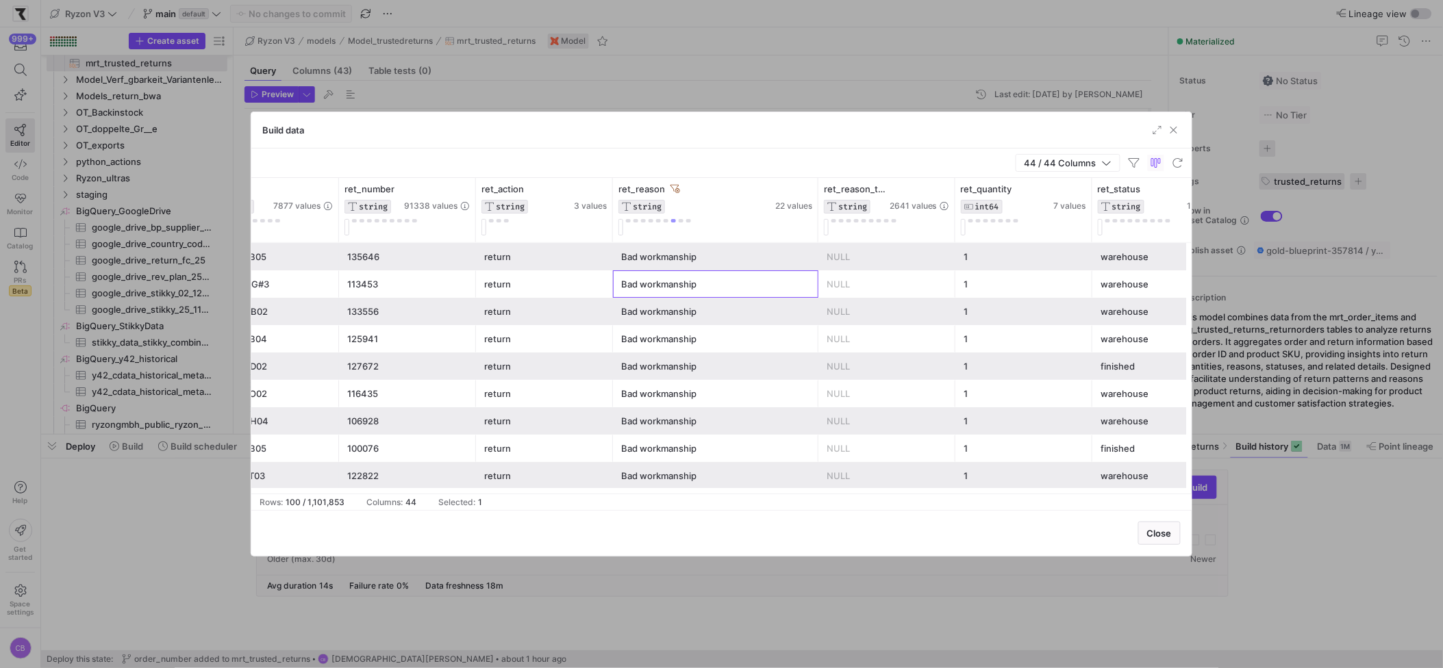
click at [685, 285] on div "Bad workmanship" at bounding box center [715, 284] width 189 height 27
click at [809, 188] on icon at bounding box center [806, 189] width 11 height 11
click at [765, 161] on div "44 / 44 Columns" at bounding box center [721, 163] width 940 height 29
click at [1153, 166] on span "button" at bounding box center [1156, 163] width 16 height 16
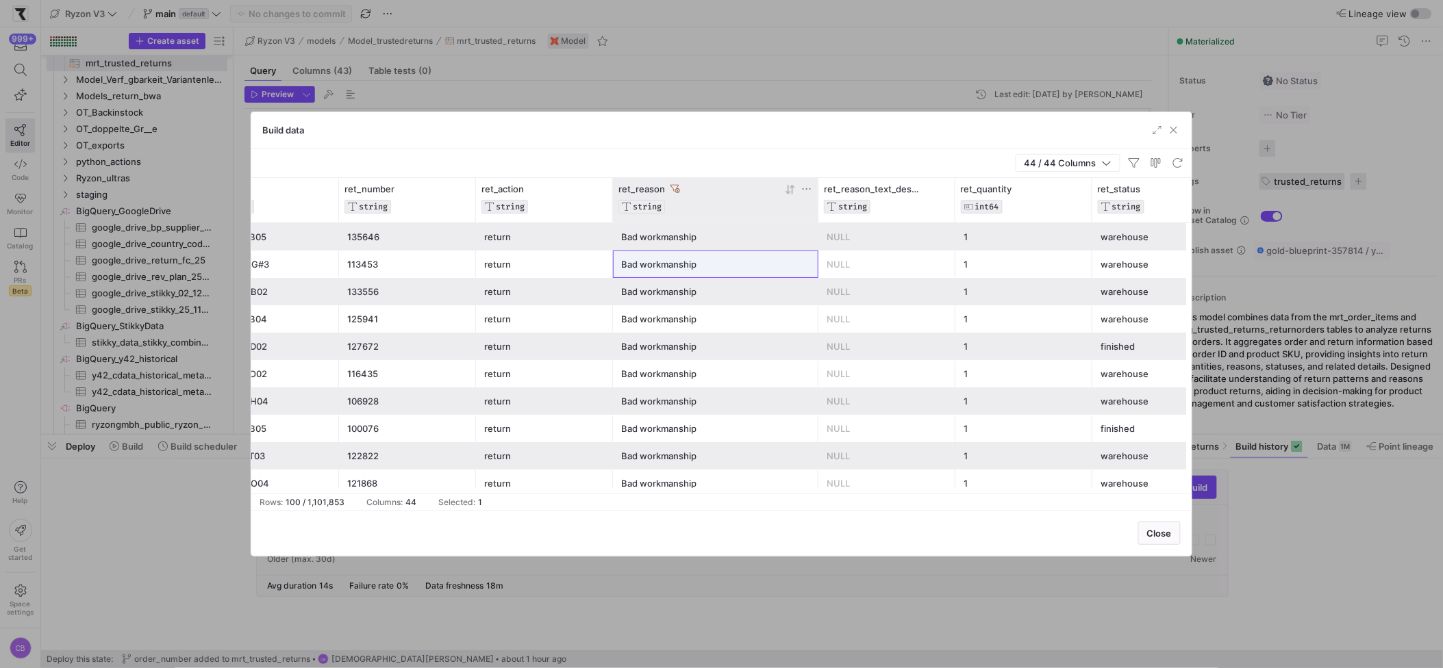
click at [757, 188] on div "ret_reason" at bounding box center [700, 189] width 164 height 11
click at [1136, 164] on span "button" at bounding box center [1134, 163] width 16 height 16
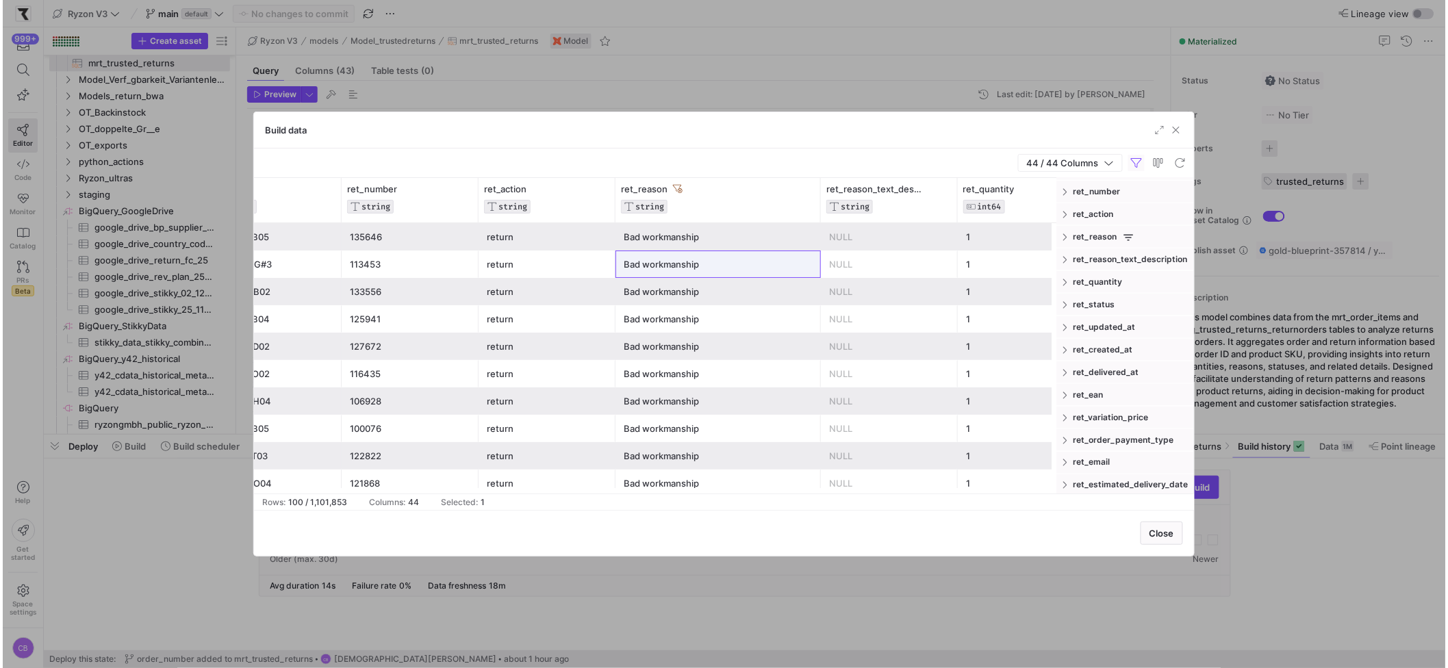
scroll to position [638, 0]
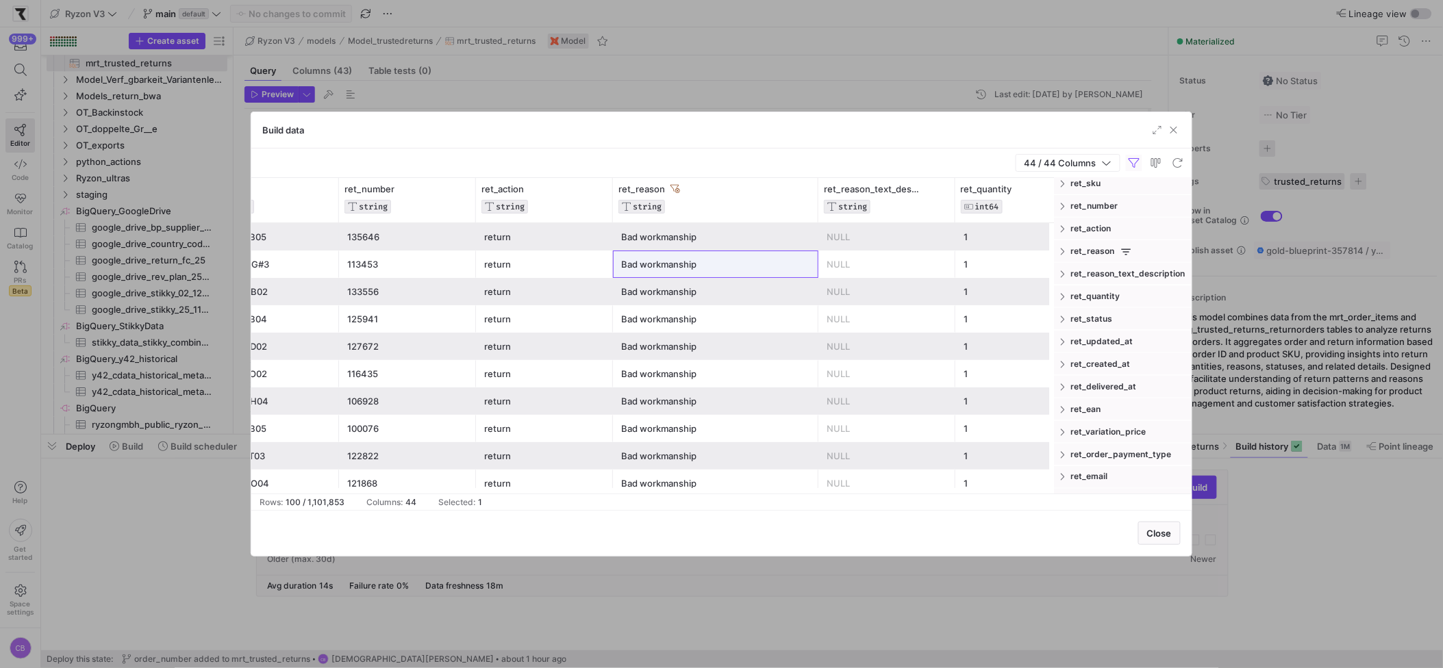
click at [1064, 251] on span at bounding box center [1064, 252] width 8 height 10
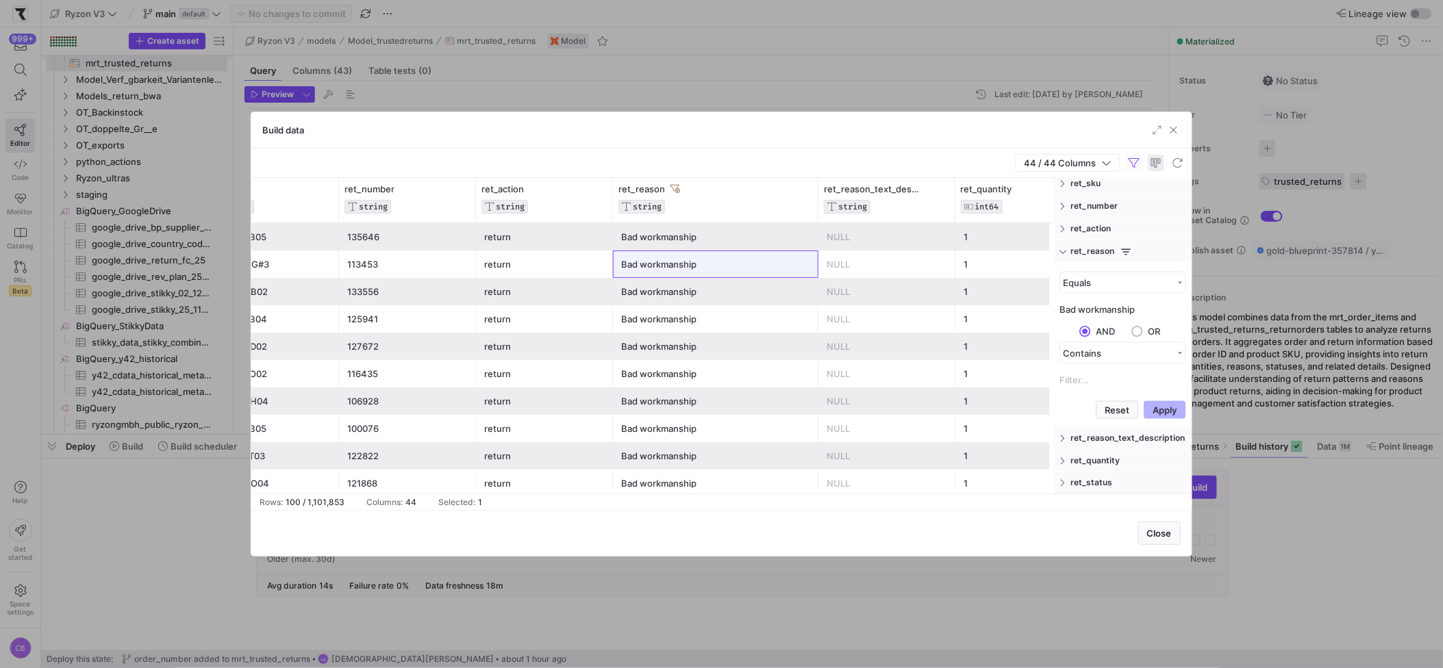
click at [1153, 164] on span "button" at bounding box center [1156, 163] width 16 height 16
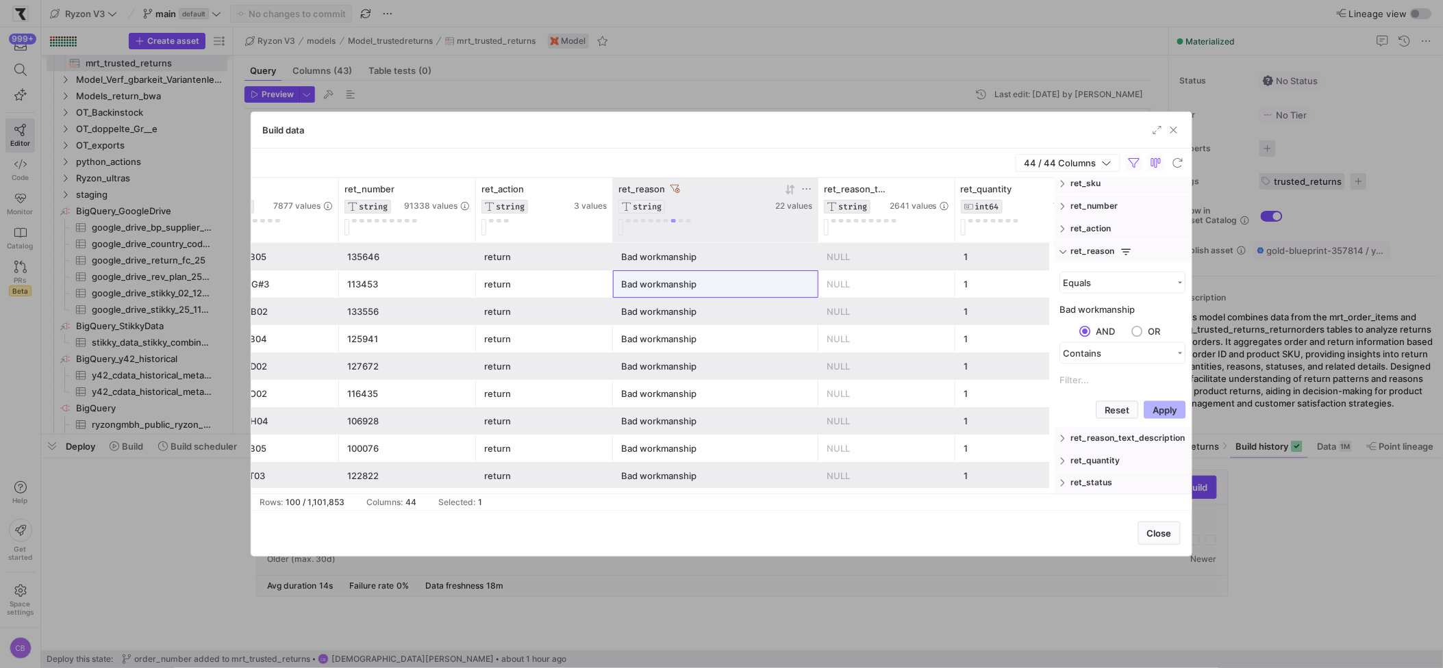
click at [636, 230] on div at bounding box center [715, 227] width 194 height 16
click at [687, 190] on div "ret_reason" at bounding box center [695, 189] width 154 height 11
click at [804, 190] on icon at bounding box center [806, 189] width 11 height 11
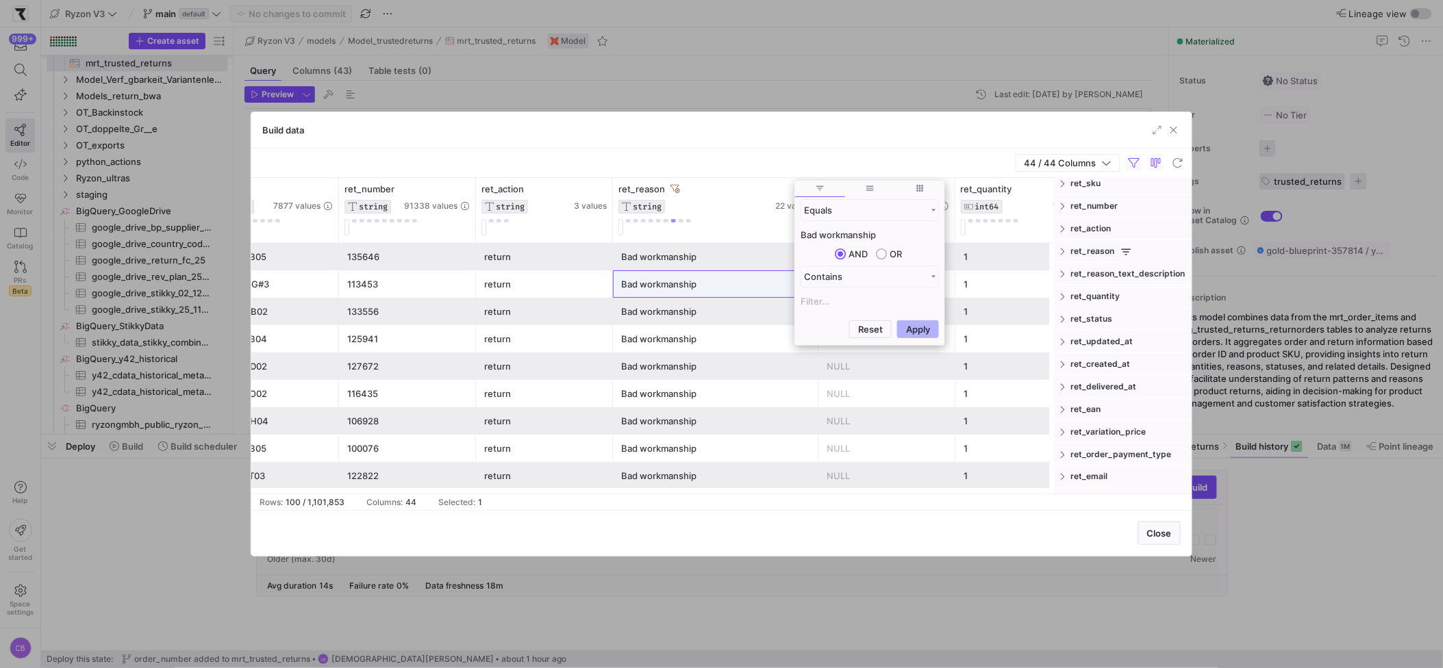
click at [925, 188] on span "columns" at bounding box center [920, 189] width 10 height 10
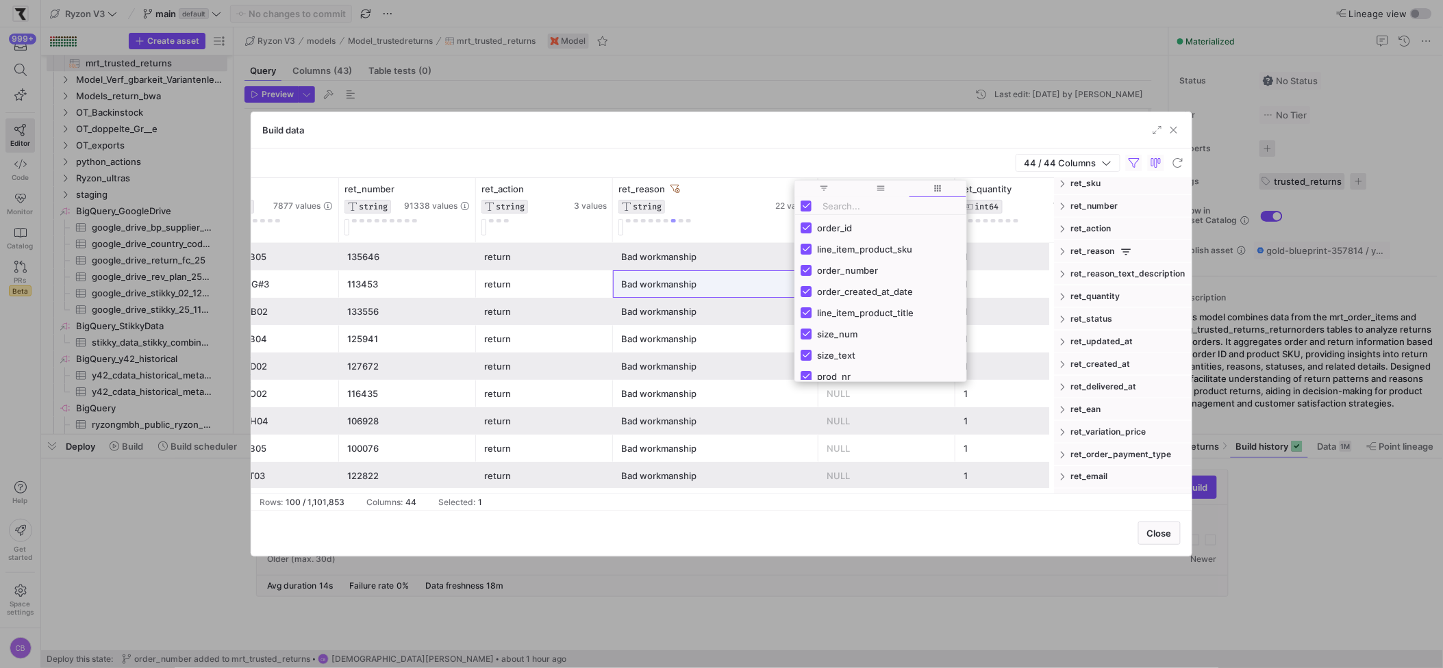
click at [876, 188] on span "general" at bounding box center [881, 189] width 10 height 10
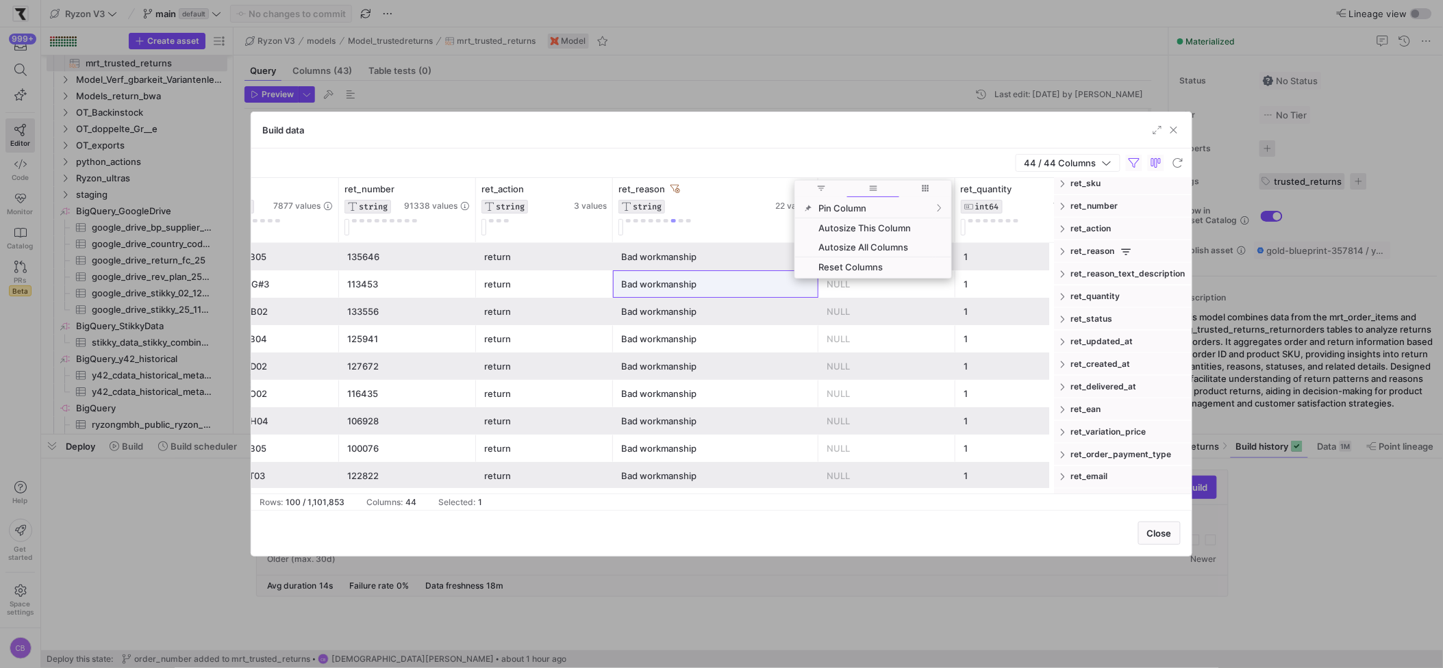
click at [827, 187] on span "filter" at bounding box center [821, 189] width 52 height 16
click at [838, 147] on div "Build data" at bounding box center [721, 130] width 940 height 36
click at [1138, 166] on span "button" at bounding box center [1134, 163] width 16 height 16
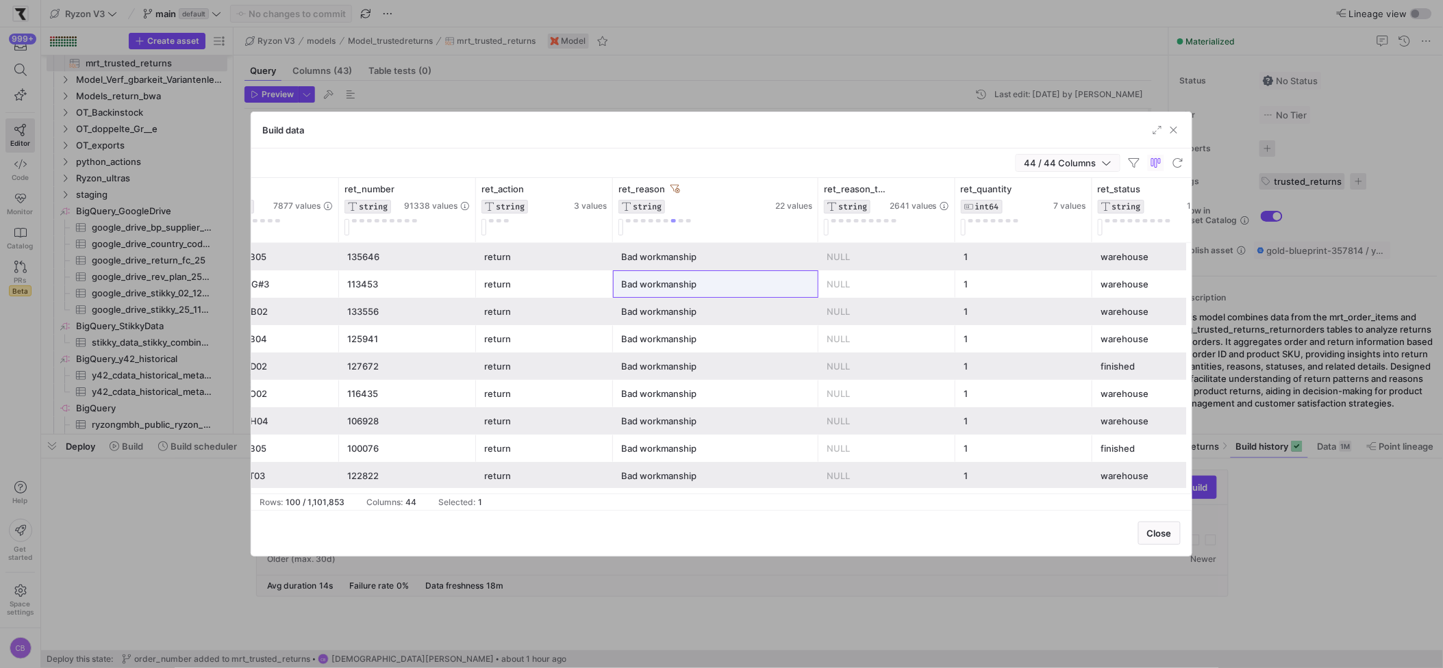
click at [1058, 160] on span "44 / 44 Columns" at bounding box center [1063, 163] width 77 height 11
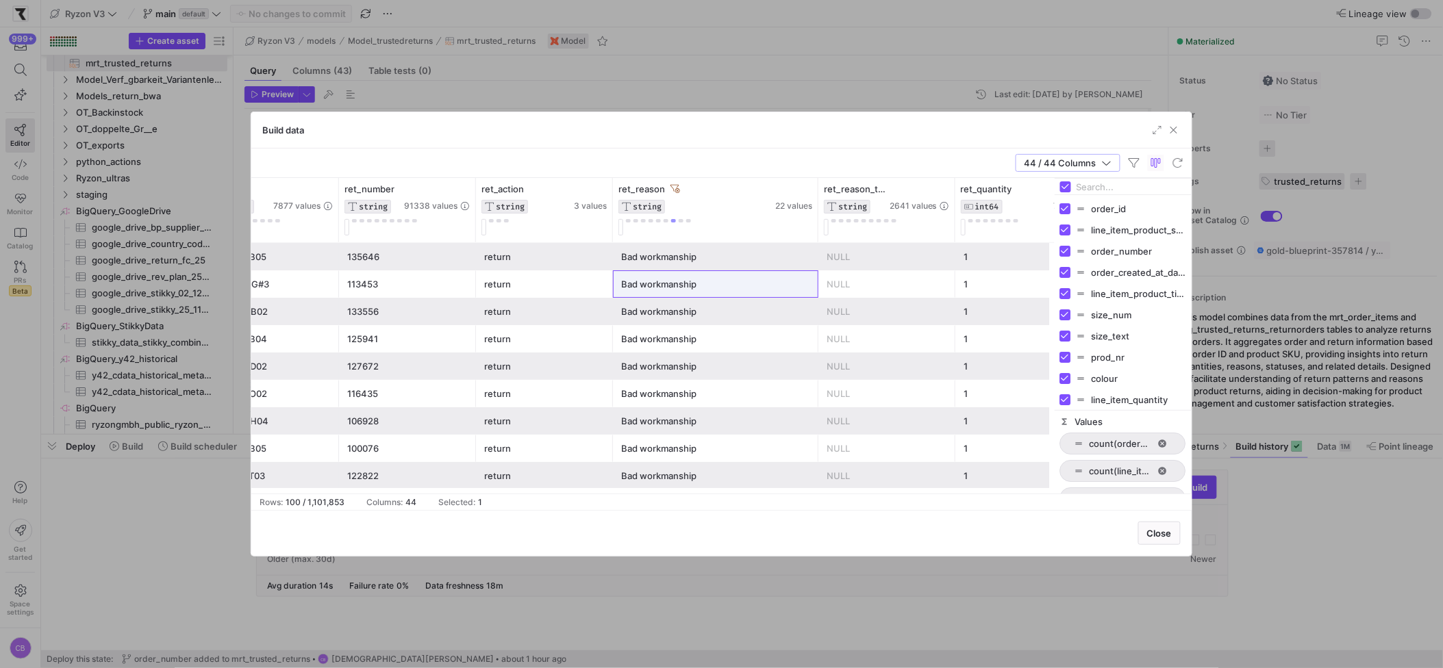
click at [909, 164] on div "44 / 44 Columns" at bounding box center [721, 163] width 940 height 29
click at [1118, 162] on span "button" at bounding box center [1067, 163] width 103 height 16
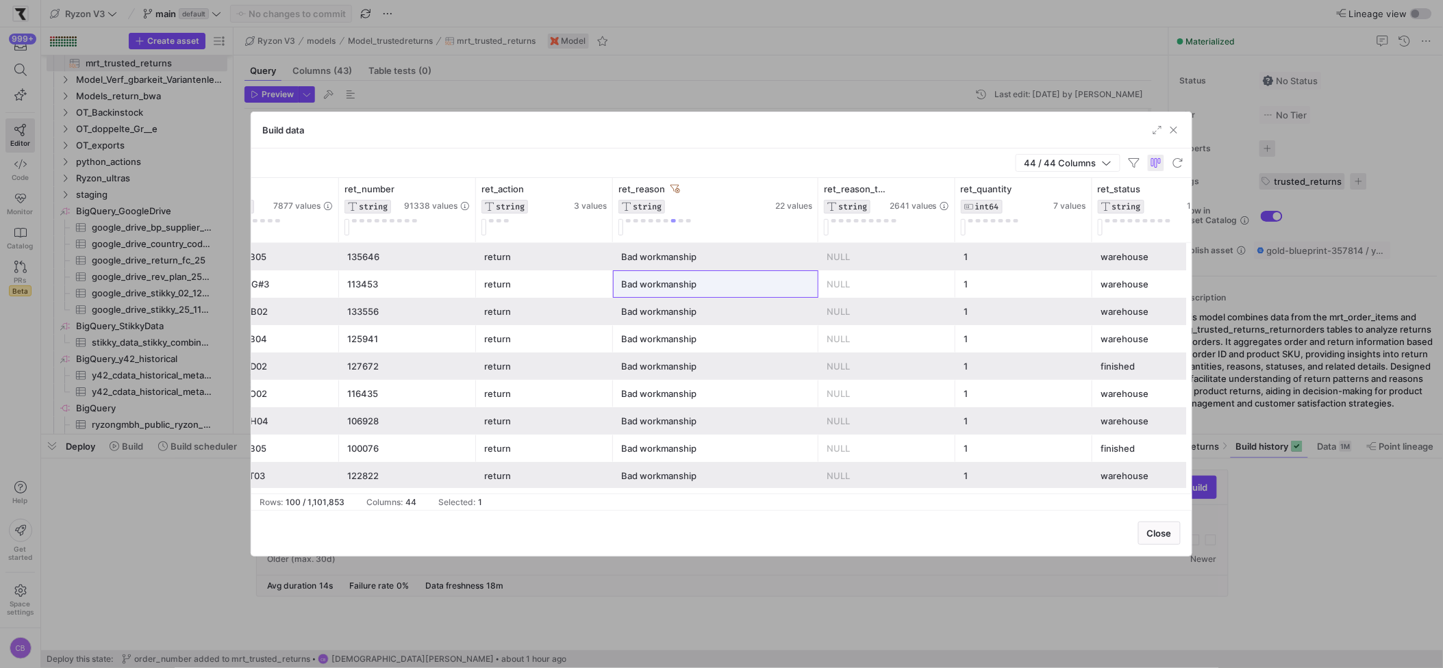
click at [1155, 168] on span "button" at bounding box center [1156, 163] width 16 height 16
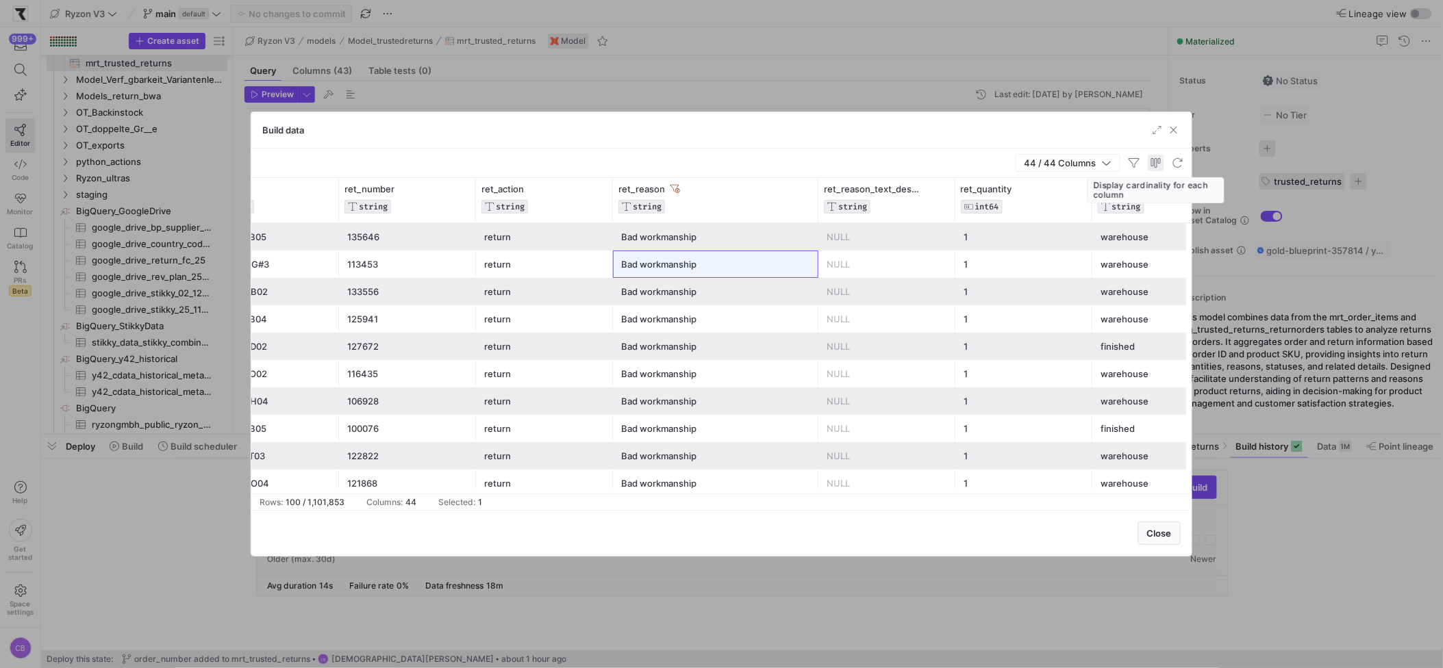
click at [1155, 168] on span "button" at bounding box center [1156, 163] width 16 height 16
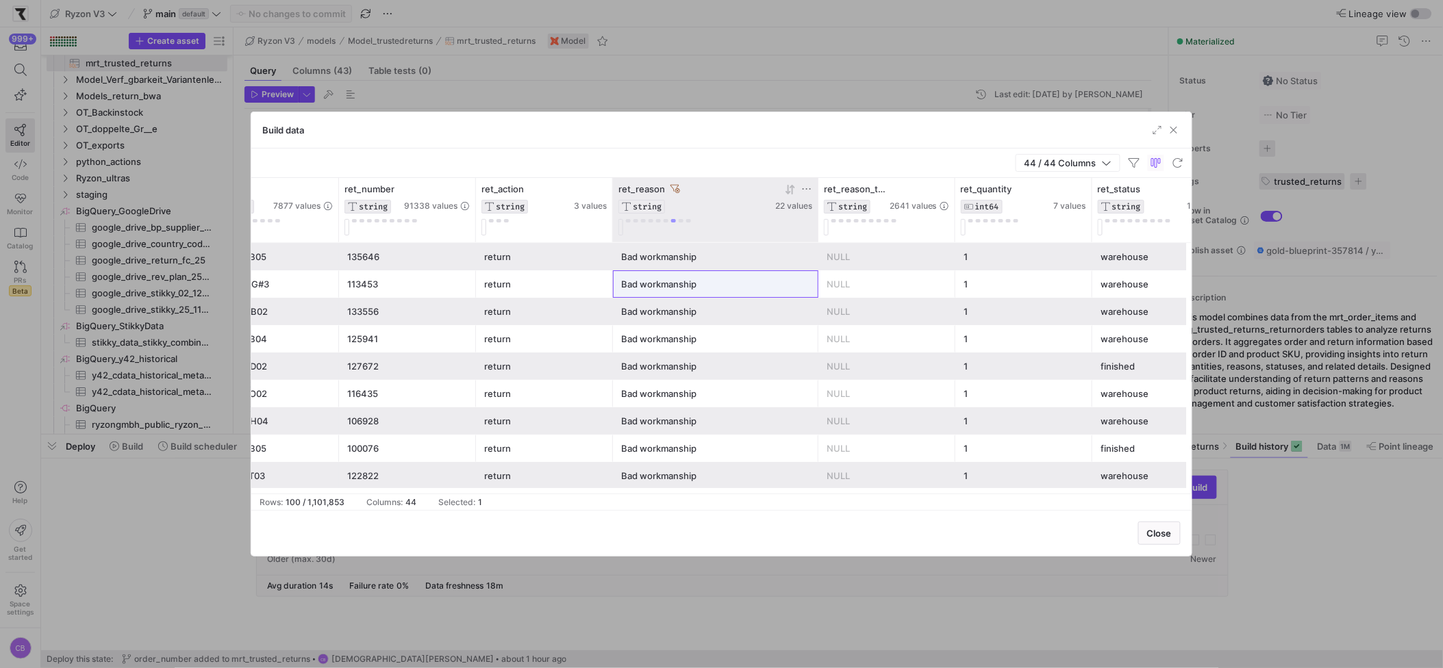
click at [681, 224] on div at bounding box center [715, 227] width 194 height 16
click at [660, 223] on div at bounding box center [715, 227] width 194 height 16
drag, startPoint x: 660, startPoint y: 223, endPoint x: 648, endPoint y: 205, distance: 21.7
click at [656, 220] on div at bounding box center [715, 227] width 194 height 16
click at [648, 204] on span "STRING" at bounding box center [647, 207] width 29 height 10
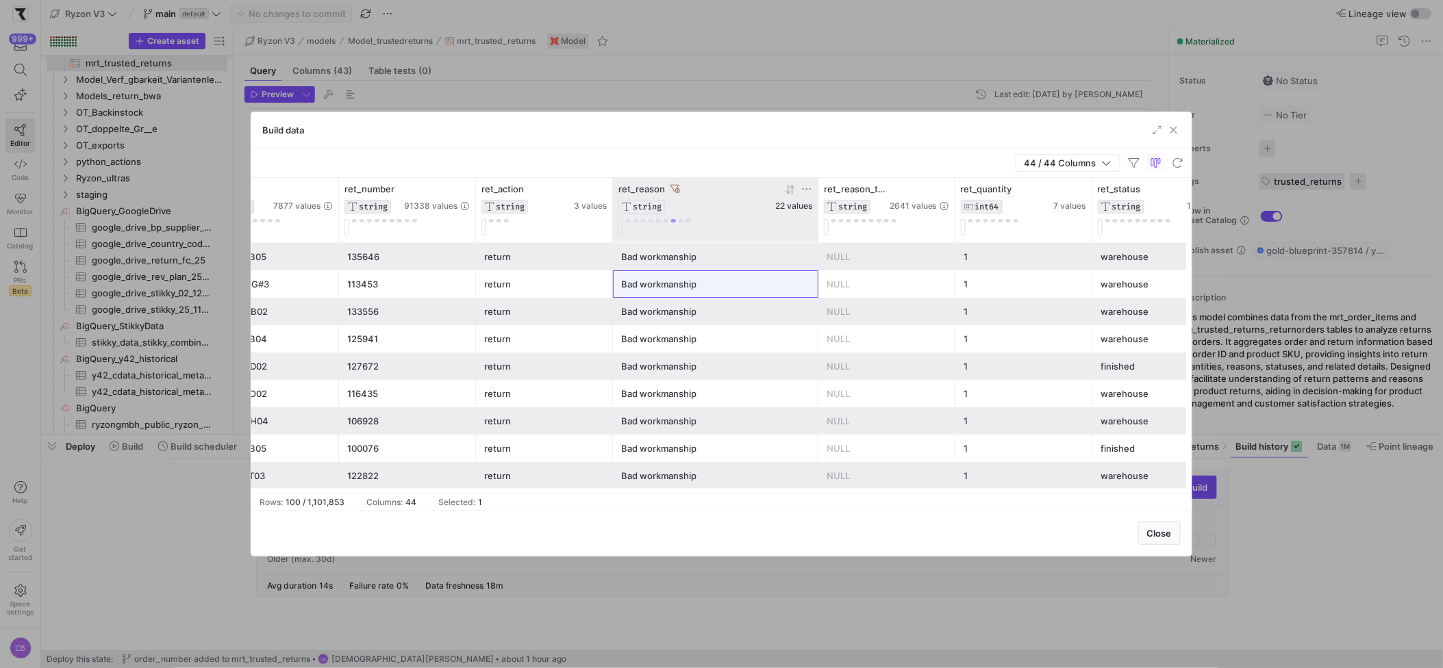
click at [806, 206] on span "22 values" at bounding box center [793, 206] width 37 height 10
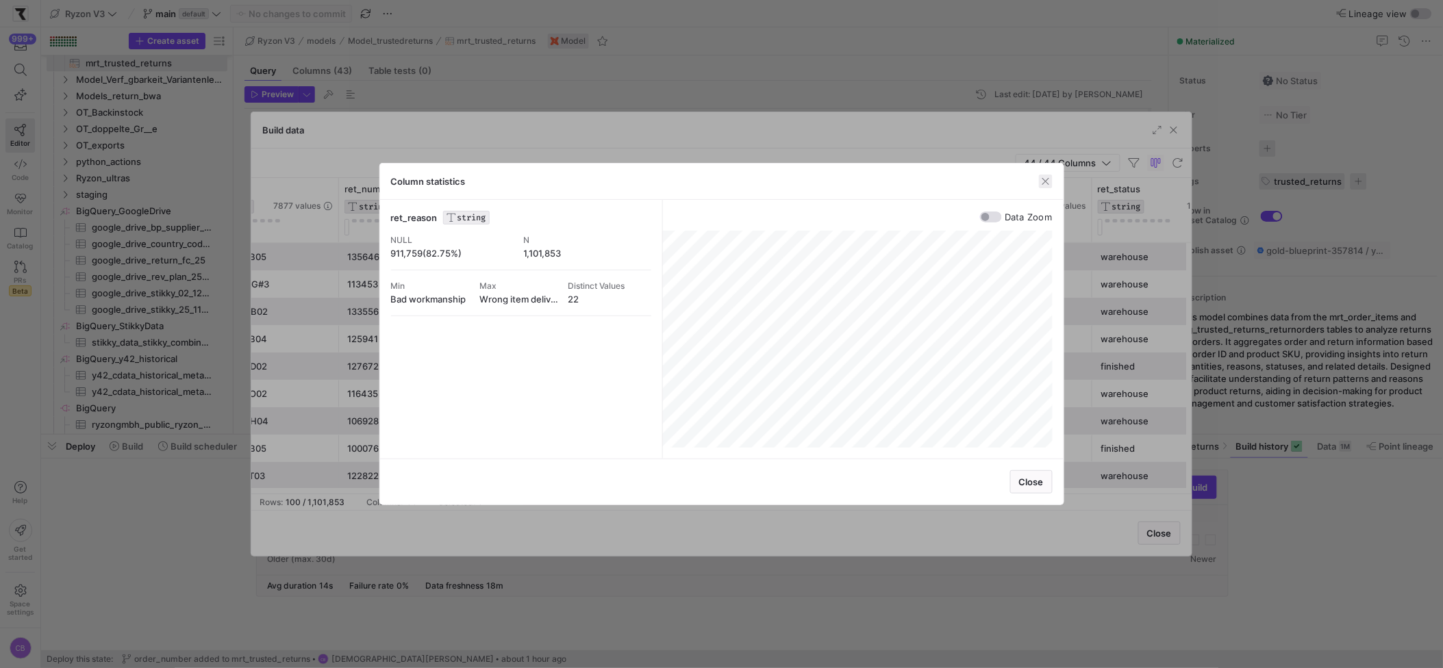
click at [1046, 181] on span "button" at bounding box center [1046, 182] width 14 height 14
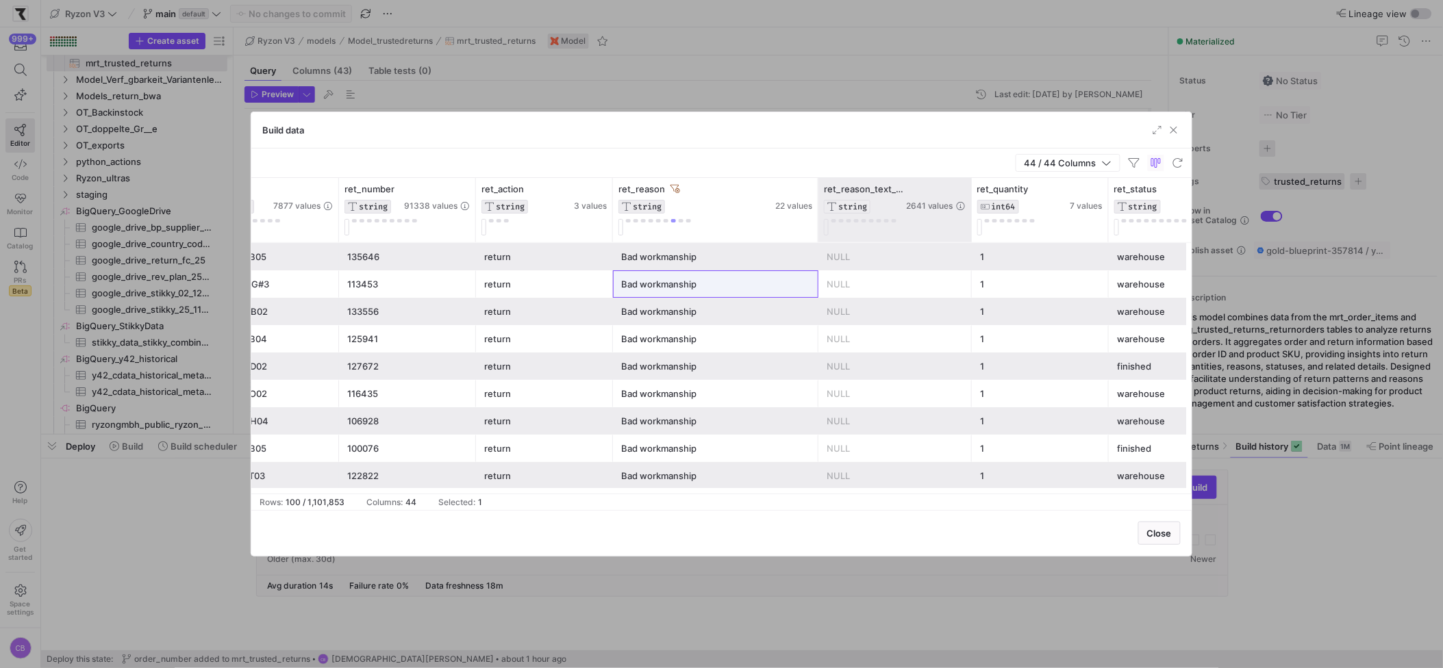
drag, startPoint x: 953, startPoint y: 190, endPoint x: 1047, endPoint y: 210, distance: 96.7
click at [974, 210] on div at bounding box center [970, 210] width 5 height 64
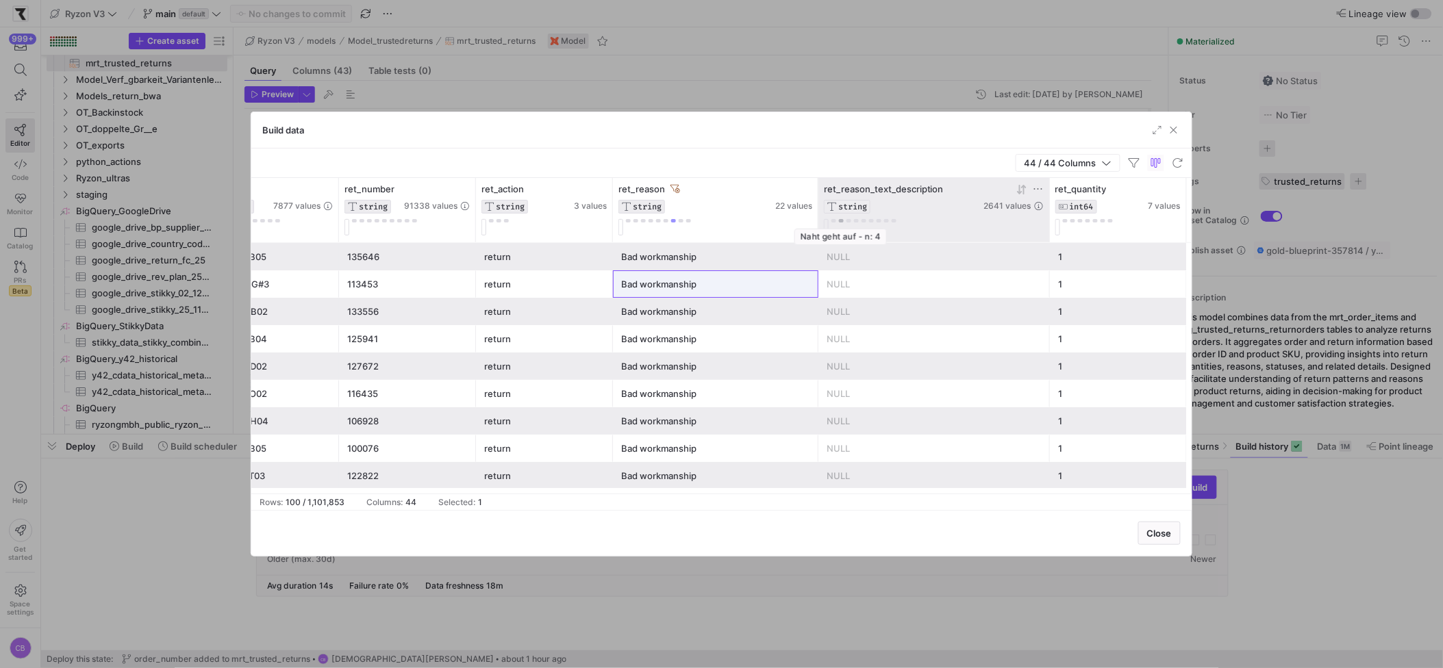
click at [840, 221] on button at bounding box center [841, 220] width 5 height 3
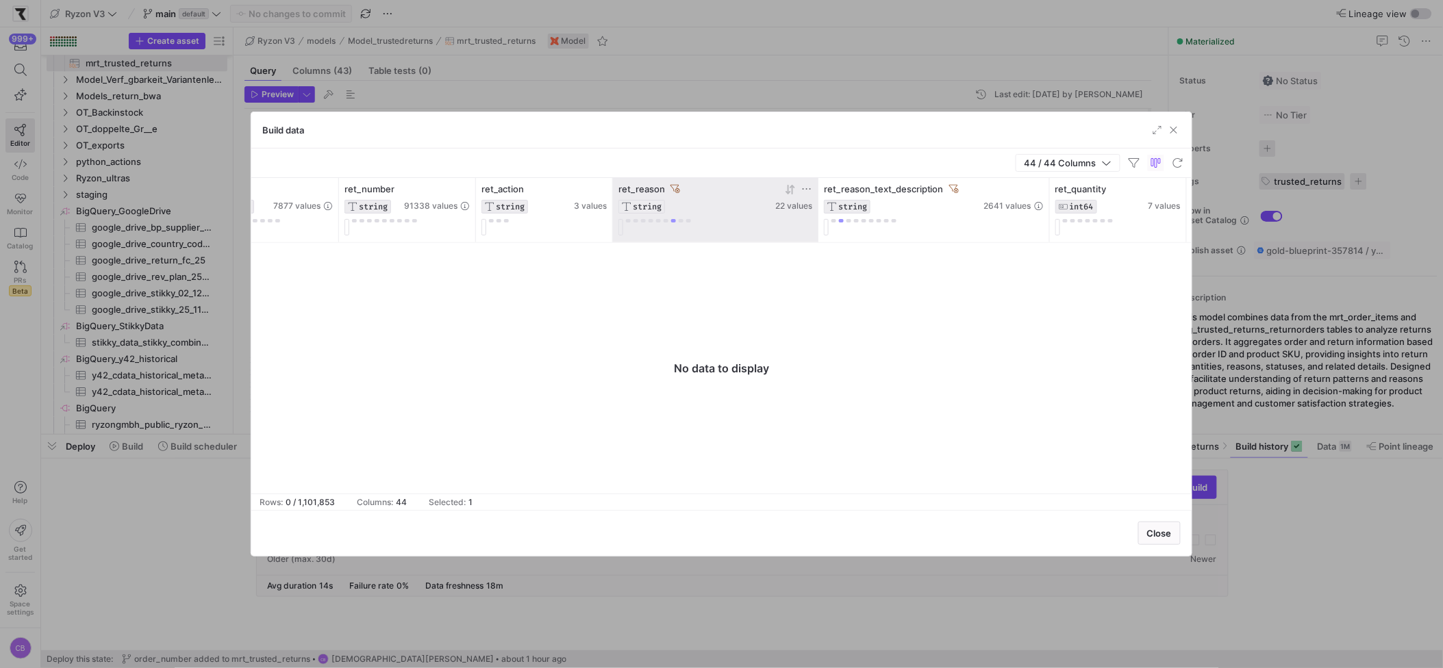
click at [671, 187] on icon at bounding box center [675, 189] width 10 height 10
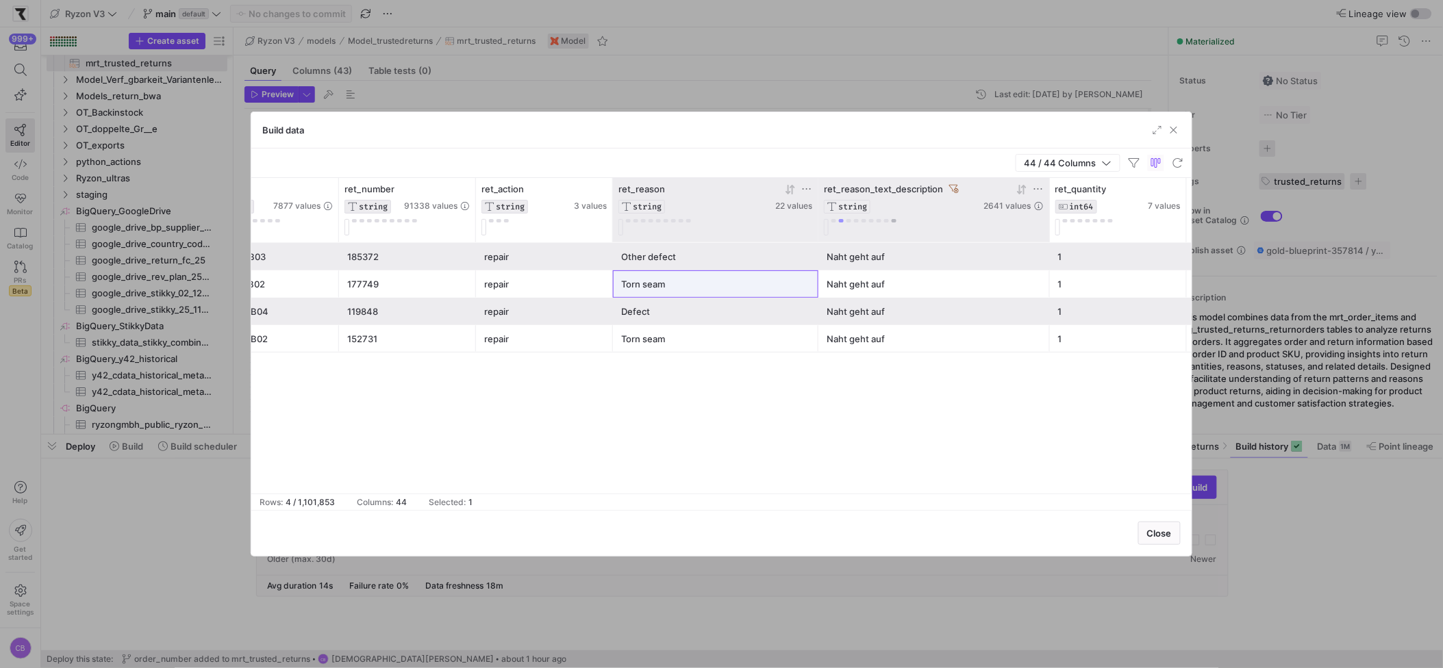
click at [895, 222] on button at bounding box center [894, 220] width 5 height 3
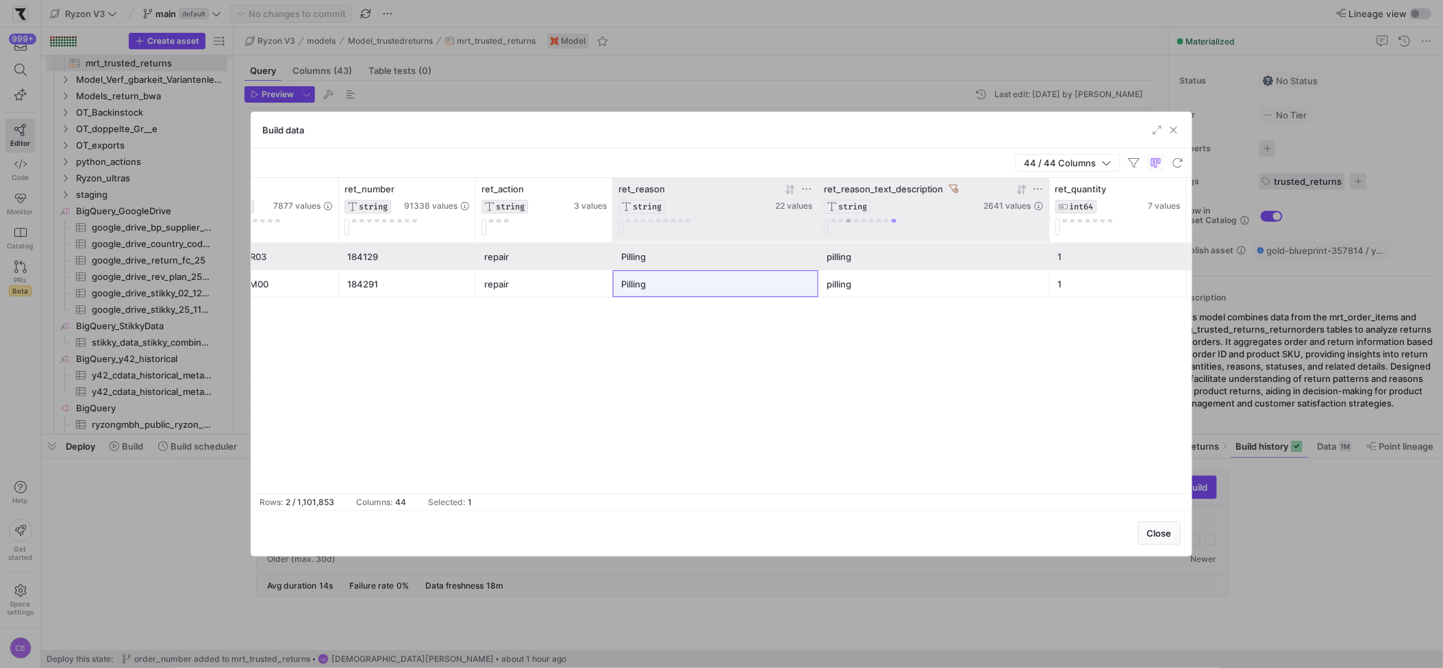
click at [849, 221] on button at bounding box center [848, 220] width 5 height 3
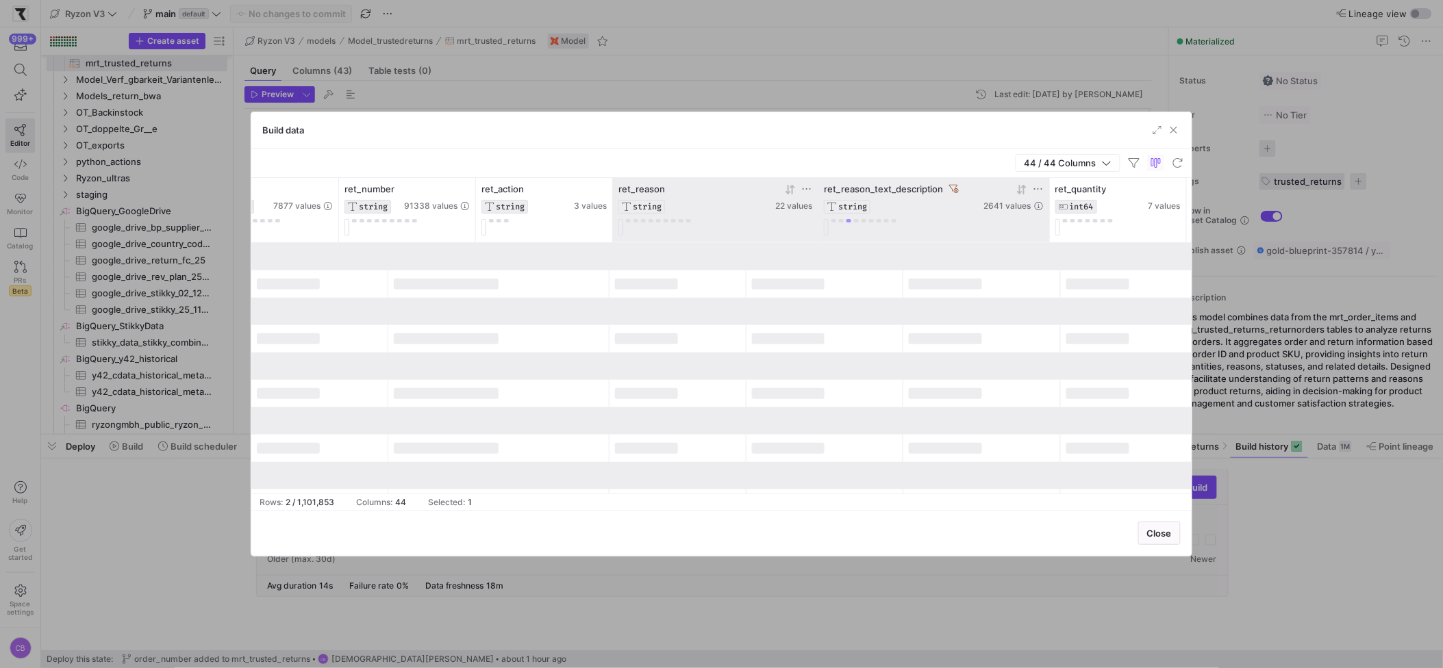
click at [849, 221] on button at bounding box center [848, 220] width 5 height 3
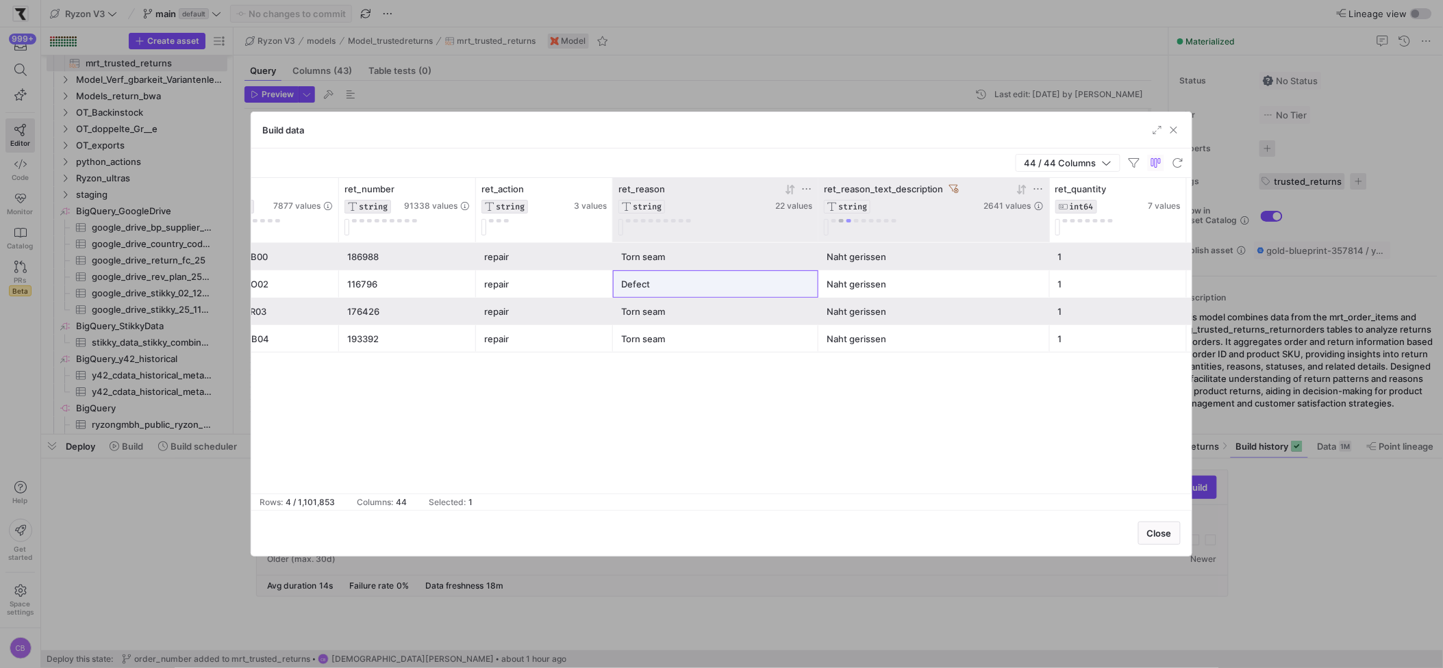
click at [842, 222] on button at bounding box center [841, 220] width 5 height 3
click at [835, 221] on button at bounding box center [833, 220] width 5 height 3
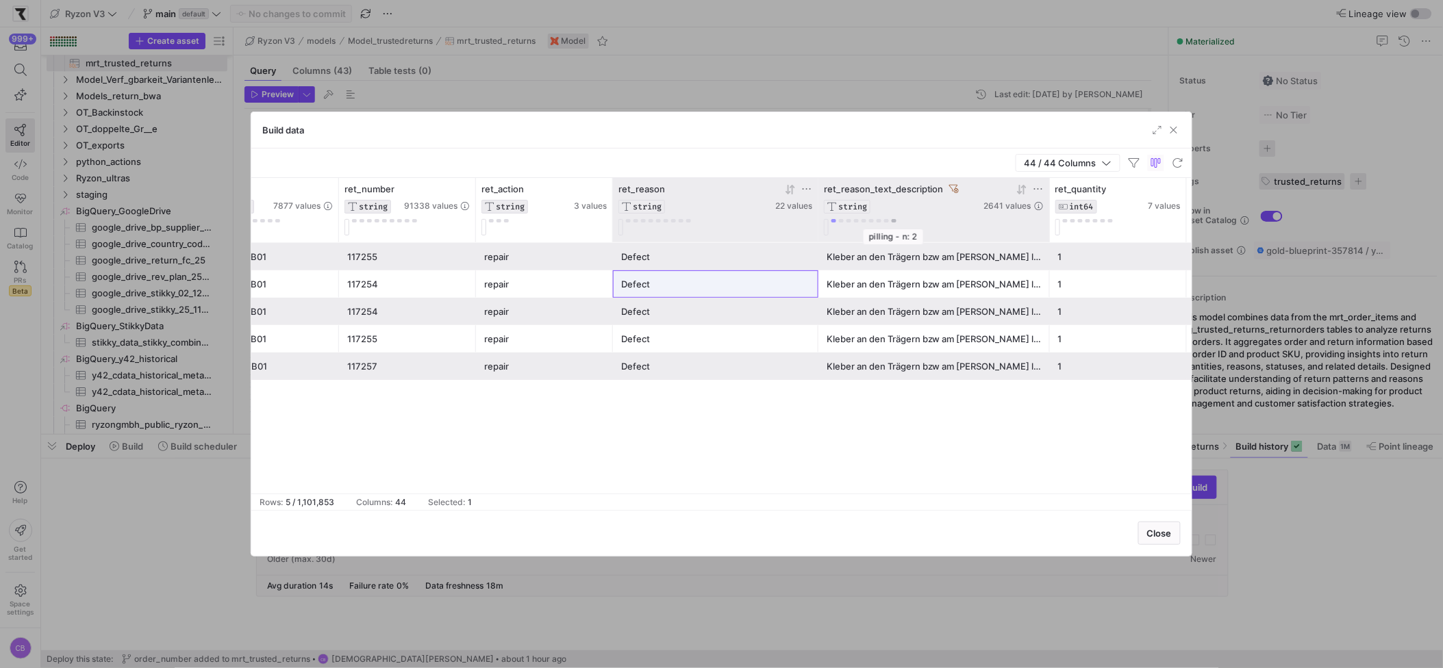
click at [894, 221] on button at bounding box center [894, 220] width 5 height 3
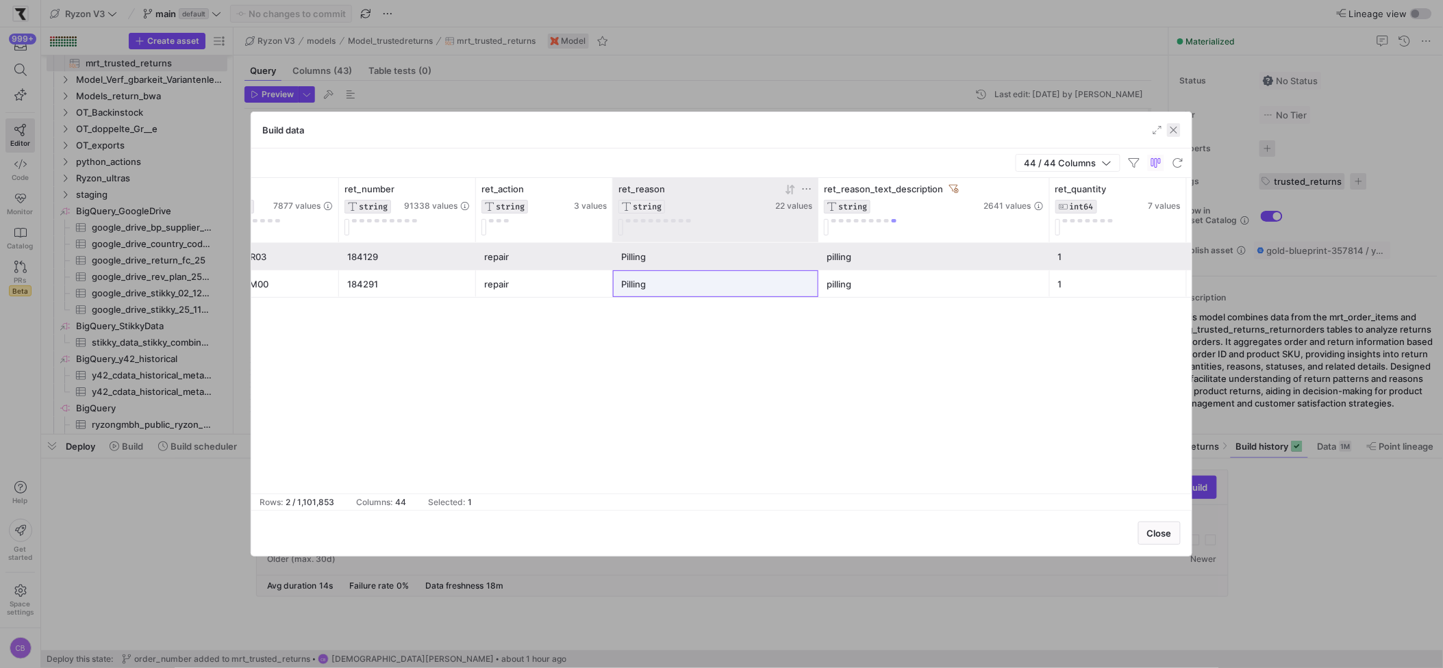
click at [1177, 134] on span "button" at bounding box center [1174, 130] width 14 height 14
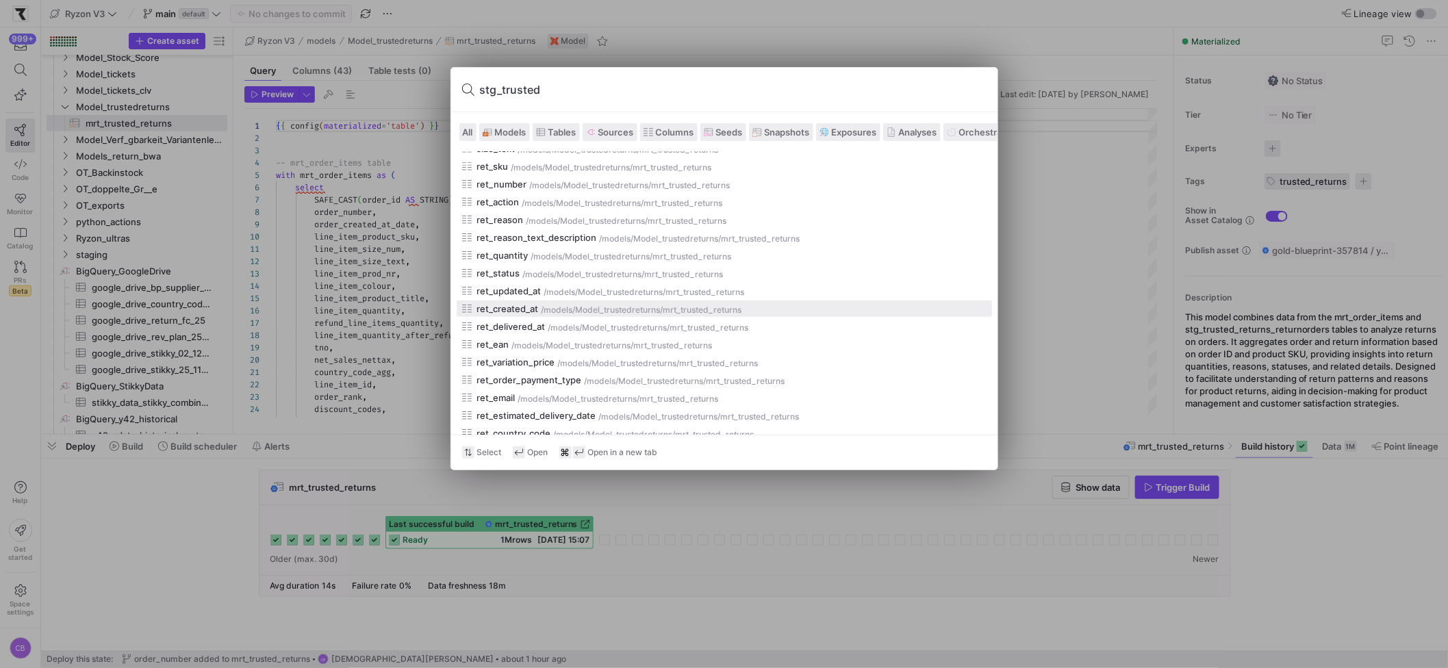
scroll to position [527, 0]
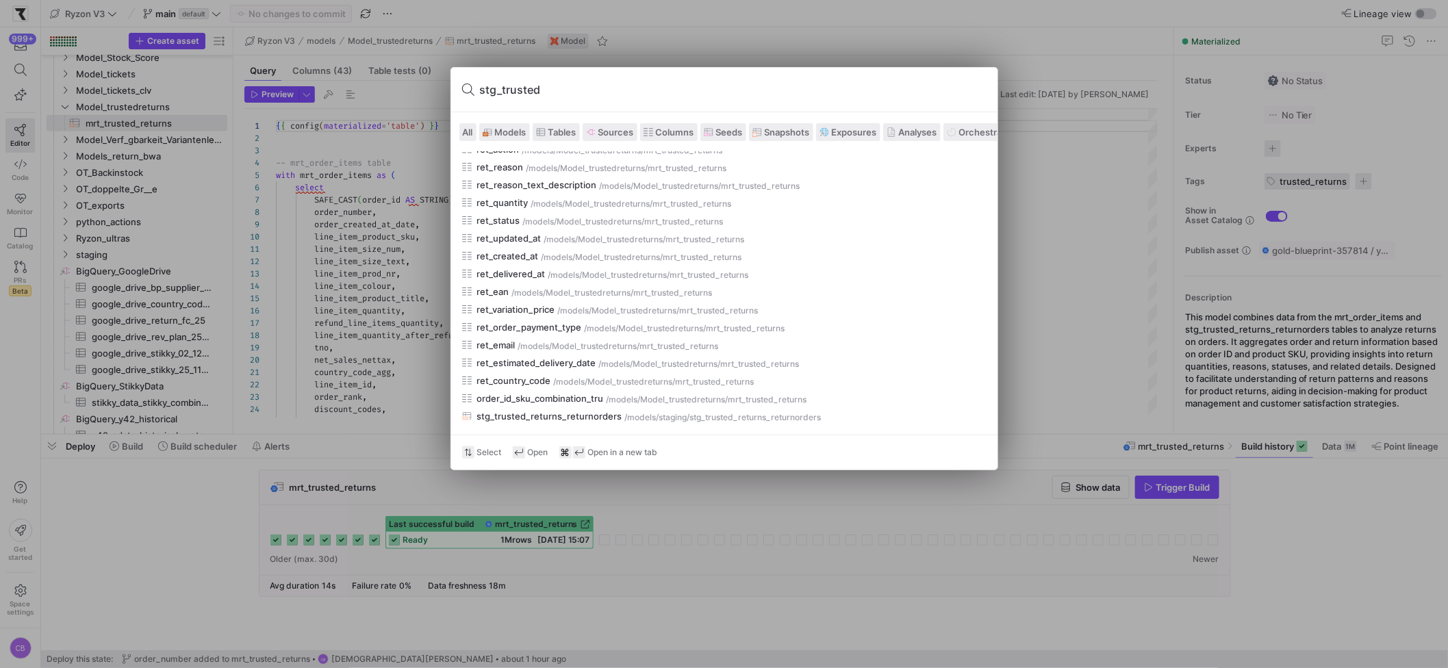
type input "stg_trusted"
click at [512, 129] on span "Models" at bounding box center [511, 132] width 32 height 11
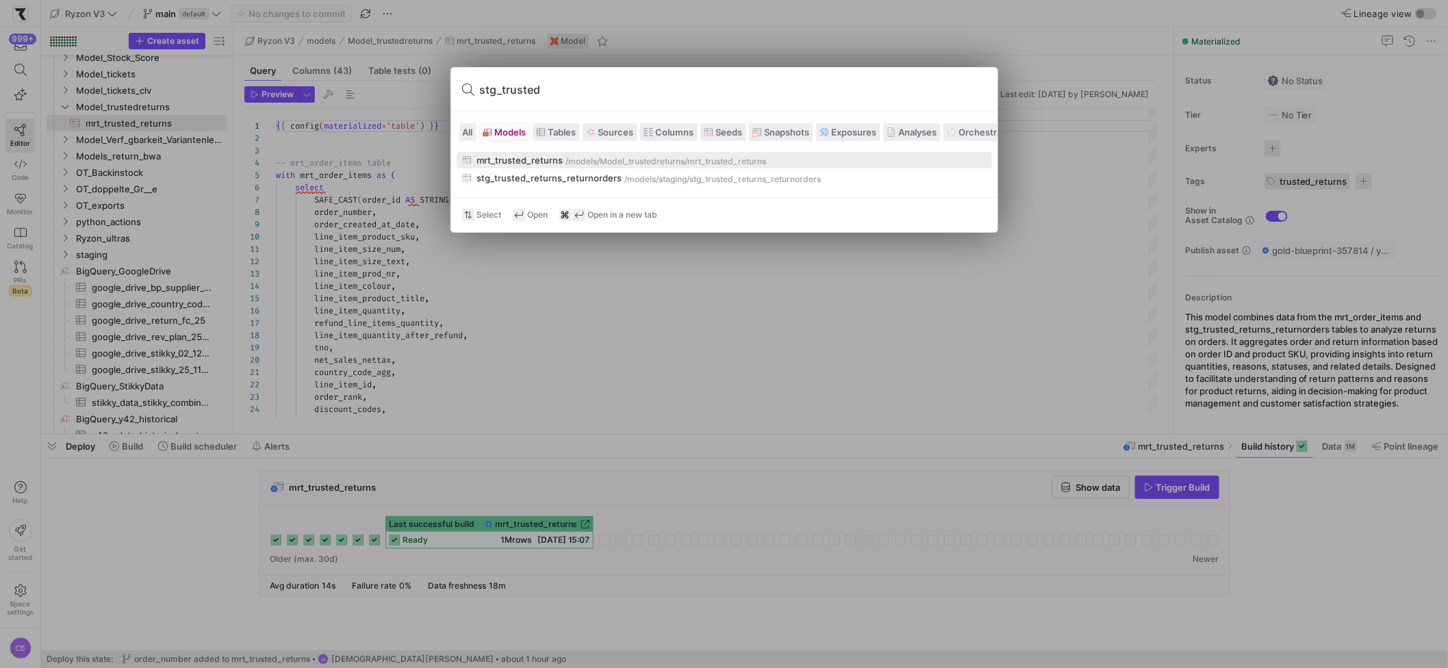
scroll to position [0, 0]
click at [501, 177] on div "stg_trusted_returns_returnorders" at bounding box center [549, 178] width 145 height 11
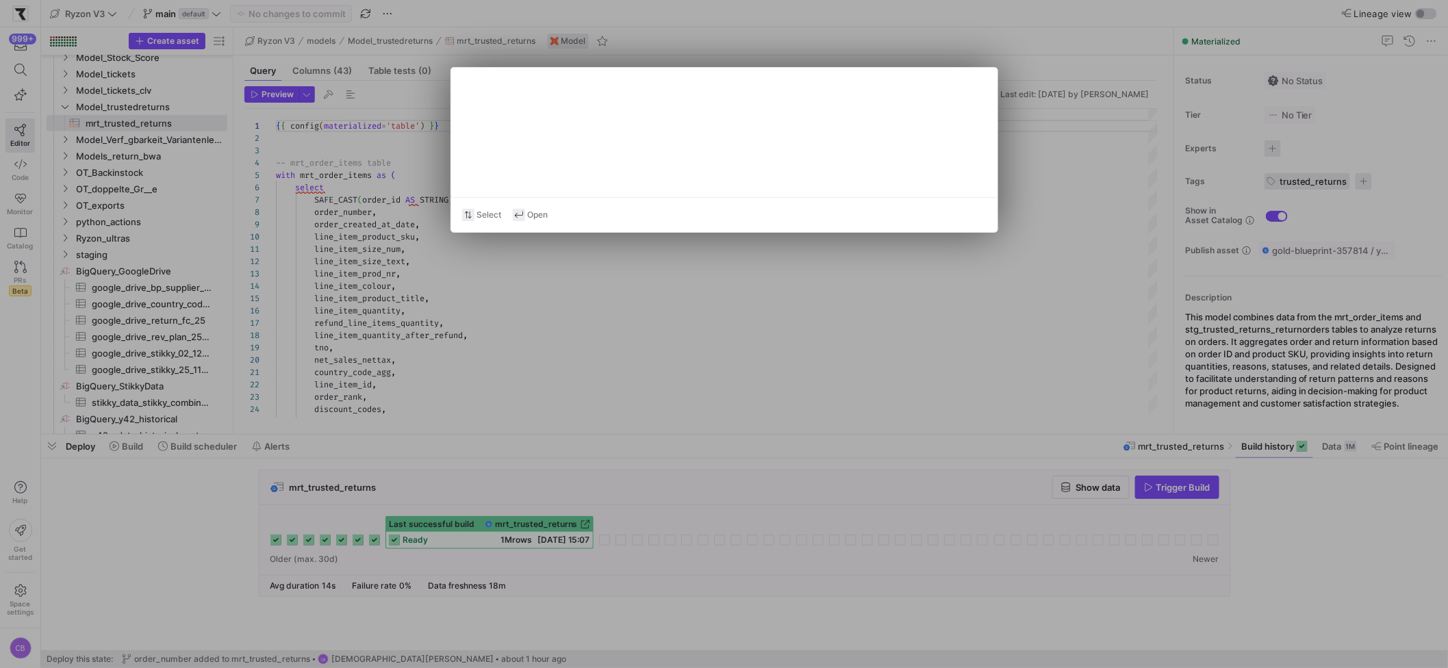
type textarea "{{ config(materialized='table') }} -- STEP 1: Load the raw data from the Truste…"
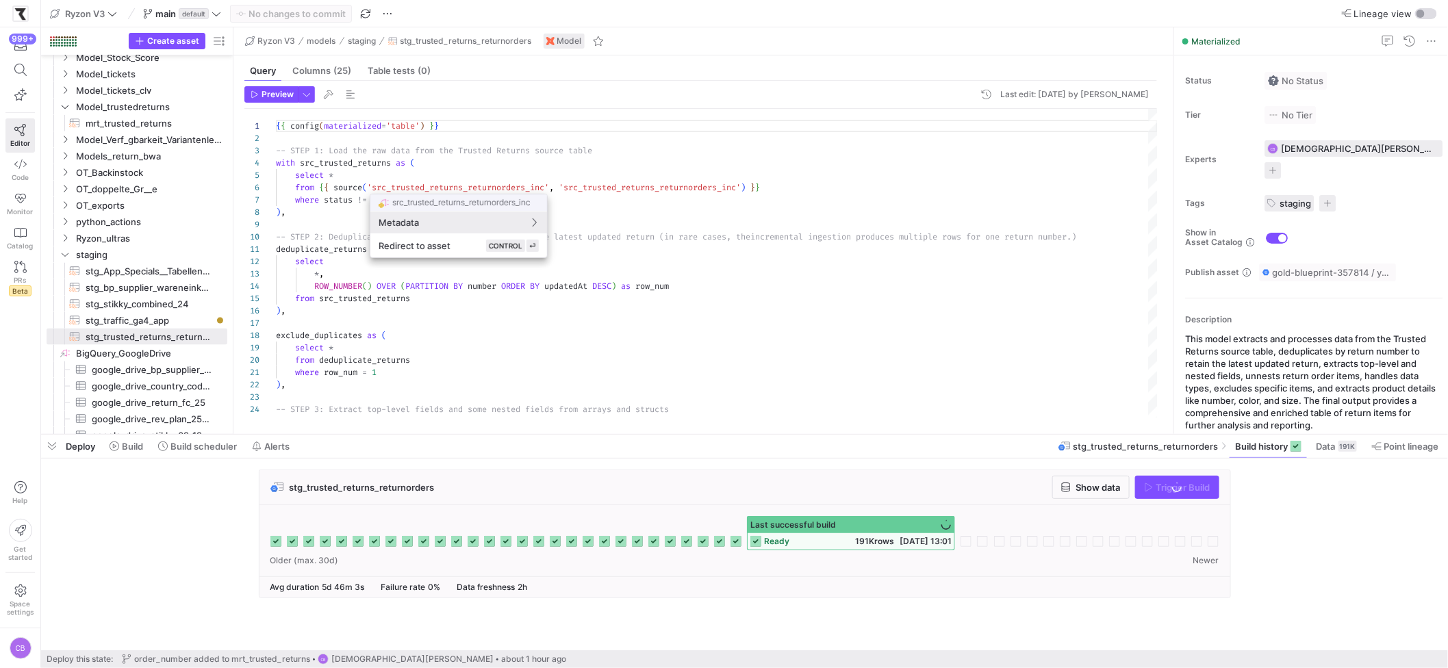
click at [1110, 489] on div at bounding box center [724, 334] width 1448 height 668
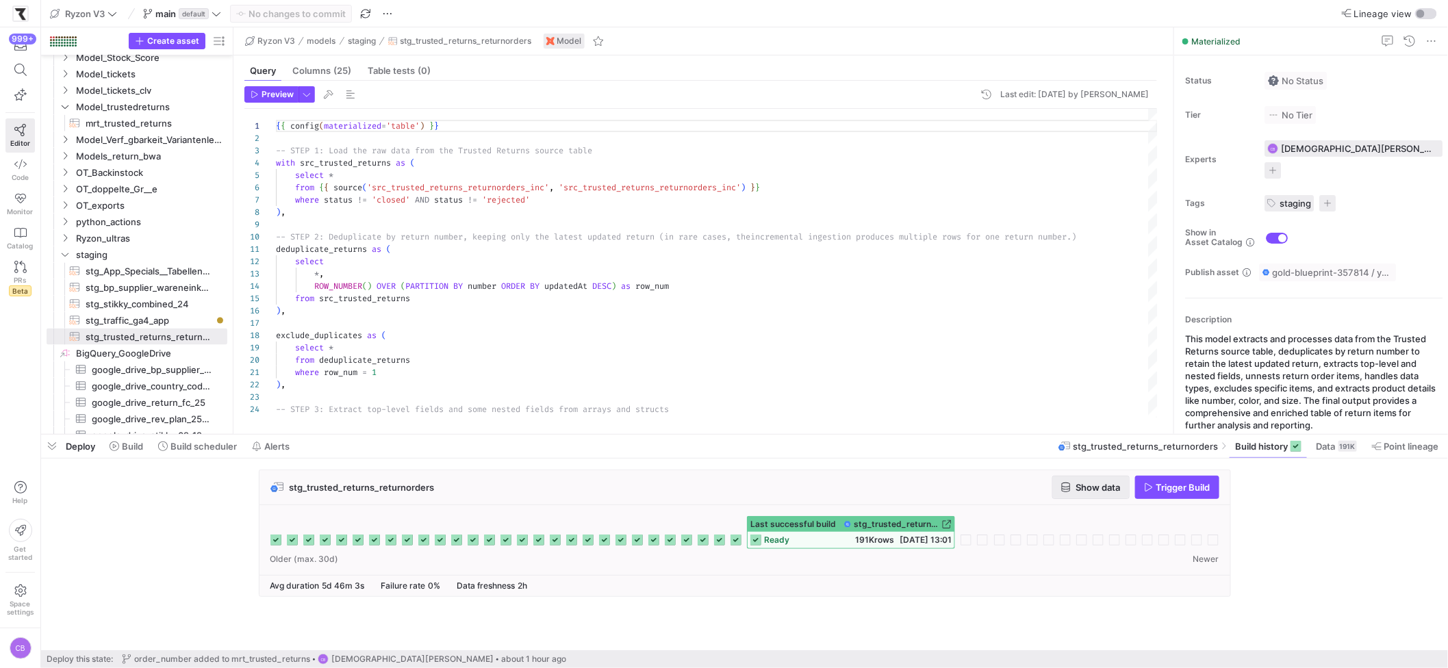
click at [1077, 486] on span "Show data" at bounding box center [1099, 487] width 45 height 11
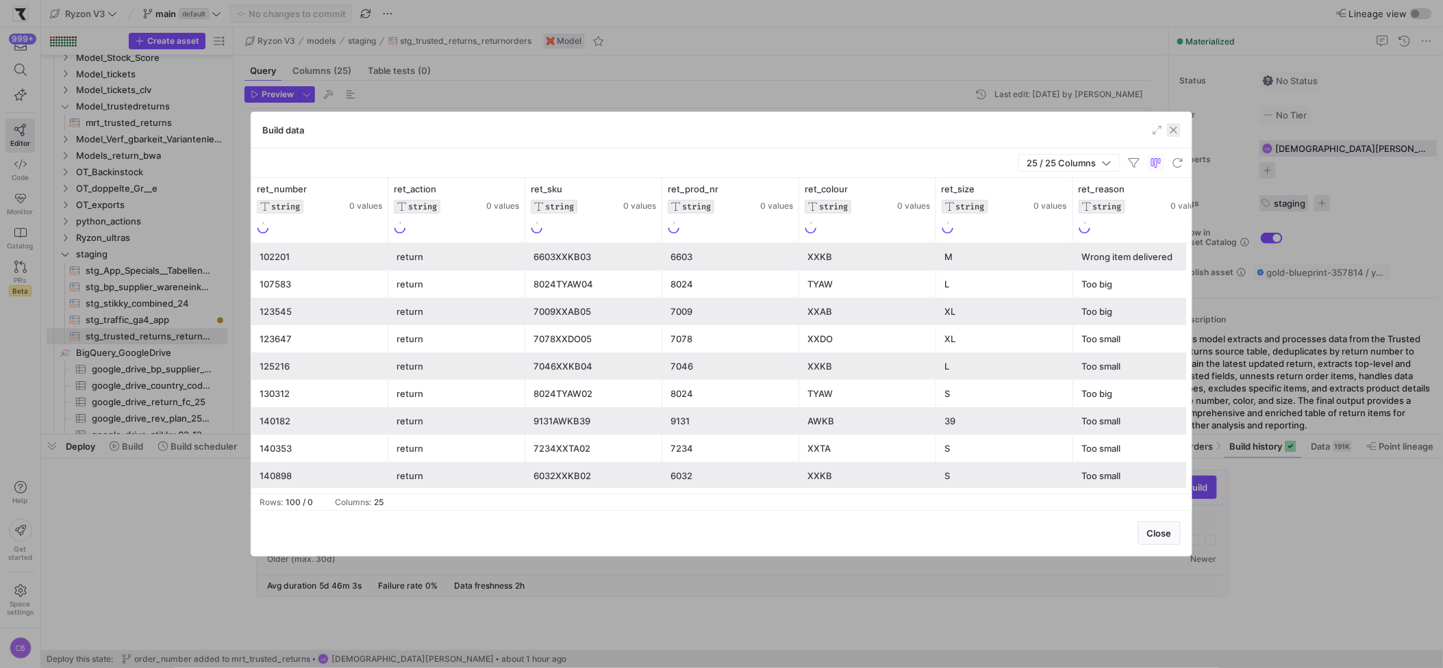
click at [1170, 134] on span "button" at bounding box center [1174, 130] width 14 height 14
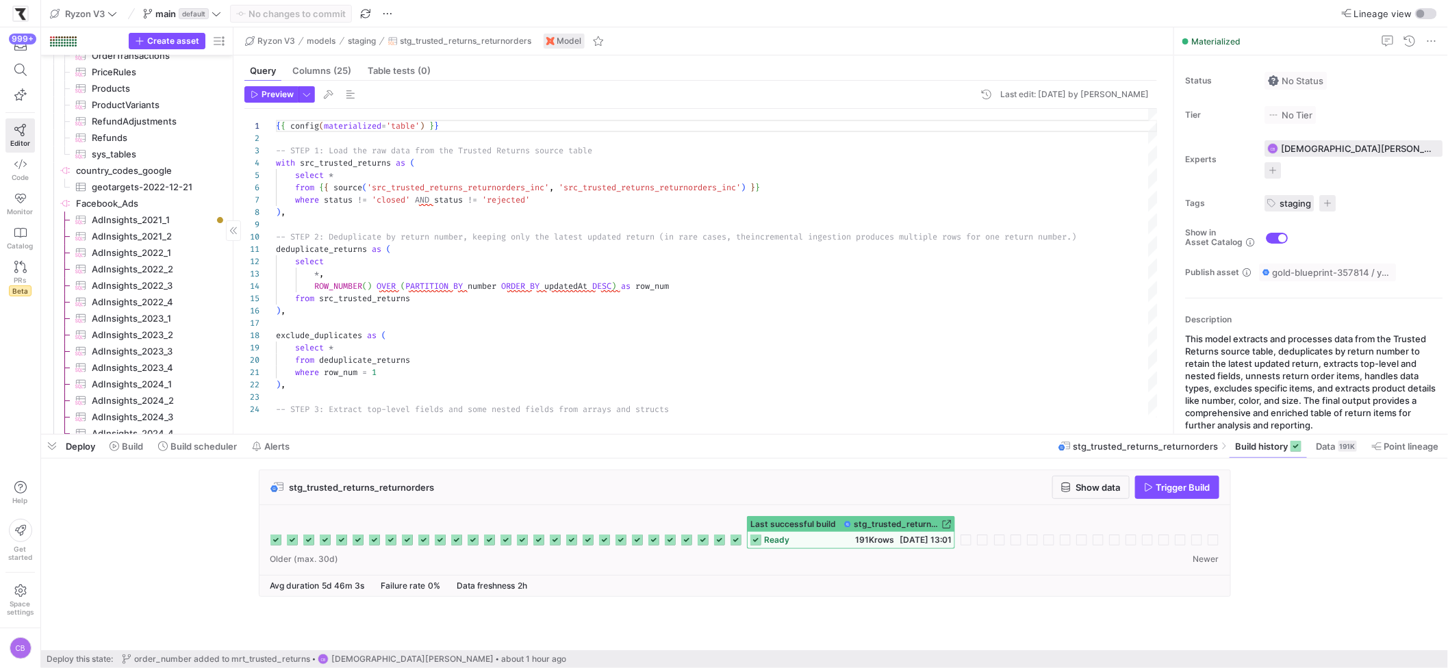
scroll to position [3483, 0]
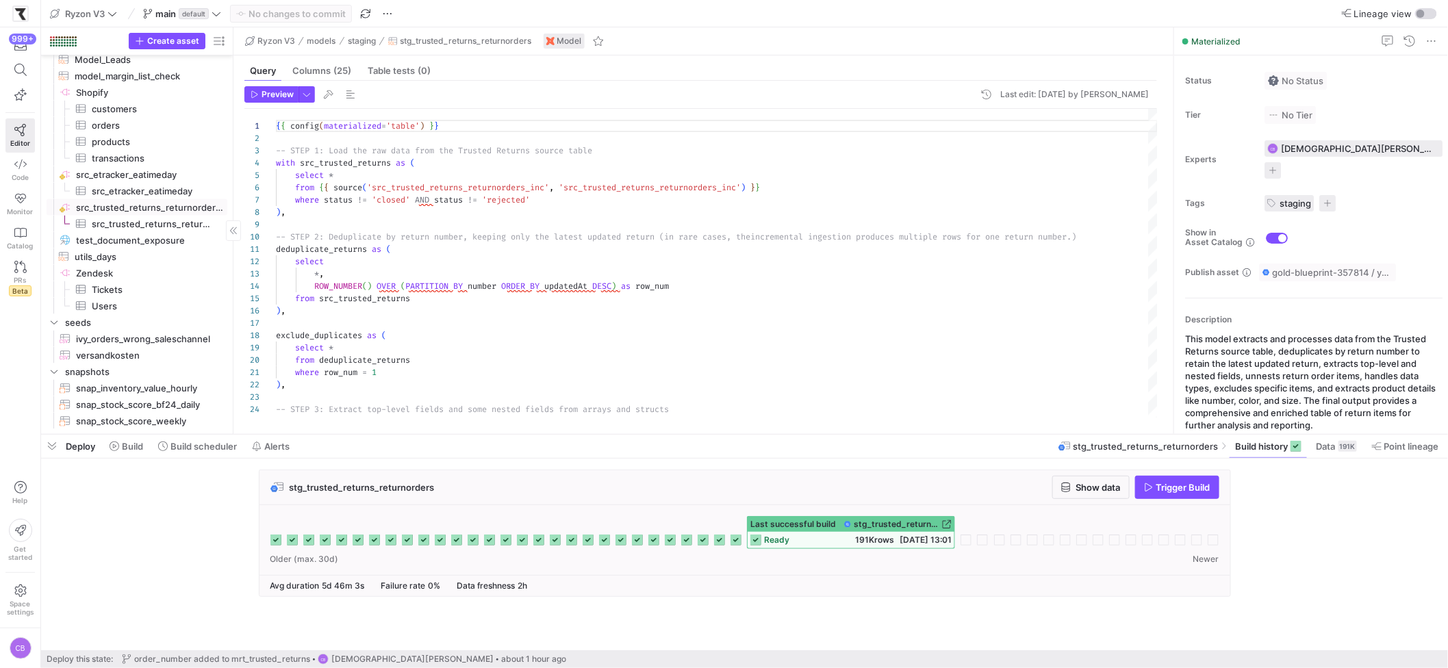
click at [128, 206] on span "src_trusted_returns_returnorders_inc​​​​​​​​" at bounding box center [150, 208] width 149 height 16
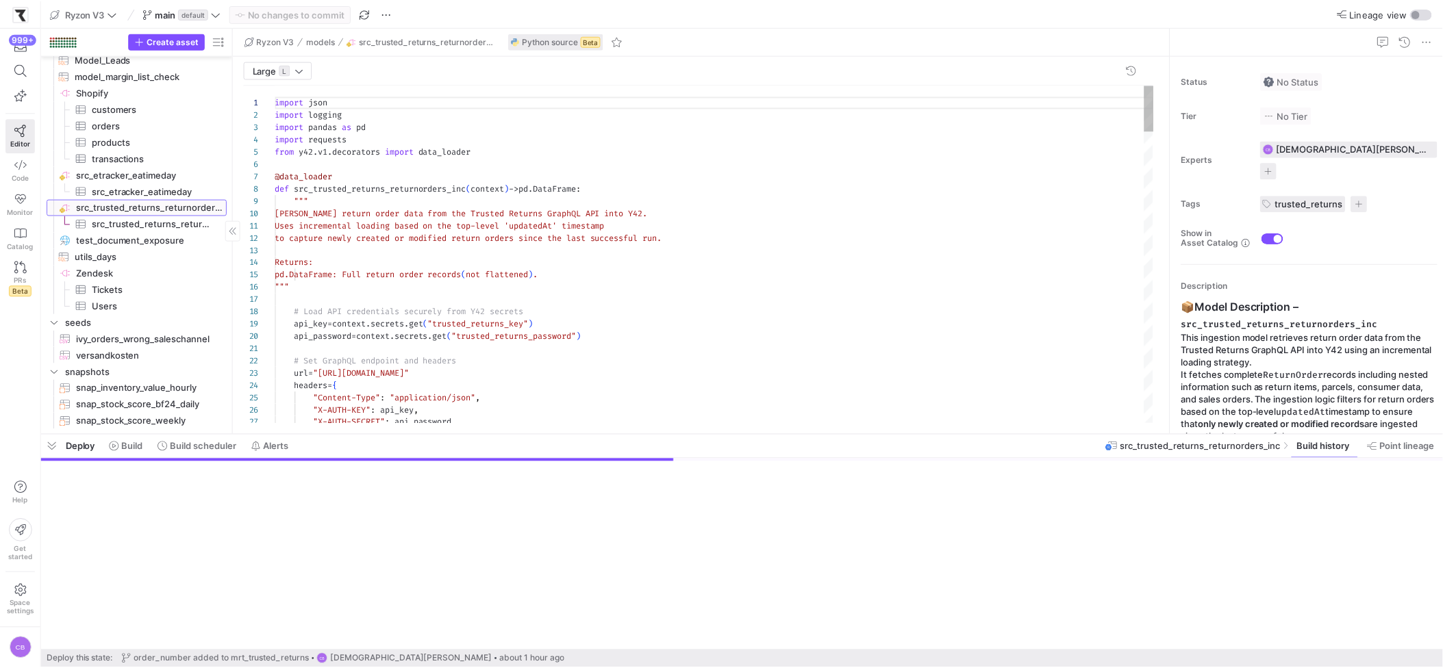
scroll to position [123, 0]
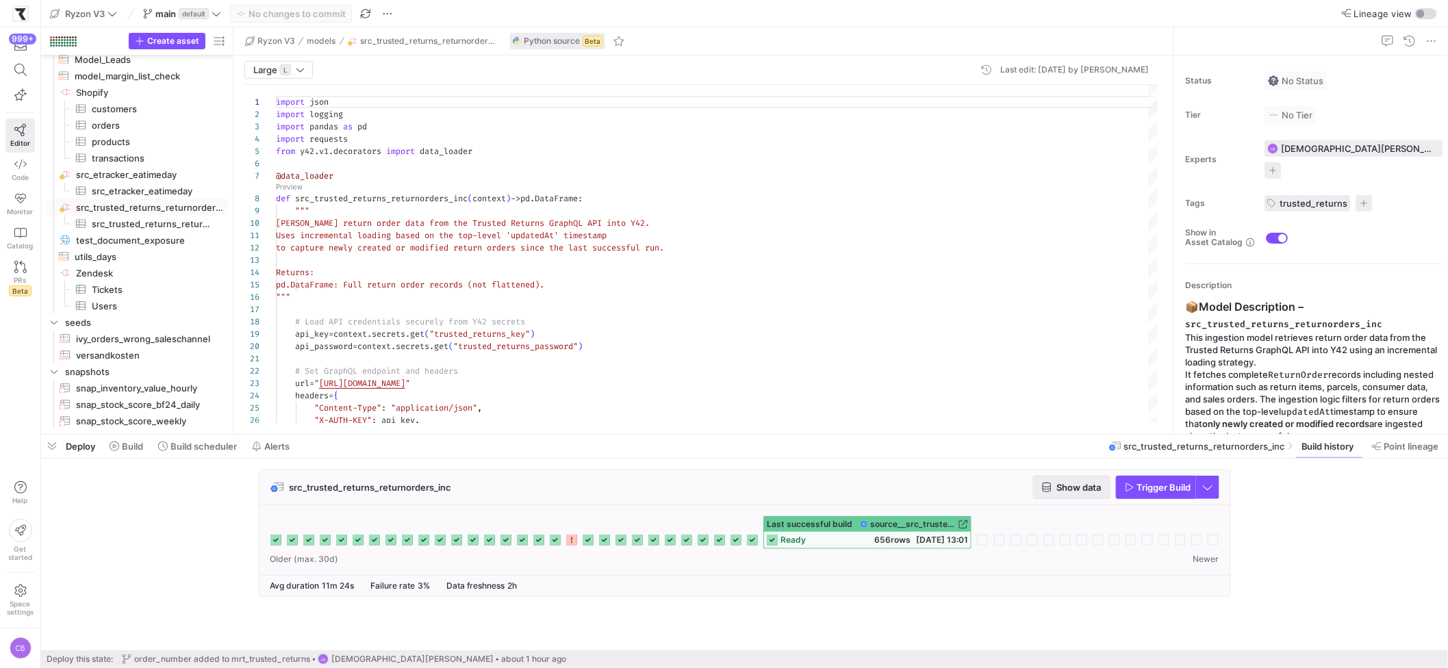
click at [1046, 490] on icon "button" at bounding box center [1046, 488] width 8 height 10
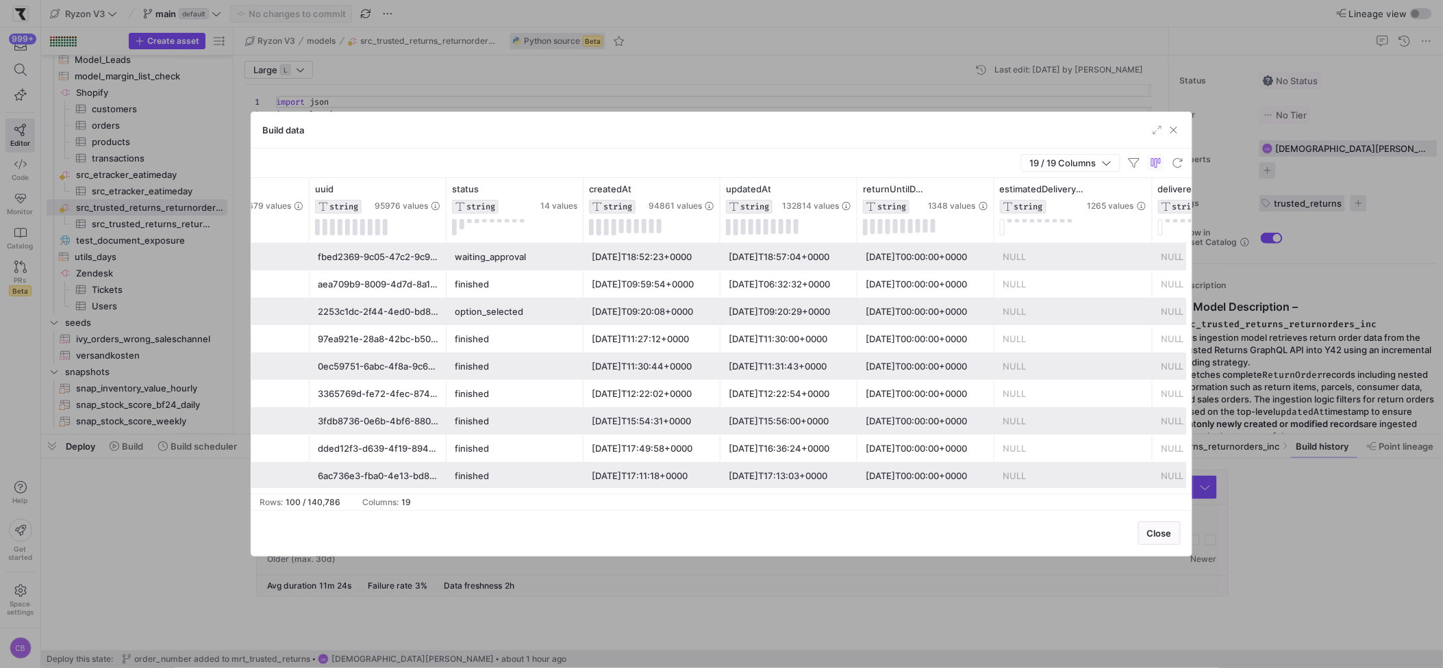
scroll to position [0, 390]
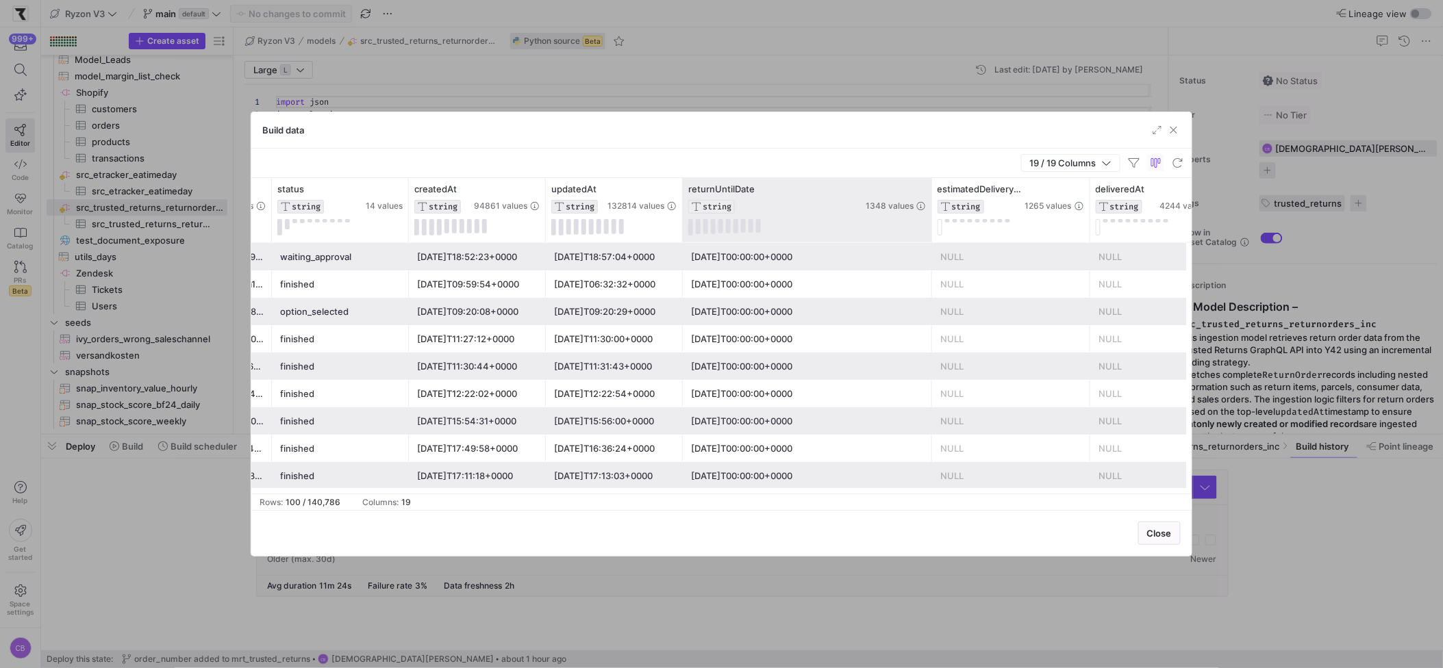
drag, startPoint x: 819, startPoint y: 220, endPoint x: 929, endPoint y: 227, distance: 110.5
click at [931, 227] on div at bounding box center [931, 210] width 5 height 64
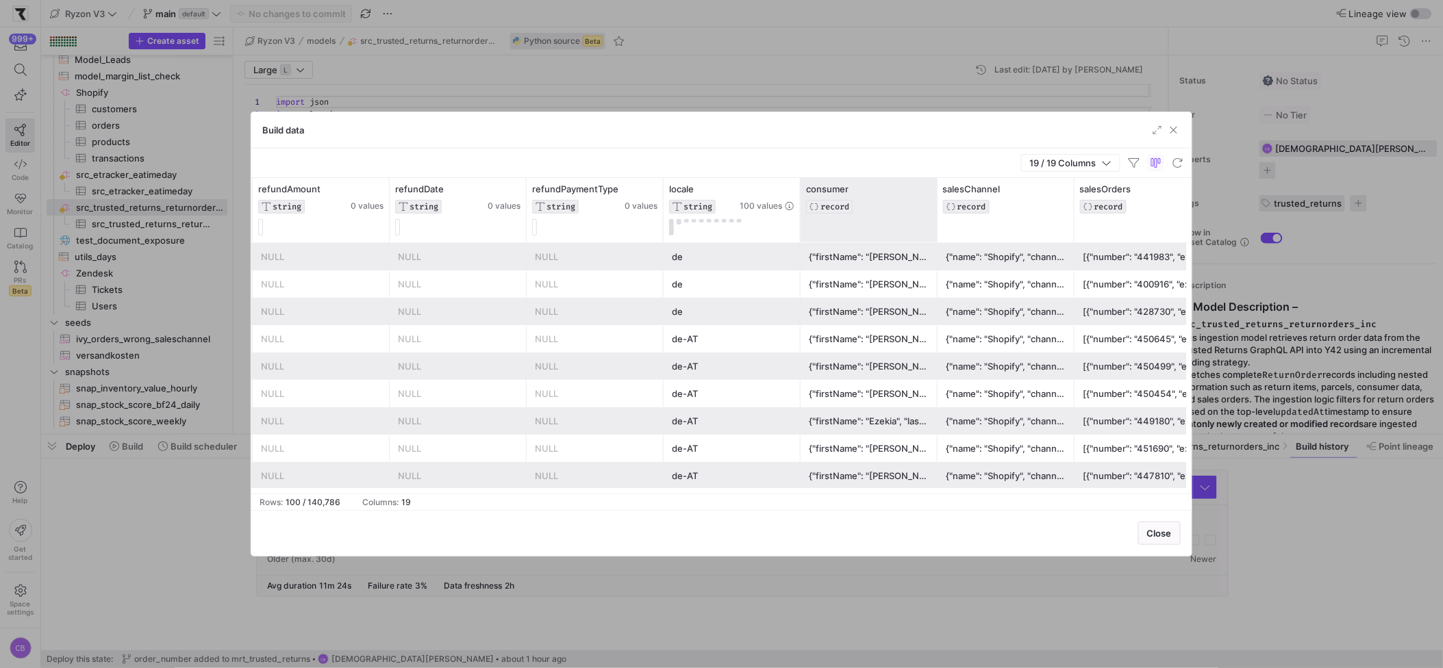
click at [940, 221] on div at bounding box center [936, 210] width 5 height 64
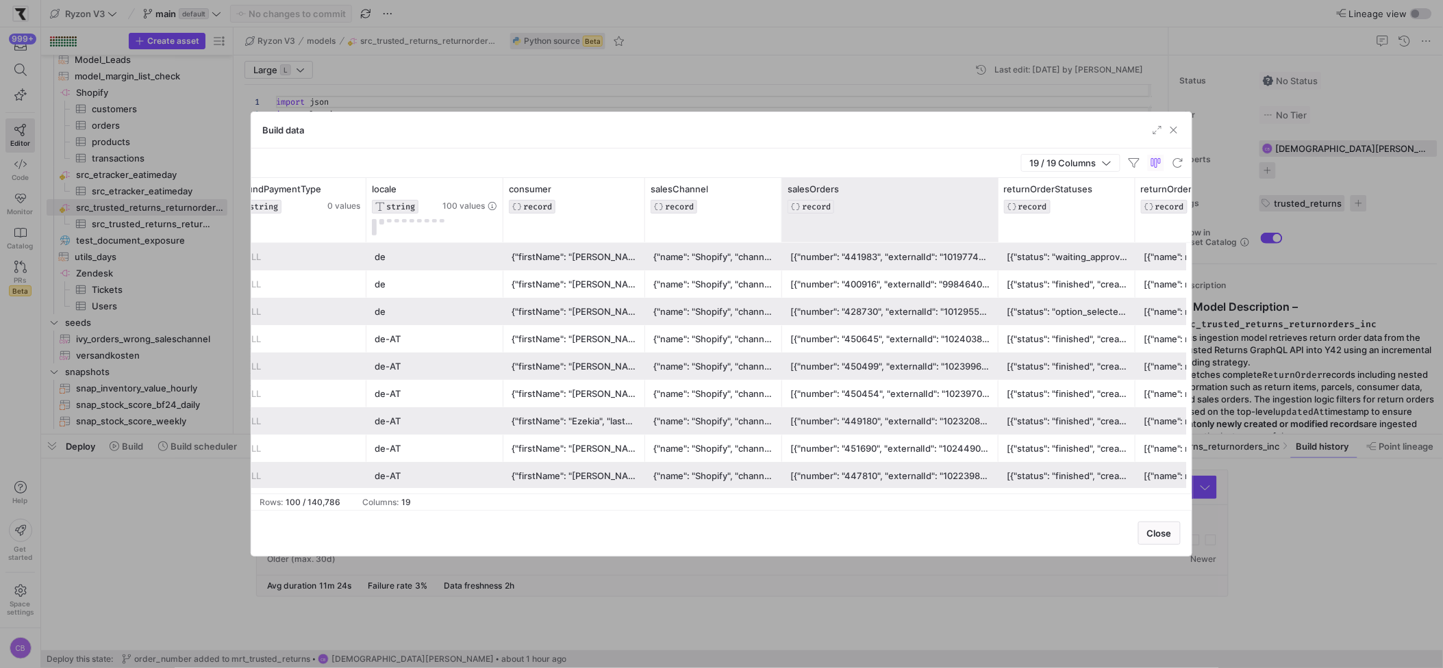
drag, startPoint x: 916, startPoint y: 236, endPoint x: 996, endPoint y: 242, distance: 79.7
click at [996, 242] on div at bounding box center [997, 210] width 5 height 64
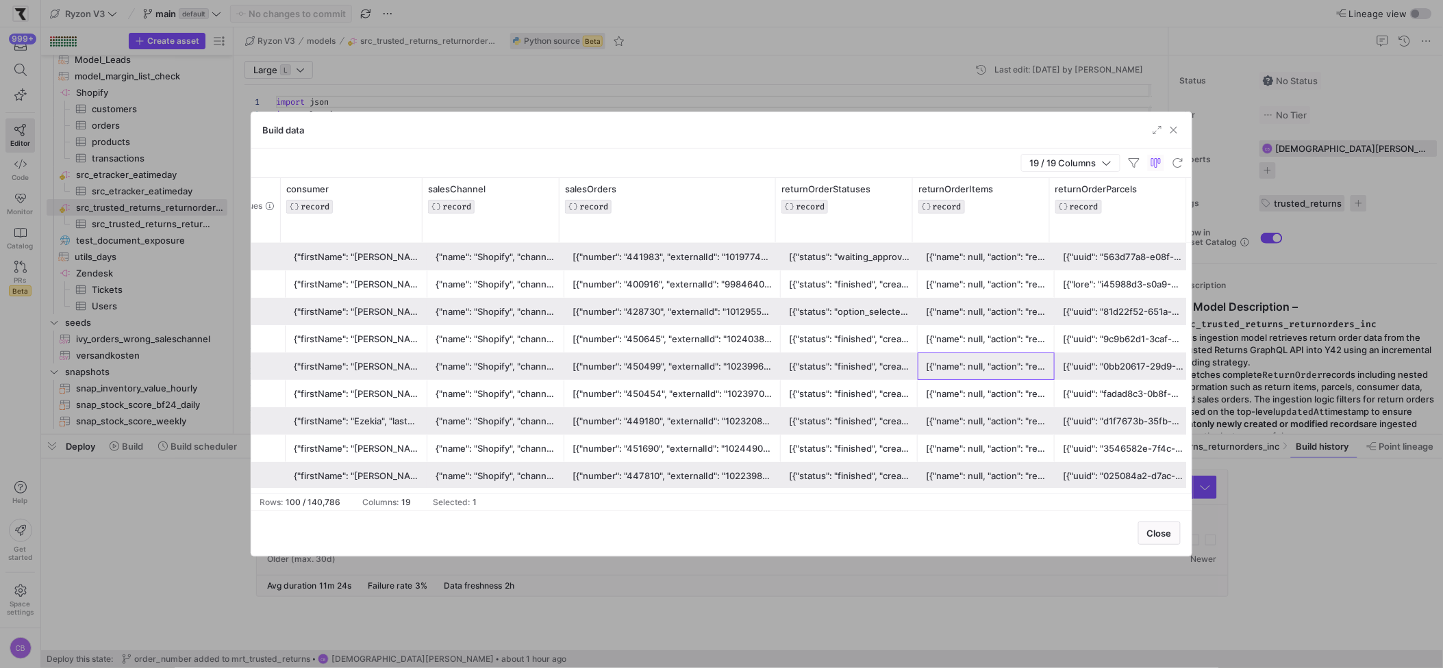
click at [972, 366] on div "[{"name": null, "action": "return", "sku": "7104XXAW01", "ean": "4251272186299"…" at bounding box center [986, 366] width 121 height 27
click at [972, 262] on div "[{"name": null, "action": "repair", "sku": "8749XXPL02", "ean": "4255671348203"…" at bounding box center [986, 257] width 121 height 27
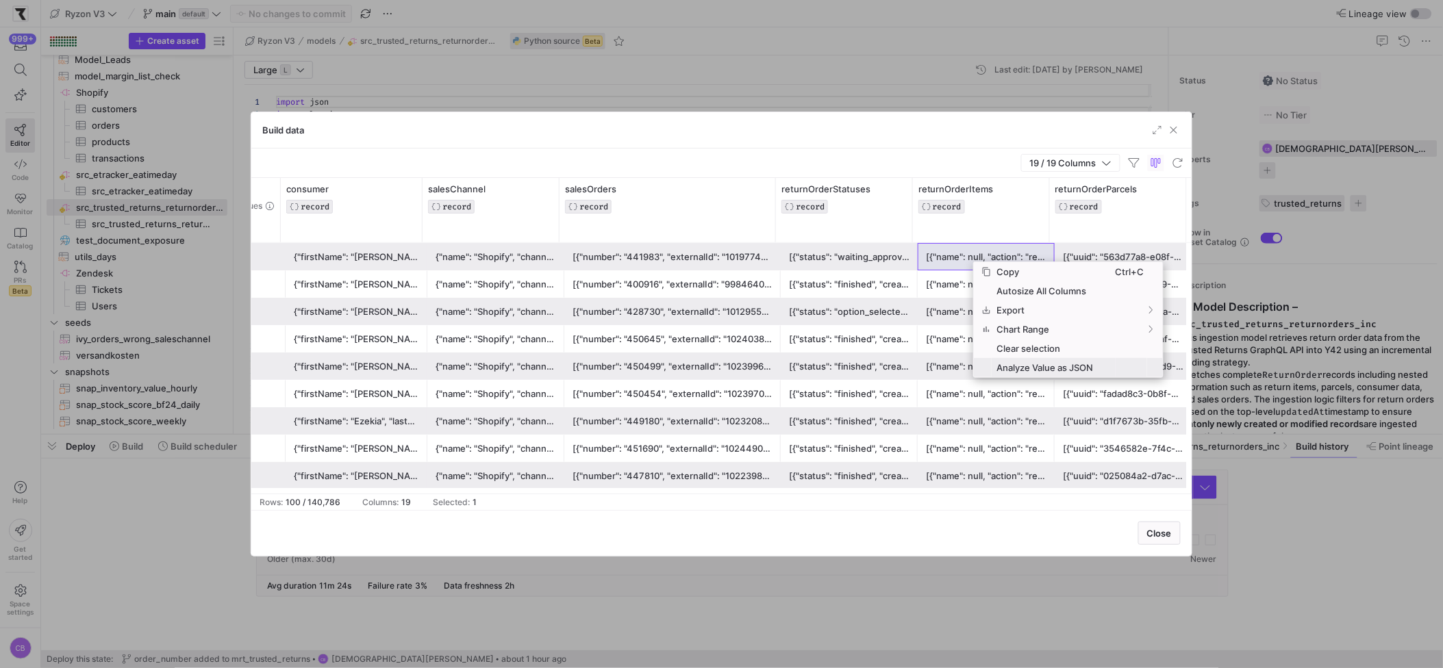
click at [1021, 364] on span "Analyze Value as JSON" at bounding box center [1054, 367] width 124 height 19
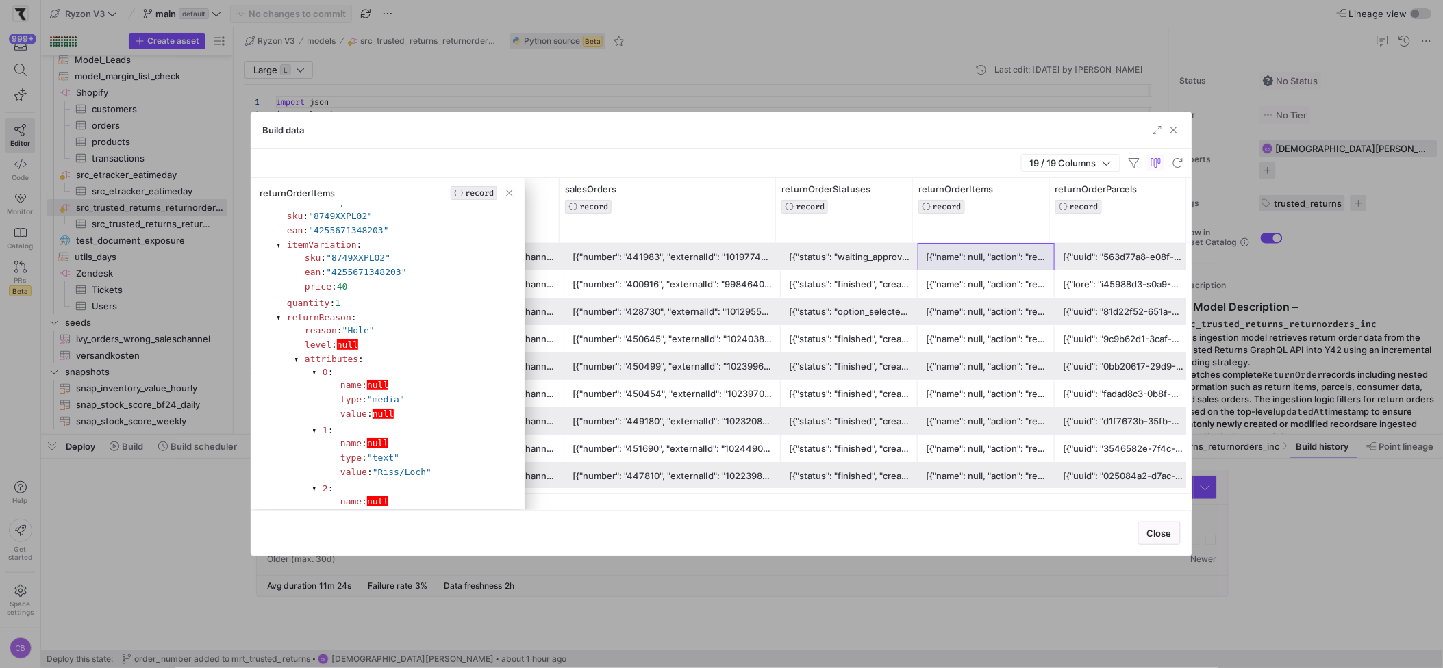
click at [968, 302] on div "[{"name": null, "action": "return", "sku": "9131AWKB43", "ean": "4255671318015"…" at bounding box center [986, 312] width 121 height 27
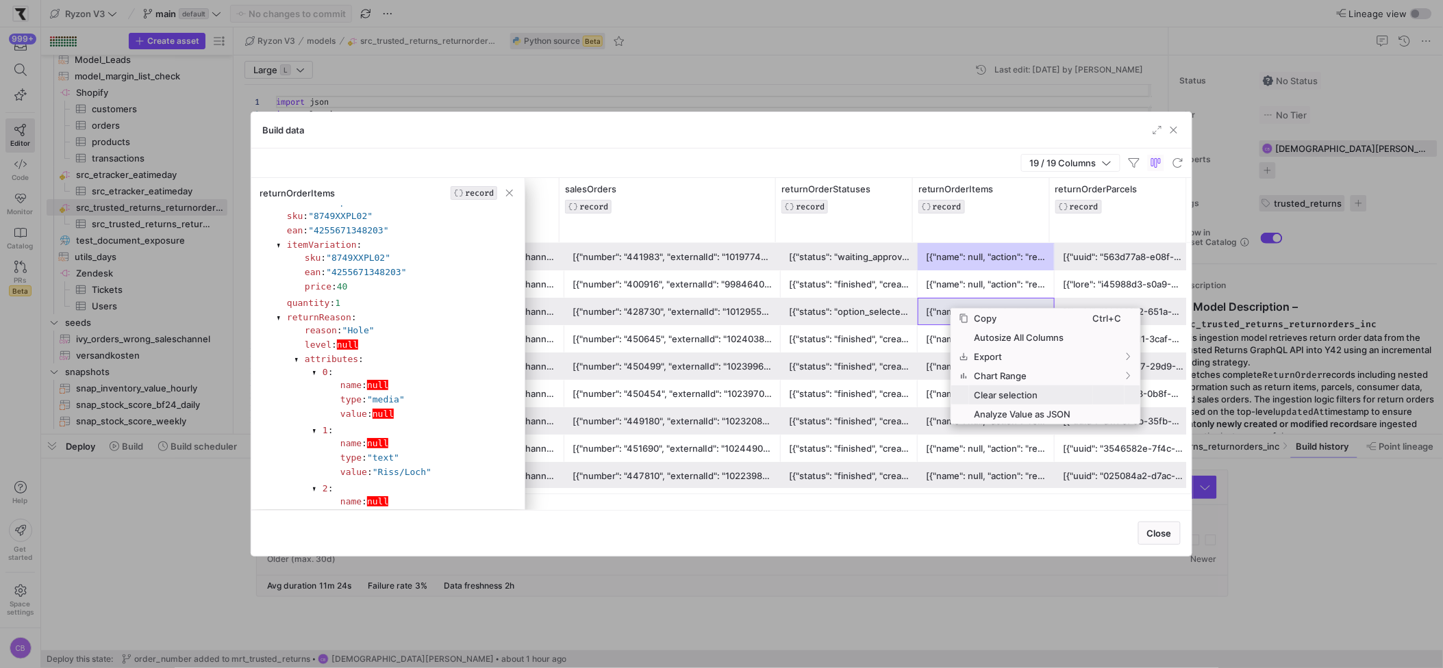
click at [966, 406] on span "Context Menu" at bounding box center [960, 414] width 18 height 19
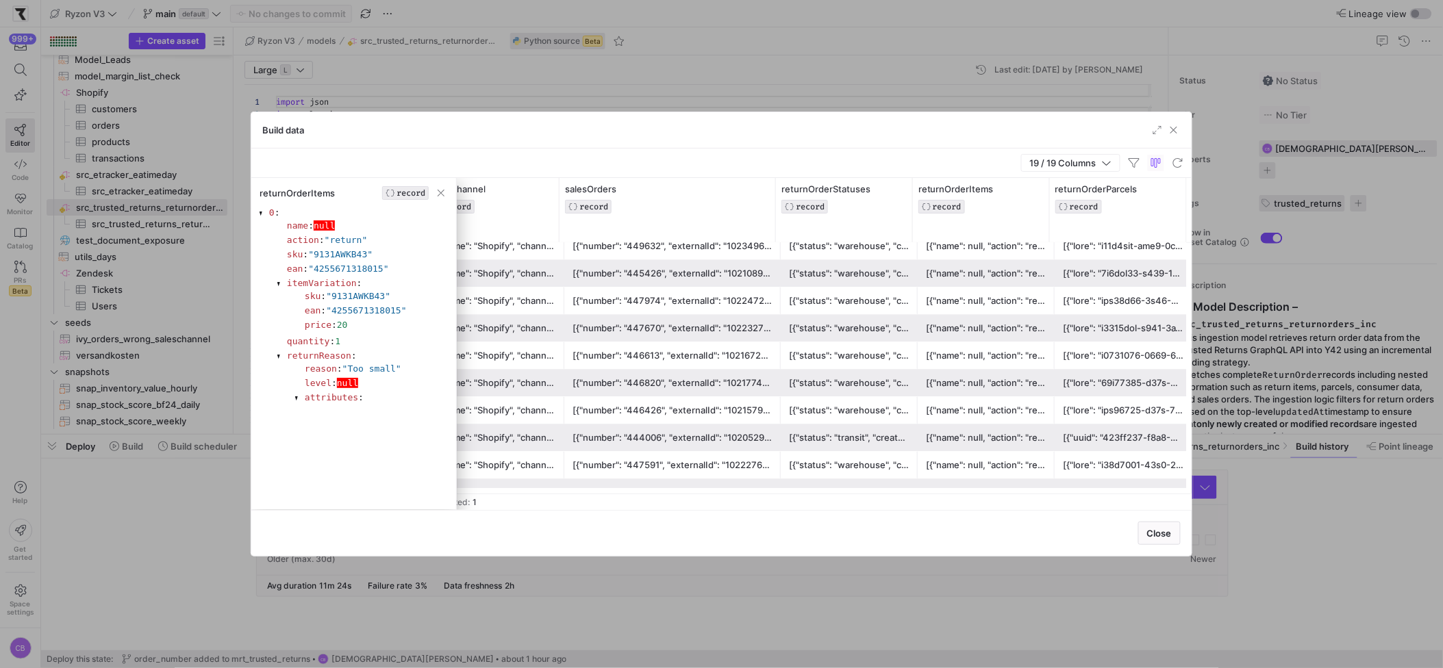
click at [996, 426] on div "[{"name": null, "action": "return", "sku": "8710DOIG00", "ean": "4255671340658"…" at bounding box center [986, 438] width 121 height 27
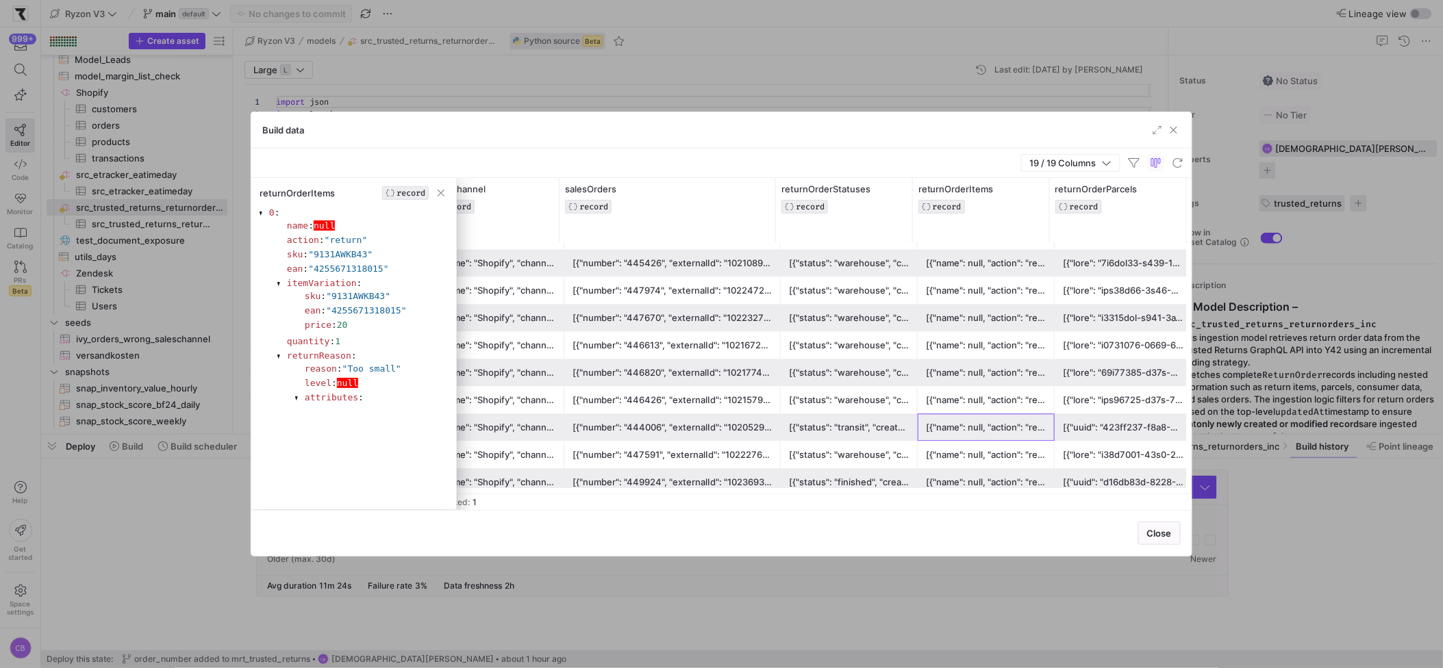
click at [975, 432] on div "[{"name": null, "action": "return", "sku": "8710DOIG00", "ean": "4255671340658"…" at bounding box center [986, 427] width 121 height 27
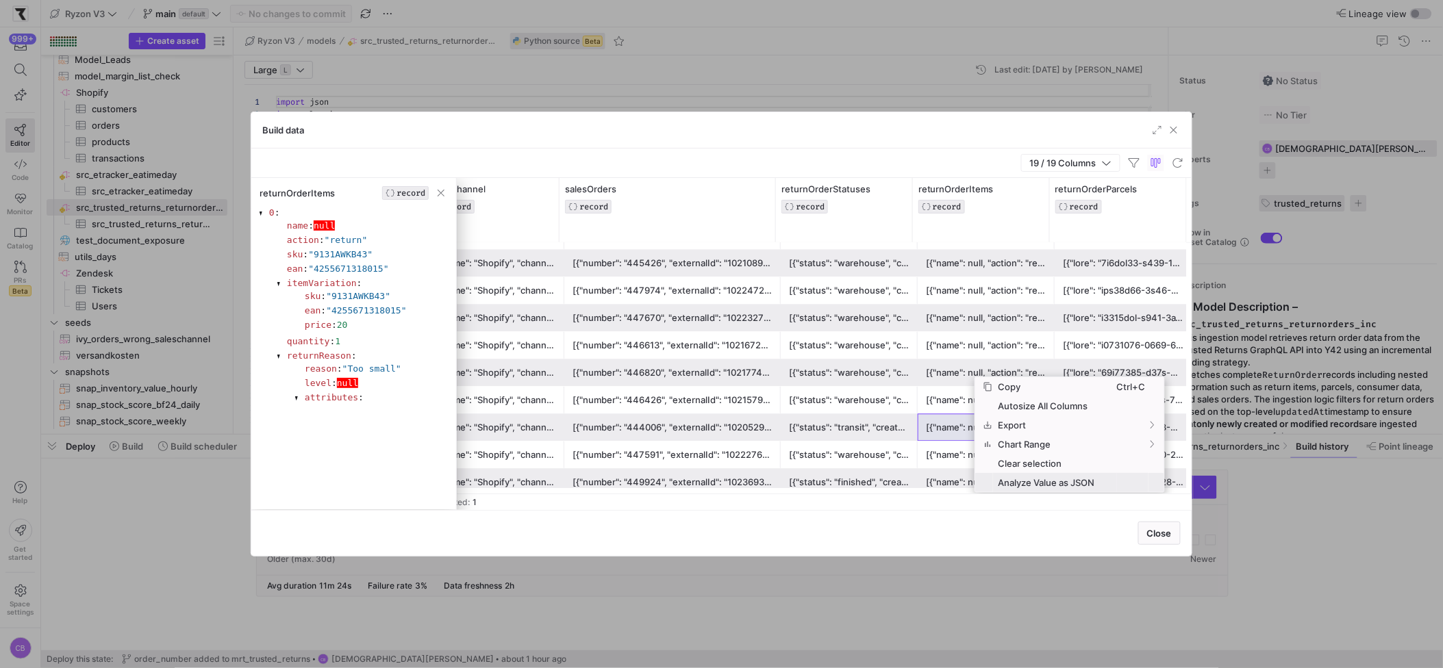
click at [1006, 483] on span "Analyze Value as JSON" at bounding box center [1055, 482] width 124 height 19
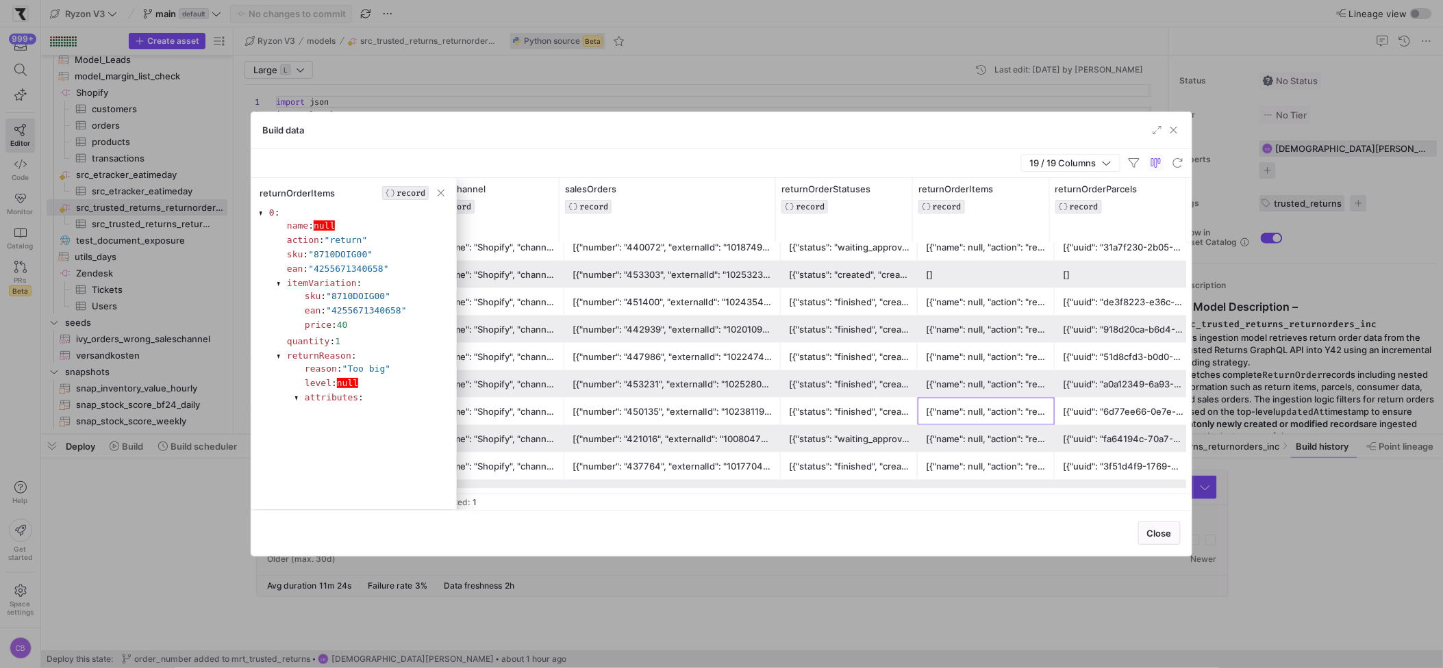
click at [966, 423] on div "[{"name": null, "action": "return", "sku": "7311XXDG03", "ean": "4255671321824"…" at bounding box center [986, 412] width 121 height 27
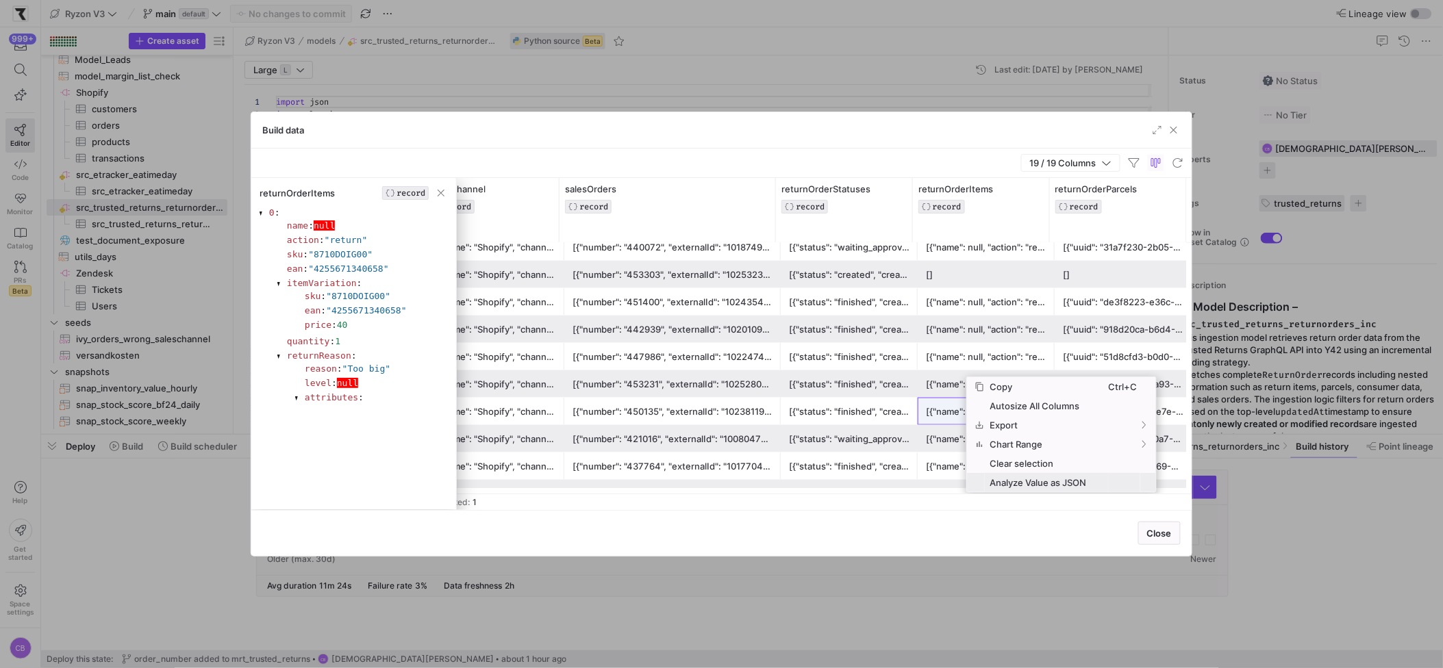
click at [1012, 479] on span "Analyze Value as JSON" at bounding box center [1047, 482] width 124 height 19
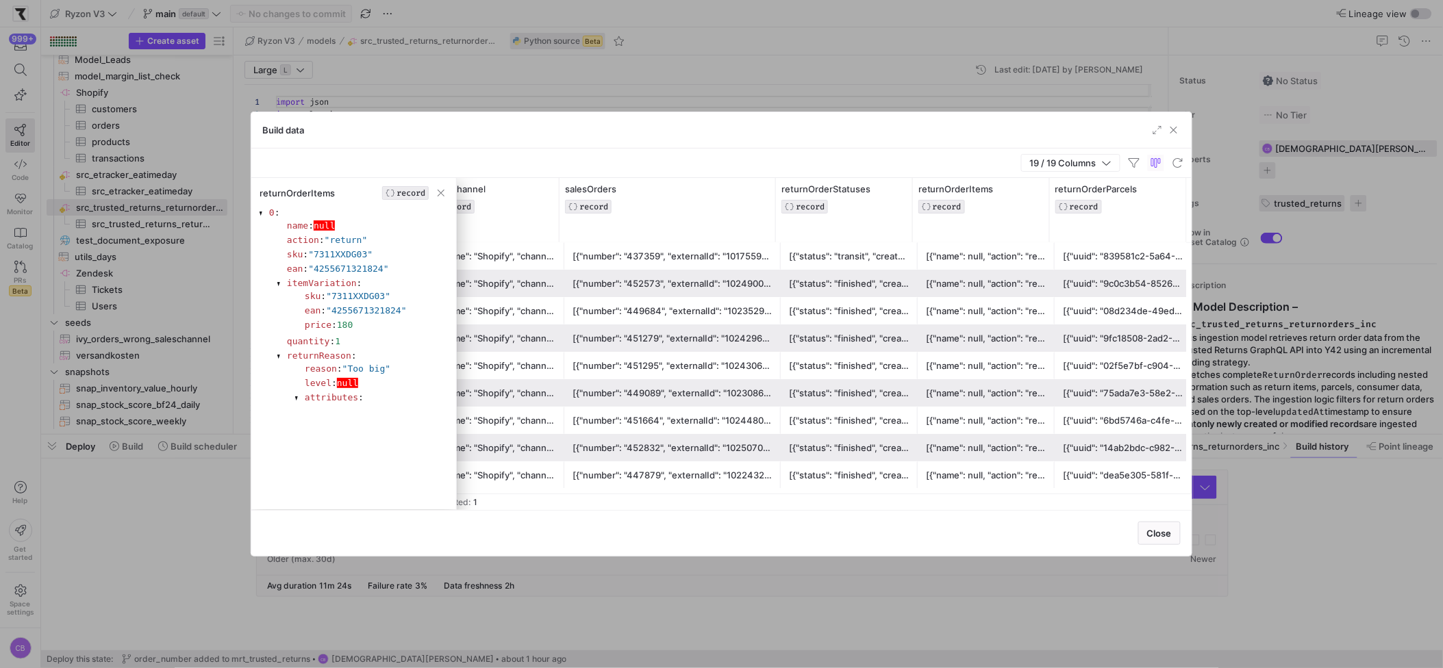
scroll to position [1688, 0]
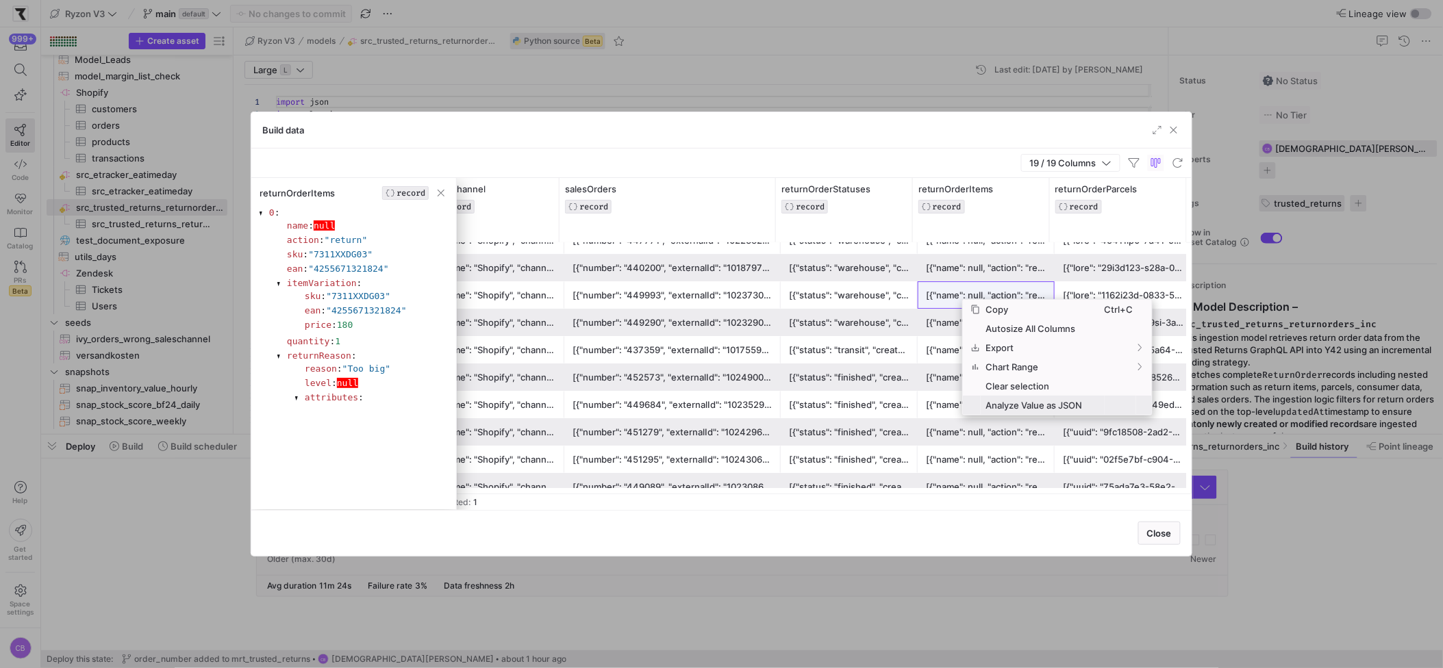
click at [1007, 402] on span "Analyze Value as JSON" at bounding box center [1043, 405] width 124 height 19
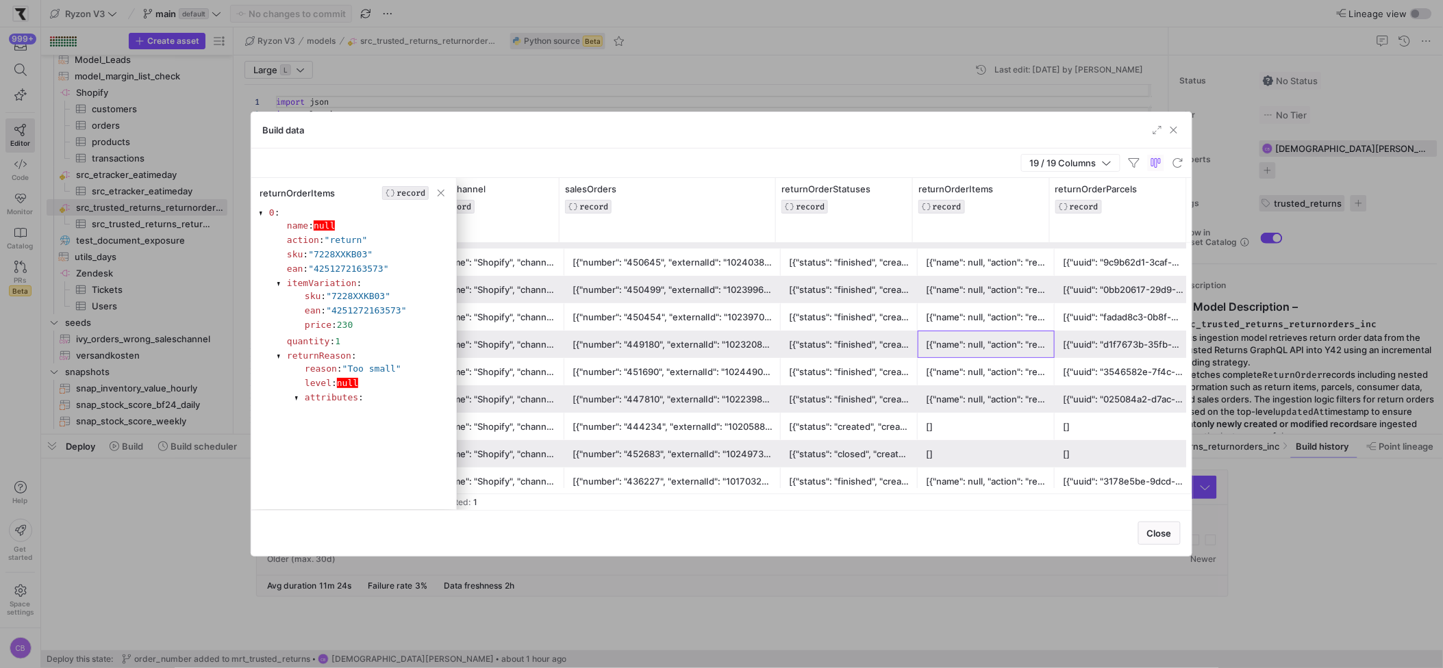
click at [957, 331] on div "[{"name": null, "action": "return", "sku": "7234XXFB02", "ean": "4255671308610"…" at bounding box center [986, 344] width 137 height 27
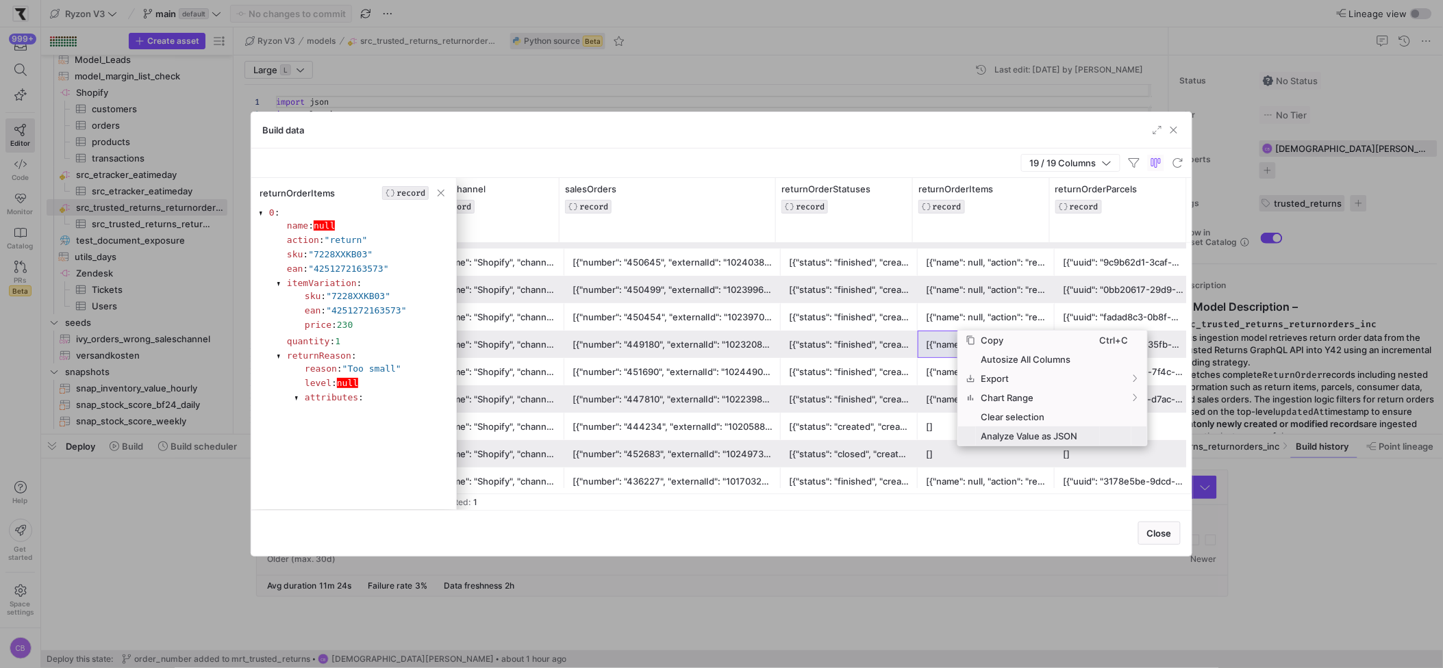
click at [992, 431] on span "Analyze Value as JSON" at bounding box center [1038, 436] width 124 height 19
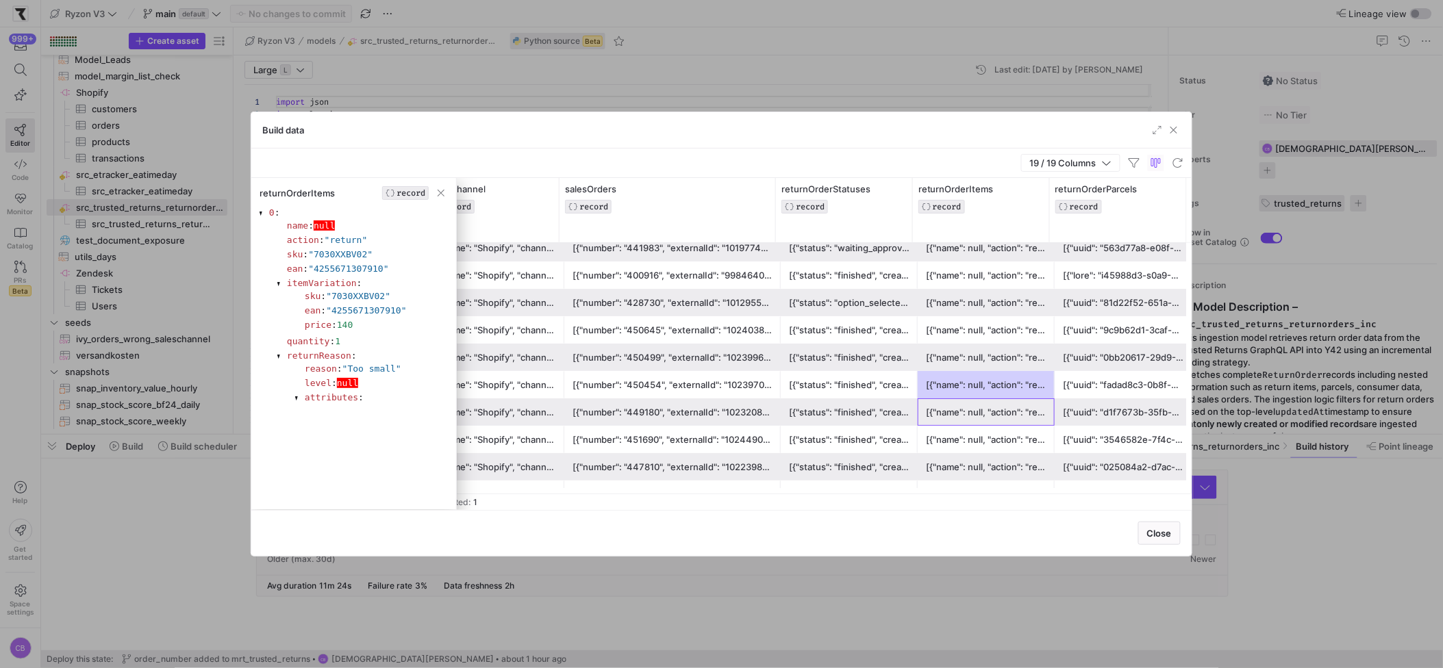
click at [966, 262] on div "[{"name": null, "action": "repair", "sku": "6032XXKB04", "ean": "4255671309549"…" at bounding box center [986, 275] width 121 height 27
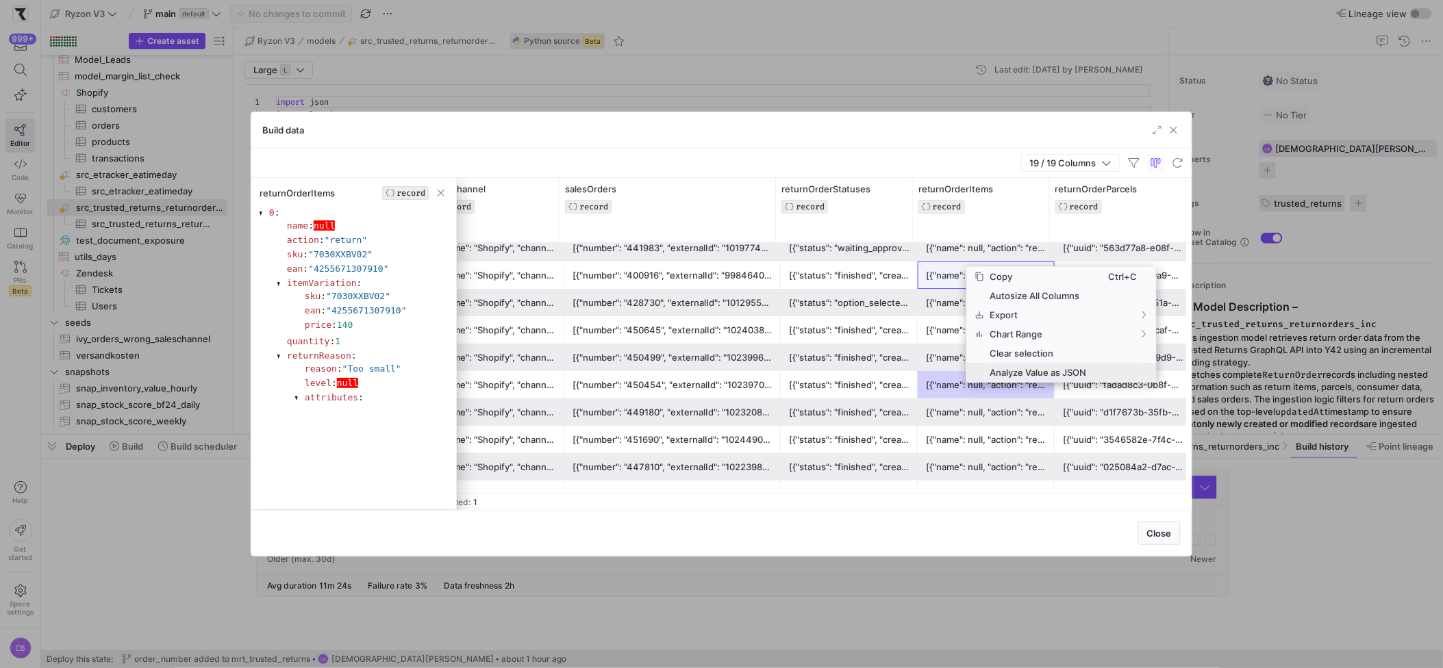
click at [997, 371] on span "Analyze Value as JSON" at bounding box center [1047, 372] width 124 height 19
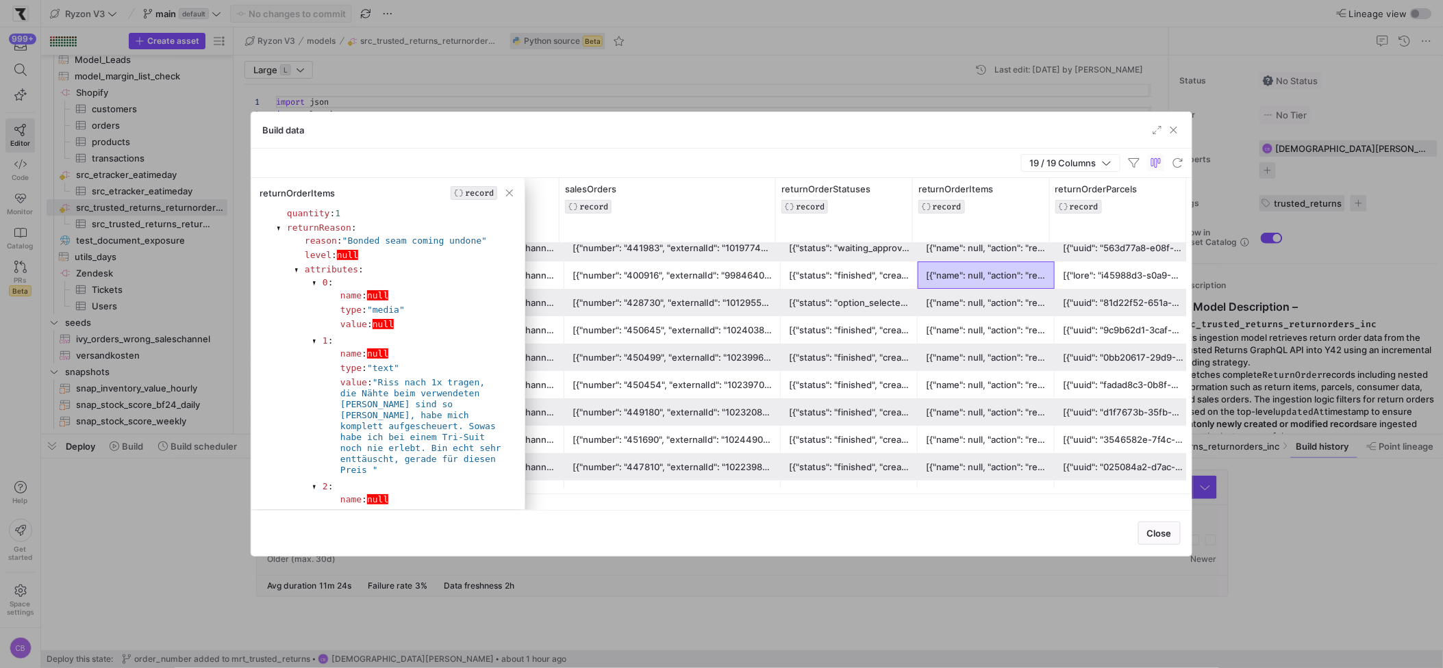
scroll to position [0, 0]
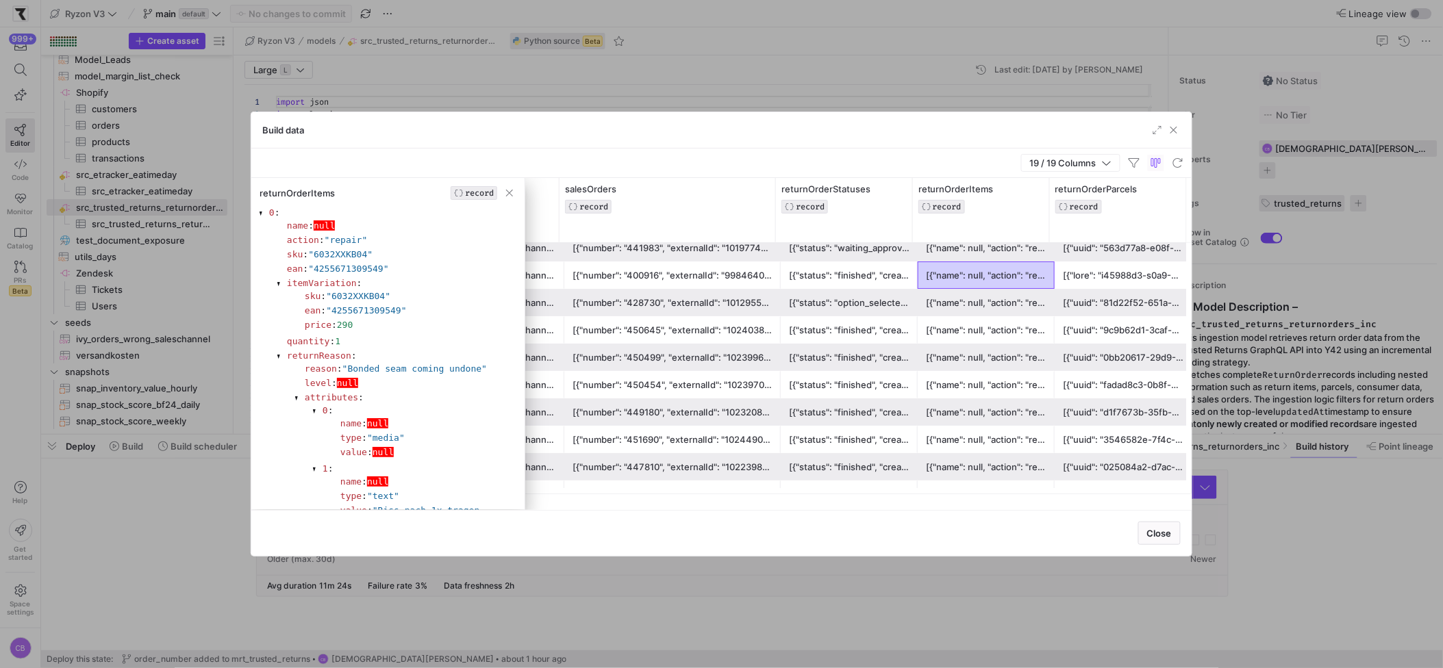
click at [953, 278] on div "[{"name": null, "action": "repair", "sku": "6032XXKB04", "ean": "4255671309549"…" at bounding box center [986, 275] width 121 height 27
click at [510, 193] on span "button" at bounding box center [510, 193] width 14 height 14
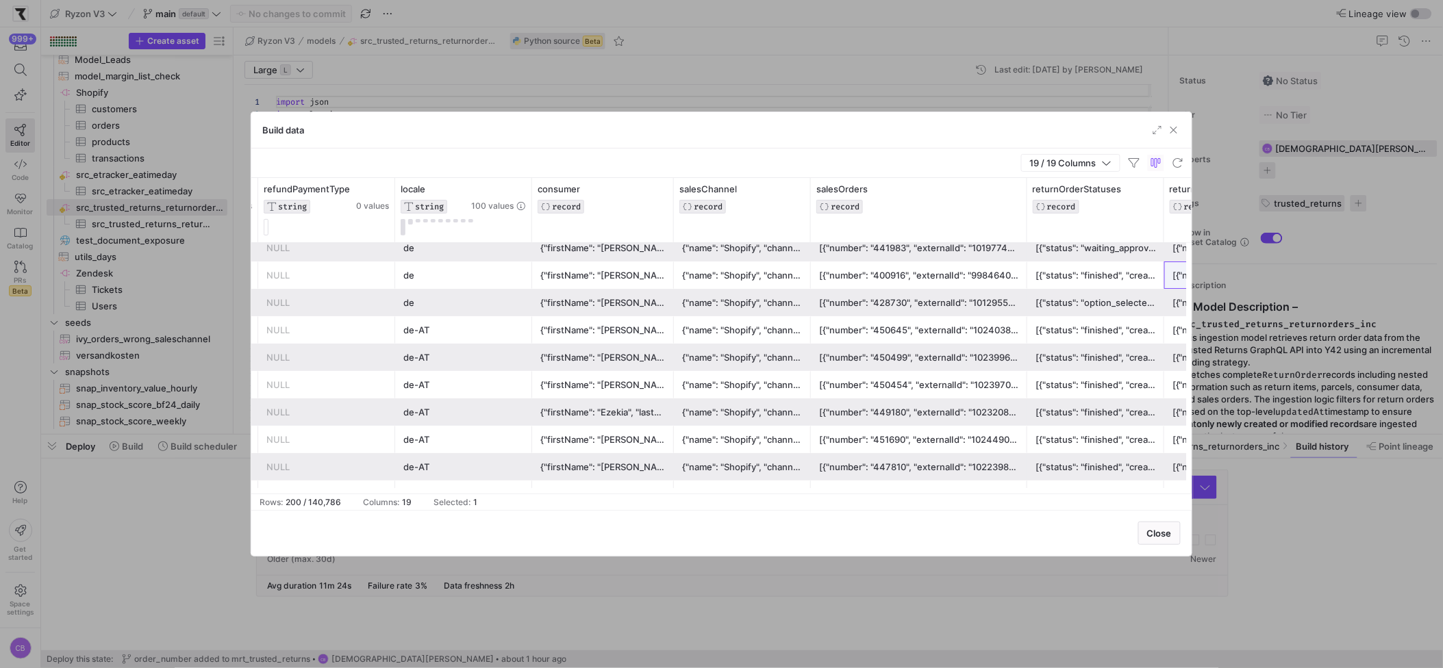
scroll to position [0, 1399]
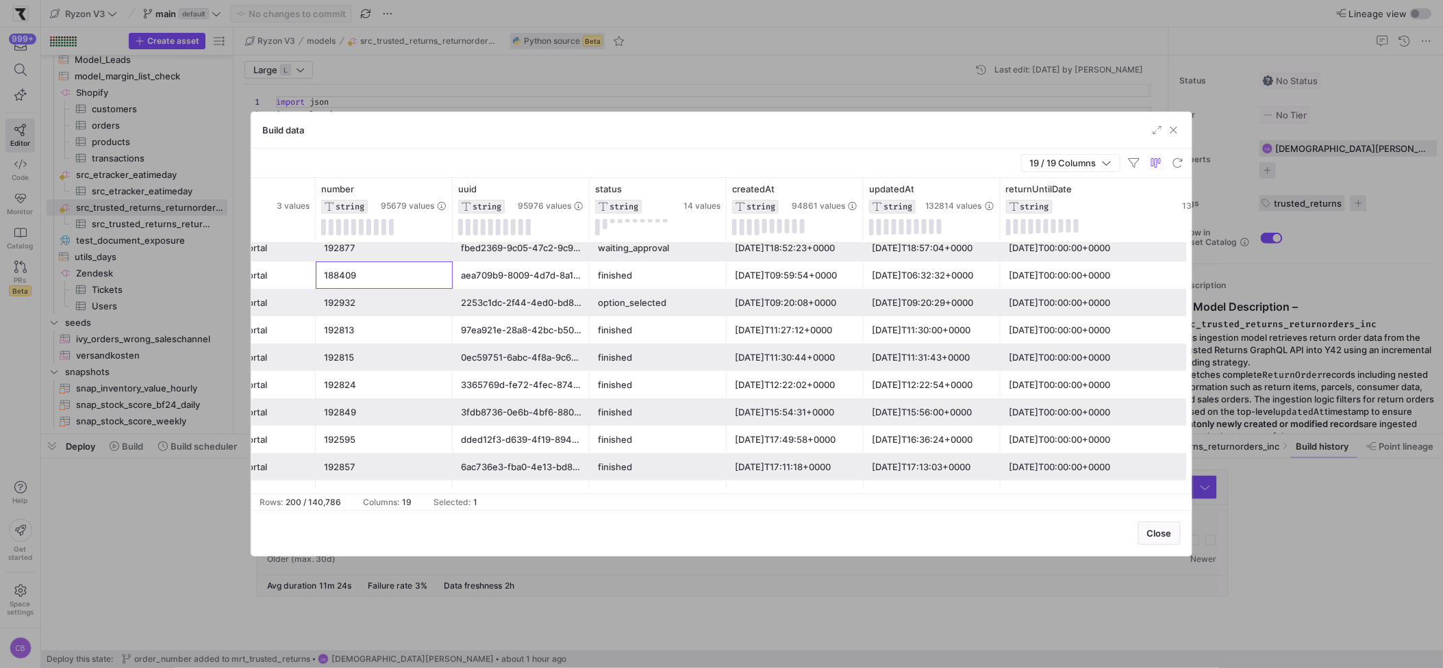
click at [337, 278] on div "188409" at bounding box center [384, 275] width 121 height 27
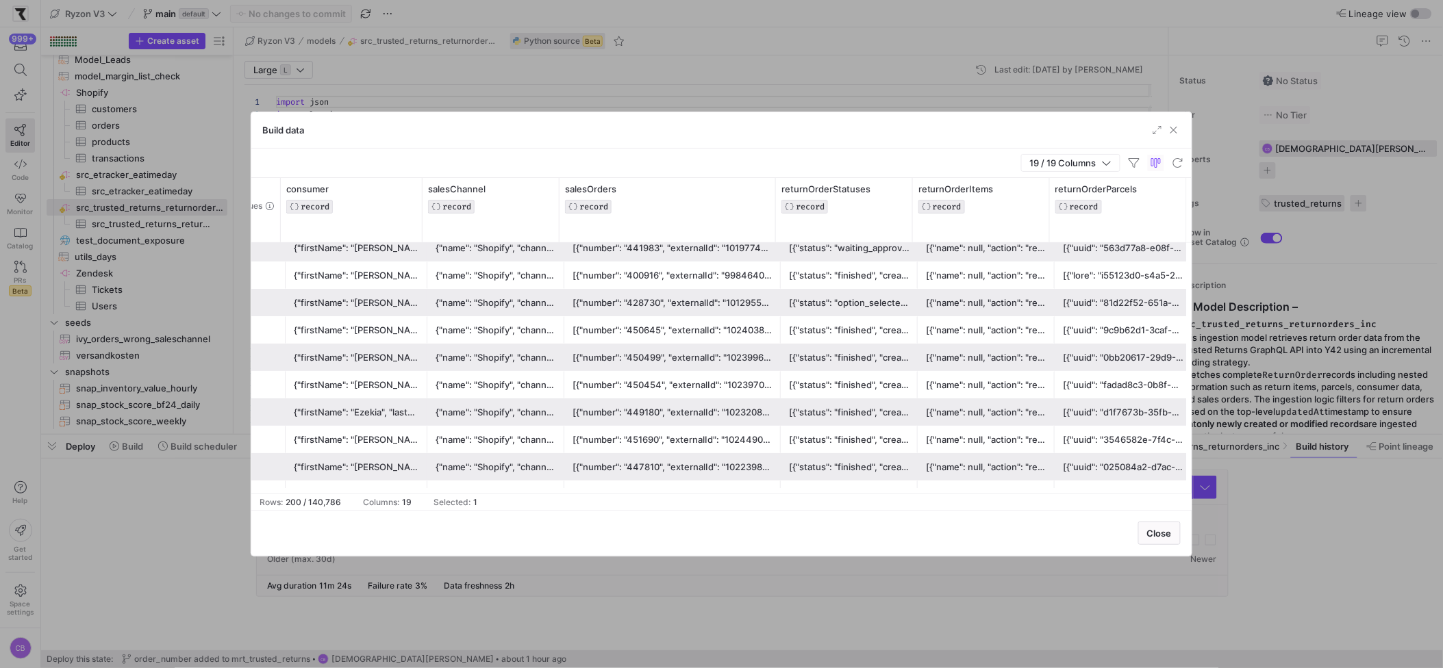
click at [607, 276] on div "[{"number": "400916", "externalId": "9984640975113", "orderDate": "[DATE]T00:00…" at bounding box center [673, 275] width 200 height 27
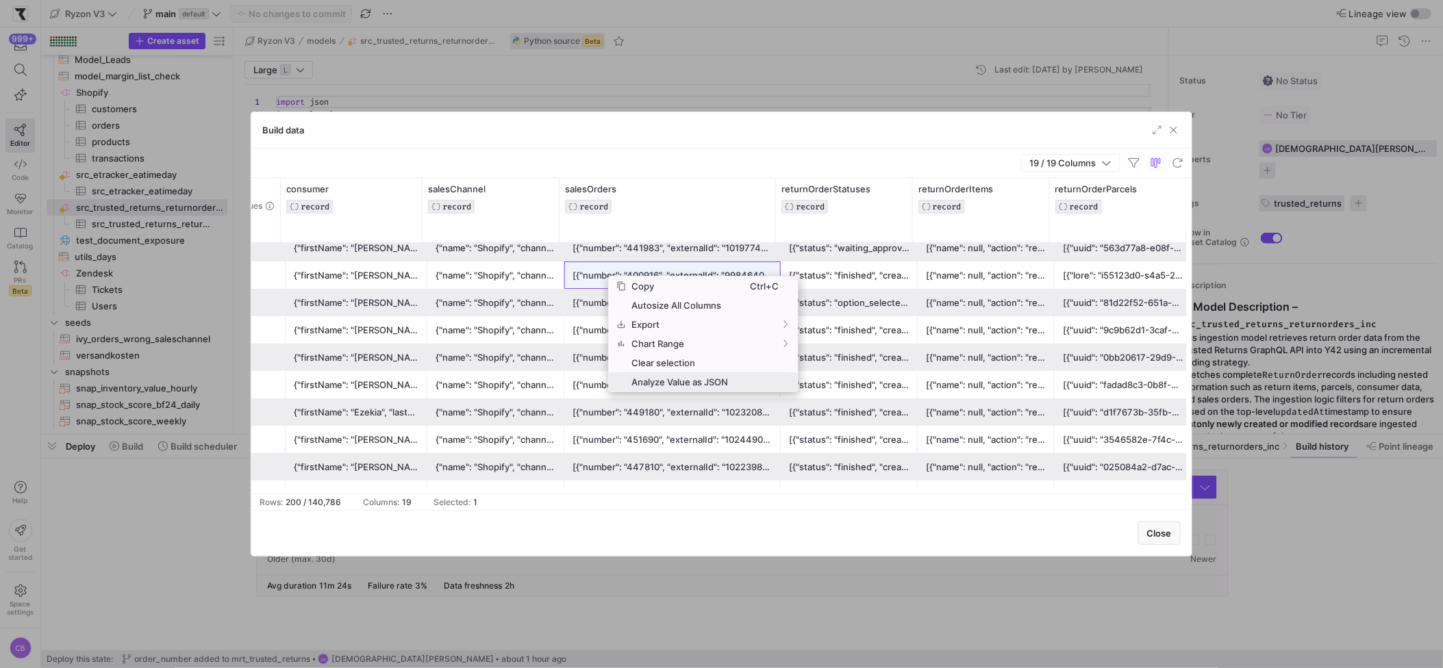
click at [667, 388] on span "Analyze Value as JSON" at bounding box center [689, 382] width 124 height 19
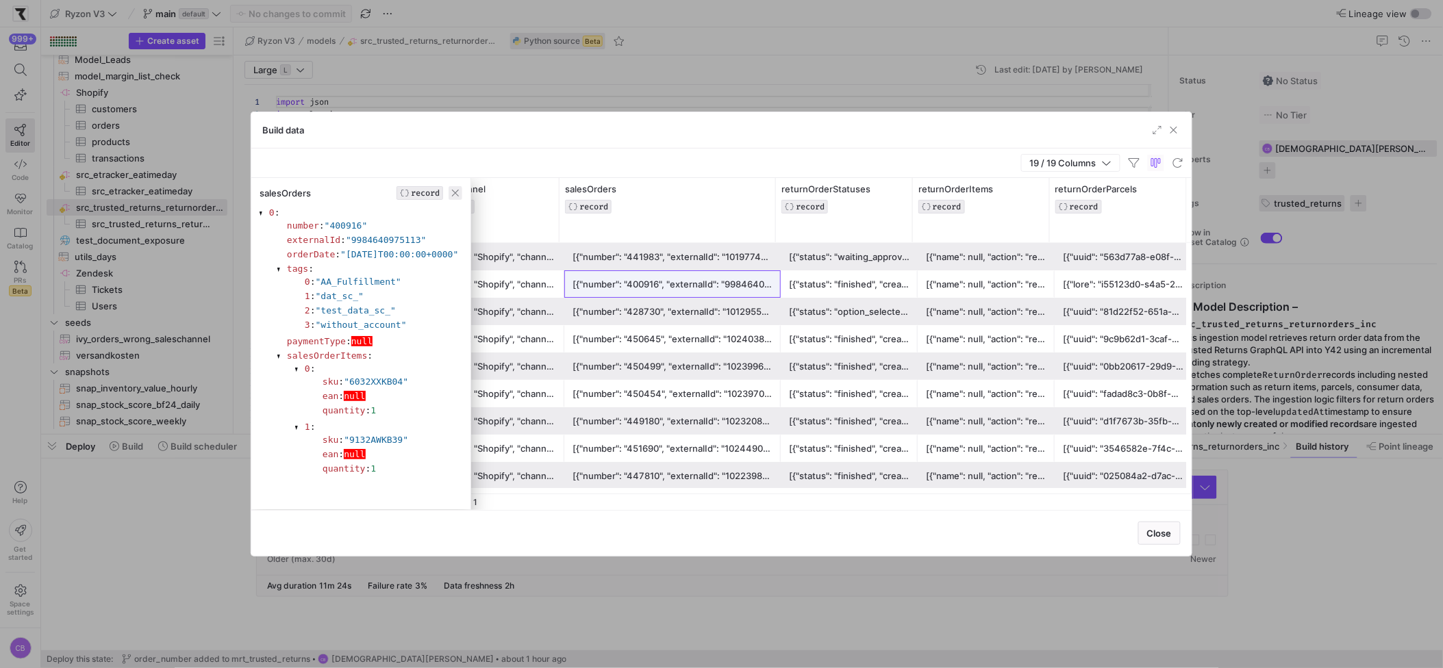
click at [462, 195] on span "button" at bounding box center [456, 193] width 14 height 14
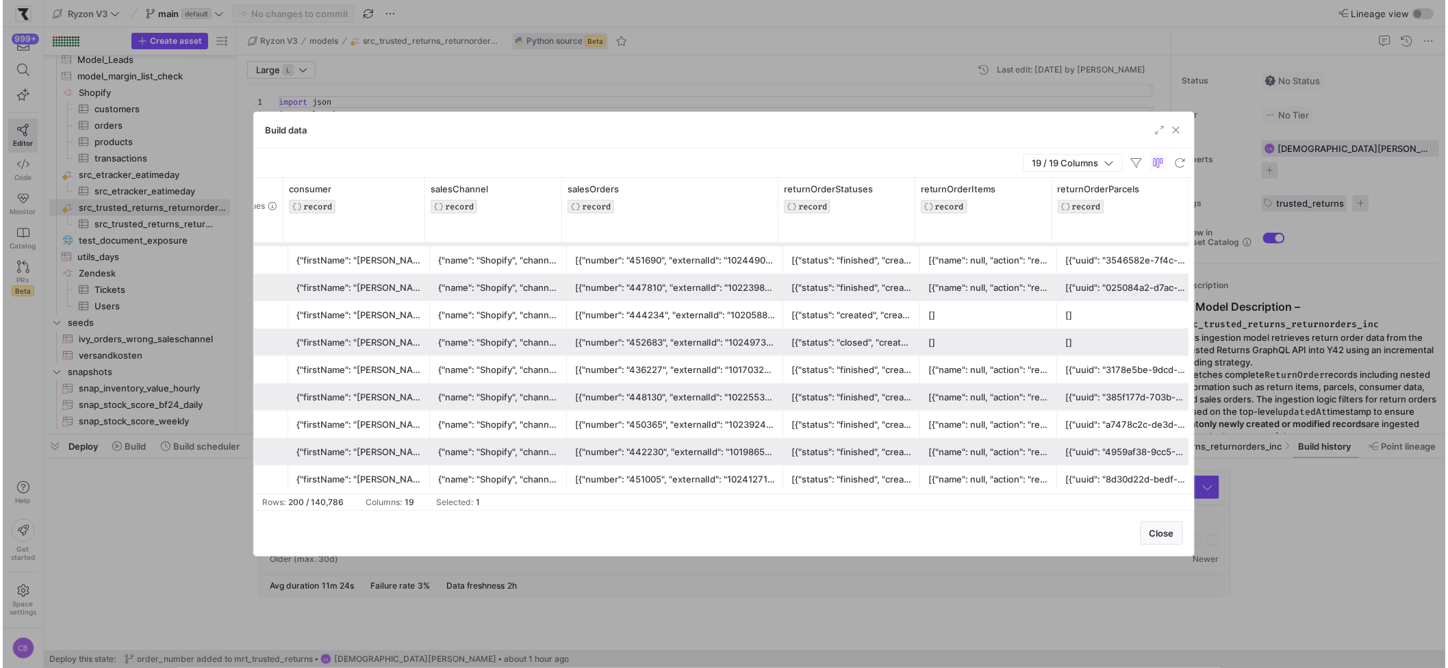
scroll to position [3, 0]
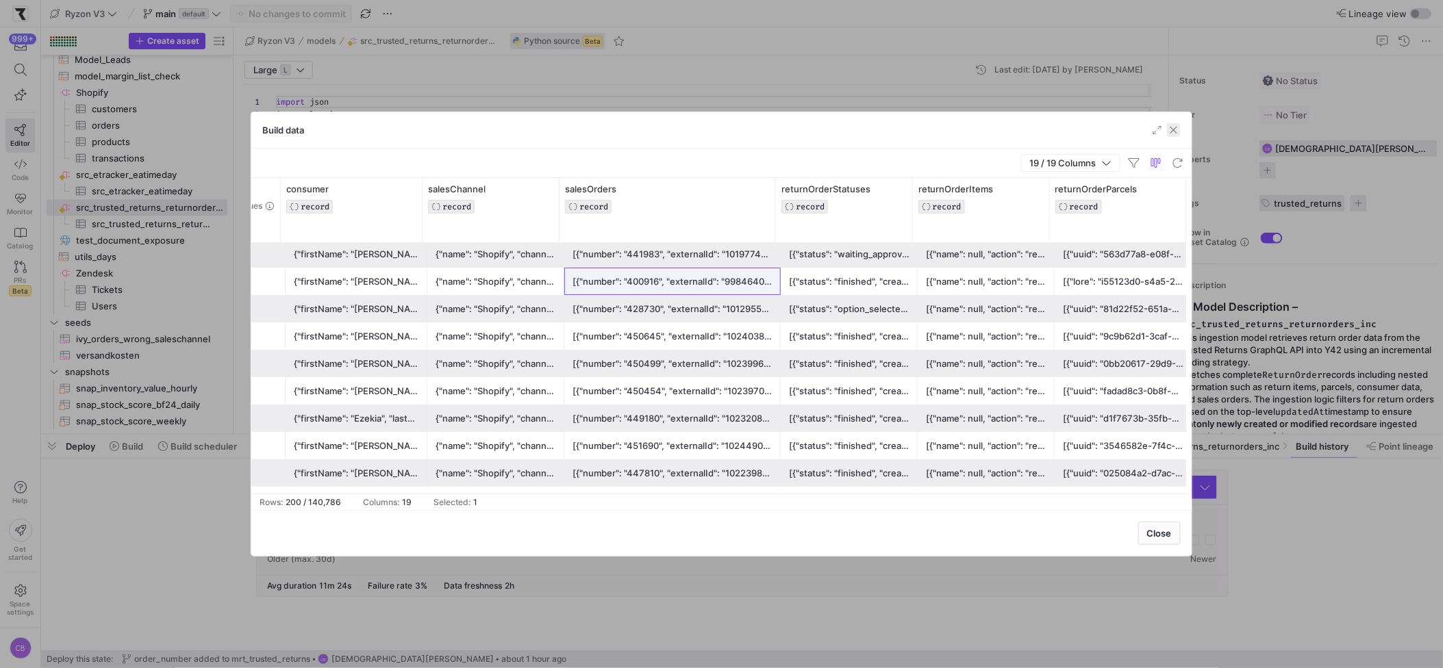
click at [1175, 131] on span "button" at bounding box center [1174, 130] width 14 height 14
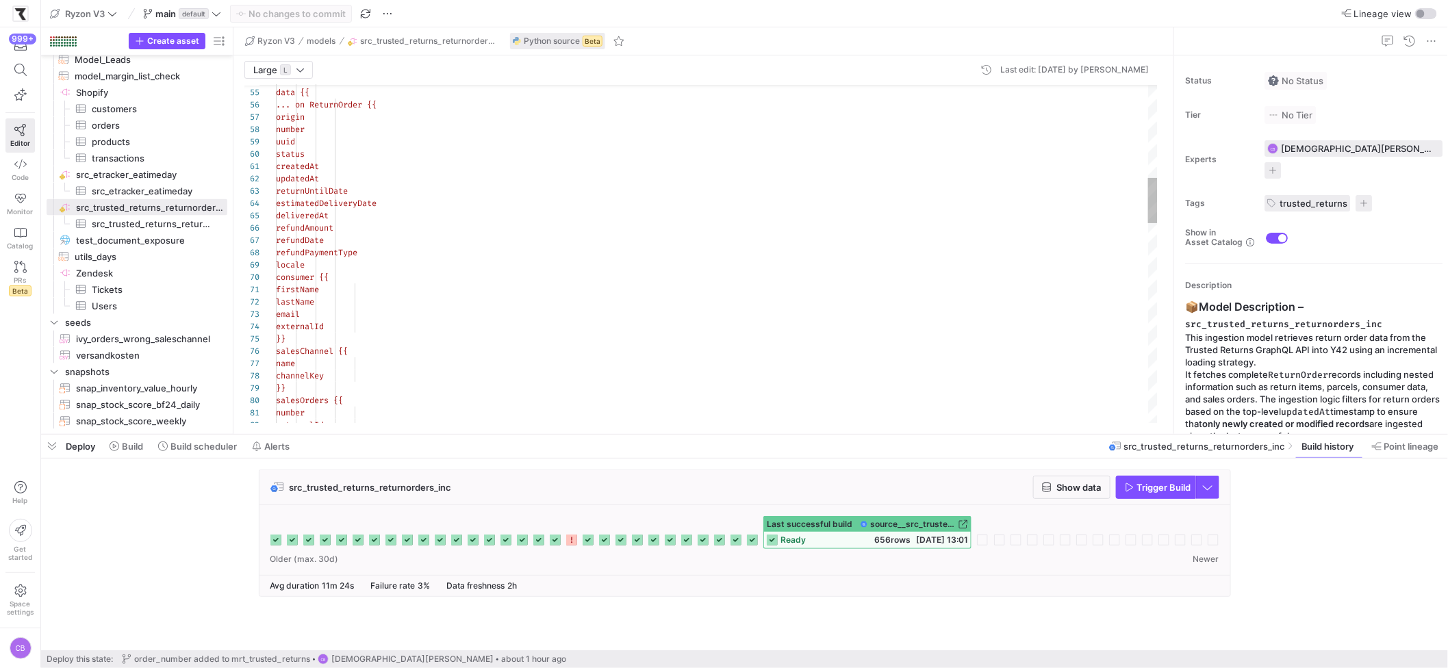
type textarea "firstName lastName email externalId }} salesChannel {{ name channelKey }} sales…"
click at [869, 348] on div "origin number uuid status createdAt updatedAt returnUntilDate estimatedDelivery…" at bounding box center [717, 648] width 882 height 2499
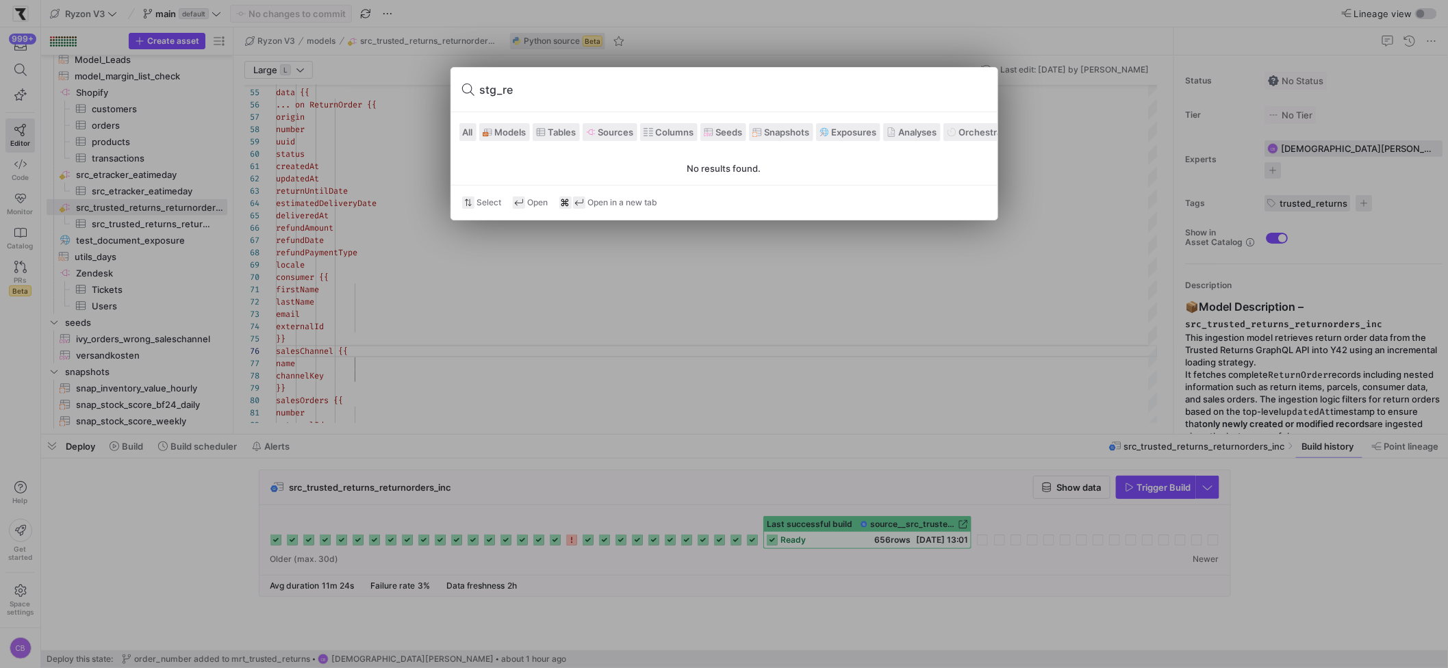
scroll to position [0, 0]
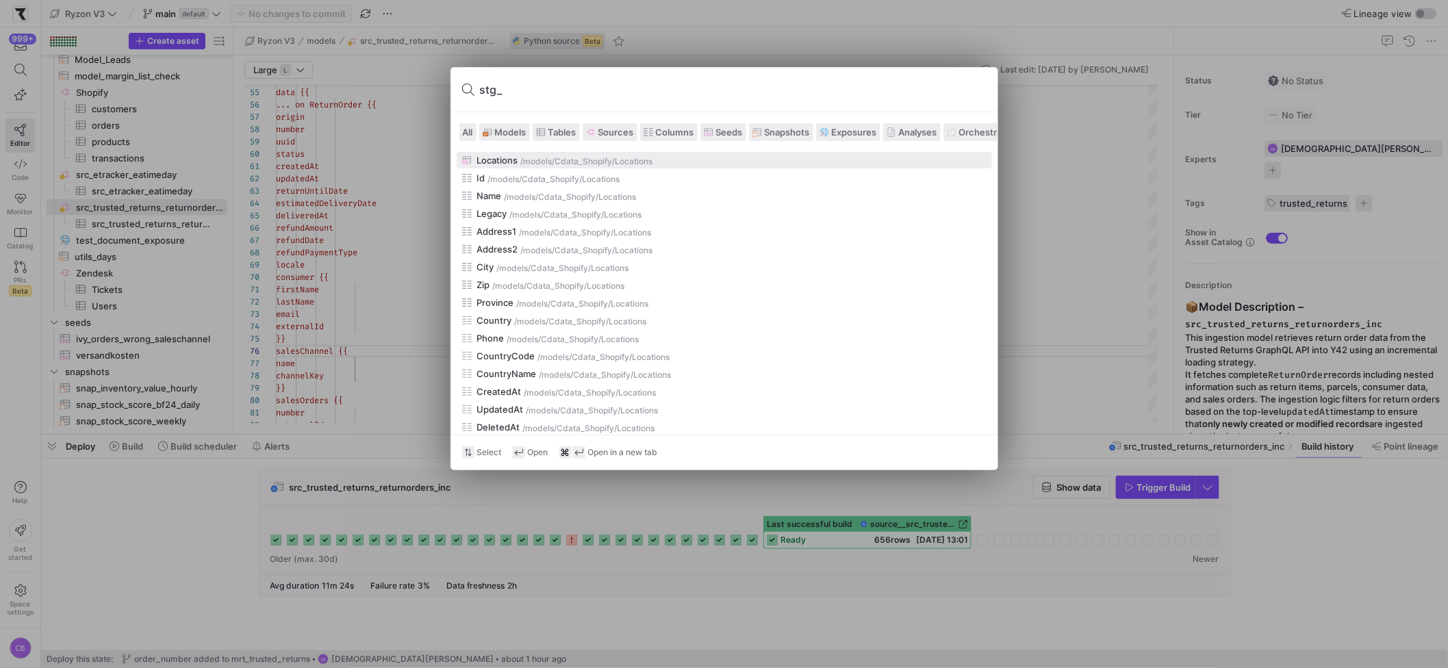
type input "stg_"
click at [512, 136] on span "Models" at bounding box center [511, 132] width 32 height 11
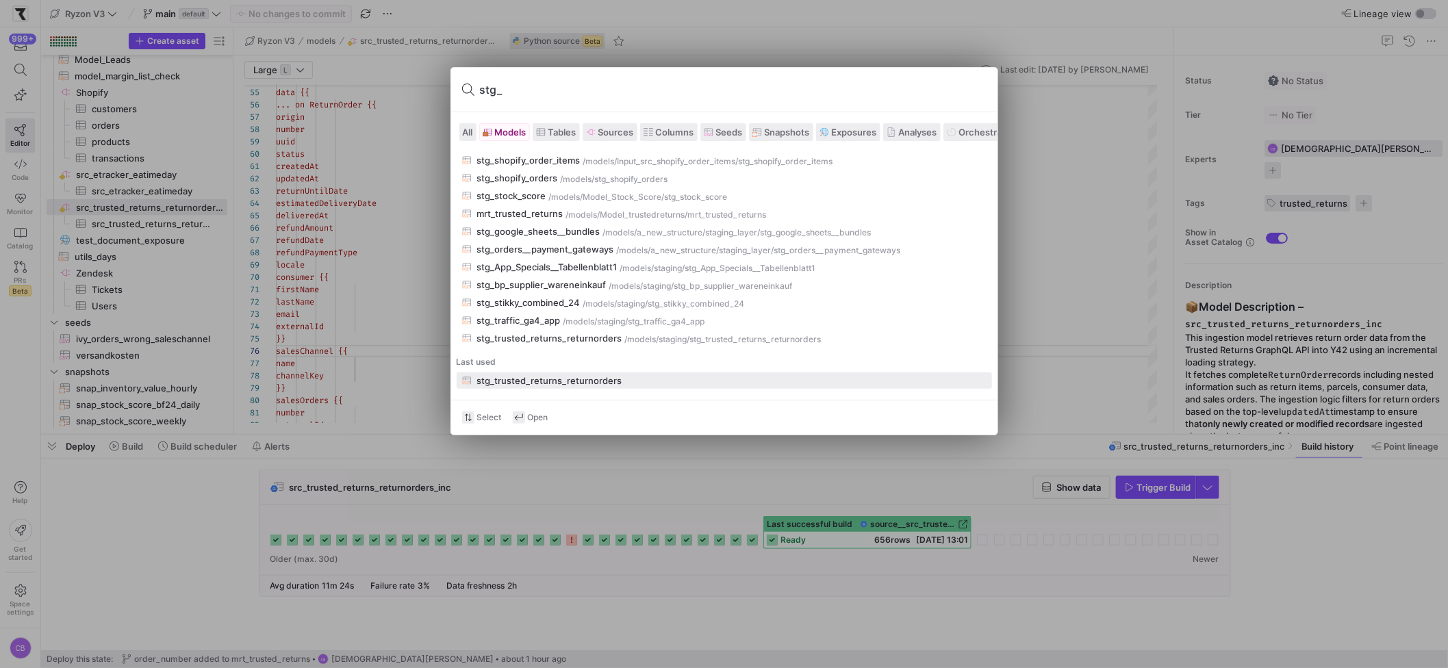
click at [542, 382] on div "stg_trusted_returns_returnorders" at bounding box center [549, 380] width 145 height 11
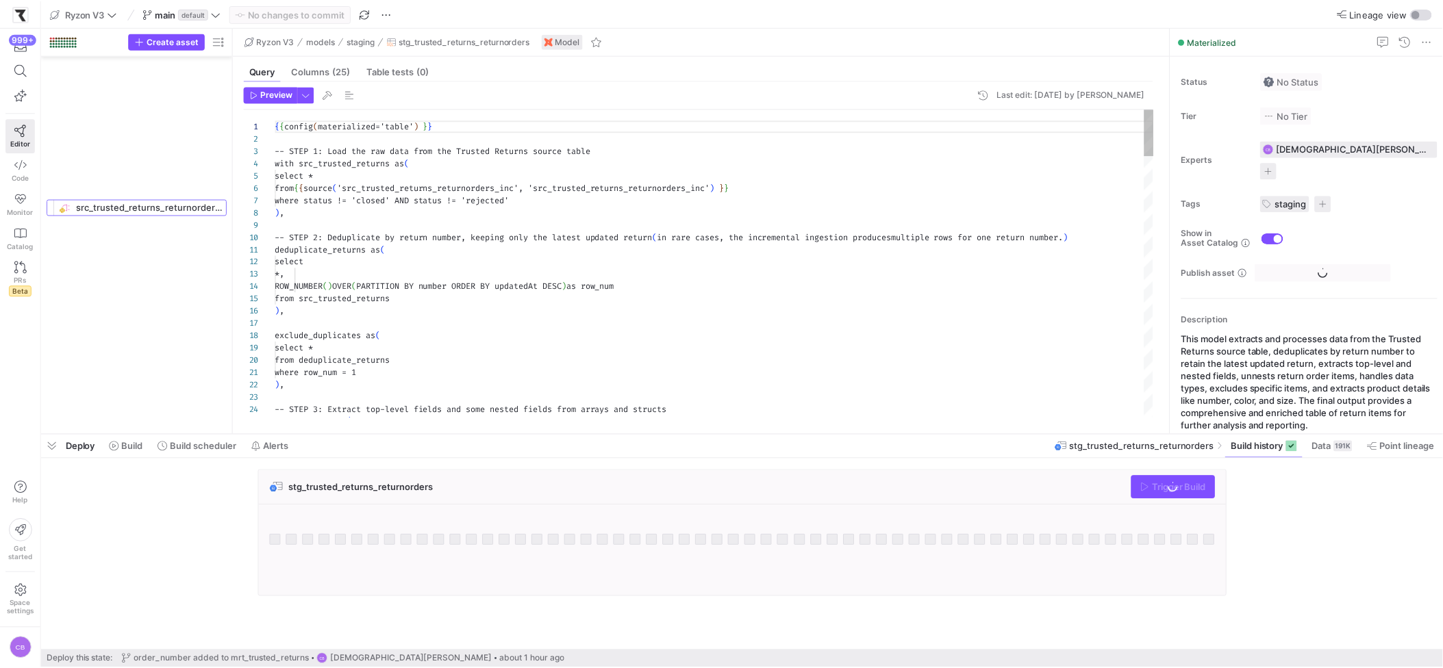
scroll to position [1167, 0]
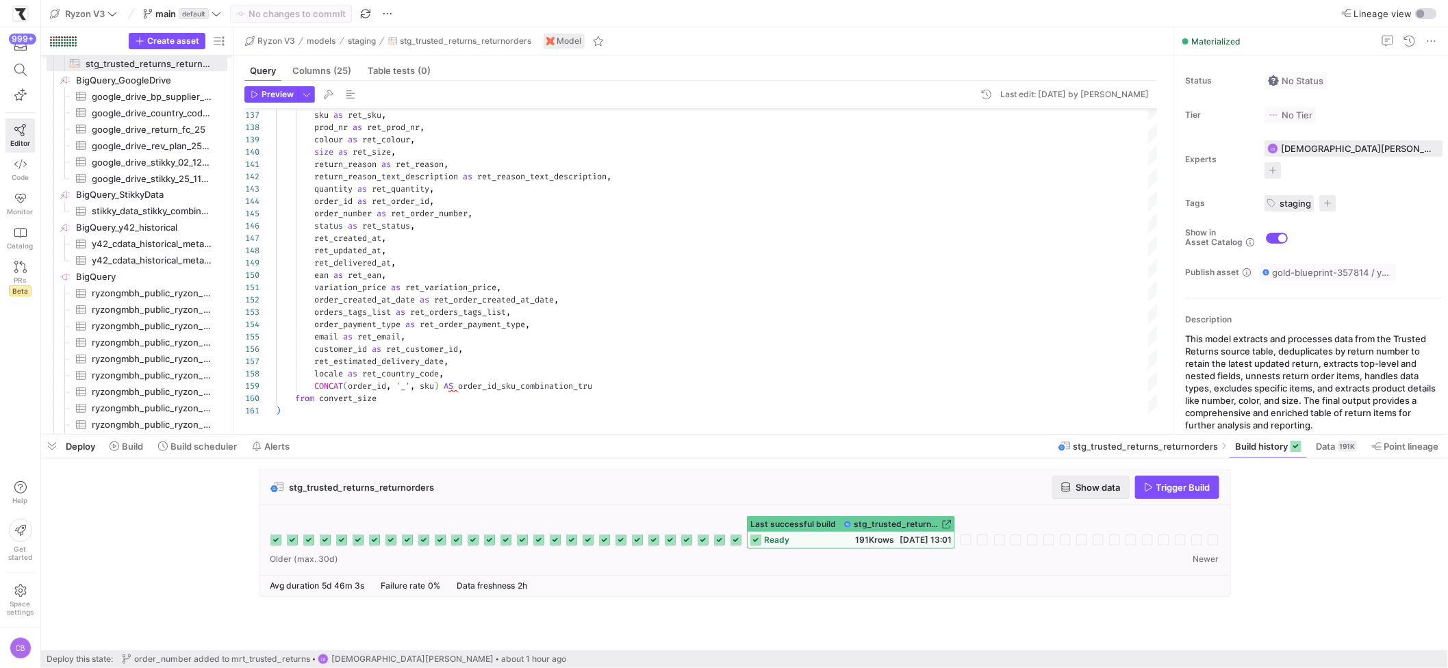
click at [1079, 484] on span "Show data" at bounding box center [1099, 487] width 45 height 11
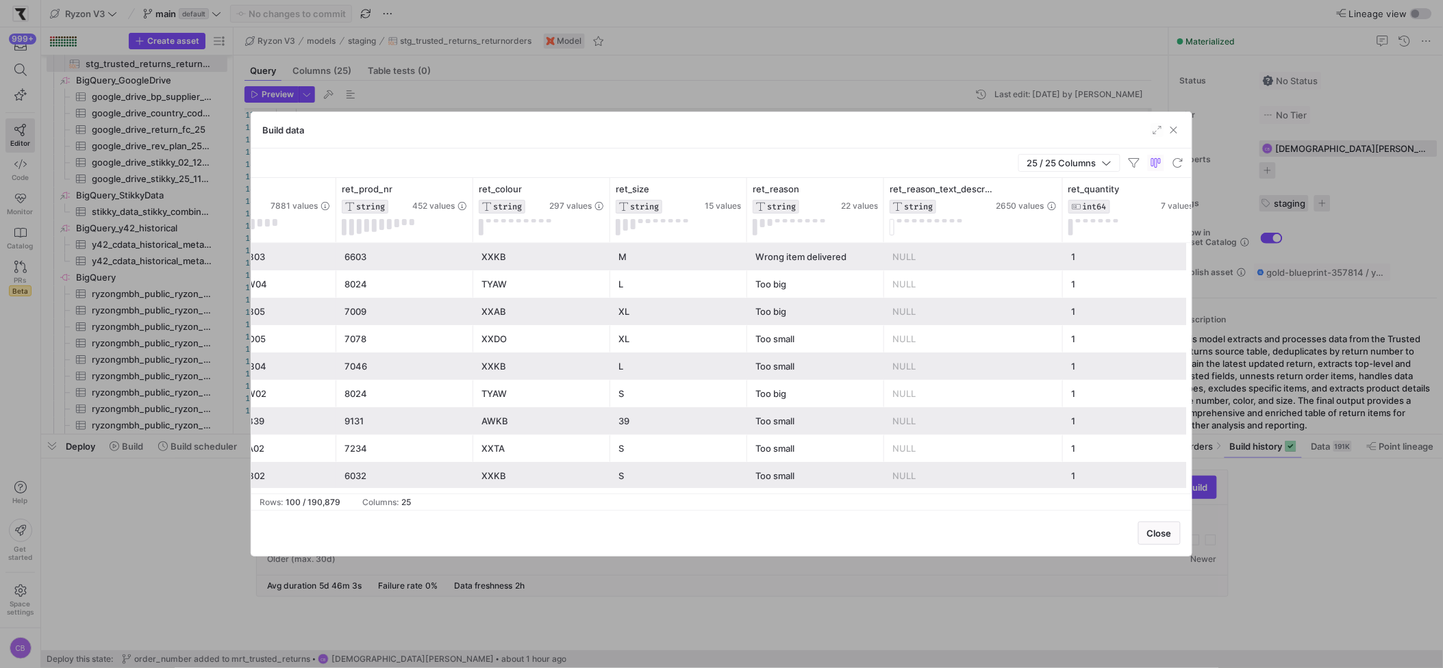
scroll to position [0, 345]
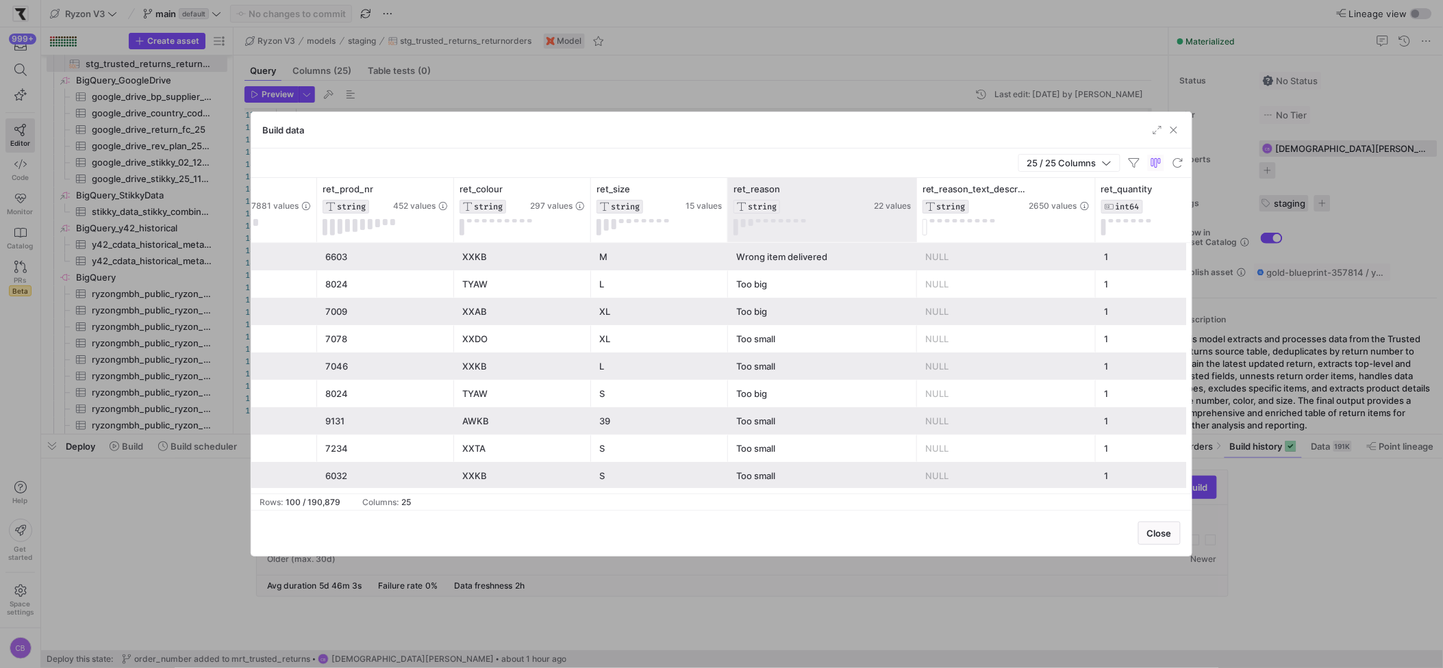
drag, startPoint x: 863, startPoint y: 210, endPoint x: 918, endPoint y: 205, distance: 55.7
click at [918, 204] on div at bounding box center [916, 210] width 5 height 64
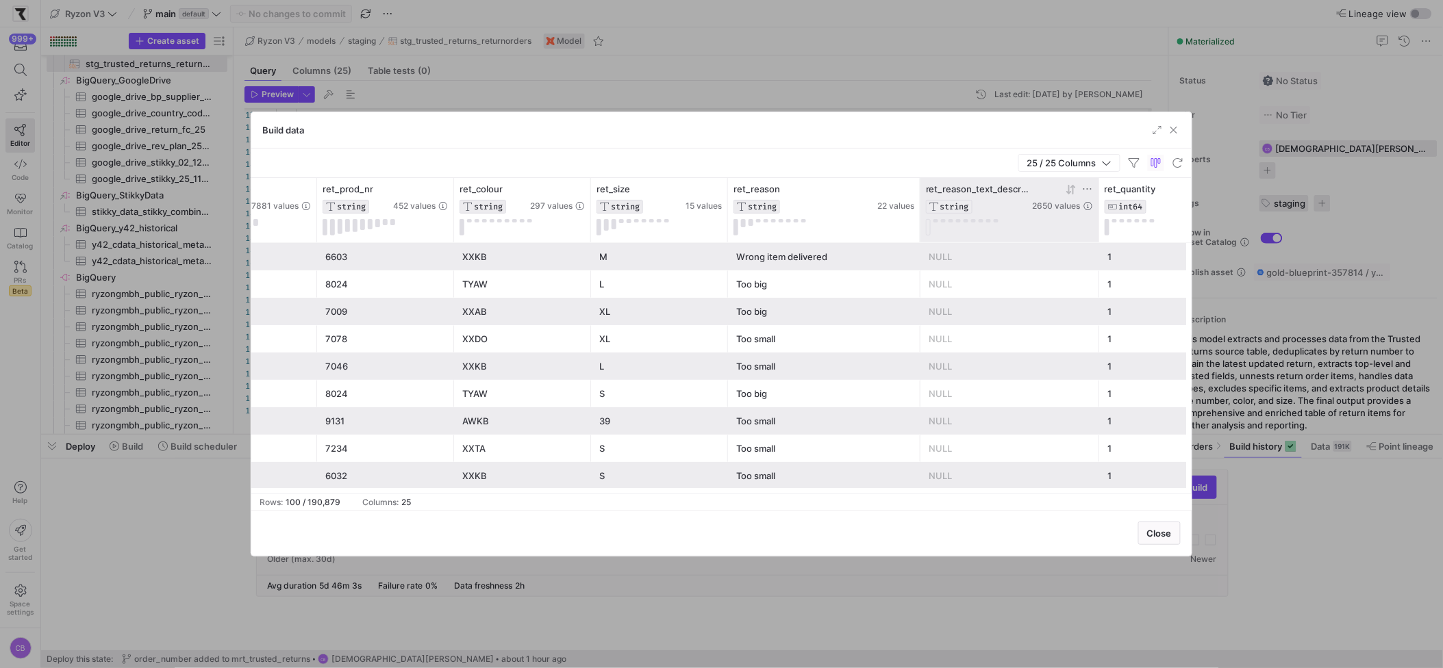
click at [1073, 190] on icon at bounding box center [1072, 189] width 5 height 10
click at [1068, 191] on icon at bounding box center [1068, 190] width 5 height 10
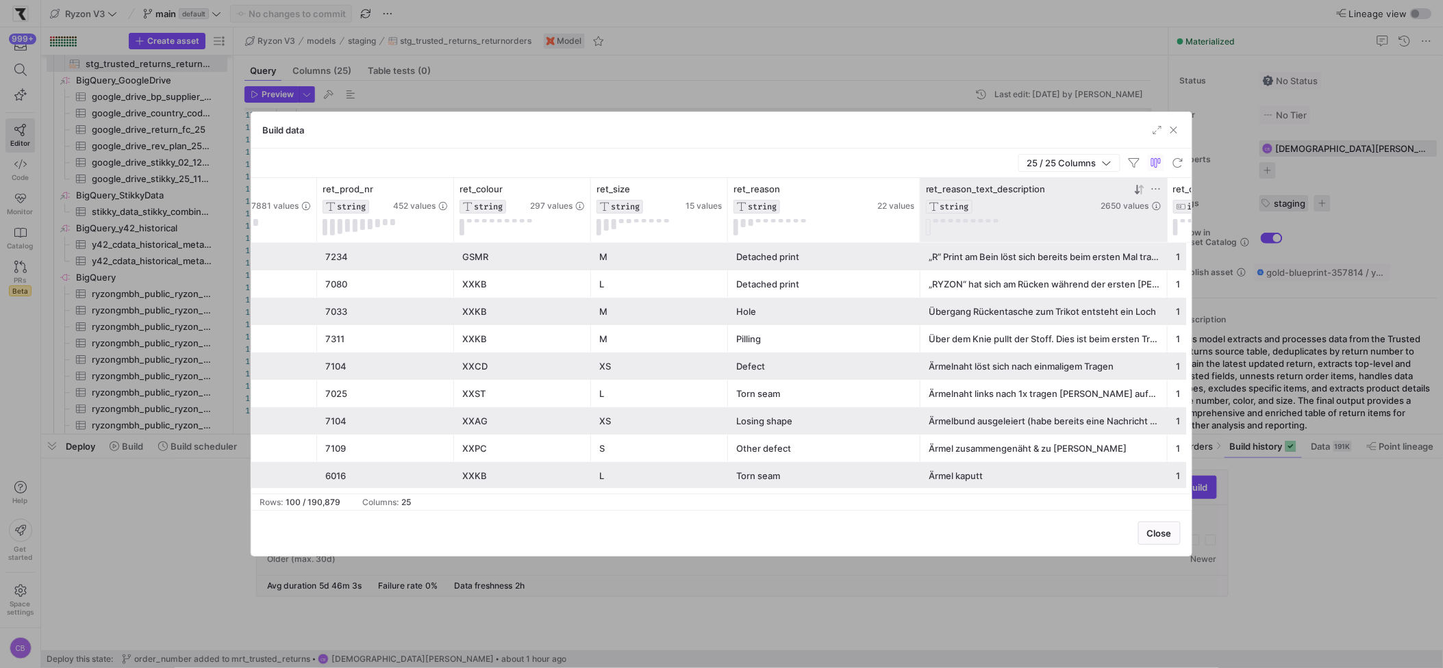
drag, startPoint x: 1097, startPoint y: 215, endPoint x: 1170, endPoint y: 227, distance: 73.5
click at [1170, 227] on div at bounding box center [1166, 210] width 5 height 64
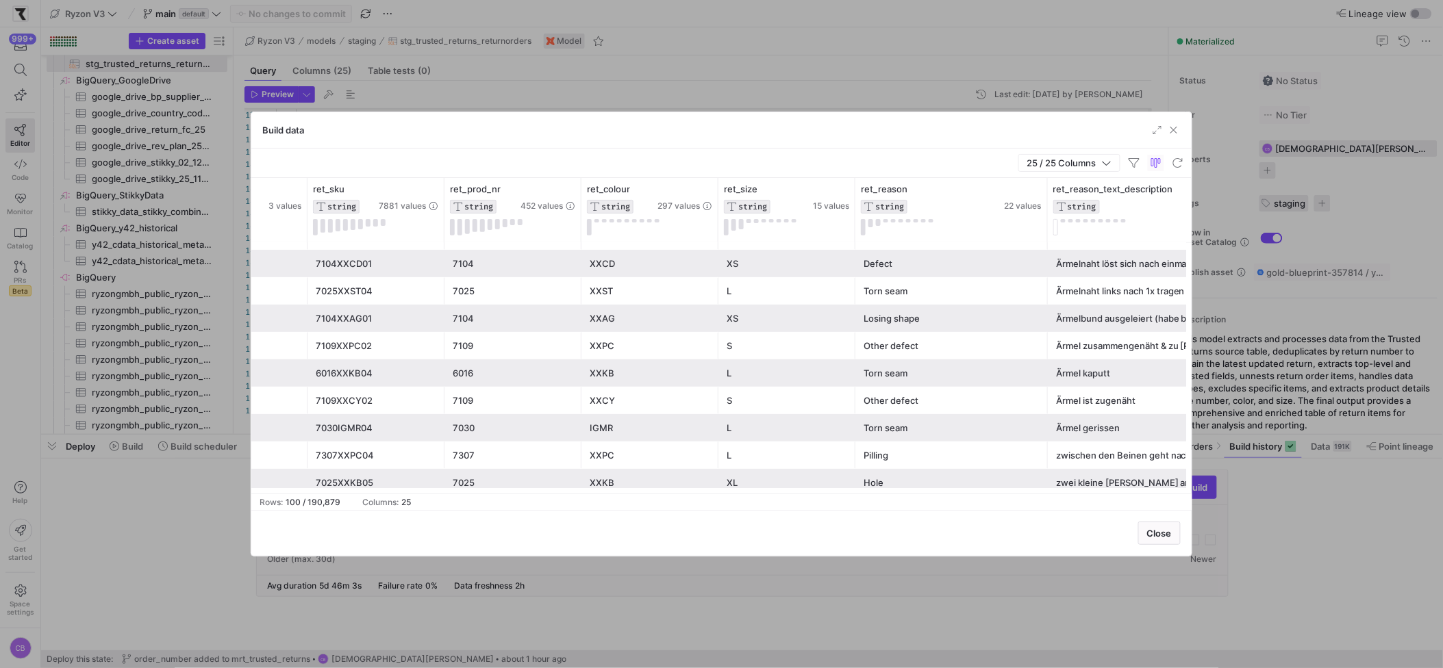
scroll to position [0, 192]
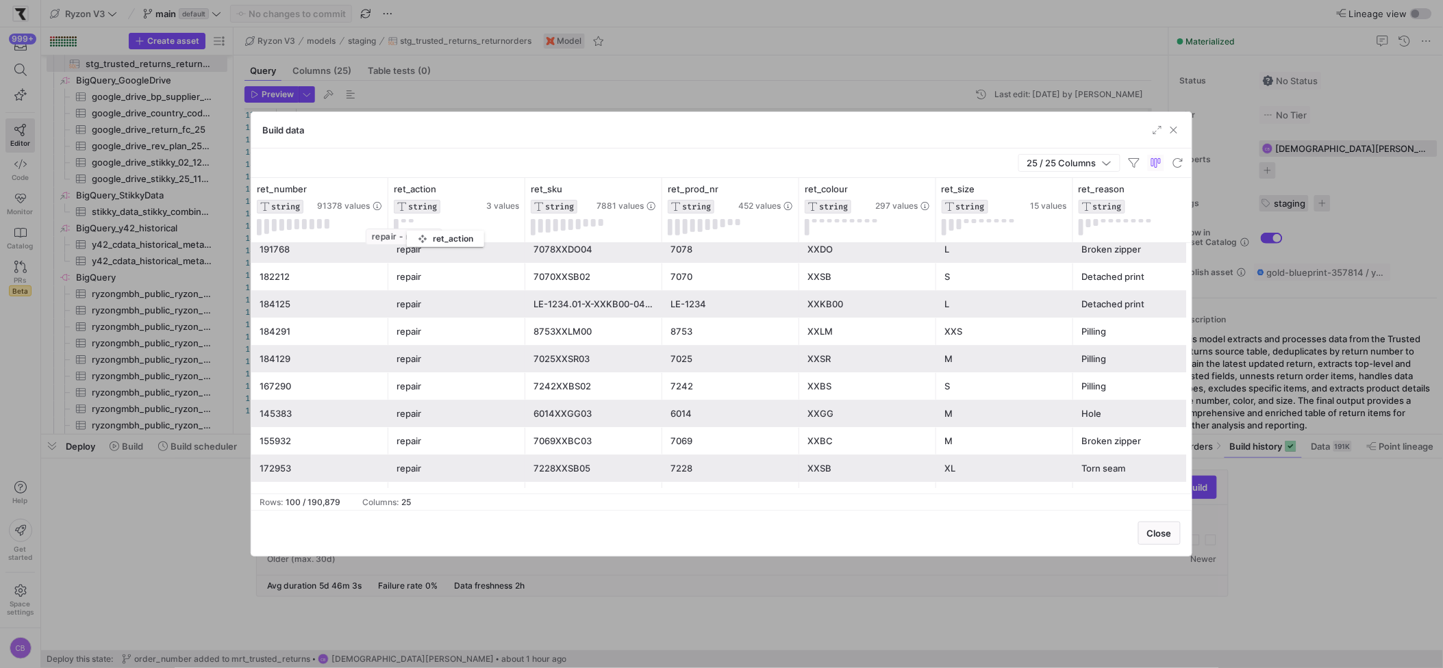
drag, startPoint x: 403, startPoint y: 221, endPoint x: 415, endPoint y: 231, distance: 15.1
click at [415, 231] on div "Build data 25 / 25 Columns Drag here to set row groups Drag here to set column …" at bounding box center [721, 334] width 1443 height 668
click at [398, 224] on button at bounding box center [396, 227] width 5 height 16
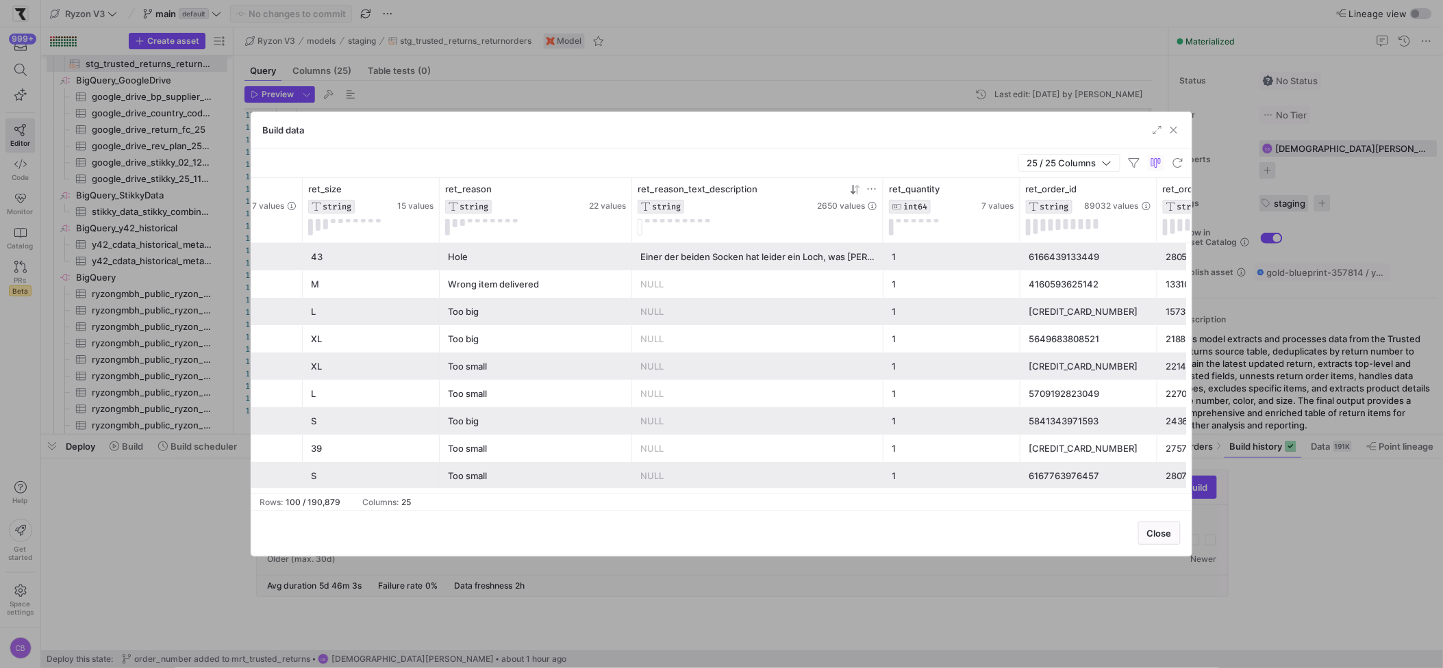
click at [858, 189] on icon at bounding box center [855, 189] width 11 height 11
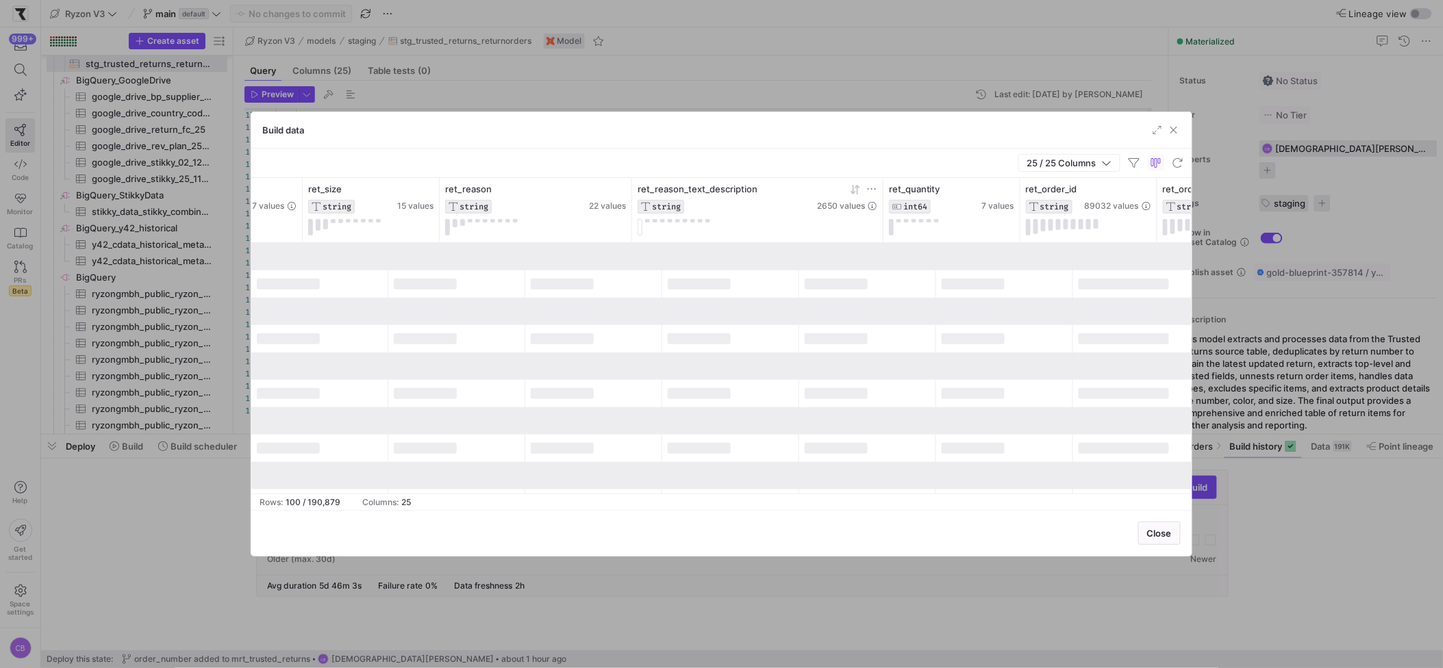
click at [858, 189] on icon at bounding box center [855, 189] width 11 height 11
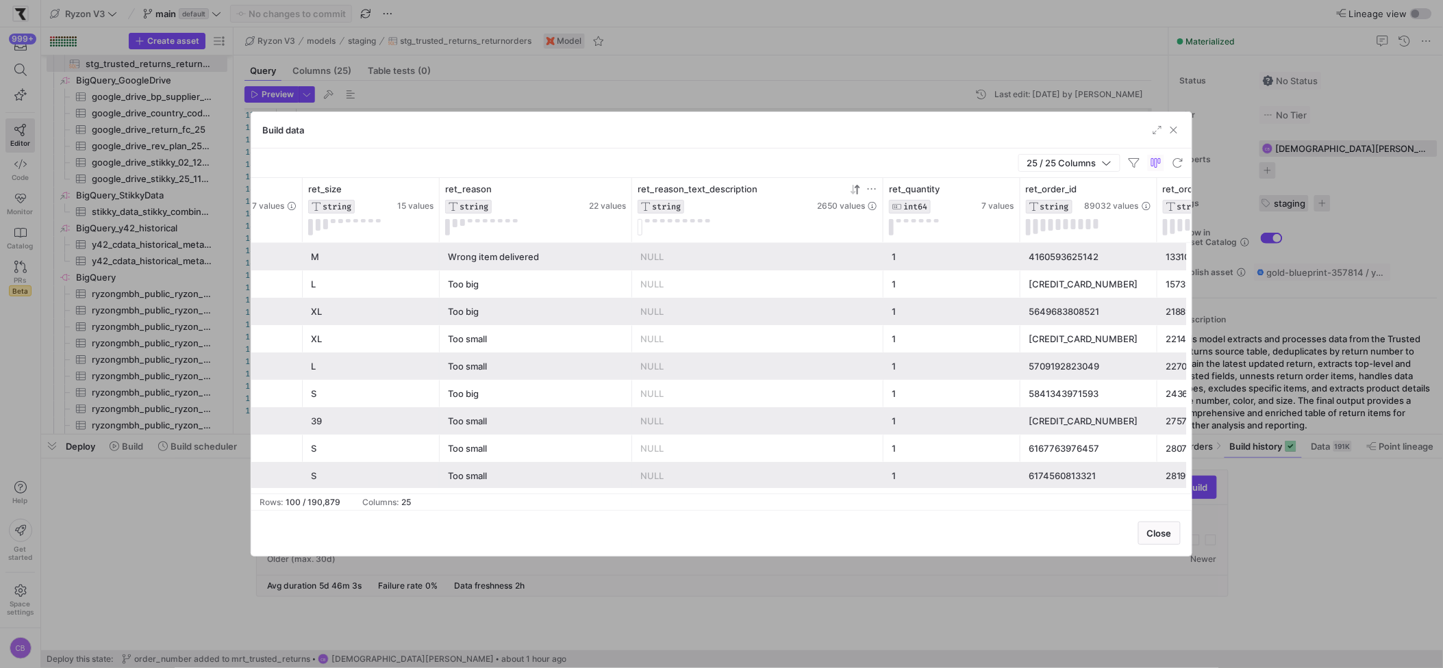
click at [854, 192] on icon at bounding box center [855, 189] width 11 height 11
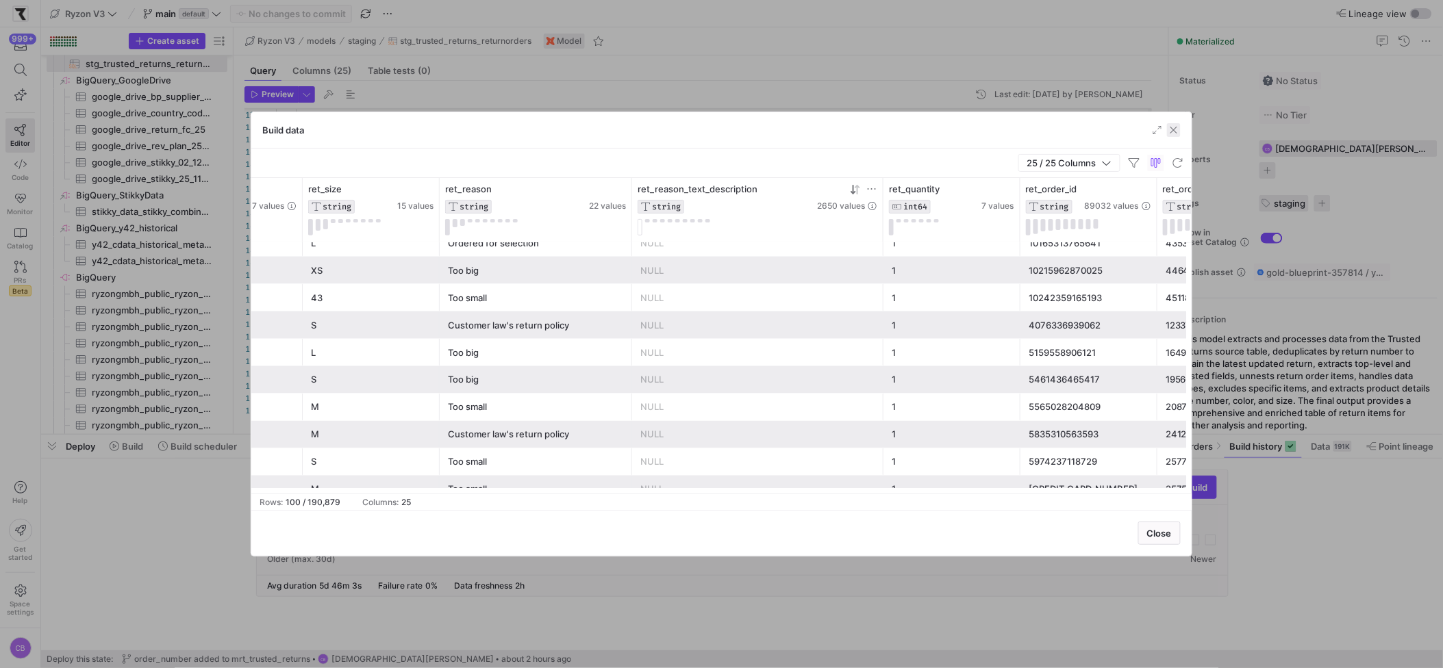
click at [1179, 135] on span "button" at bounding box center [1174, 130] width 14 height 14
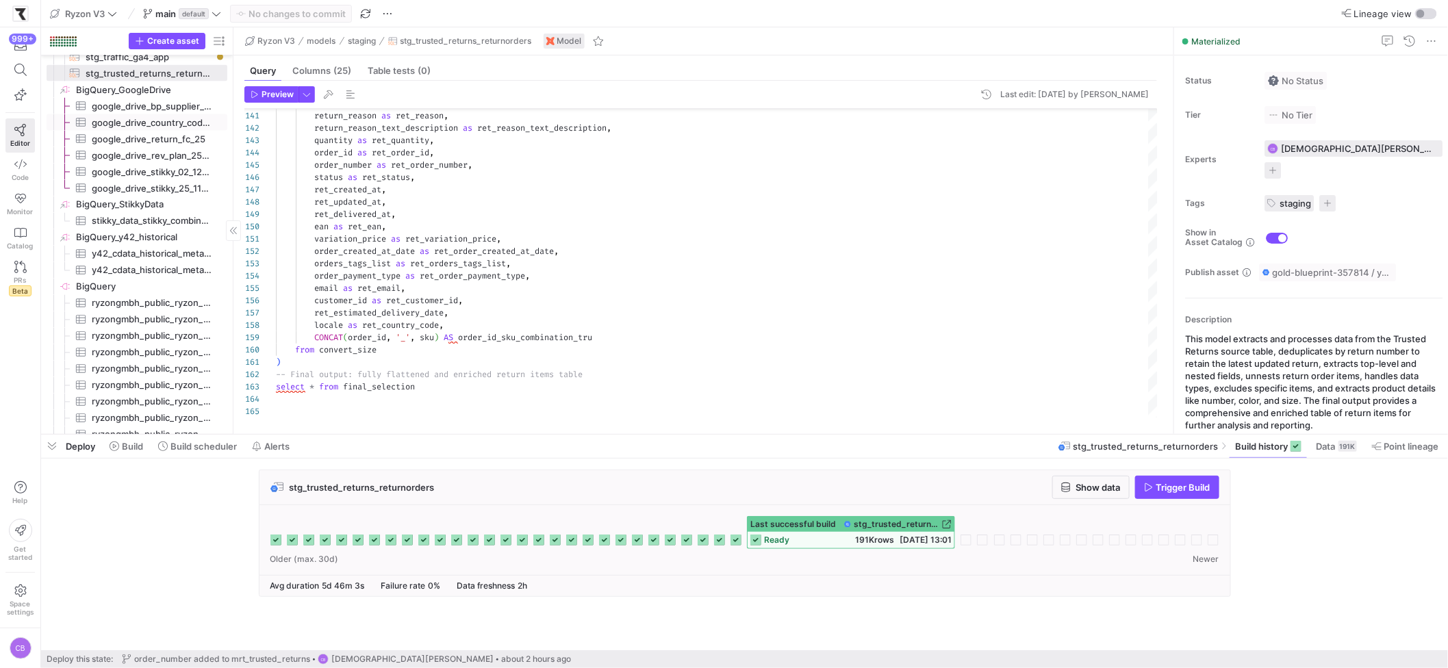
scroll to position [1148, 0]
click at [156, 66] on span "stg_traffic_ga4_app​​​​​​​​​​" at bounding box center [149, 67] width 126 height 16
type textarea "{{ config(materialized = 'table') }} with ga4_traffic as ( select * from {{ sou…"
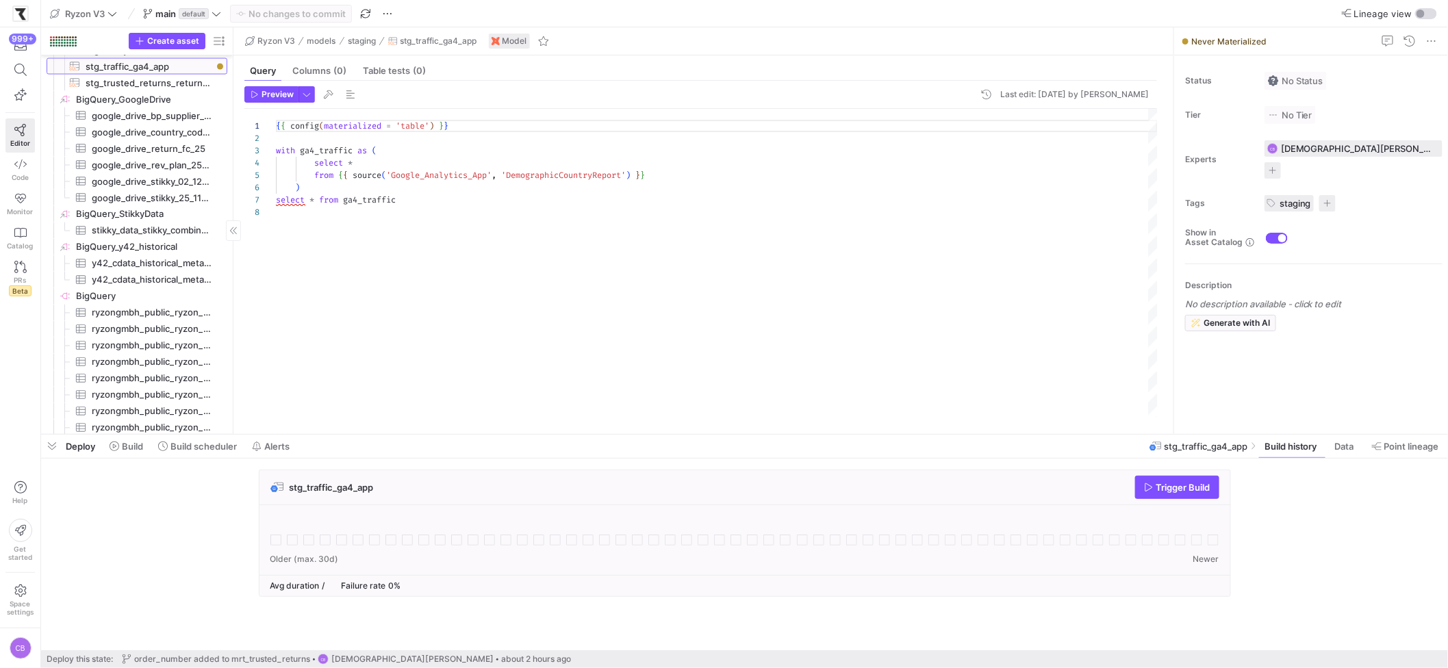
scroll to position [836, 0]
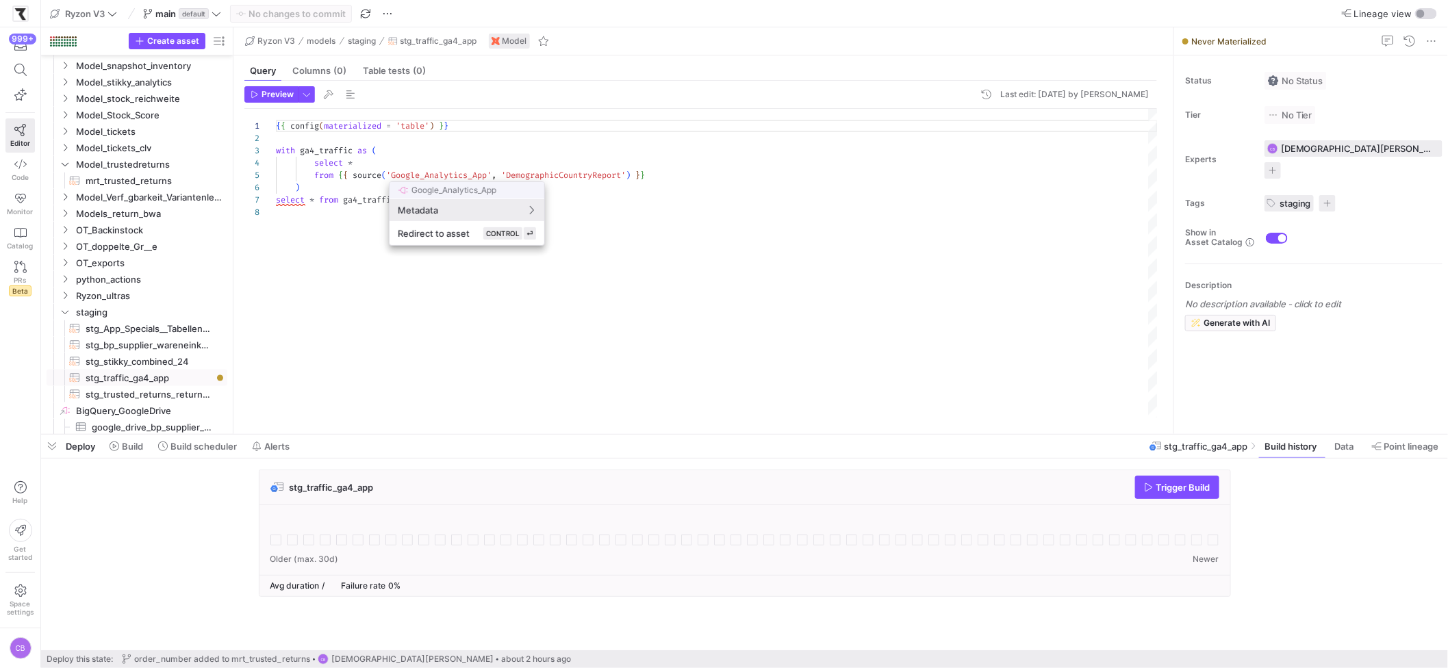
click at [457, 345] on div at bounding box center [724, 334] width 1448 height 668
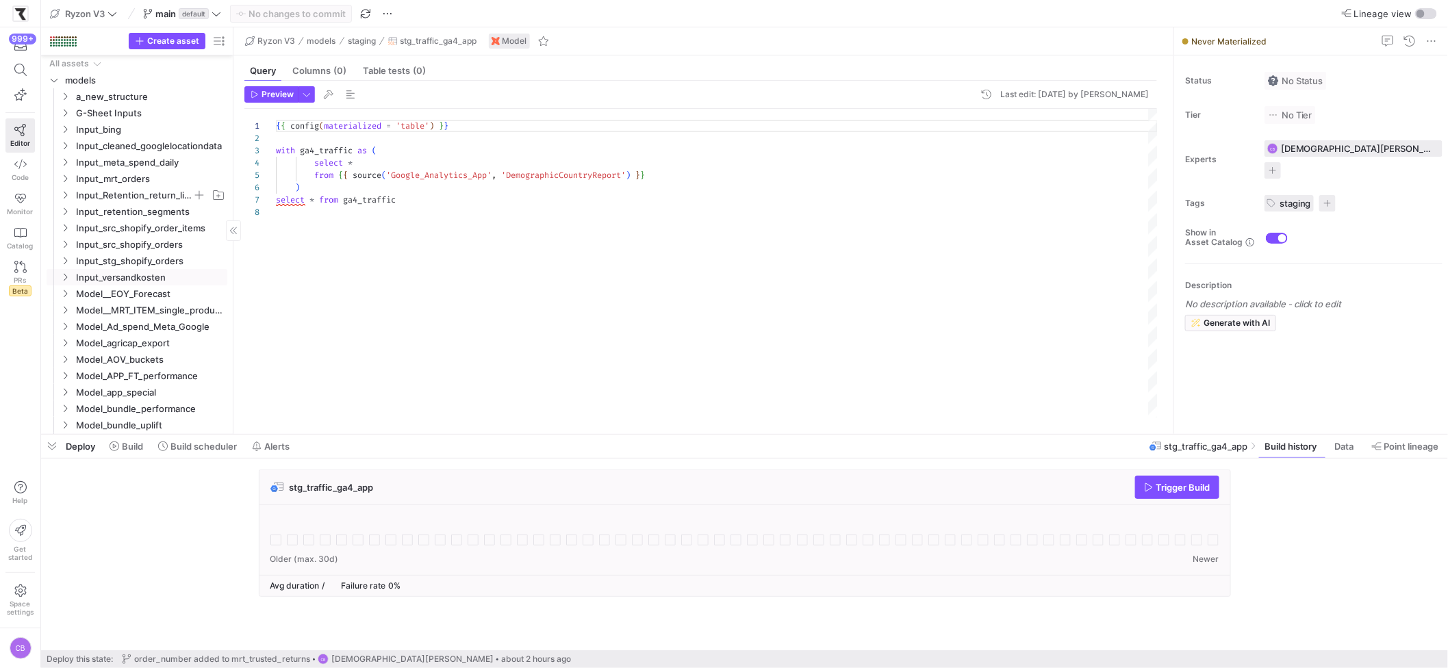
scroll to position [9, 0]
click at [66, 88] on icon "Press SPACE to select this row." at bounding box center [65, 88] width 3 height 8
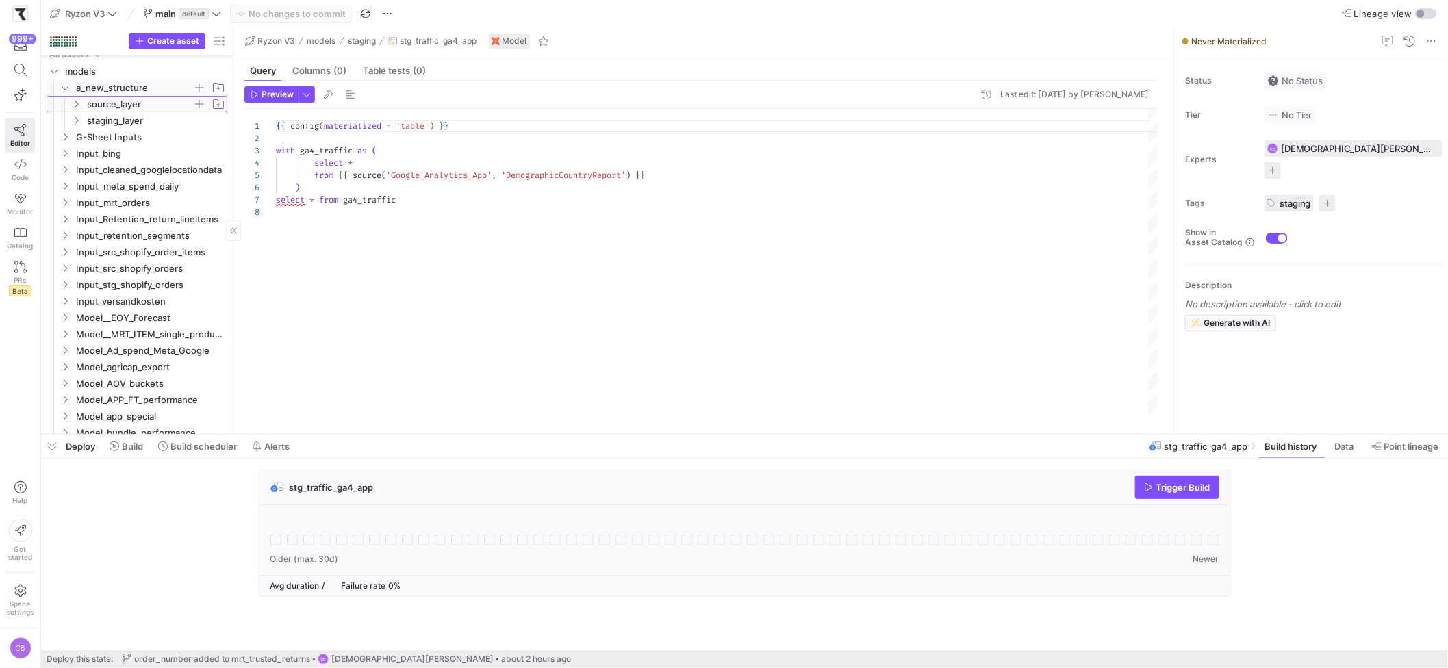
click at [77, 101] on icon "Press SPACE to select this row." at bounding box center [76, 104] width 10 height 8
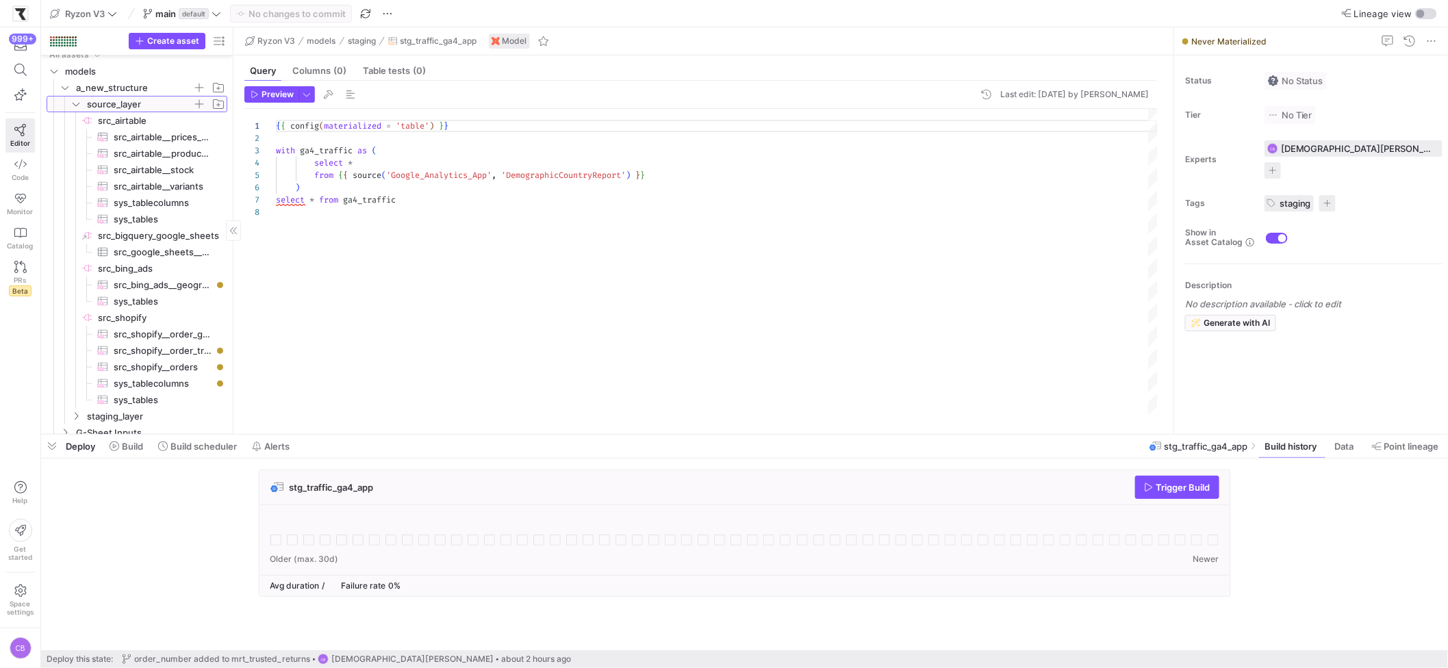
click at [77, 101] on icon at bounding box center [76, 104] width 10 height 8
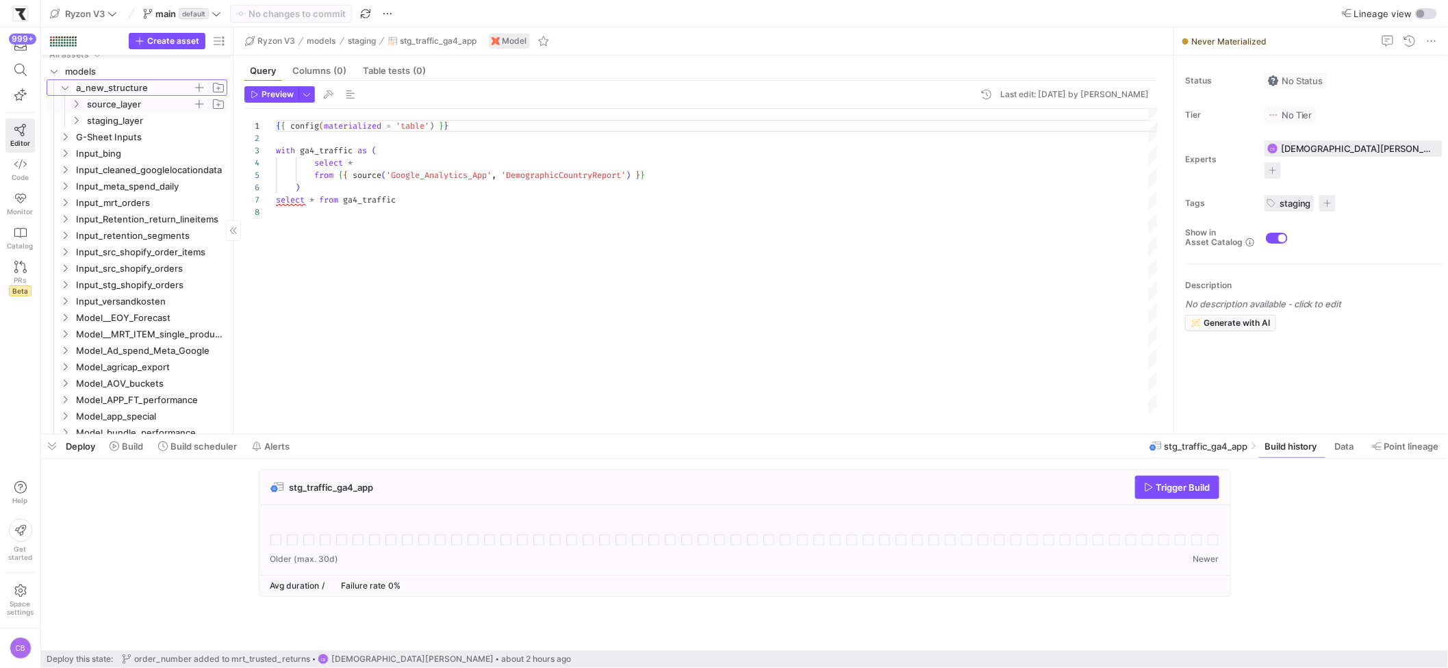
click at [67, 89] on icon "Press SPACE to select this row." at bounding box center [65, 88] width 10 height 8
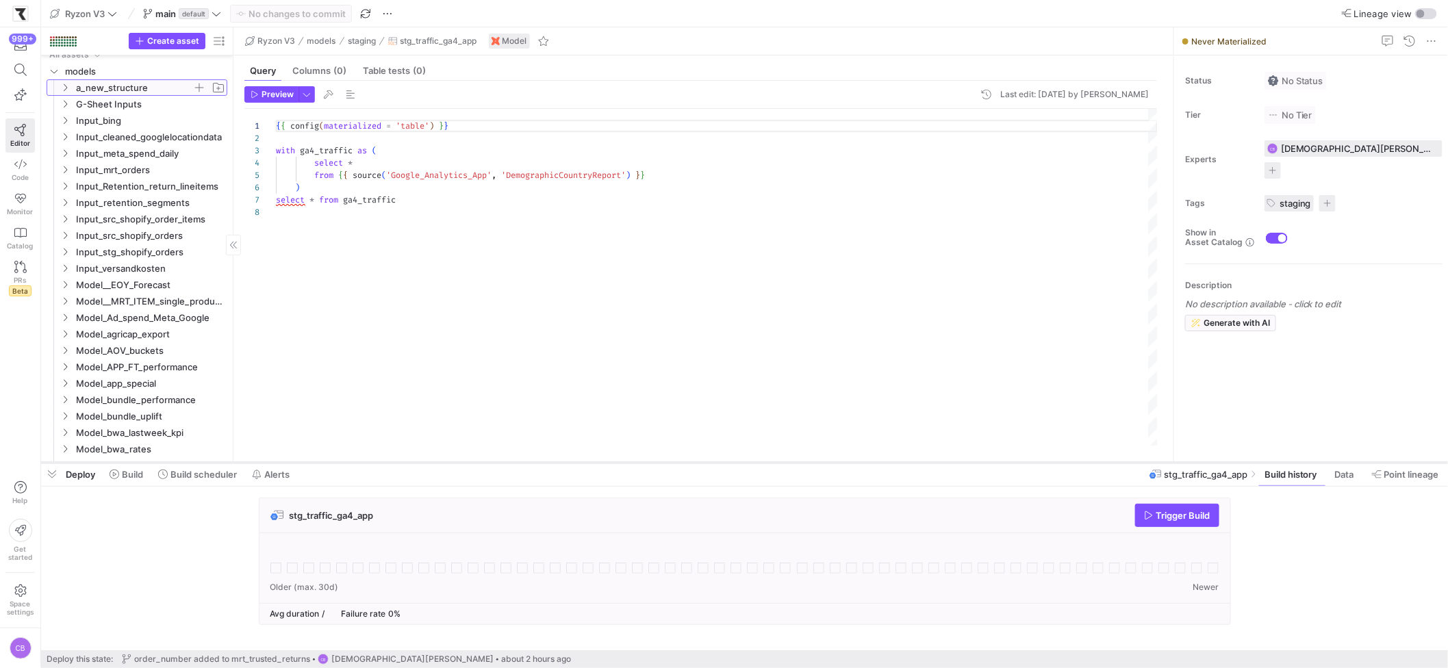
drag, startPoint x: 467, startPoint y: 434, endPoint x: 480, endPoint y: 462, distance: 30.9
click at [480, 462] on div at bounding box center [744, 462] width 1407 height 5
click at [208, 475] on span "Build scheduler" at bounding box center [204, 474] width 66 height 11
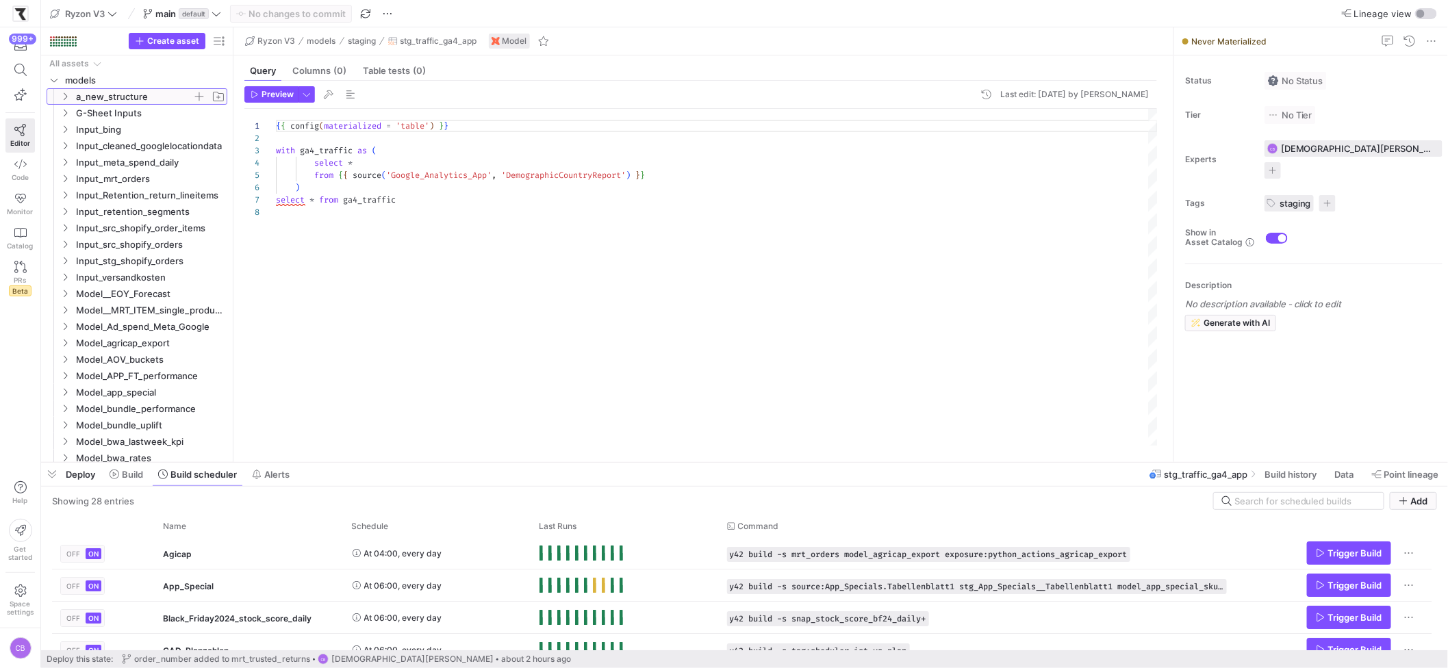
click at [64, 95] on icon "Press SPACE to select this row." at bounding box center [65, 96] width 10 height 8
click at [77, 114] on icon "Press SPACE to select this row." at bounding box center [76, 113] width 10 height 8
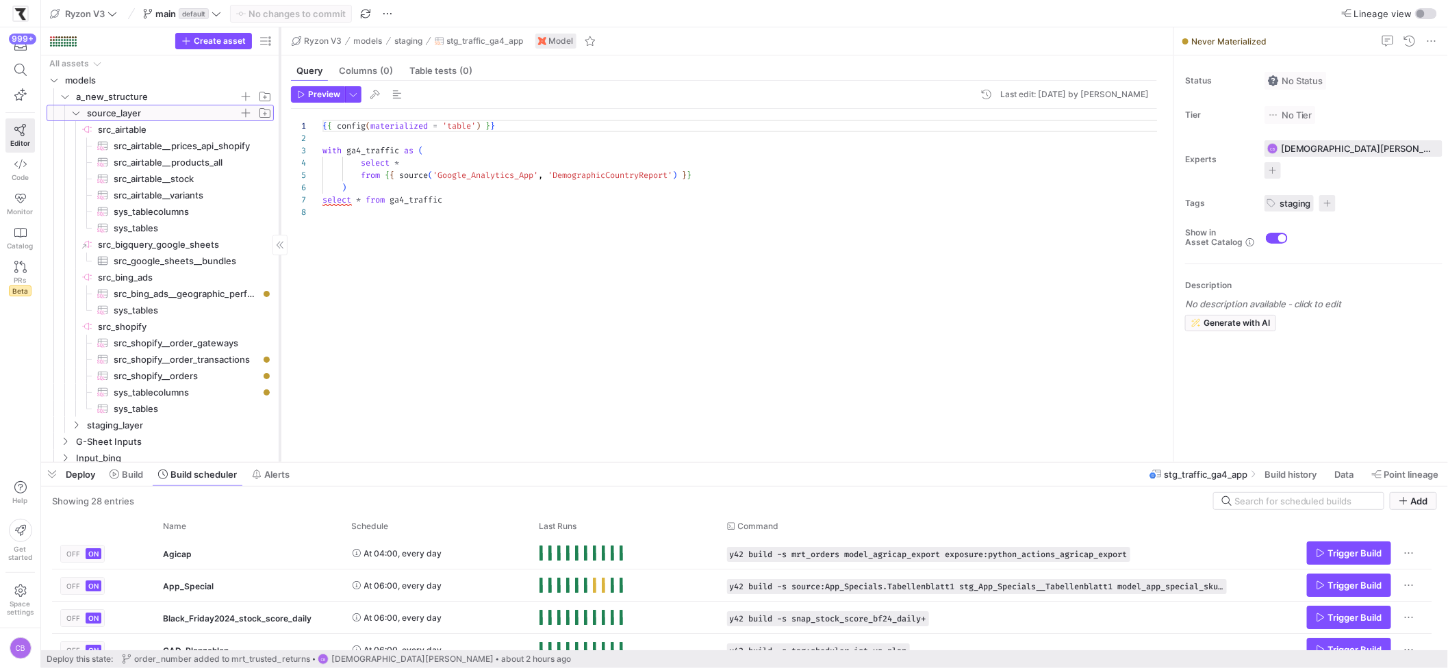
drag, startPoint x: 231, startPoint y: 346, endPoint x: 279, endPoint y: 350, distance: 47.4
click at [279, 350] on div at bounding box center [279, 244] width 1 height 435
click at [219, 361] on span "src_shopify__order_transactions​​​​​​​​​" at bounding box center [186, 360] width 145 height 16
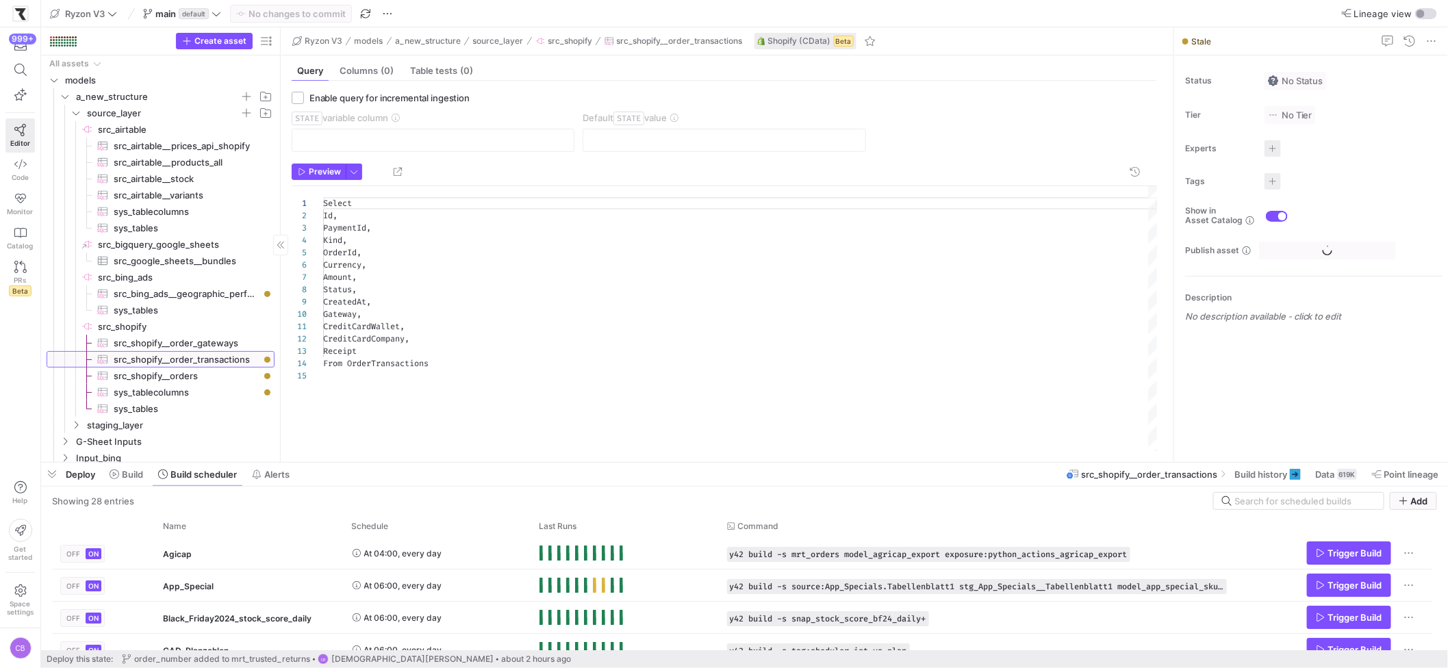
scroll to position [123, 0]
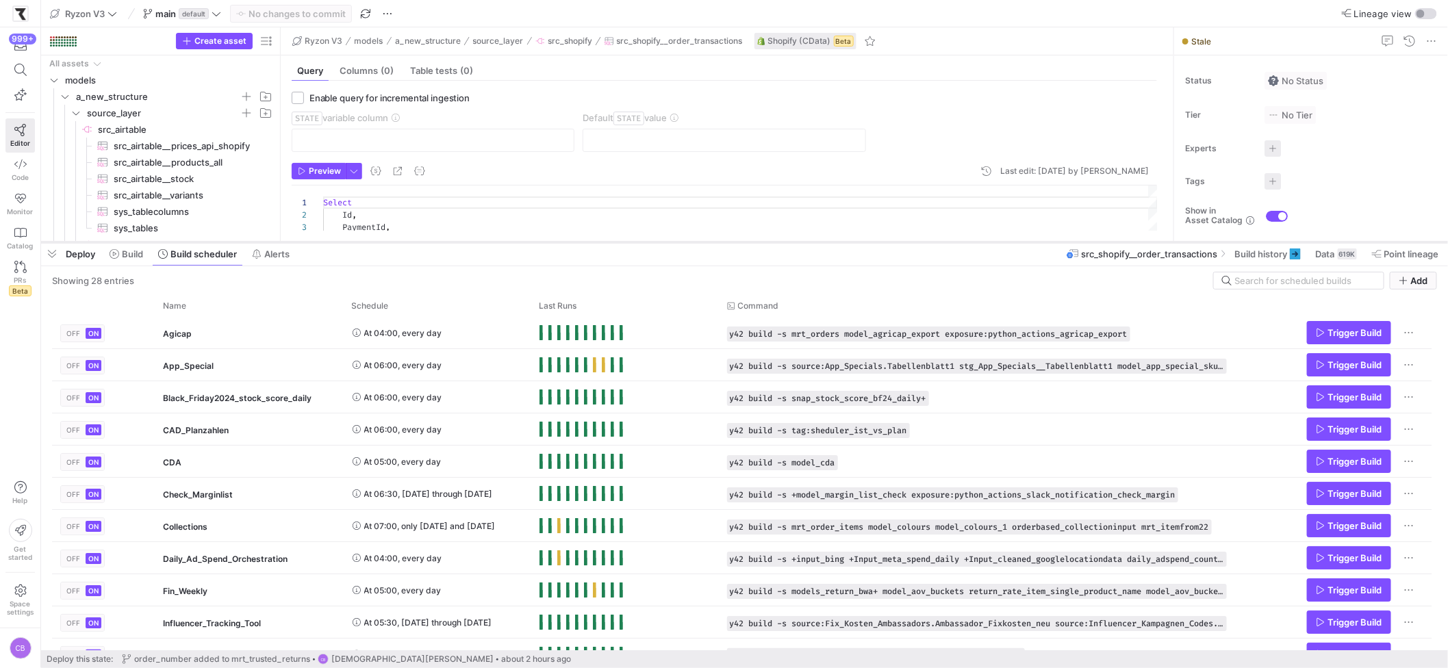
drag, startPoint x: 542, startPoint y: 461, endPoint x: 537, endPoint y: 240, distance: 220.6
click at [537, 240] on div at bounding box center [744, 242] width 1407 height 5
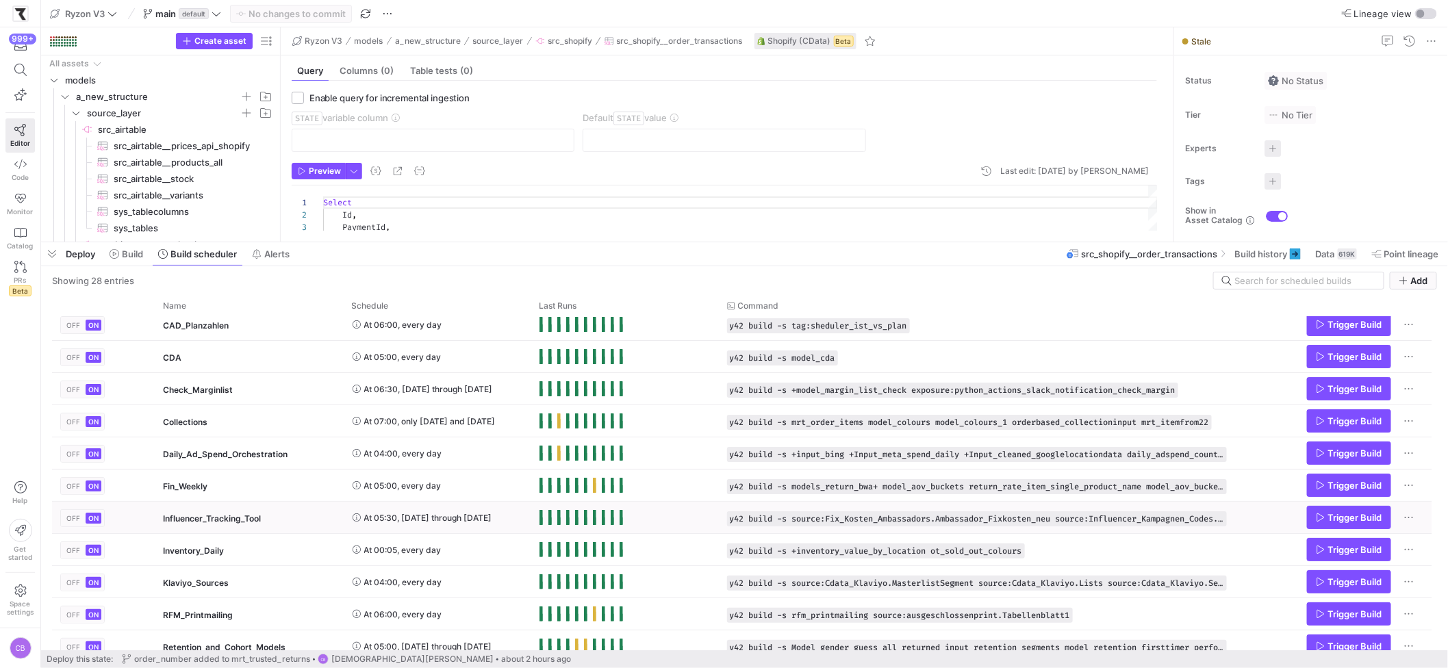
scroll to position [95, 0]
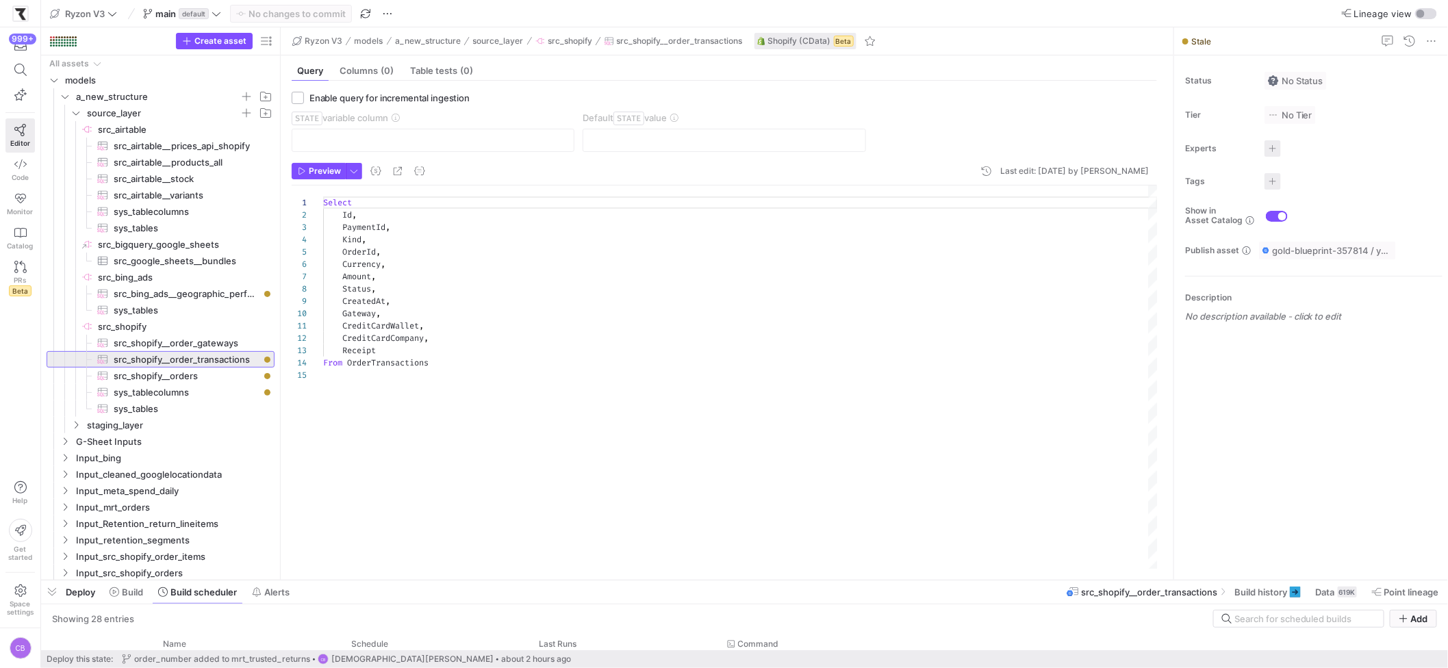
drag, startPoint x: 602, startPoint y: 240, endPoint x: 602, endPoint y: 573, distance: 332.2
click at [602, 579] on div at bounding box center [744, 580] width 1407 height 5
drag, startPoint x: 441, startPoint y: 578, endPoint x: 444, endPoint y: 379, distance: 199.3
click at [444, 578] on div at bounding box center [744, 580] width 1407 height 5
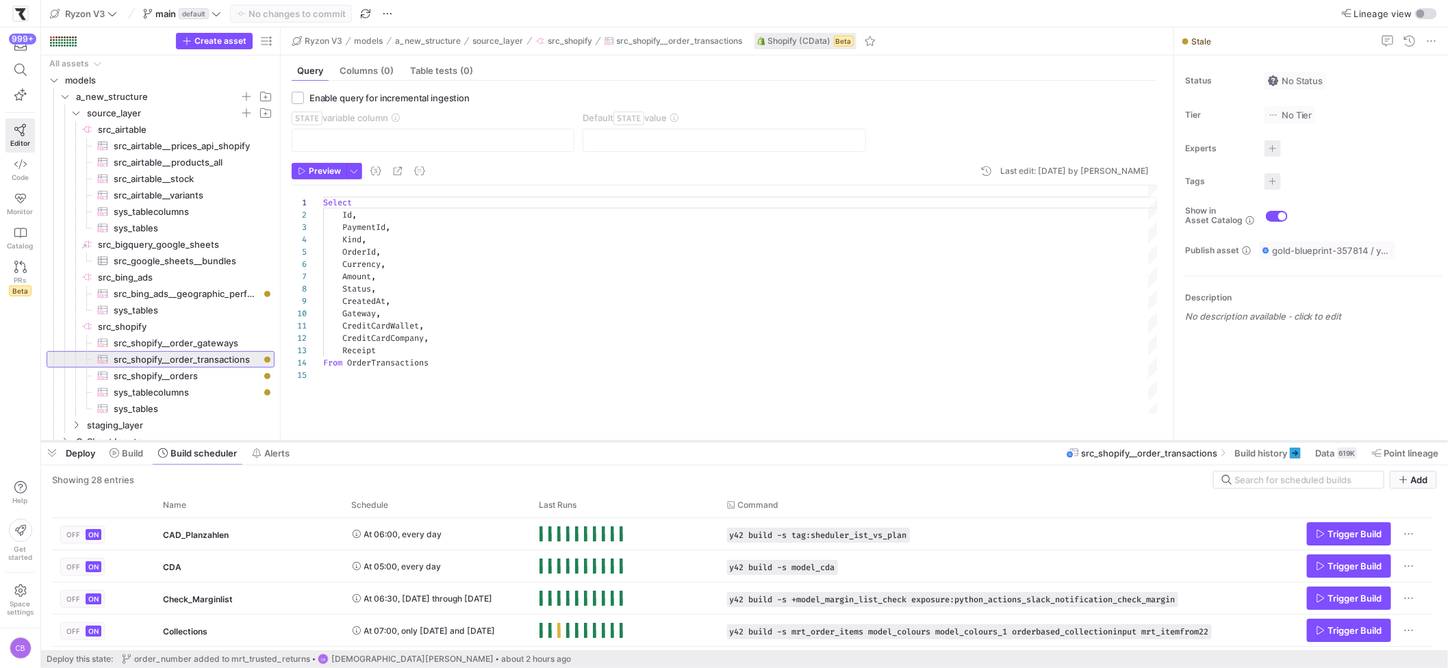
drag, startPoint x: 646, startPoint y: 382, endPoint x: 656, endPoint y: 442, distance: 61.0
click at [656, 442] on div at bounding box center [744, 441] width 1407 height 5
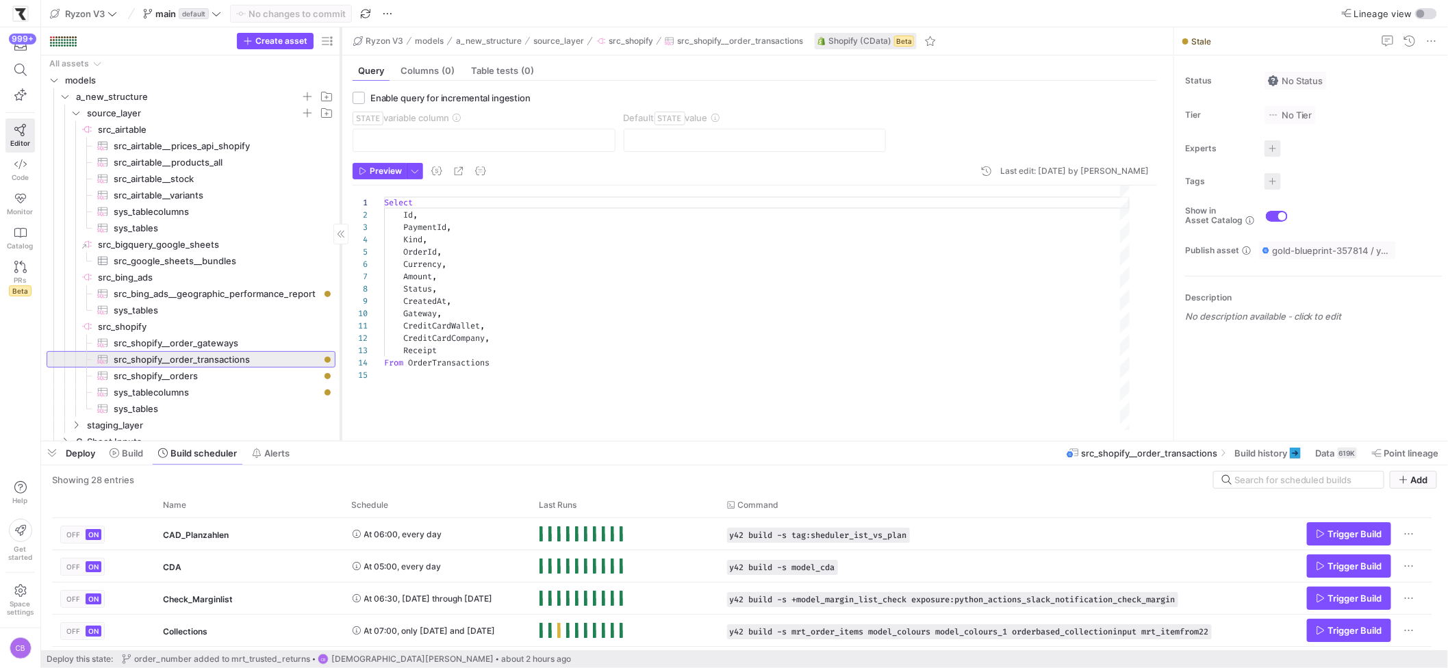
drag, startPoint x: 279, startPoint y: 261, endPoint x: 340, endPoint y: 279, distance: 63.5
click at [341, 279] on div at bounding box center [341, 234] width 1 height 414
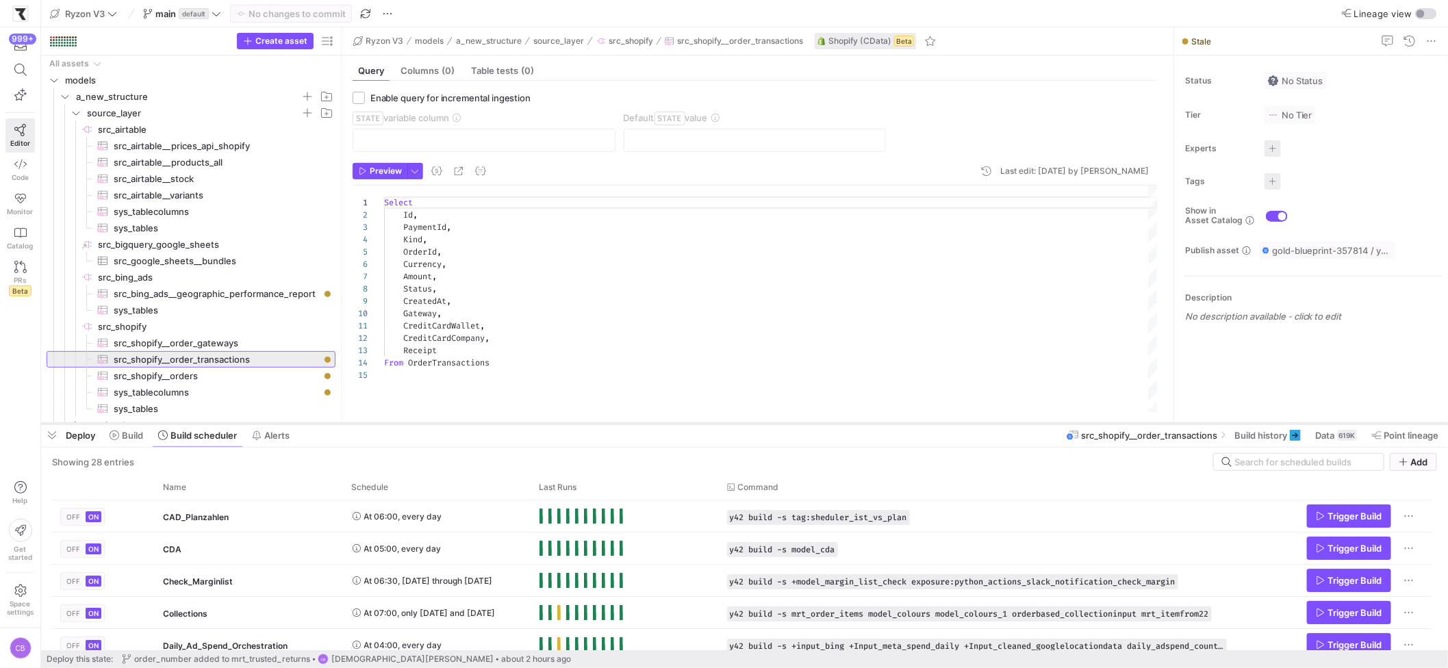
drag, startPoint x: 483, startPoint y: 441, endPoint x: 484, endPoint y: 423, distance: 17.9
click at [484, 423] on div at bounding box center [744, 423] width 1407 height 5
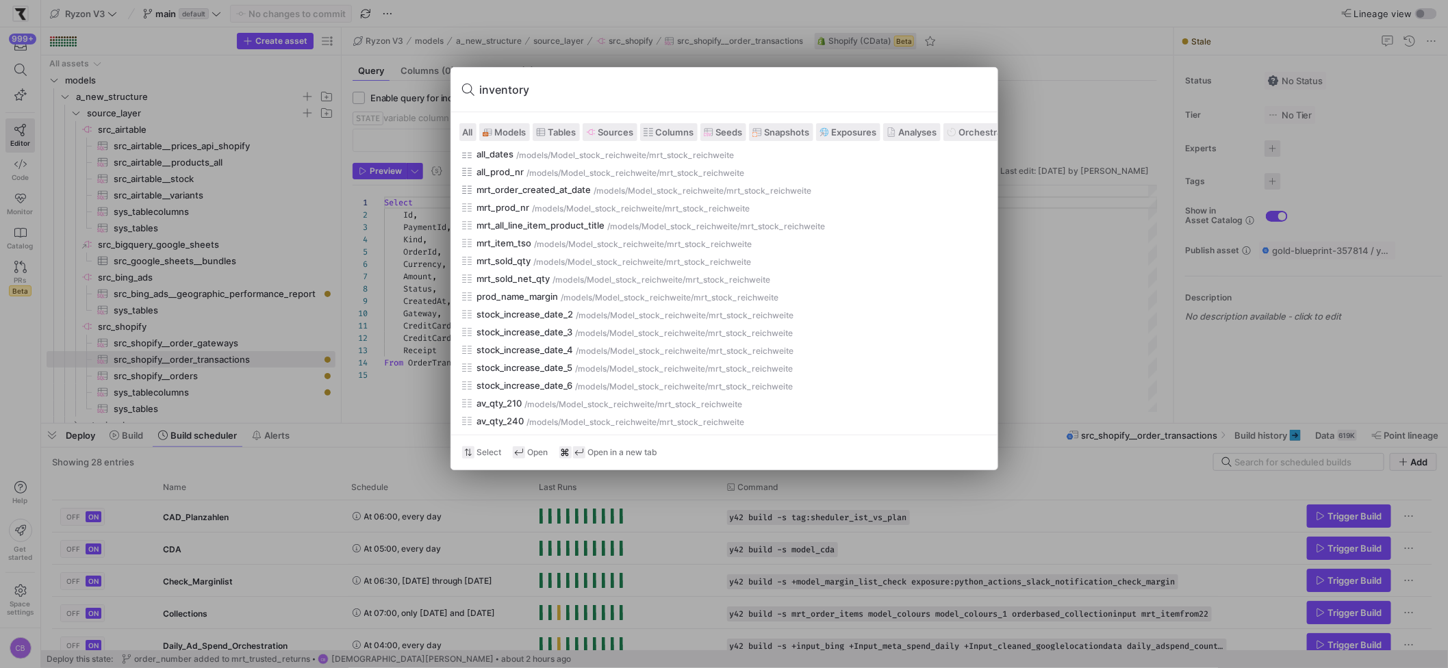
scroll to position [2254, 0]
type input "inventory"
click at [518, 134] on span "Models" at bounding box center [511, 132] width 32 height 11
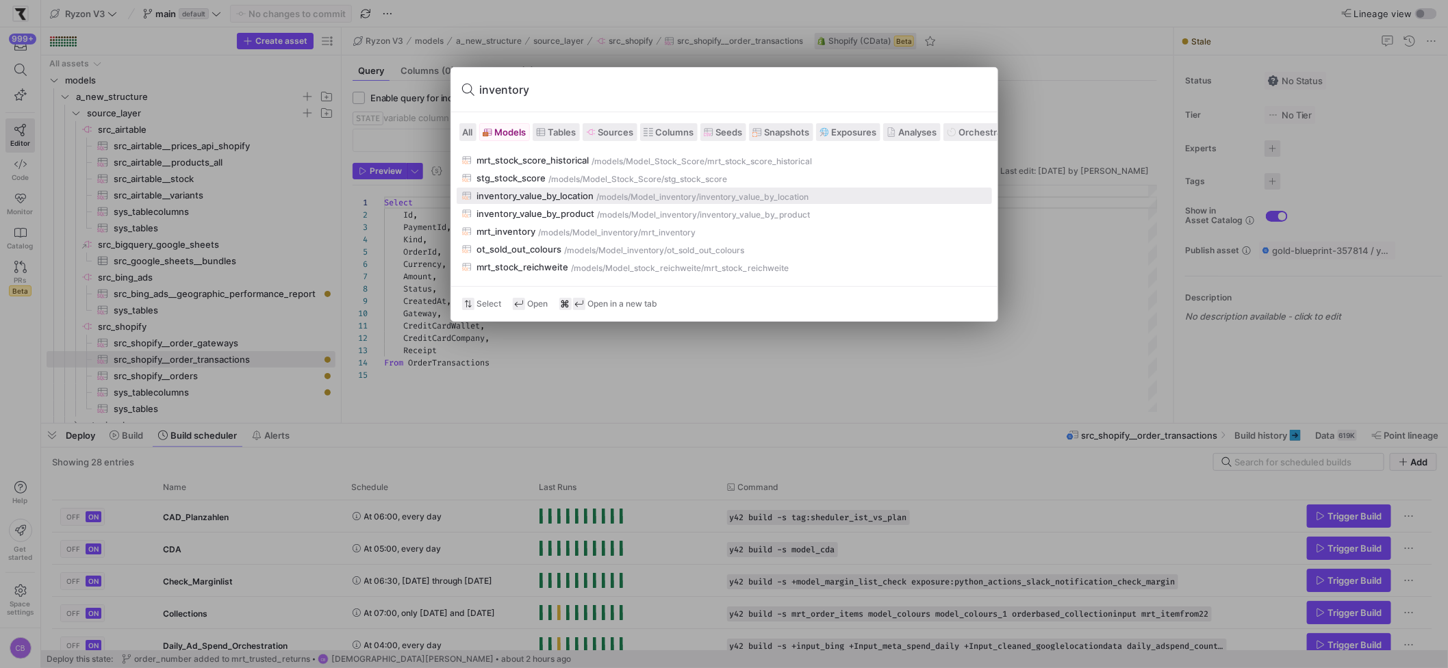
click at [555, 197] on div "inventory_value_by_location" at bounding box center [535, 195] width 117 height 11
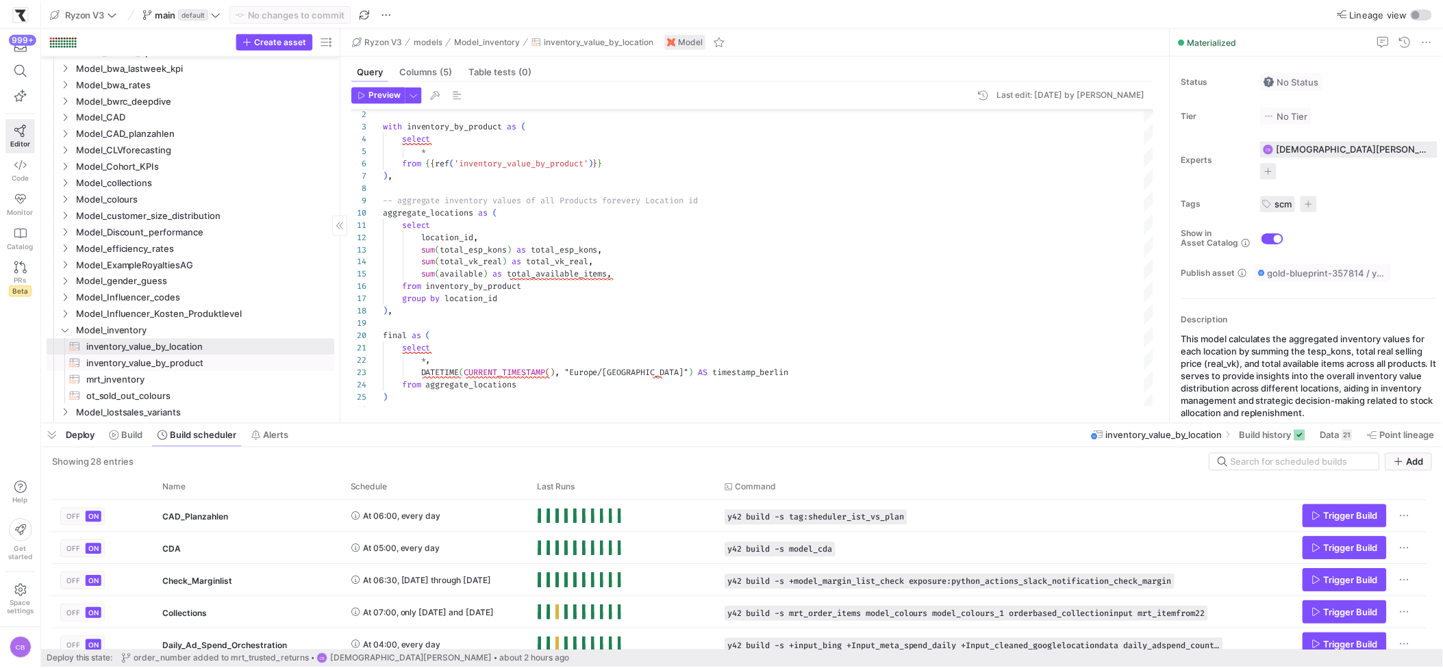
scroll to position [694, 0]
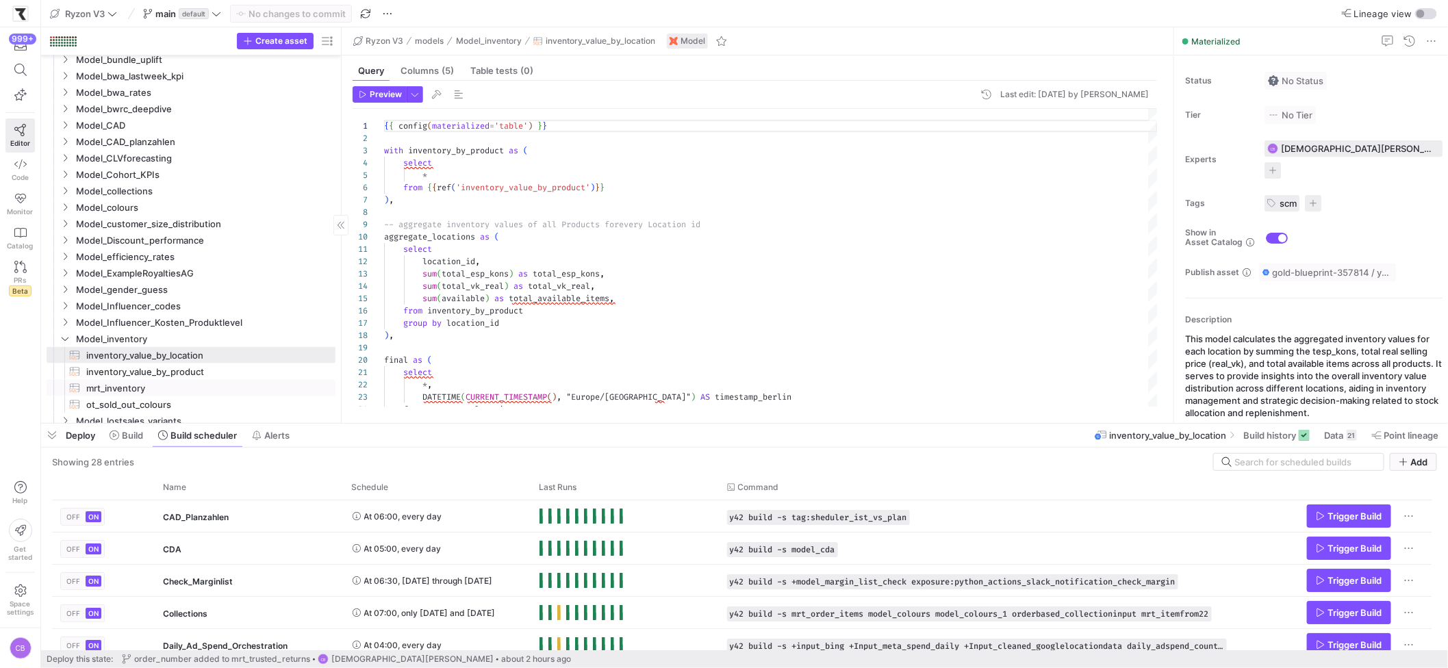
click at [193, 392] on span "mrt_inventory​​​​​​​​​​" at bounding box center [203, 389] width 234 height 16
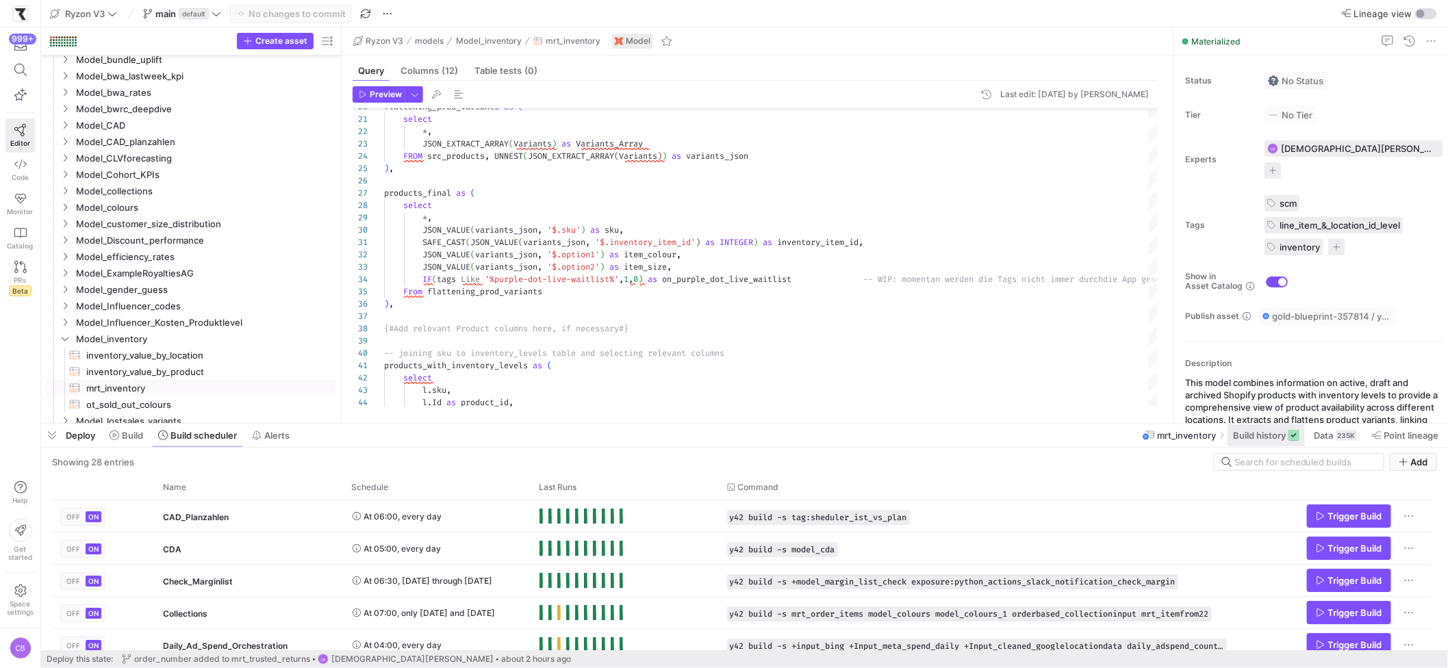
click at [1254, 436] on span "Build history" at bounding box center [1259, 435] width 53 height 11
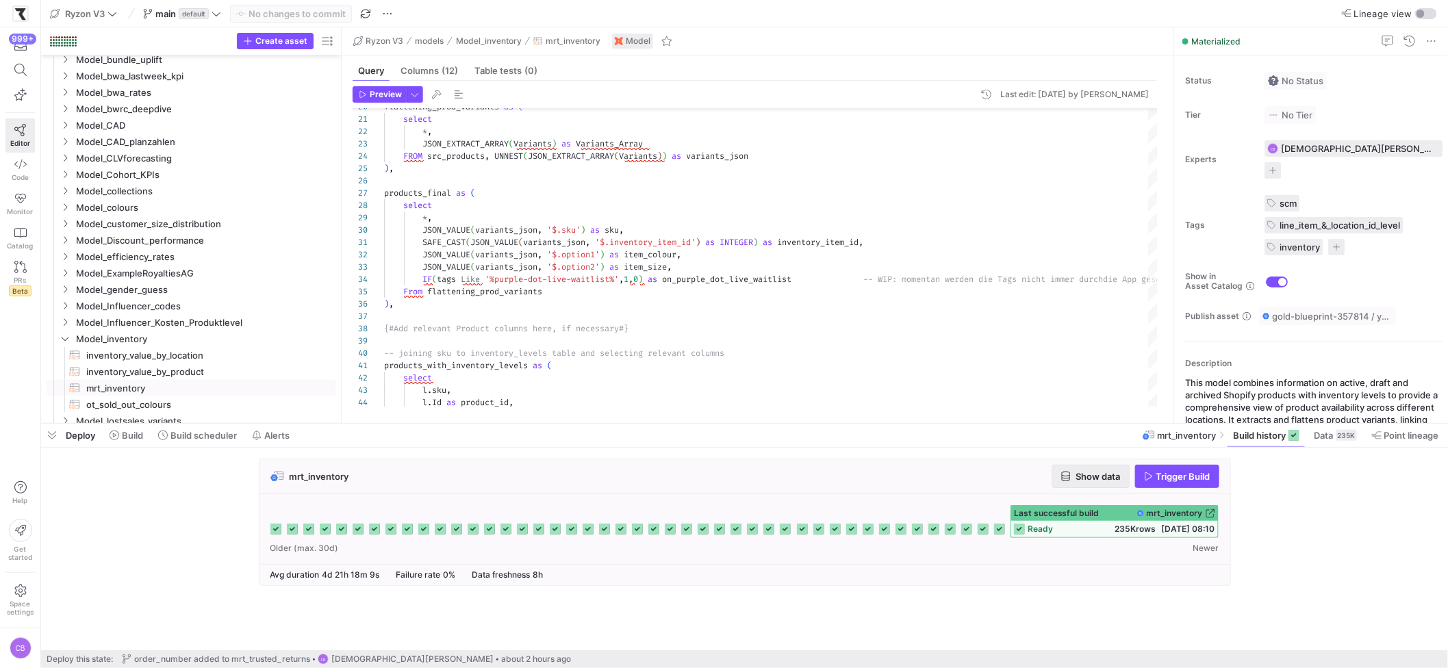
click at [1077, 481] on span "Show data" at bounding box center [1099, 476] width 45 height 11
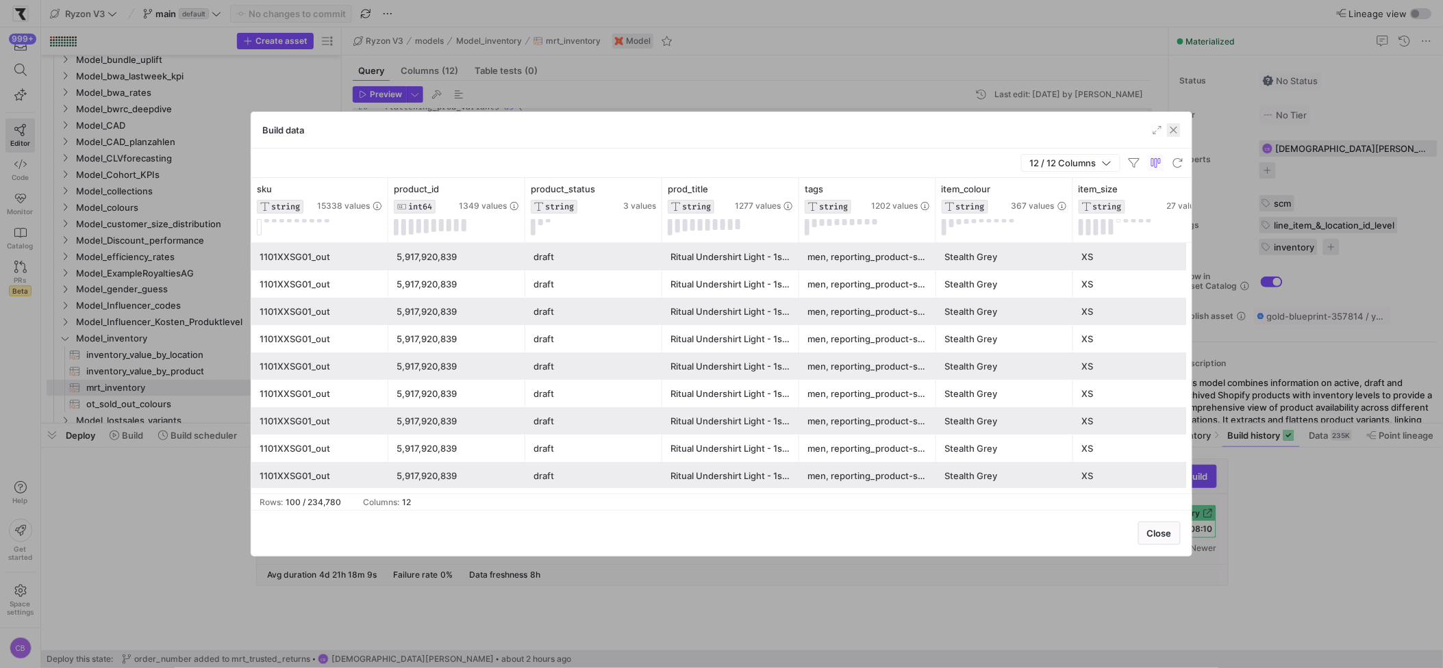
click at [1177, 130] on span "button" at bounding box center [1174, 130] width 14 height 14
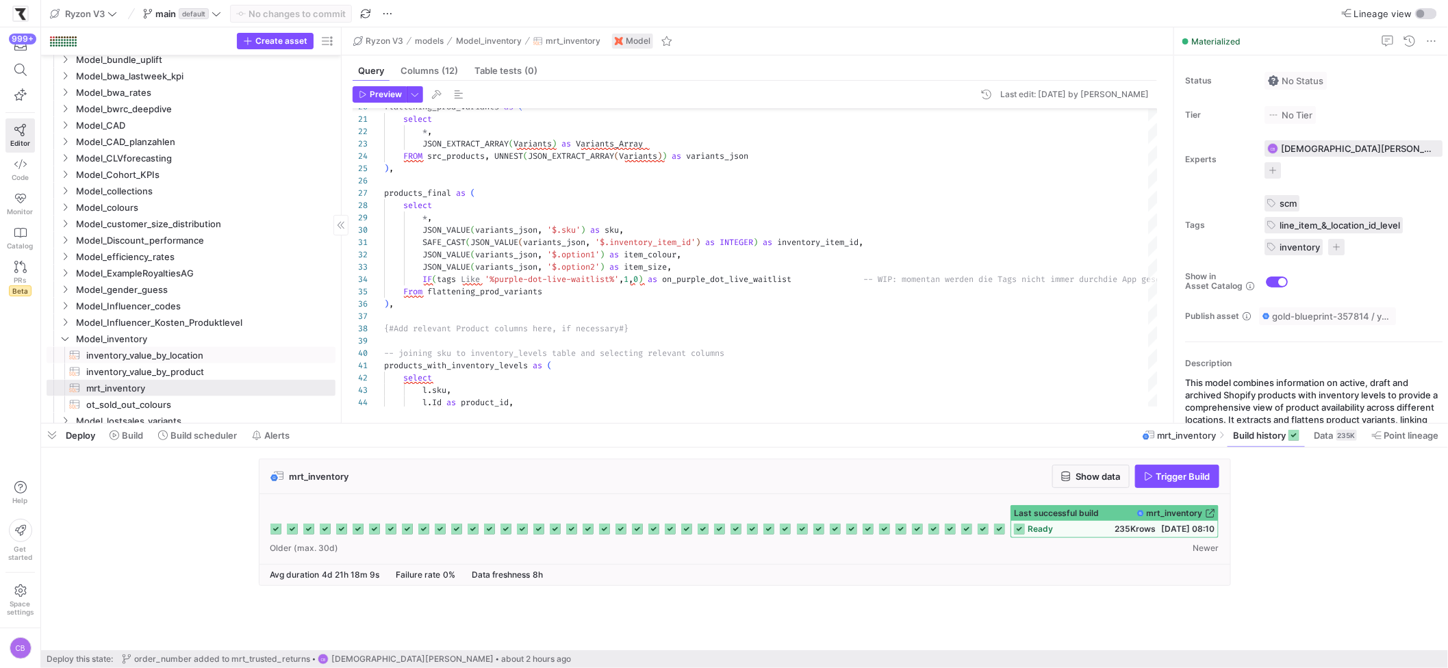
click at [171, 359] on span "inventory_value_by_location​​​​​​​​​​" at bounding box center [203, 356] width 234 height 16
type textarea "{{ config(materialized='table') }} with inventory_by_product as ( select * from…"
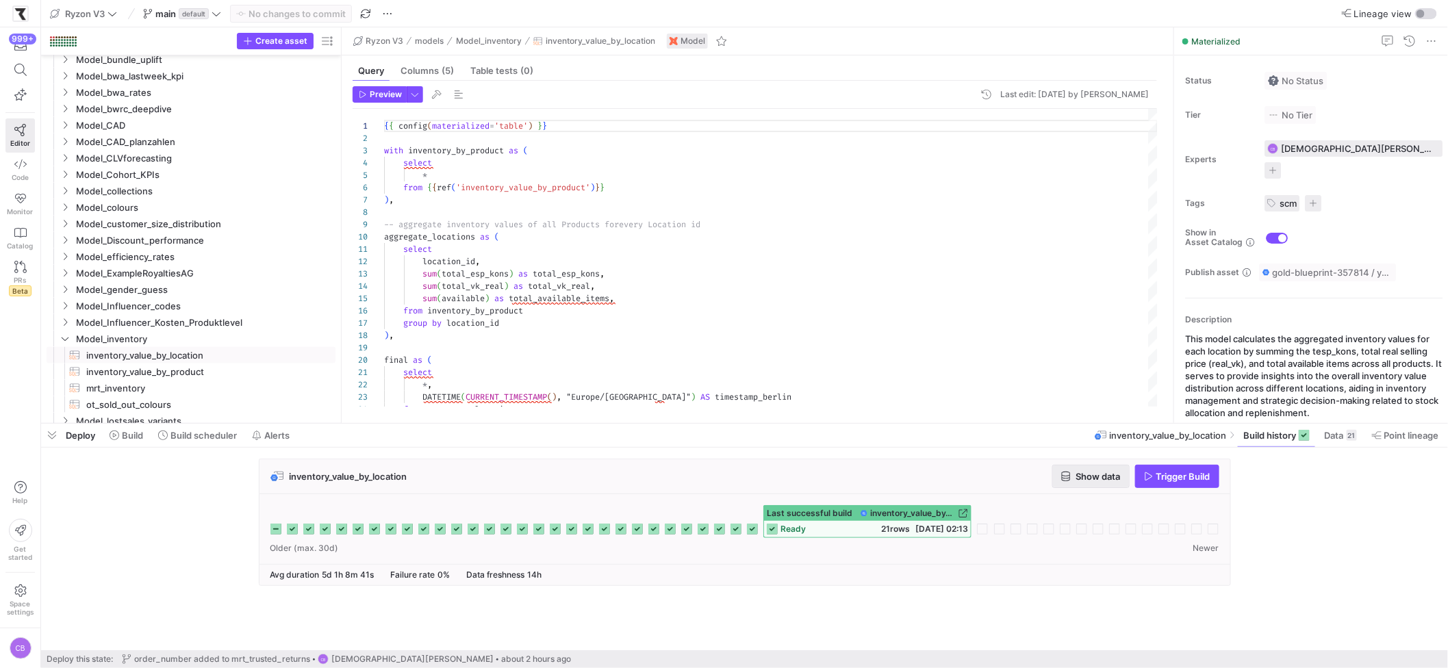
click at [1122, 483] on span "button" at bounding box center [1091, 477] width 76 height 22
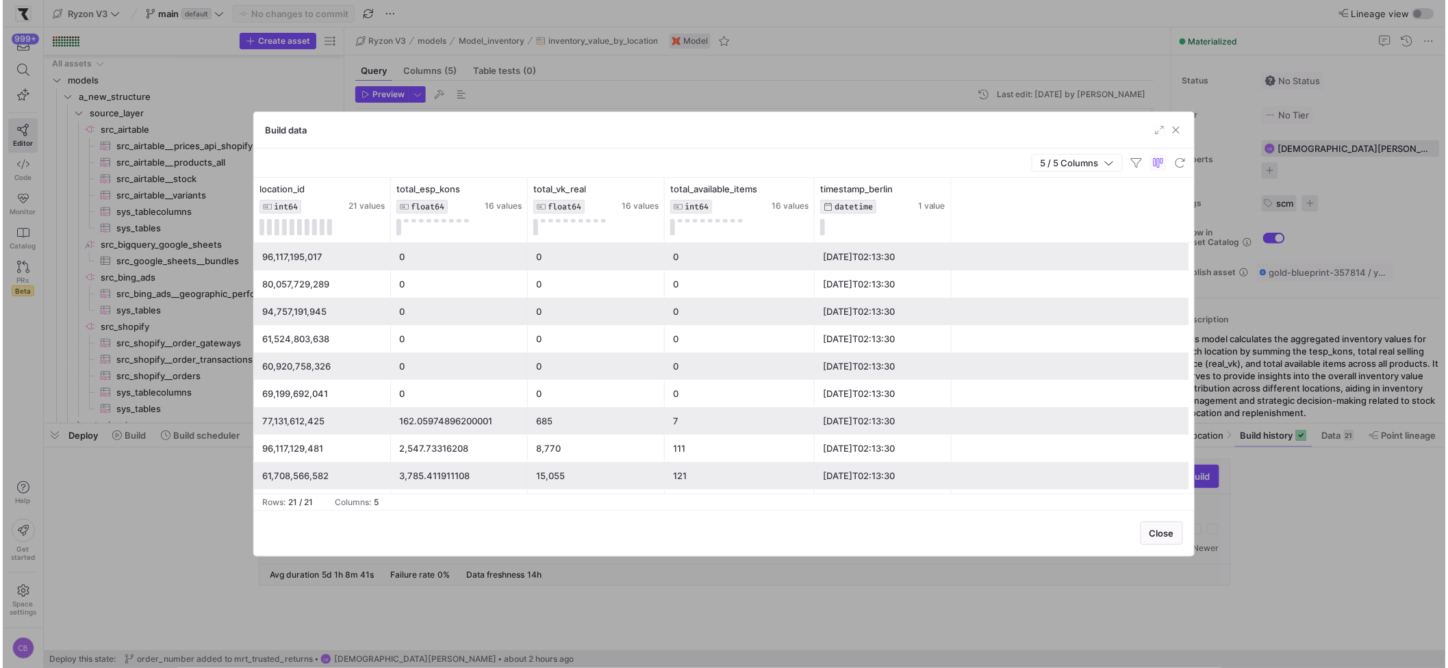
scroll to position [123, 0]
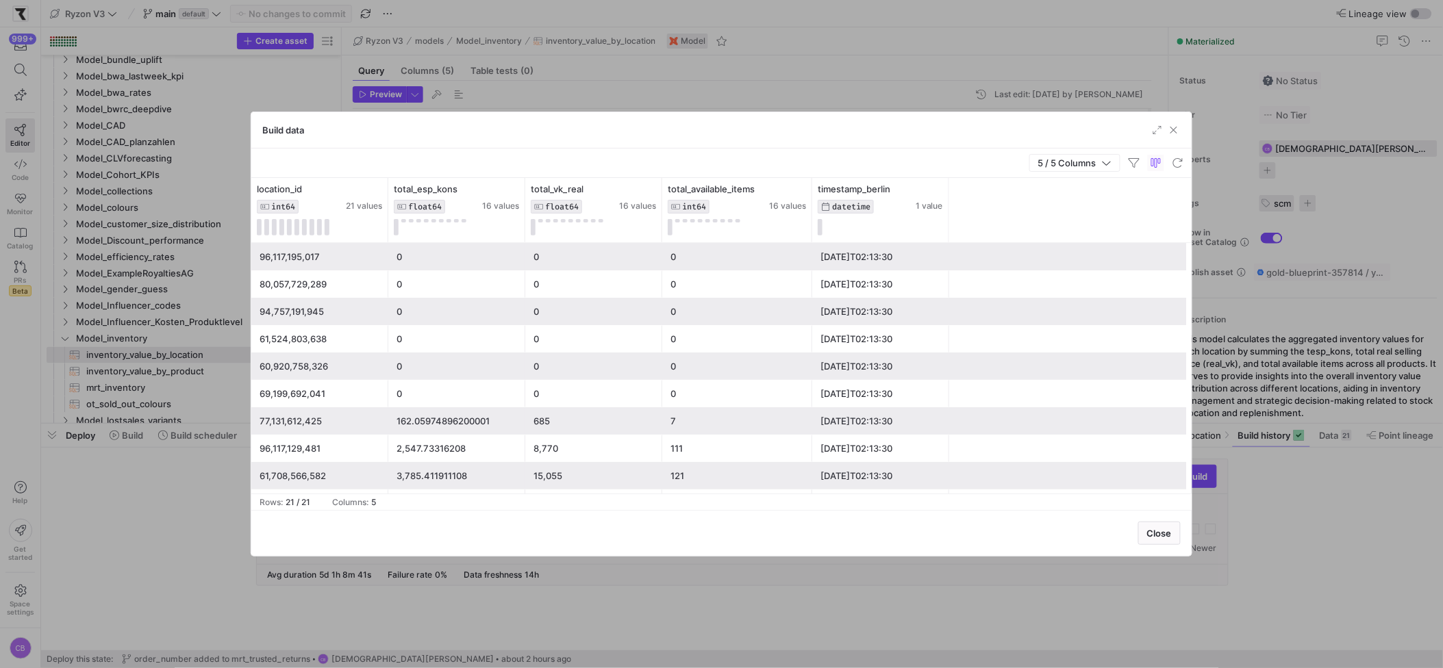
click at [1175, 136] on span "button" at bounding box center [1174, 130] width 14 height 14
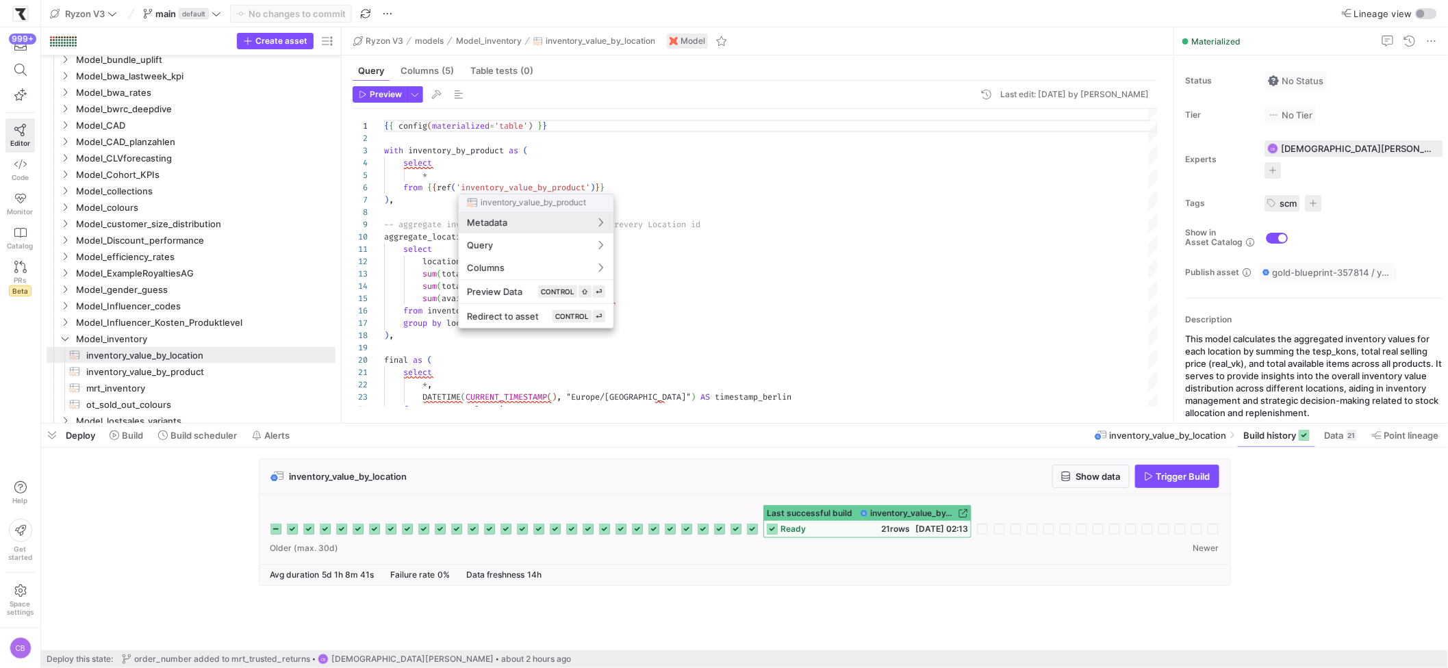
click at [692, 320] on div at bounding box center [724, 334] width 1448 height 668
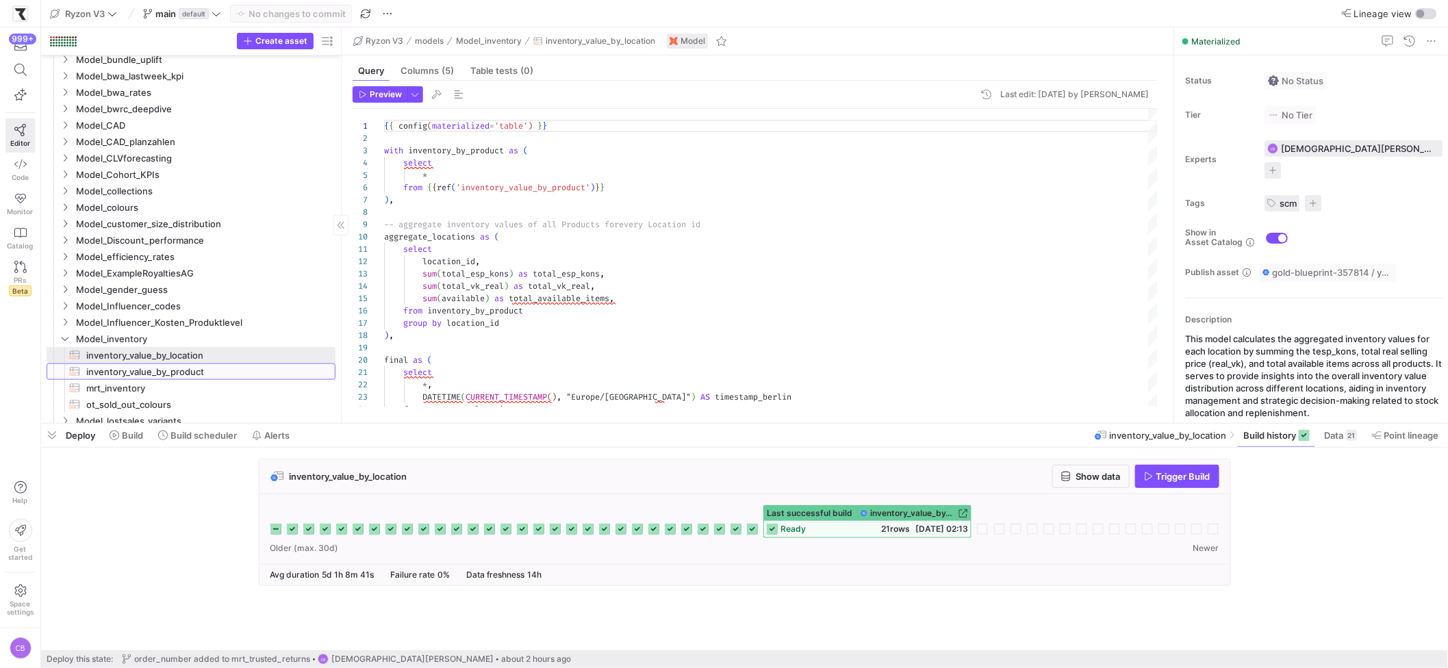
click at [208, 372] on span "inventory_value_by_product​​​​​​​​​​" at bounding box center [203, 372] width 234 height 16
type textarea "{{ config(materialized='table') }} {#Source Table InventoryLevels to check the …"
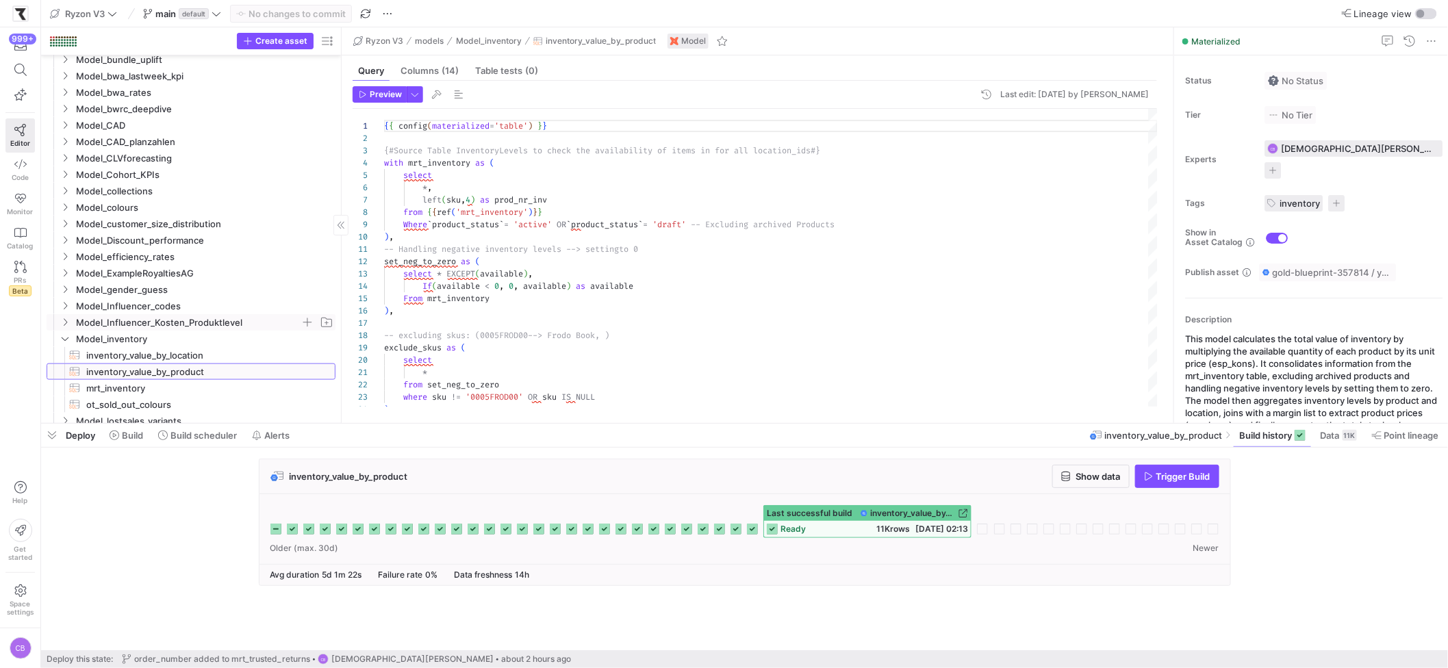
scroll to position [703, 0]
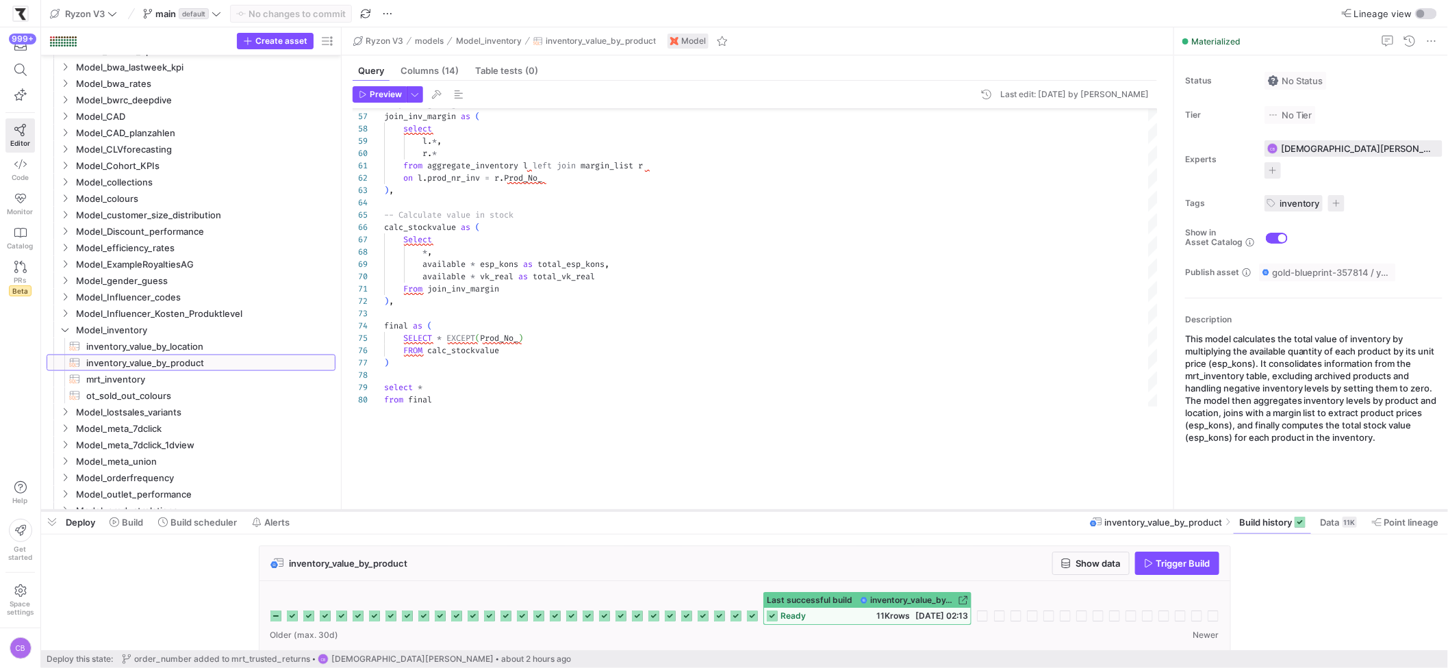
drag, startPoint x: 849, startPoint y: 424, endPoint x: 868, endPoint y: 511, distance: 89.2
click at [868, 511] on div at bounding box center [744, 510] width 1407 height 5
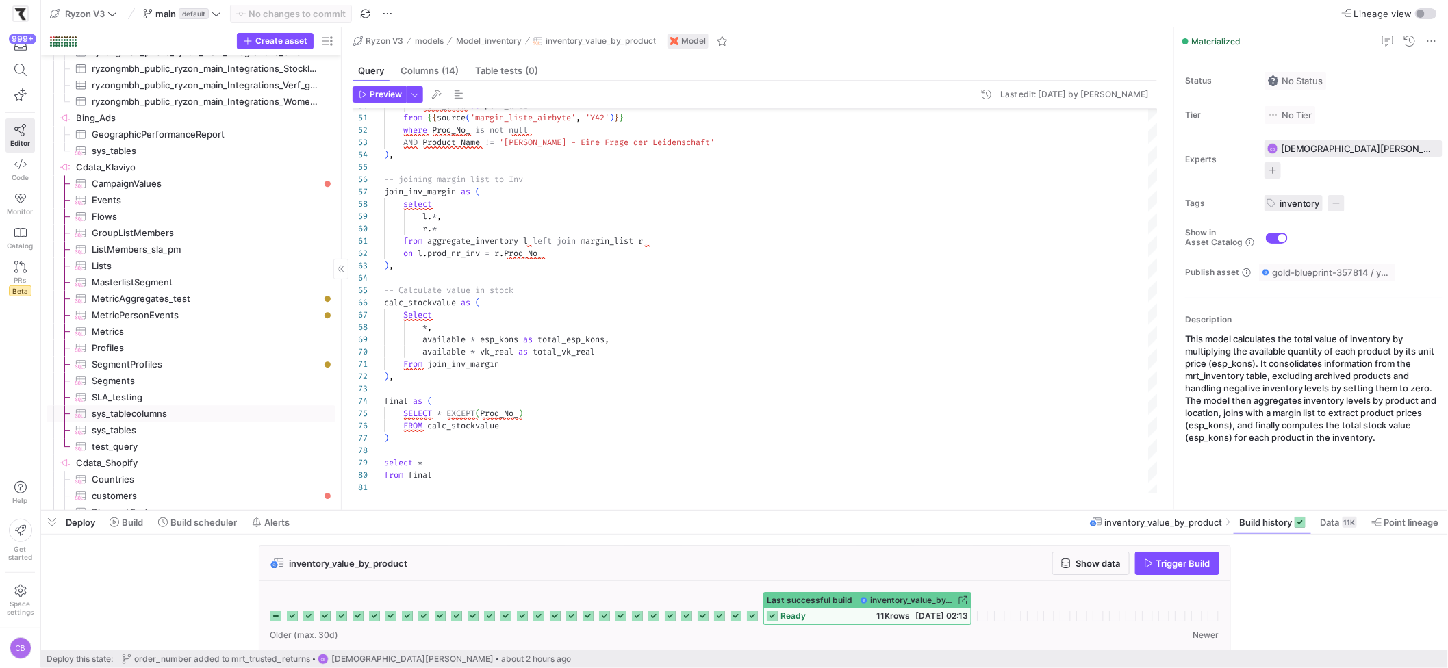
scroll to position [1922, 0]
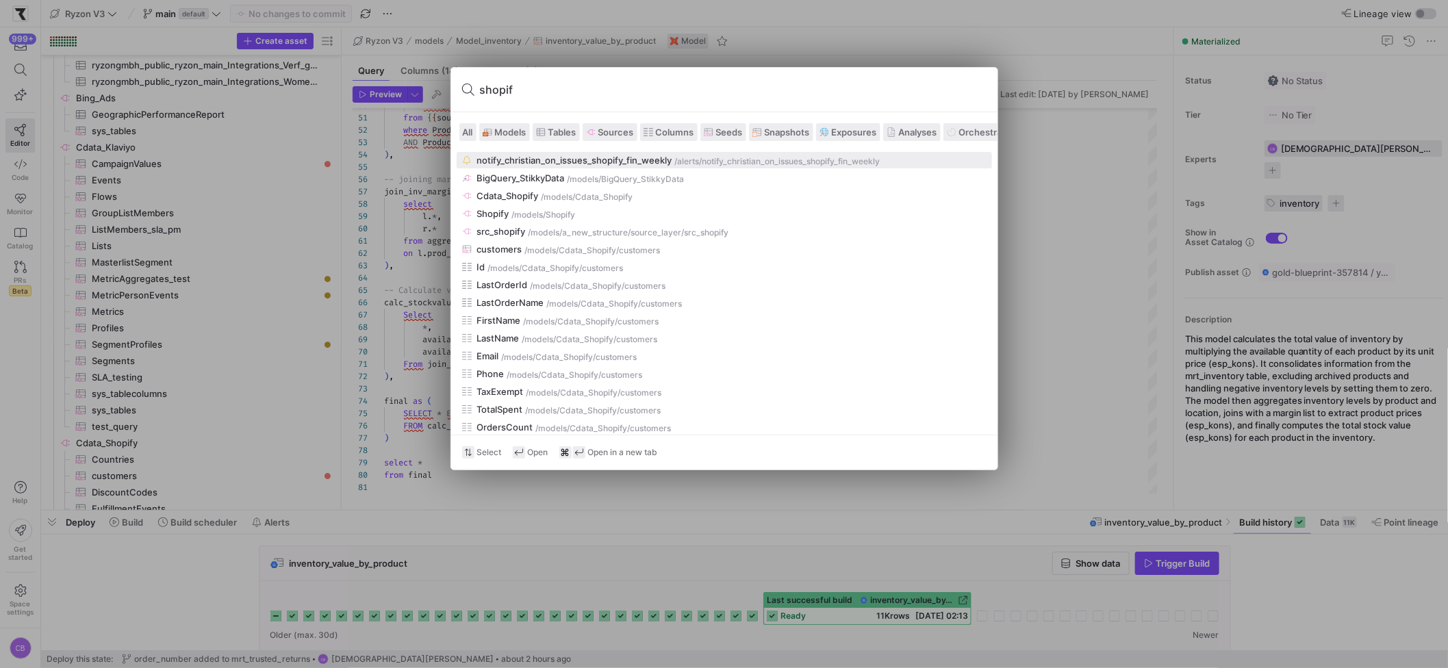
type input "shopify"
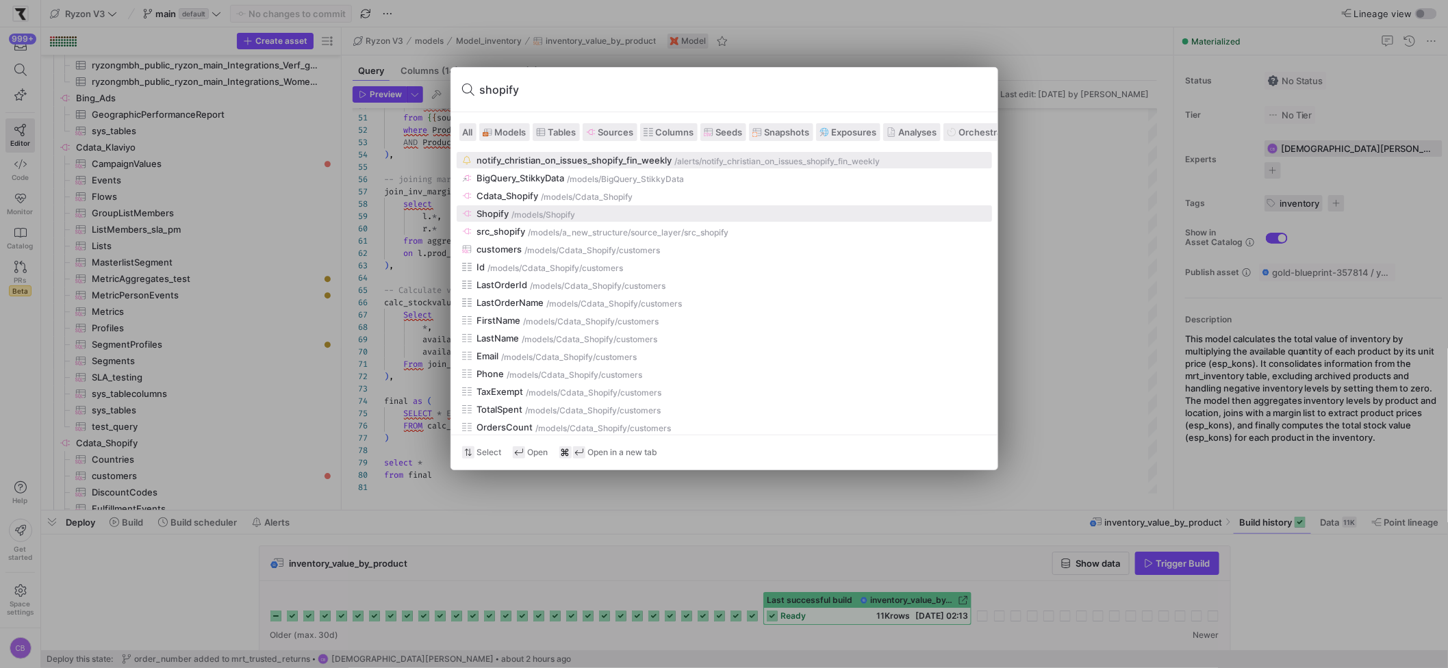
click at [506, 216] on div "Shopify" at bounding box center [493, 213] width 32 height 11
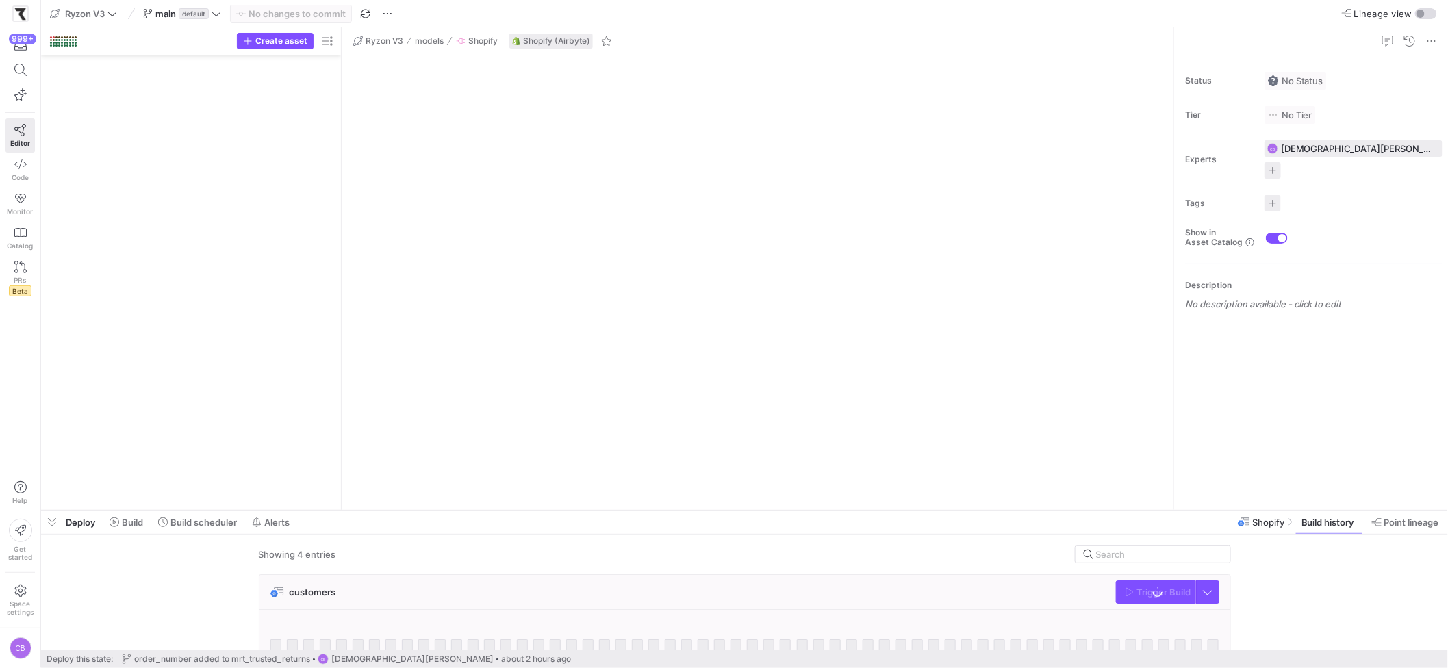
scroll to position [3474, 0]
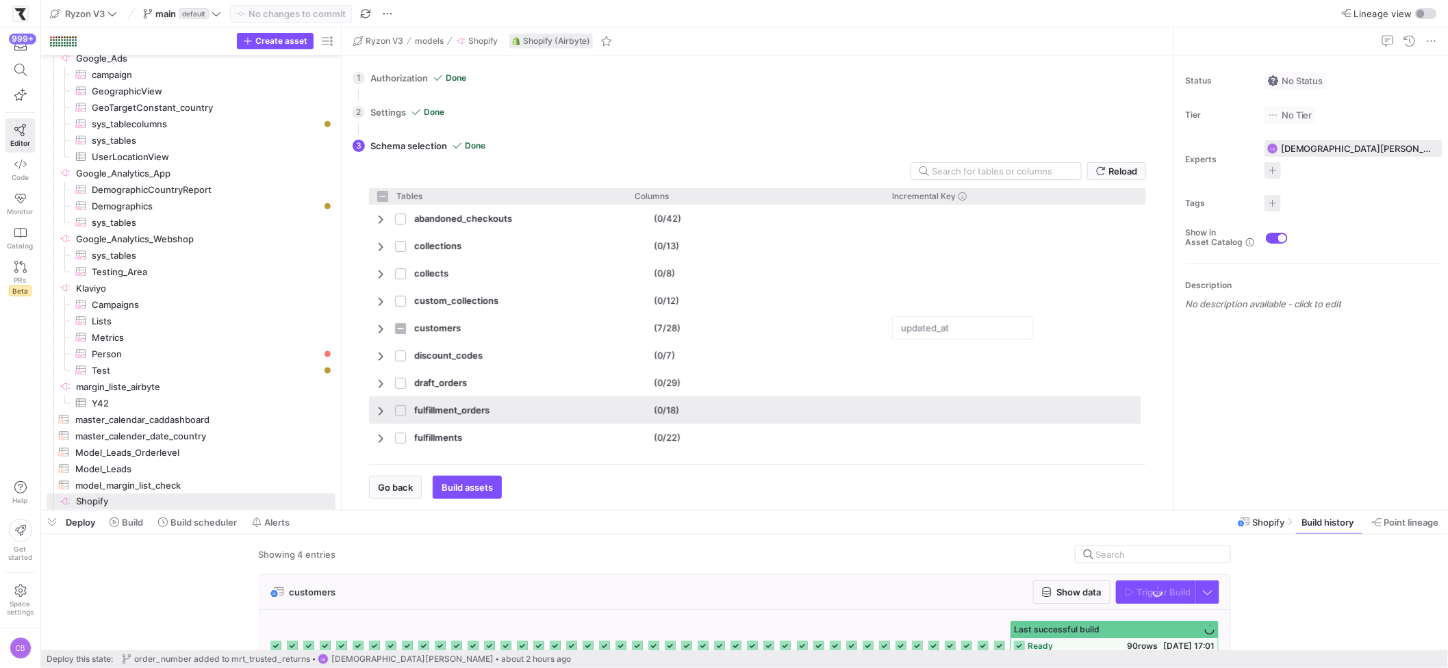
checkbox input "false"
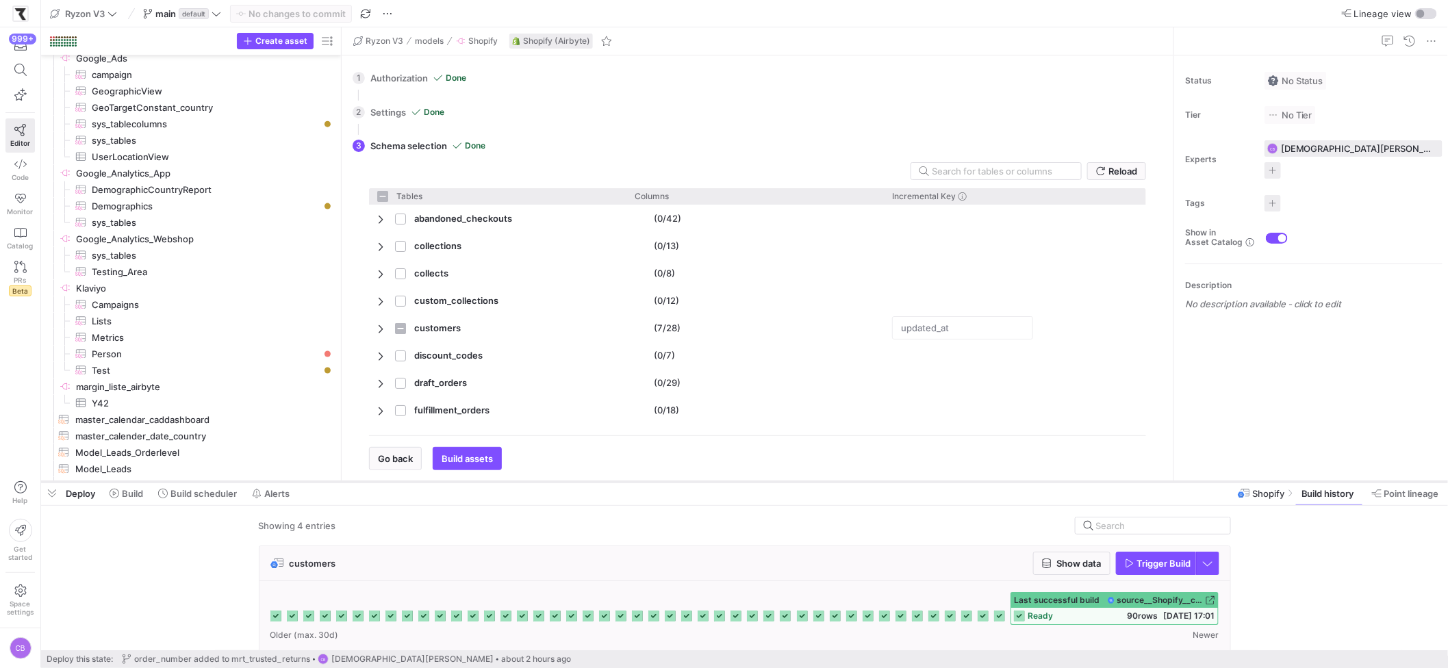
drag, startPoint x: 548, startPoint y: 512, endPoint x: 568, endPoint y: 483, distance: 35.0
click at [568, 483] on div at bounding box center [744, 481] width 1407 height 5
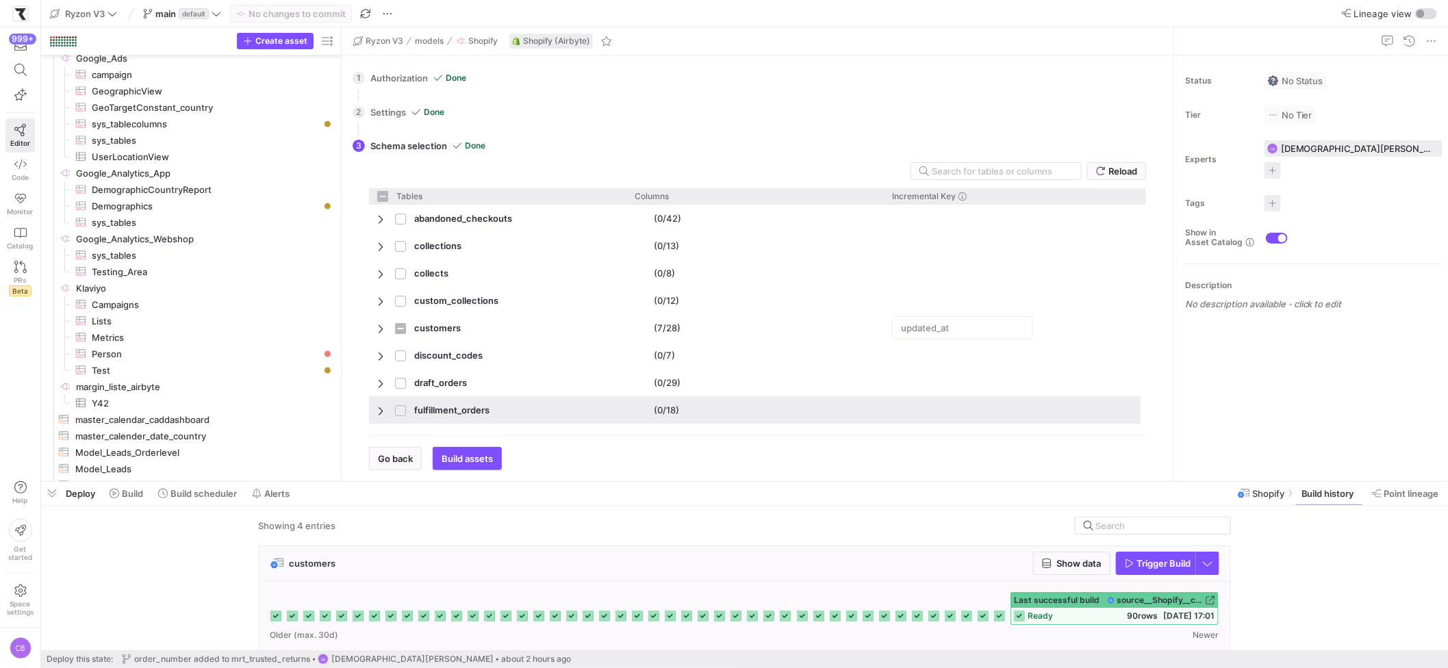
scroll to position [40, 0]
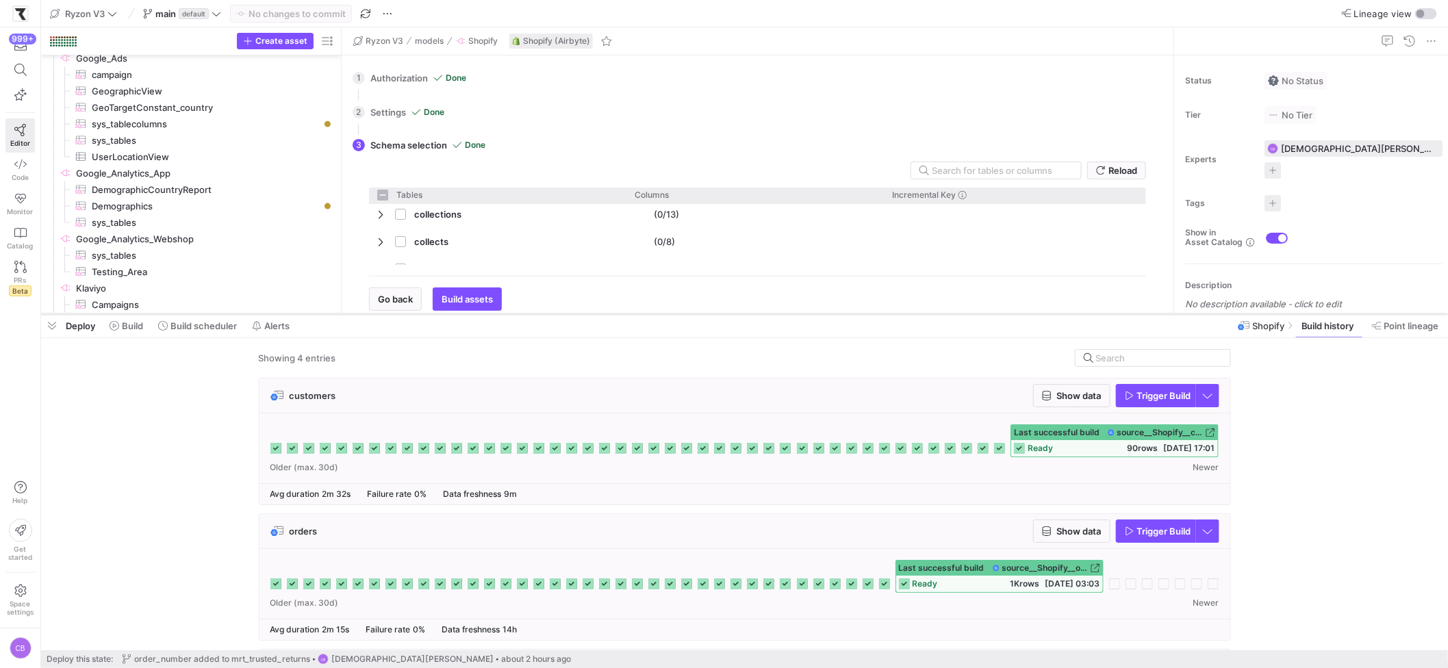
drag, startPoint x: 815, startPoint y: 482, endPoint x: 821, endPoint y: 314, distance: 167.9
click at [821, 314] on div at bounding box center [744, 314] width 1407 height 5
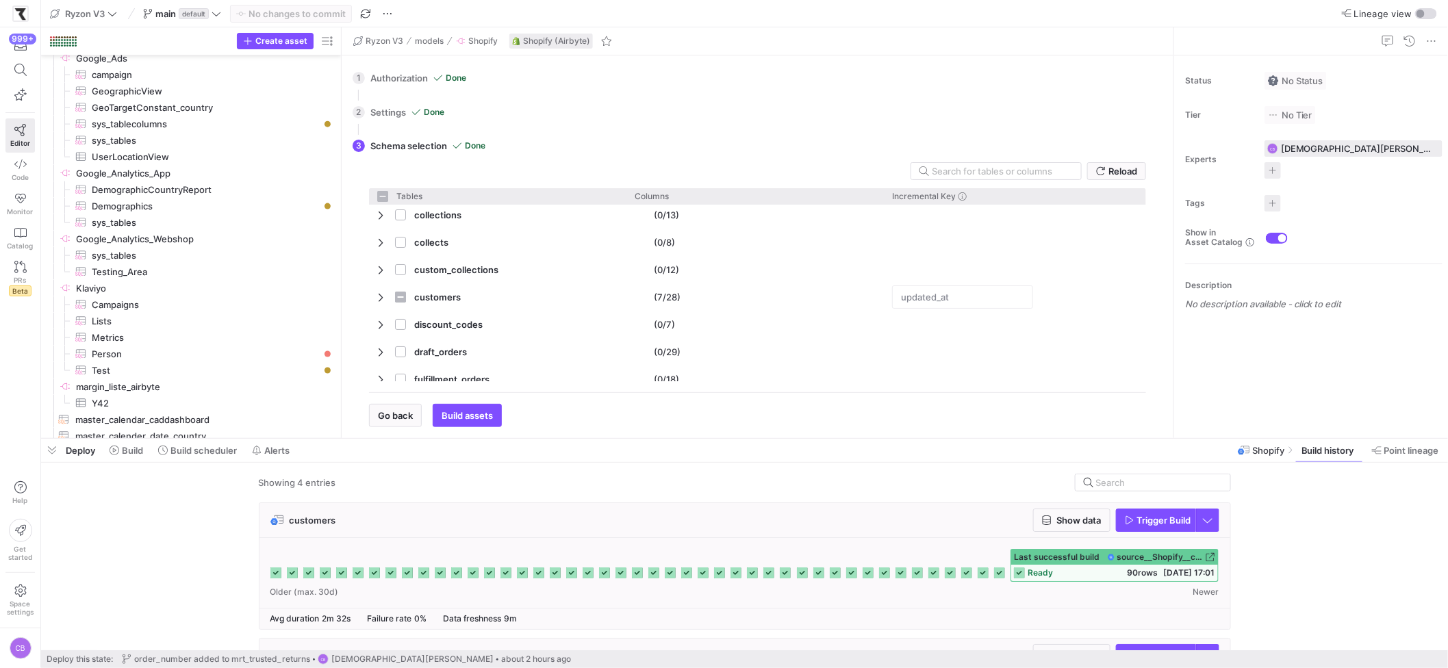
drag, startPoint x: 821, startPoint y: 314, endPoint x: 761, endPoint y: 424, distance: 125.1
click at [764, 436] on div at bounding box center [744, 438] width 1407 height 5
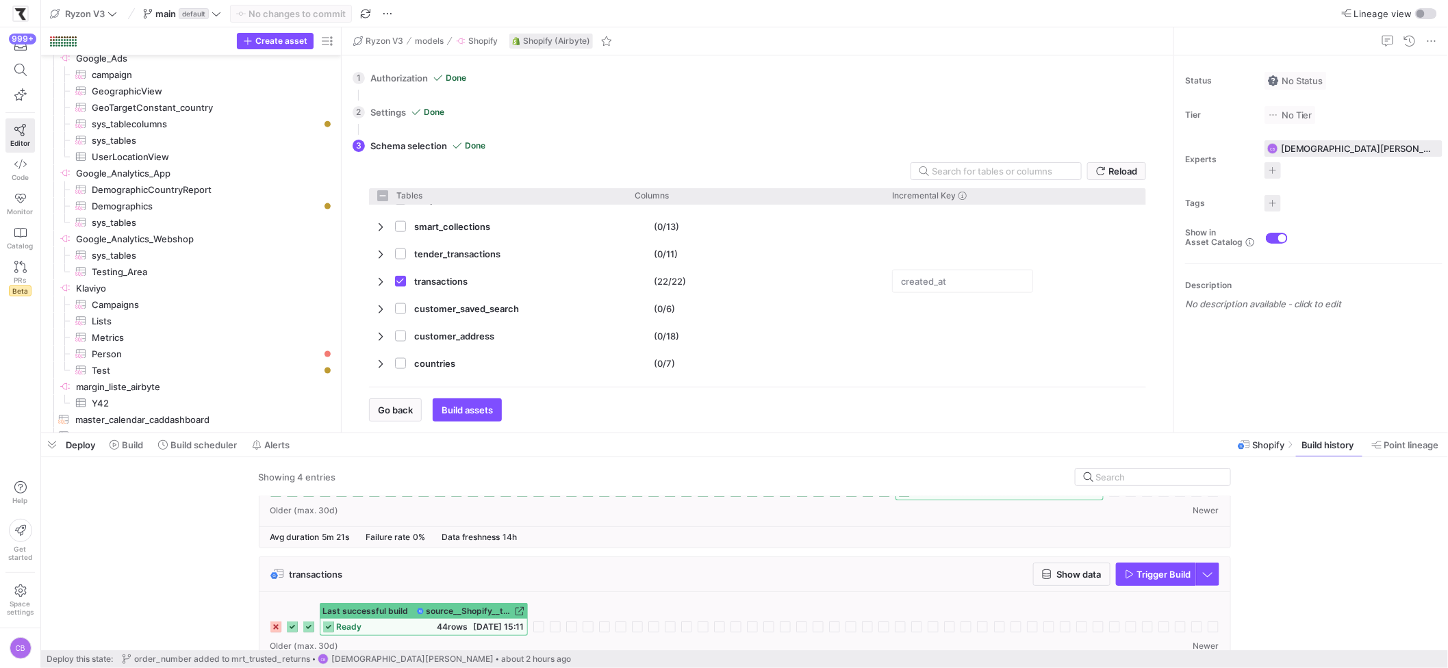
scroll to position [281, 0]
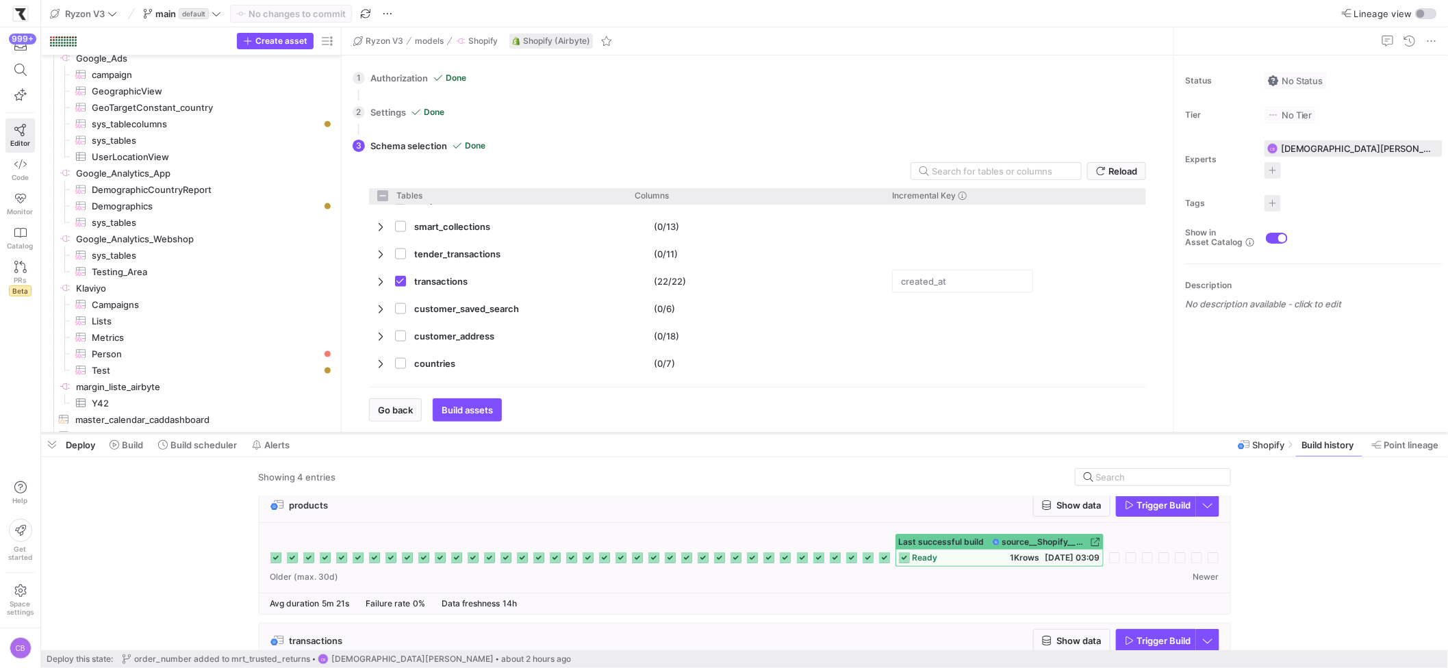
click at [348, 434] on div at bounding box center [744, 433] width 1407 height 5
drag, startPoint x: 348, startPoint y: 434, endPoint x: 416, endPoint y: 547, distance: 131.8
click at [416, 547] on as-split "Ryzon V3 main default No changes to commit Lineage view Create asset Drag here …" at bounding box center [744, 334] width 1407 height 668
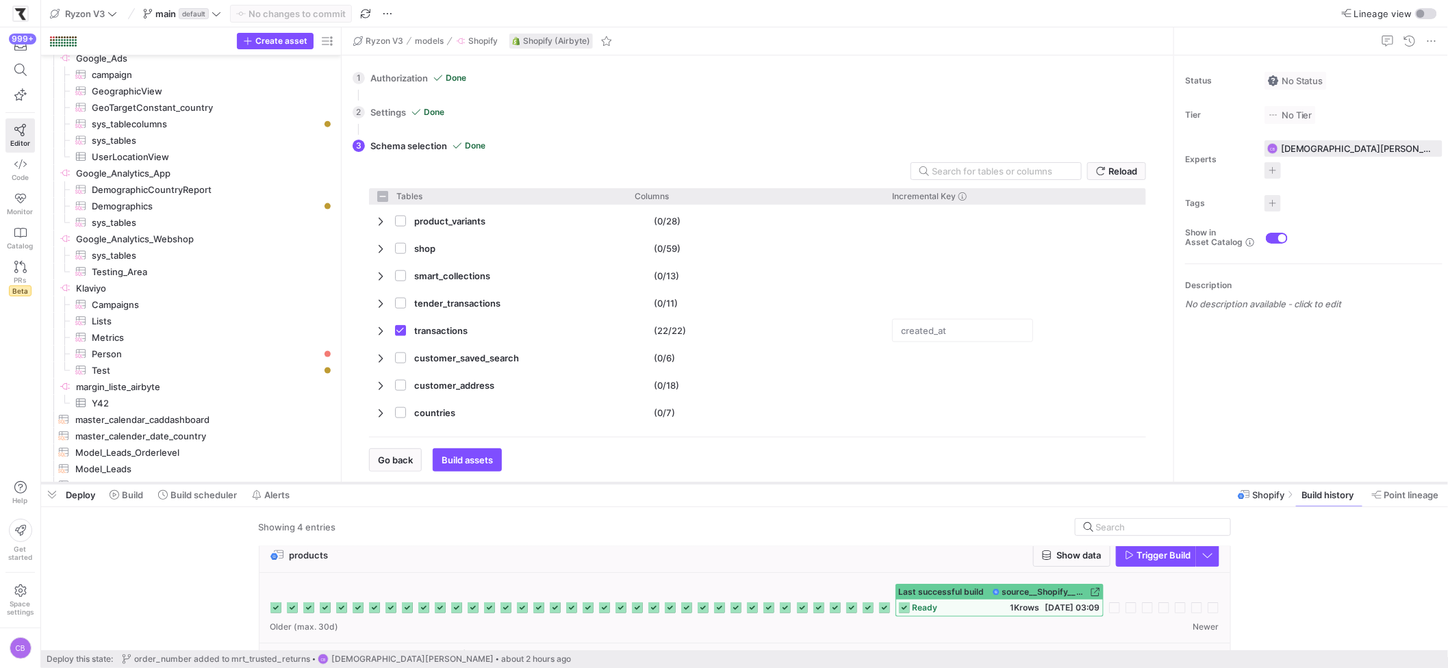
drag, startPoint x: 422, startPoint y: 433, endPoint x: 435, endPoint y: 483, distance: 51.7
click at [435, 483] on div at bounding box center [744, 483] width 1407 height 5
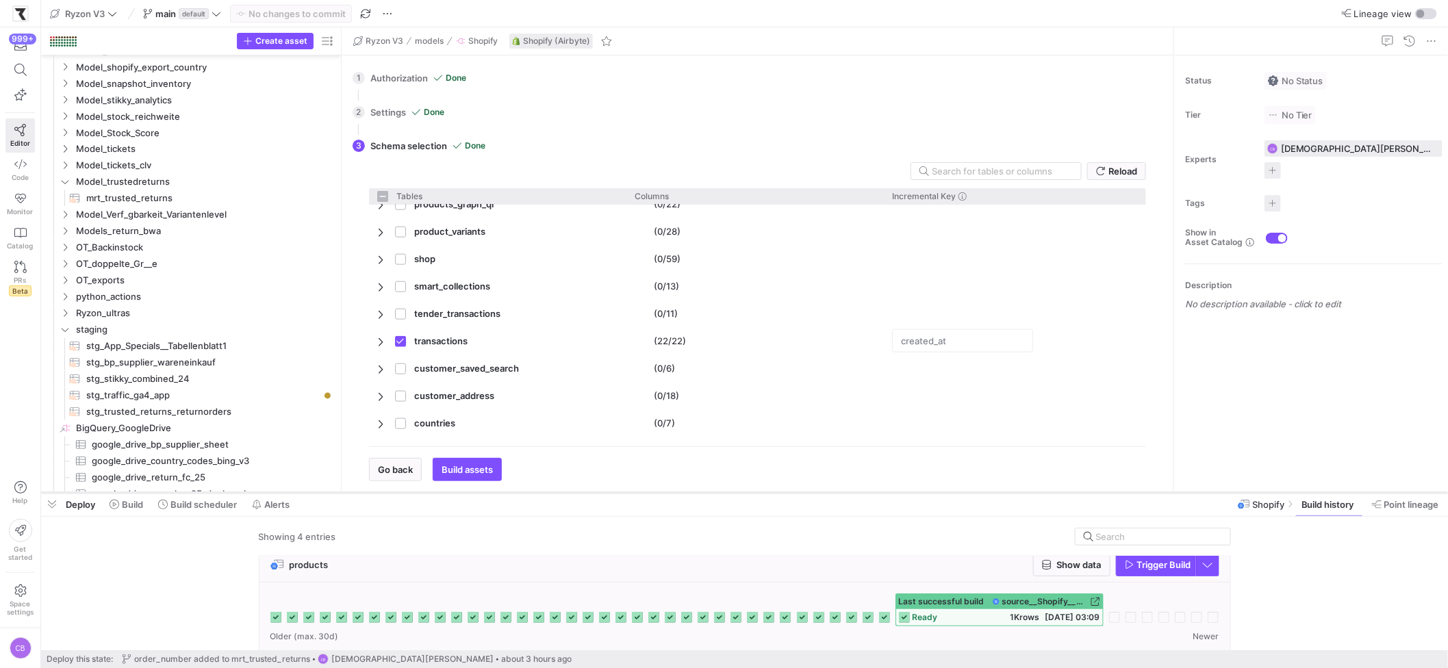
scroll to position [836, 0]
drag, startPoint x: 325, startPoint y: 484, endPoint x: 330, endPoint y: 495, distance: 12.6
click at [330, 495] on div at bounding box center [744, 494] width 1407 height 5
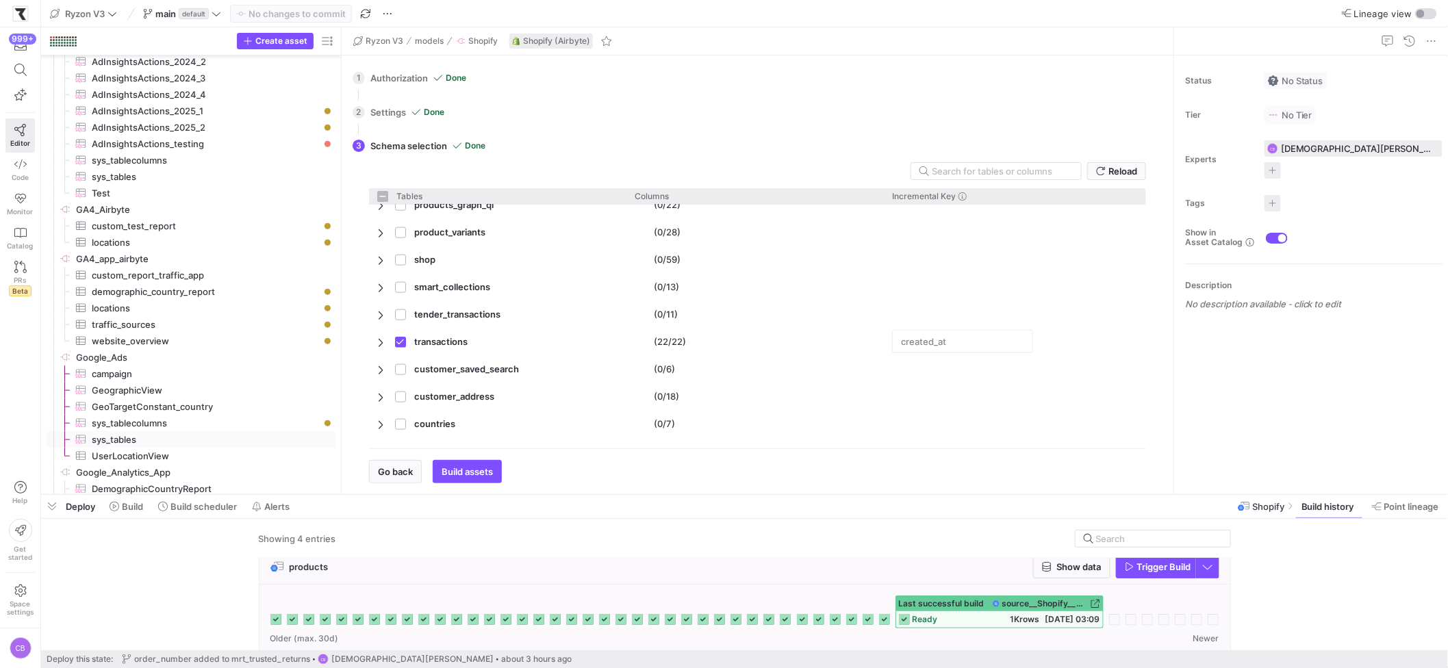
scroll to position [3165, 0]
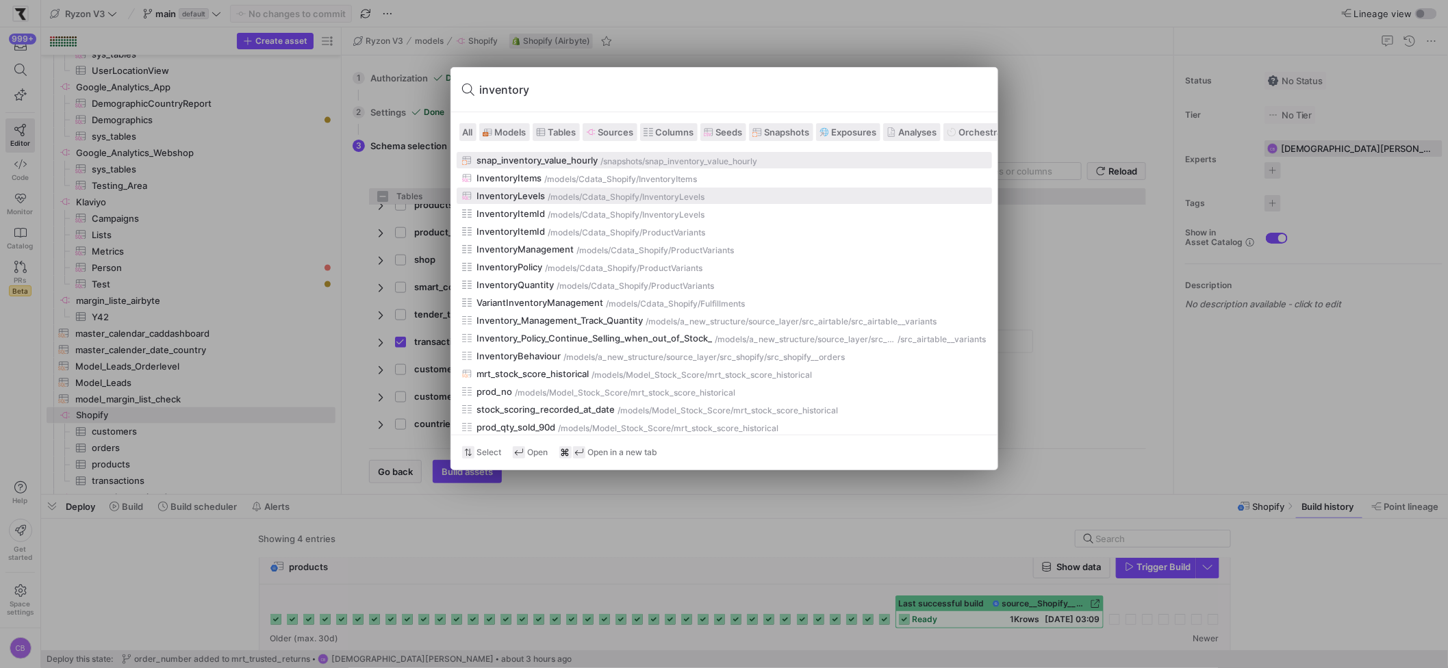
type input "inventory"
click at [535, 197] on div "InventoryLevels" at bounding box center [511, 195] width 68 height 11
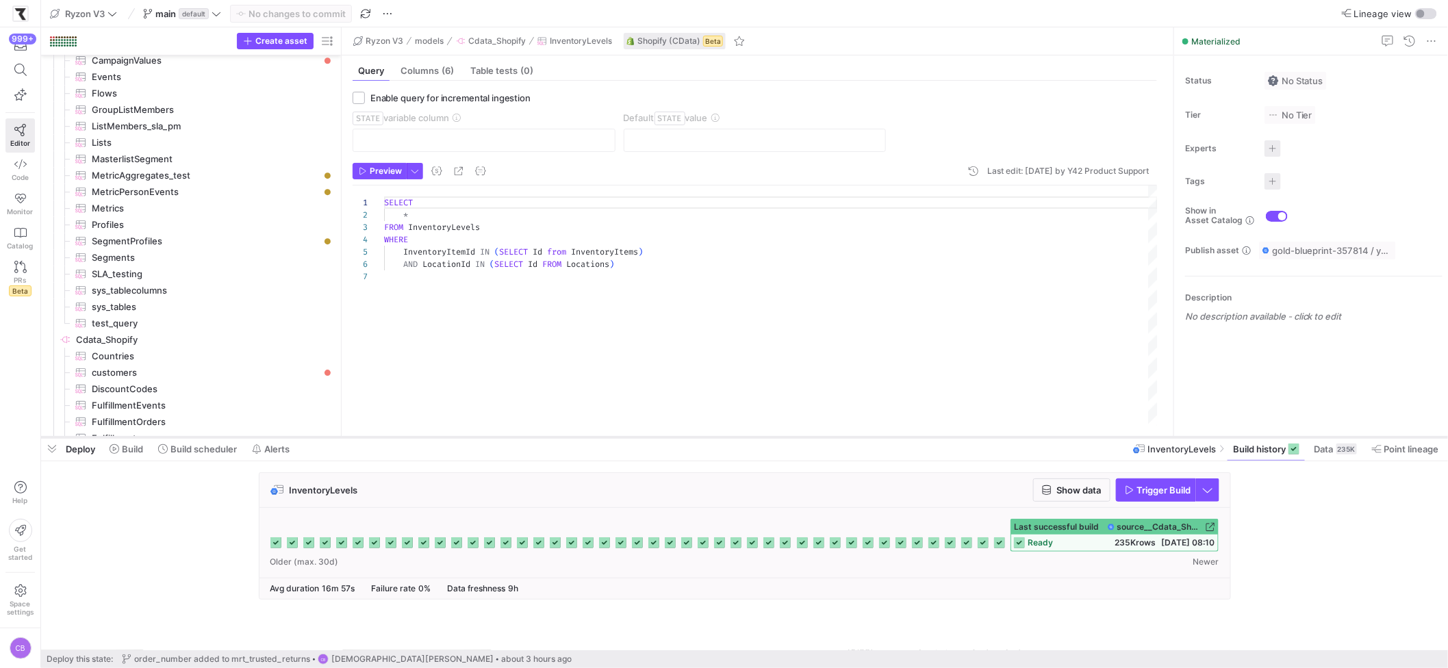
drag, startPoint x: 944, startPoint y: 494, endPoint x: 950, endPoint y: 434, distance: 60.6
click at [950, 435] on div at bounding box center [744, 437] width 1407 height 5
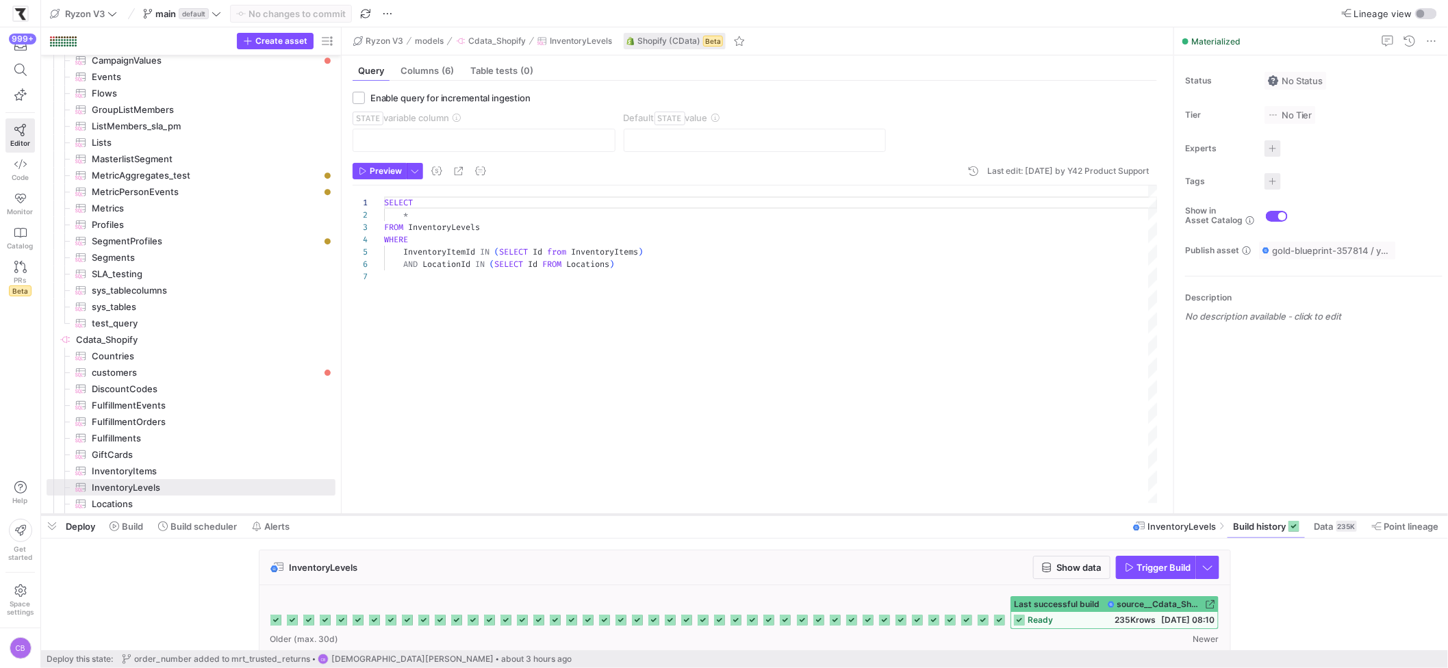
drag, startPoint x: 583, startPoint y: 436, endPoint x: 592, endPoint y: 516, distance: 80.5
click at [592, 516] on div at bounding box center [744, 514] width 1407 height 5
